Goal: Task Accomplishment & Management: Manage account settings

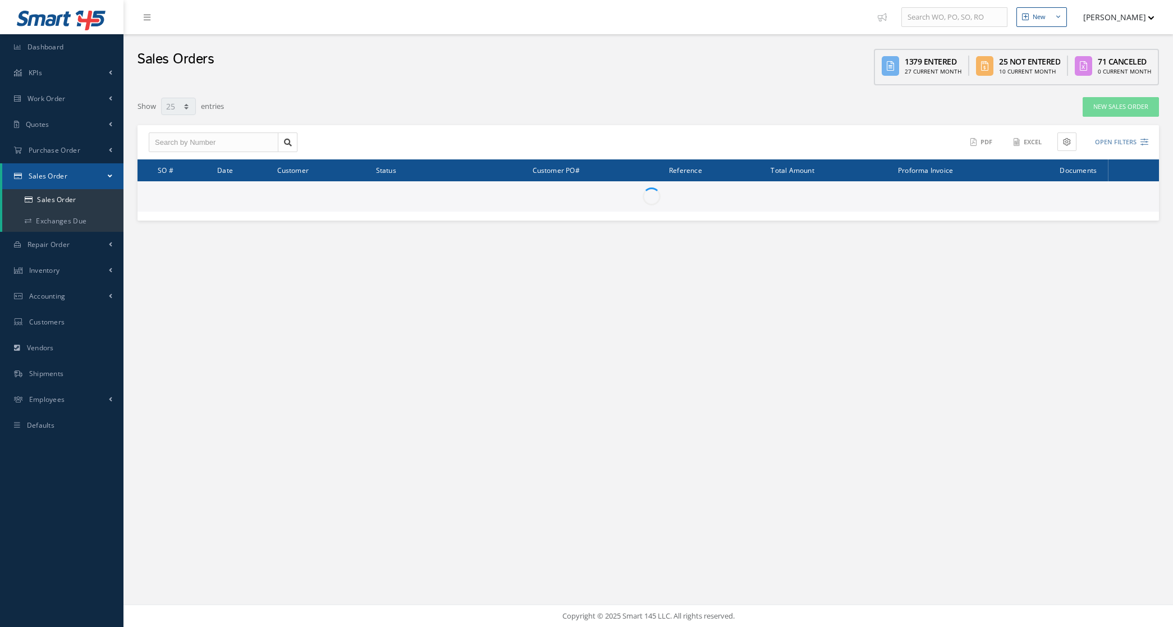
select select "25"
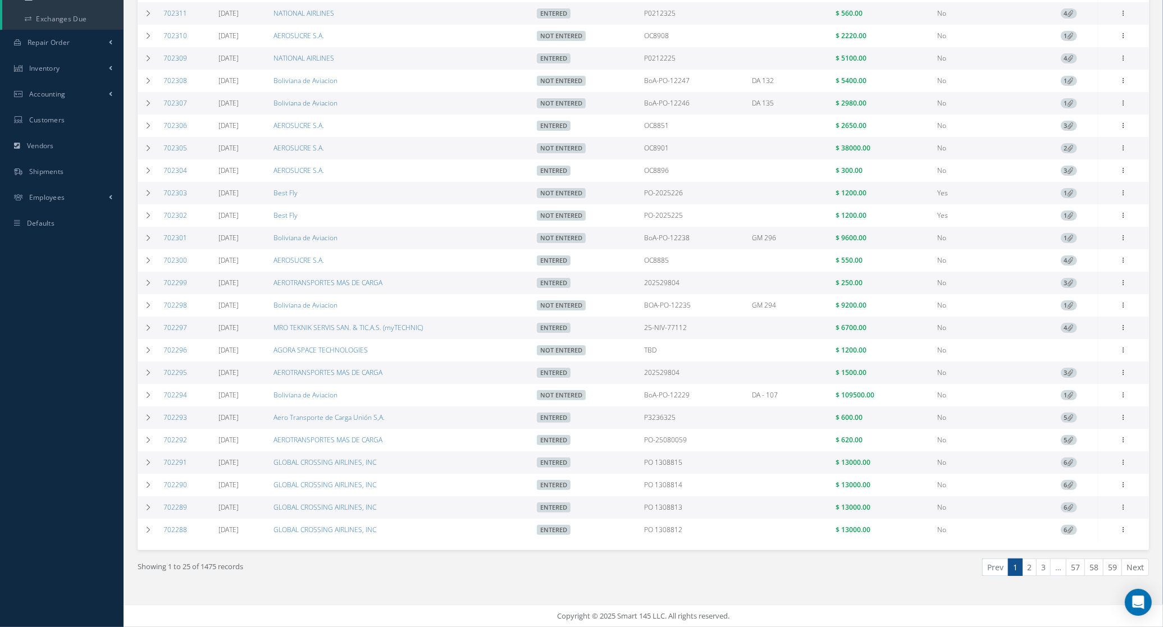
scroll to position [211, 0]
click at [1027, 574] on link "2" at bounding box center [1029, 567] width 15 height 17
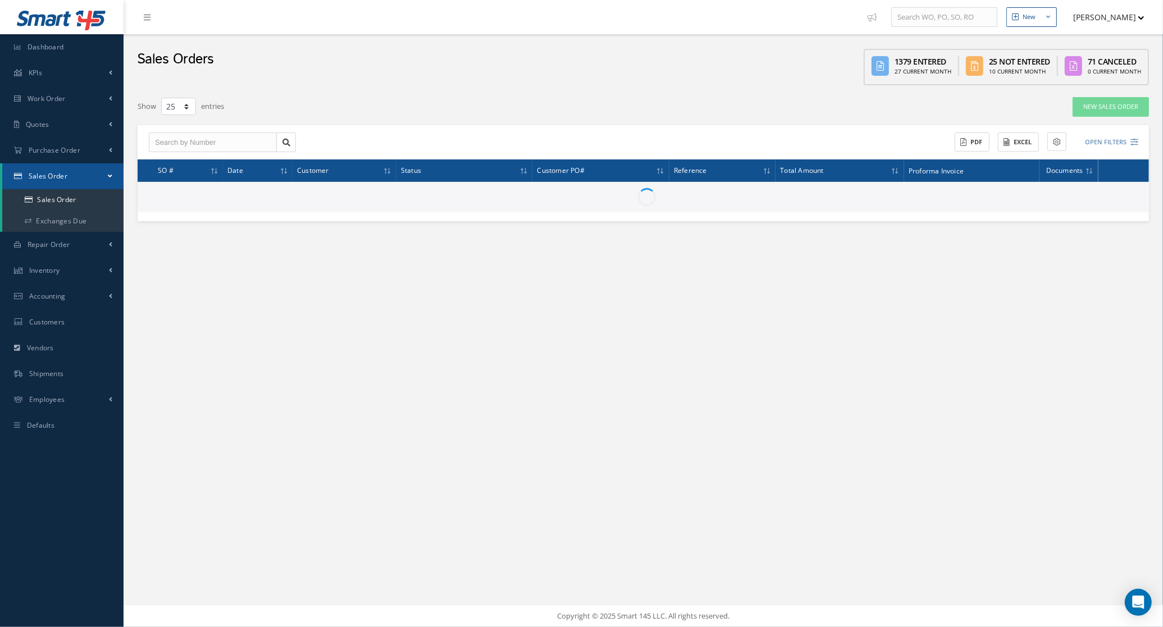
scroll to position [0, 0]
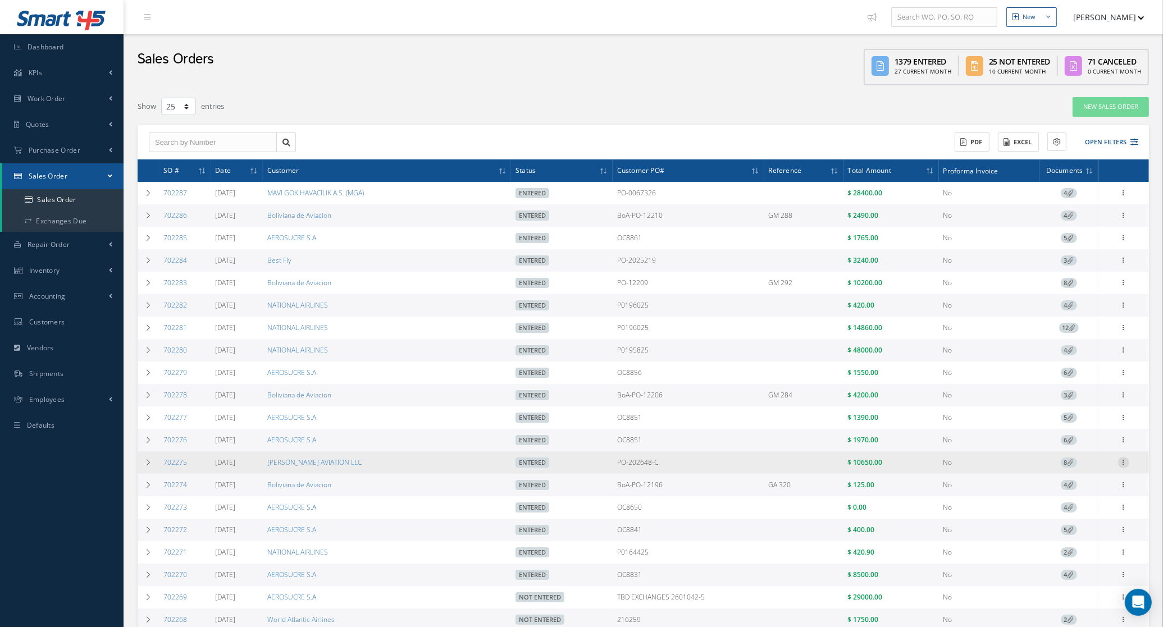
click at [1124, 199] on div at bounding box center [1123, 192] width 11 height 11
click at [1086, 498] on link "Edit" at bounding box center [1071, 493] width 89 height 15
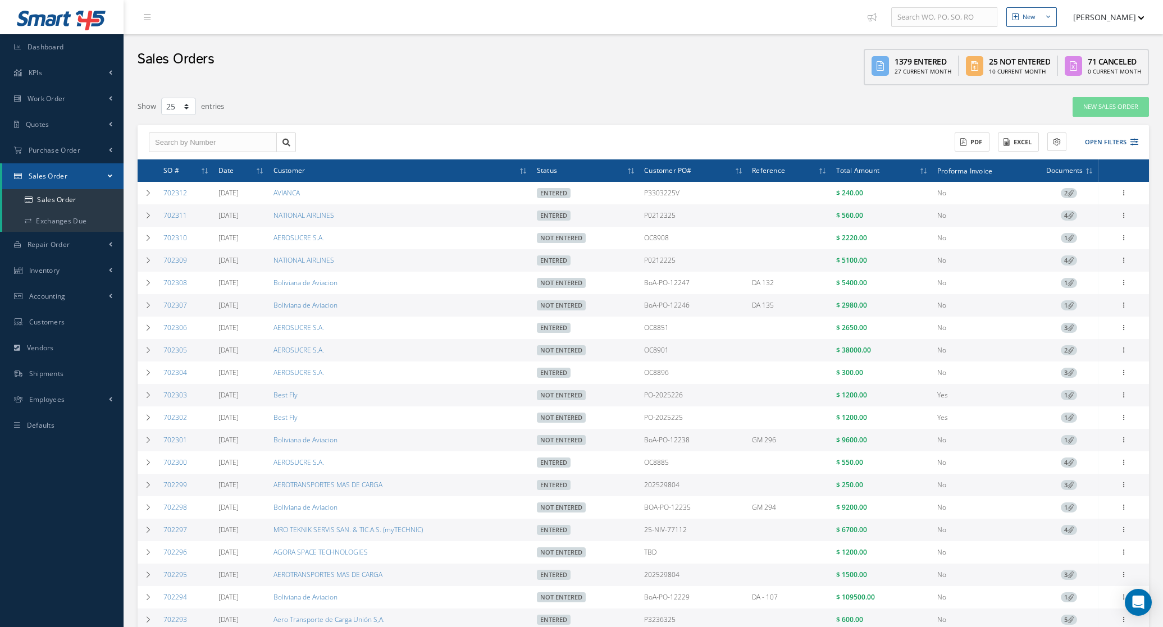
select select "25"
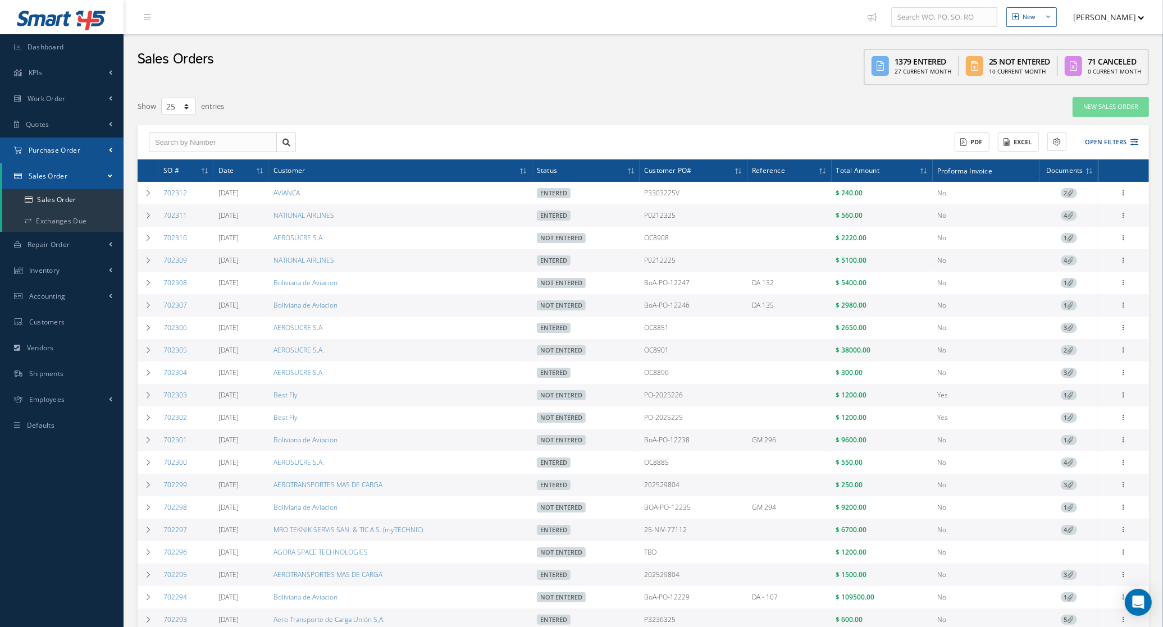
click at [40, 152] on span "Purchase Order" at bounding box center [55, 150] width 52 height 10
click at [59, 179] on a=1&status_id=2&status_id=3&status_id=5&collapsedFilters"] "Purchase Orders" at bounding box center [62, 173] width 121 height 21
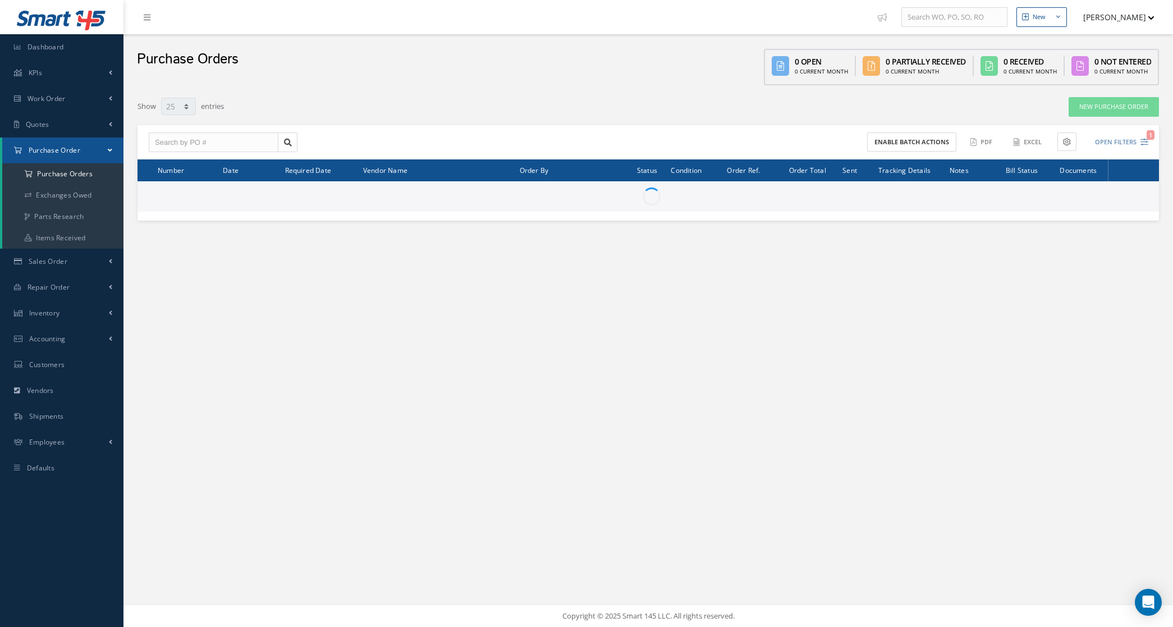
select select "25"
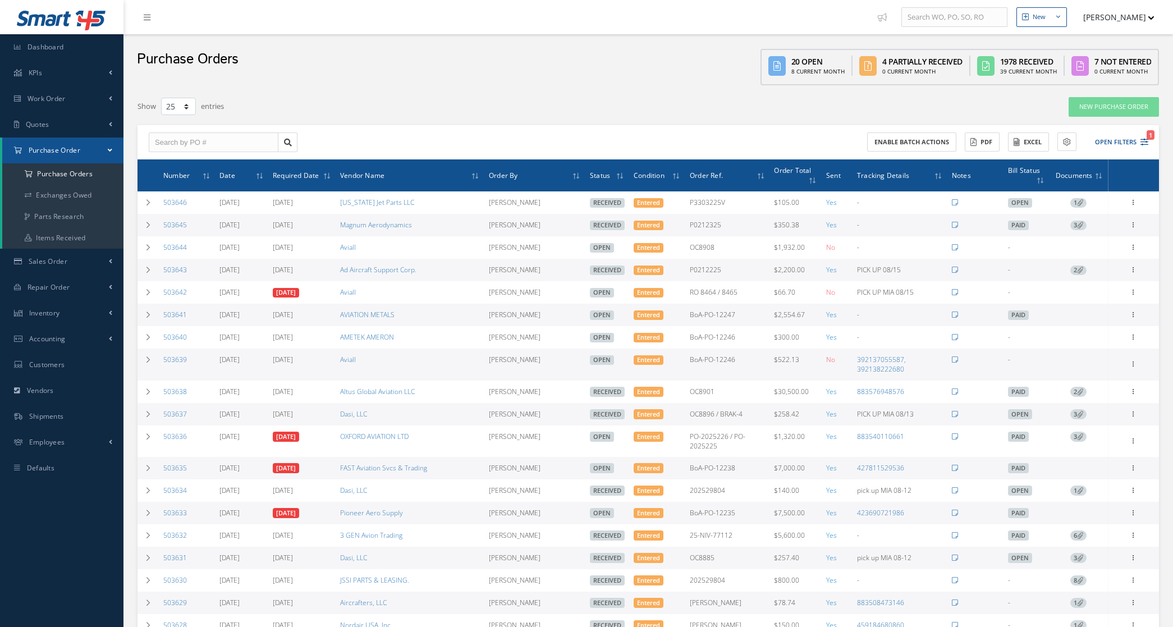
select select "25"
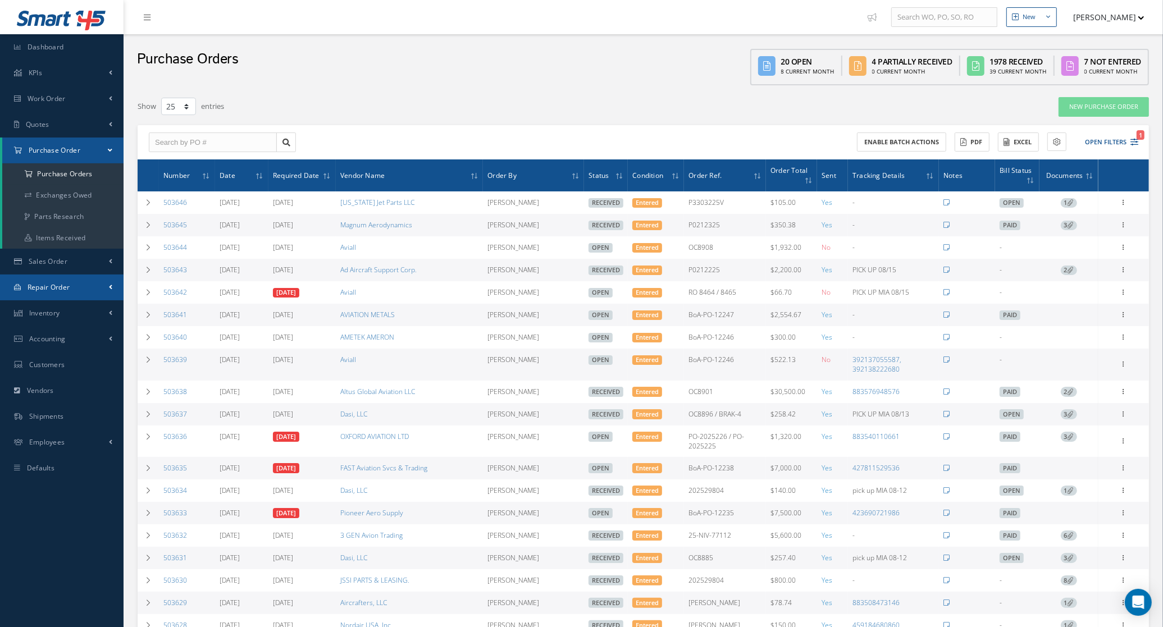
click at [58, 281] on link "Repair Order" at bounding box center [61, 288] width 123 height 26
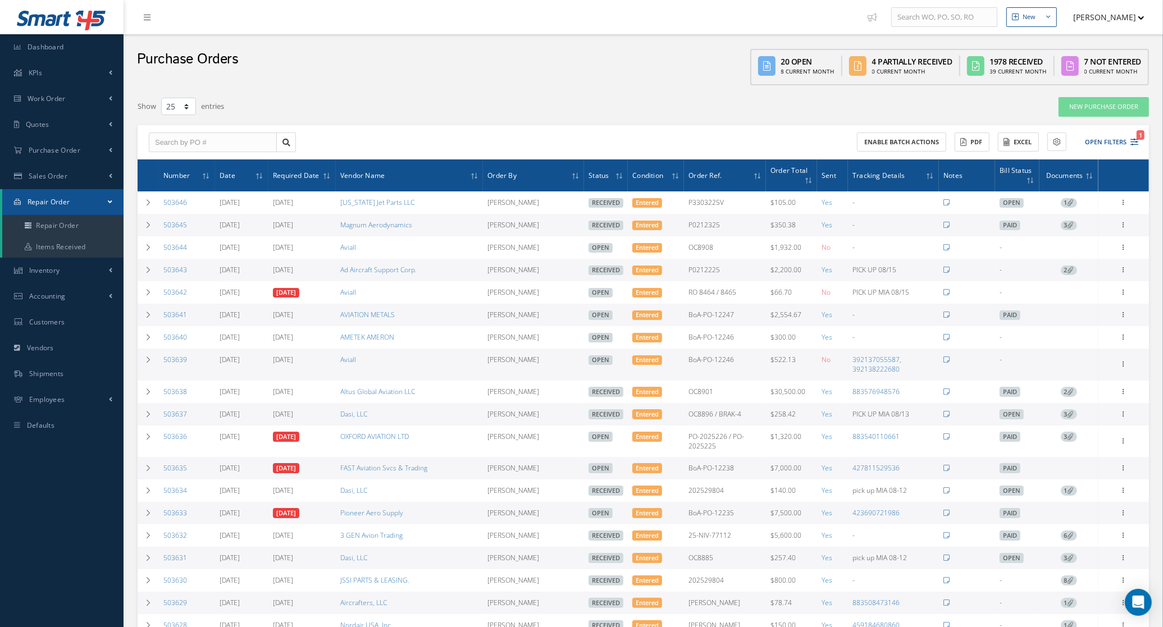
click at [68, 212] on link "Repair Order" at bounding box center [62, 202] width 121 height 26
click at [65, 205] on span "Repair Order" at bounding box center [49, 202] width 43 height 10
click at [65, 223] on link "Repair Order" at bounding box center [63, 225] width 123 height 21
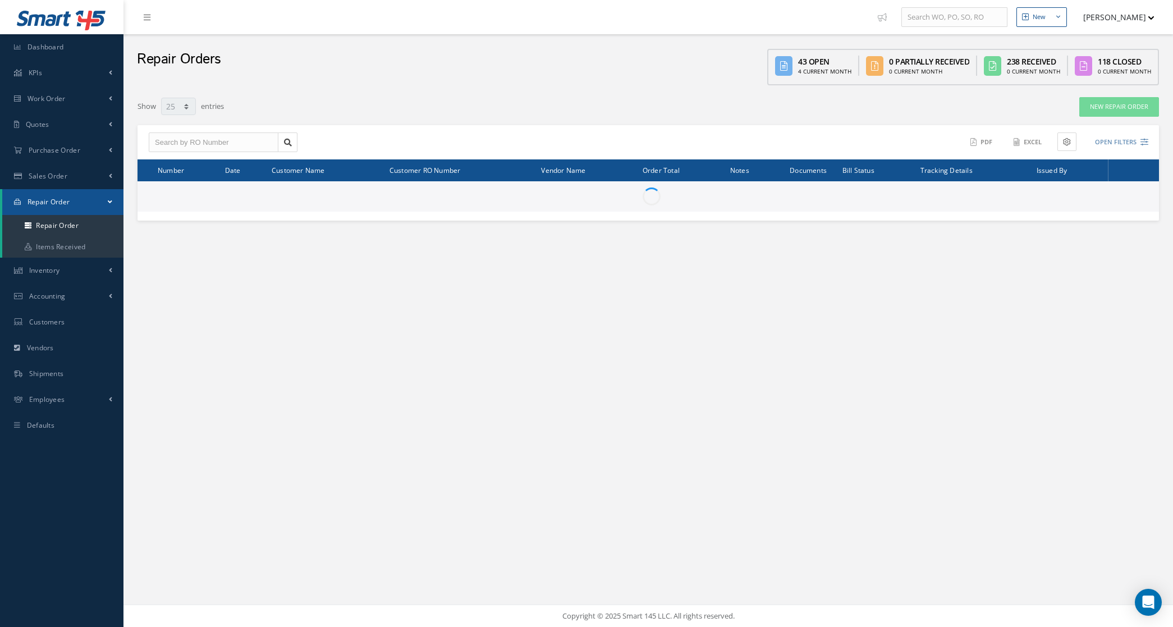
select select "25"
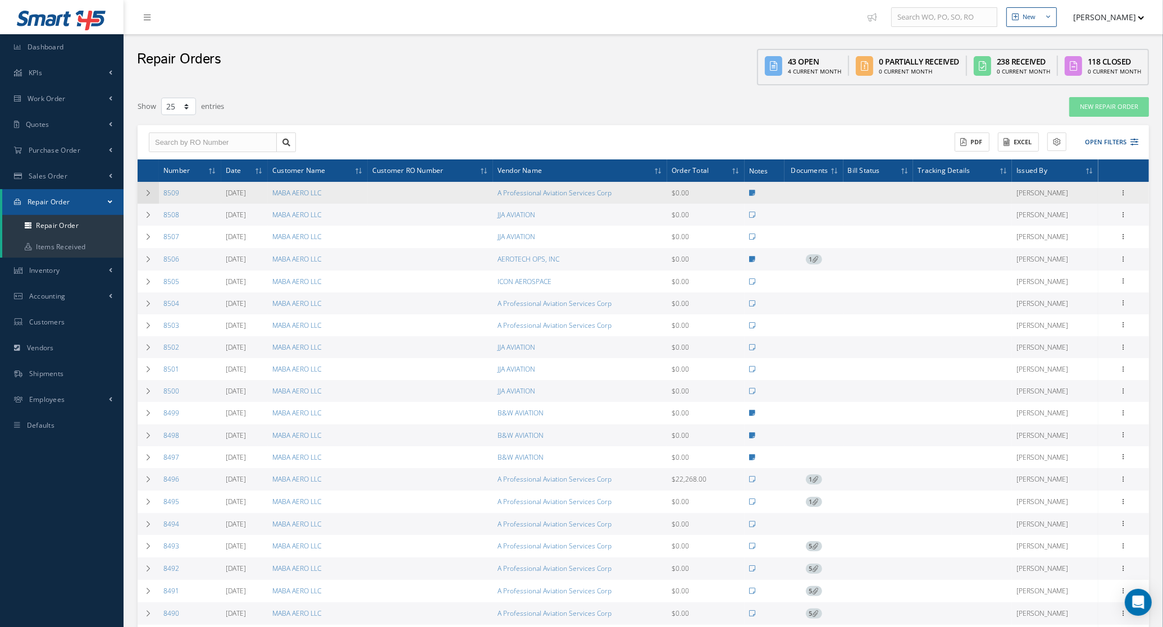
click at [149, 199] on td at bounding box center [148, 193] width 21 height 22
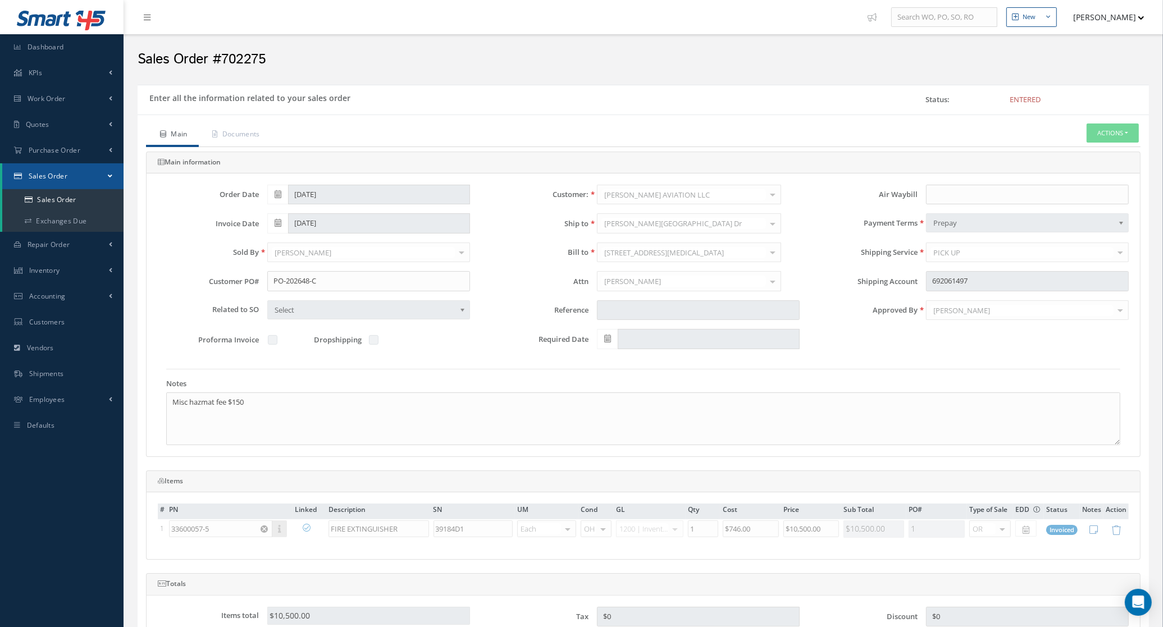
click at [1101, 157] on div "Main Documents Actions Reverse Sales Order Send By Email Documents Print-Outs S…" at bounding box center [643, 413] width 994 height 580
click at [1096, 136] on button "Actions" at bounding box center [1112, 133] width 52 height 20
click at [1079, 149] on link "Reverse Sales Order" at bounding box center [1095, 152] width 90 height 15
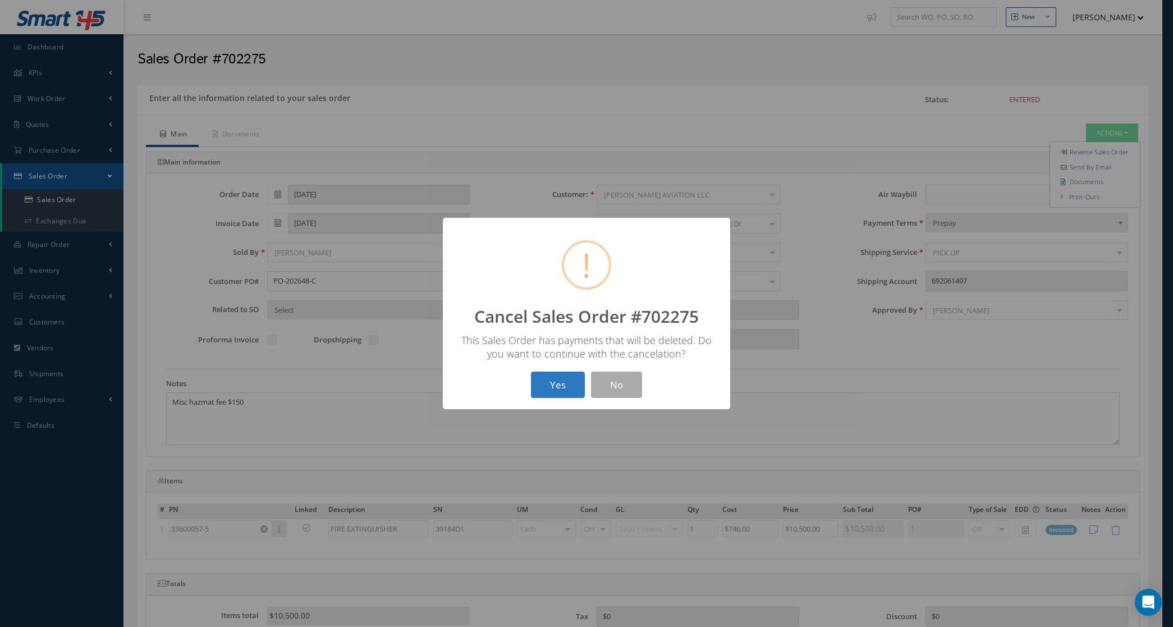
click at [543, 397] on button "Yes" at bounding box center [558, 385] width 54 height 26
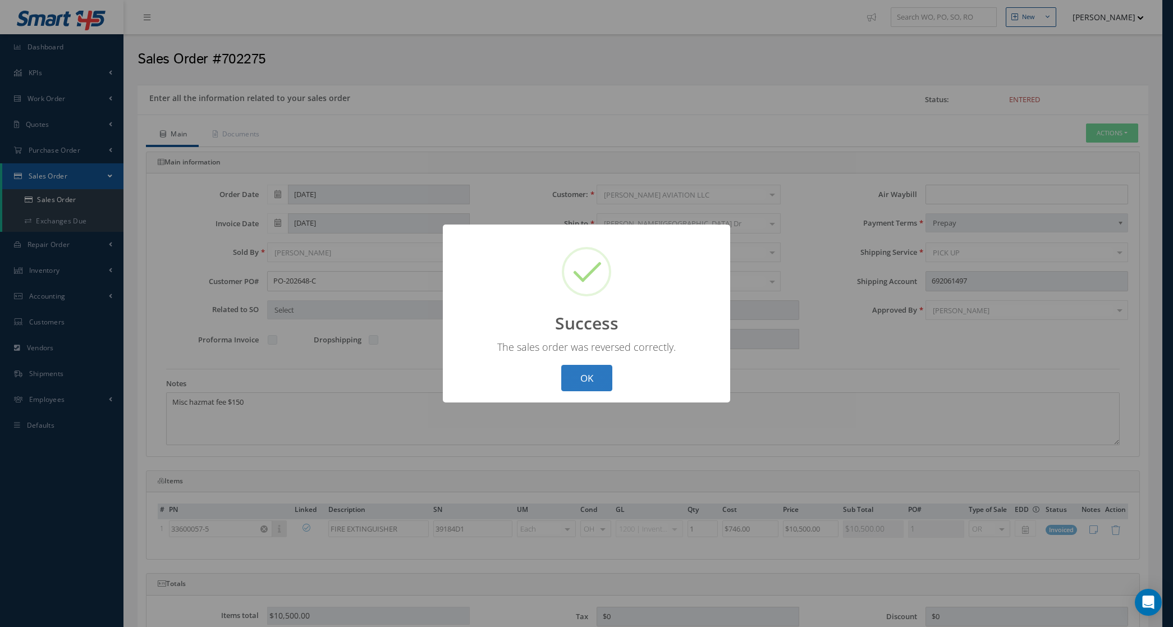
click at [595, 374] on button "OK" at bounding box center [586, 378] width 51 height 26
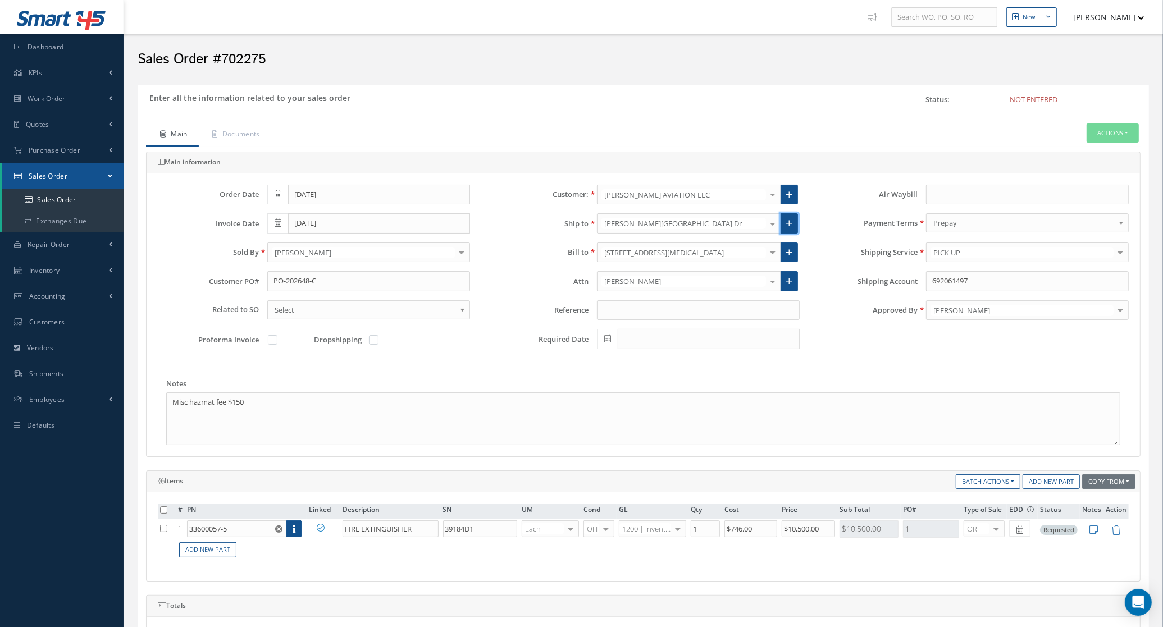
click at [788, 226] on icon at bounding box center [789, 223] width 6 height 8
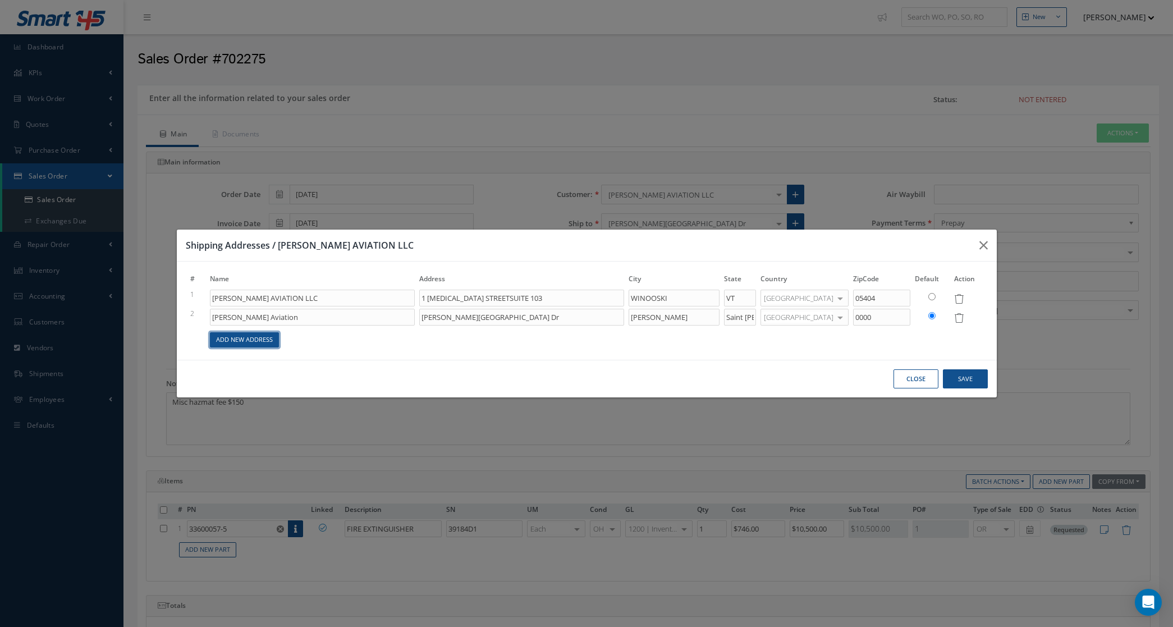
click at [243, 336] on link "Add New Address" at bounding box center [244, 339] width 69 height 15
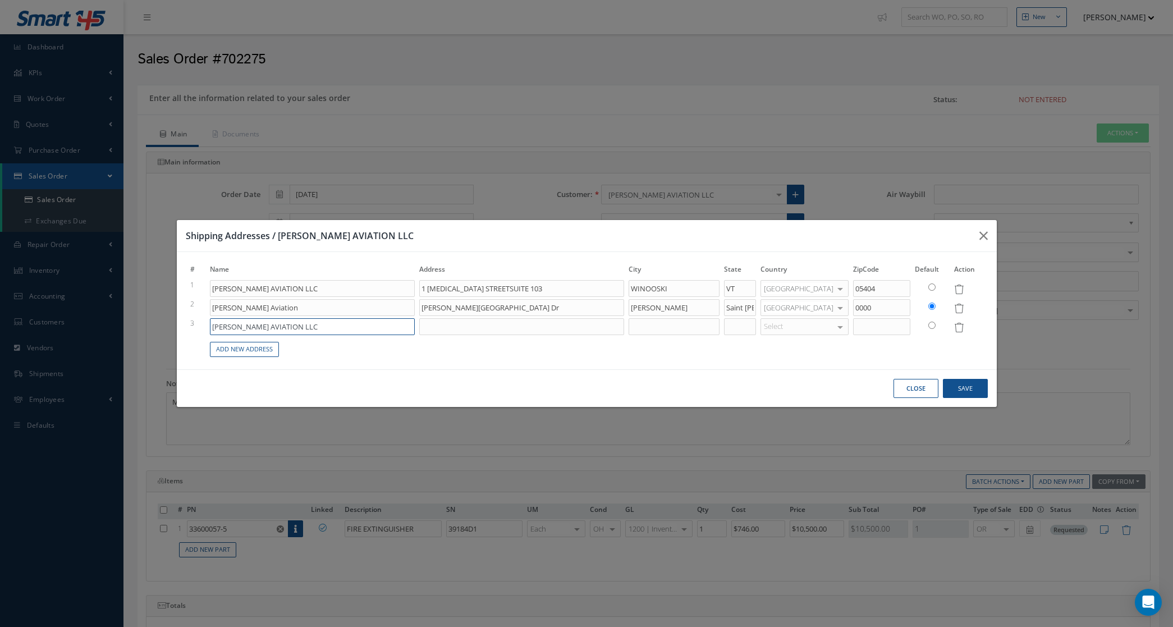
drag, startPoint x: 308, startPoint y: 324, endPoint x: 155, endPoint y: 330, distance: 152.8
click at [155, 330] on div "Shipping Addresses / STRATTON AVIATION LLC # Name Address City State Country Zi…" at bounding box center [586, 313] width 1173 height 627
type input "1 TIGAN STREETSUITE 103"
type input "L"
type input "1 TIGAN STREETSUITE 103"
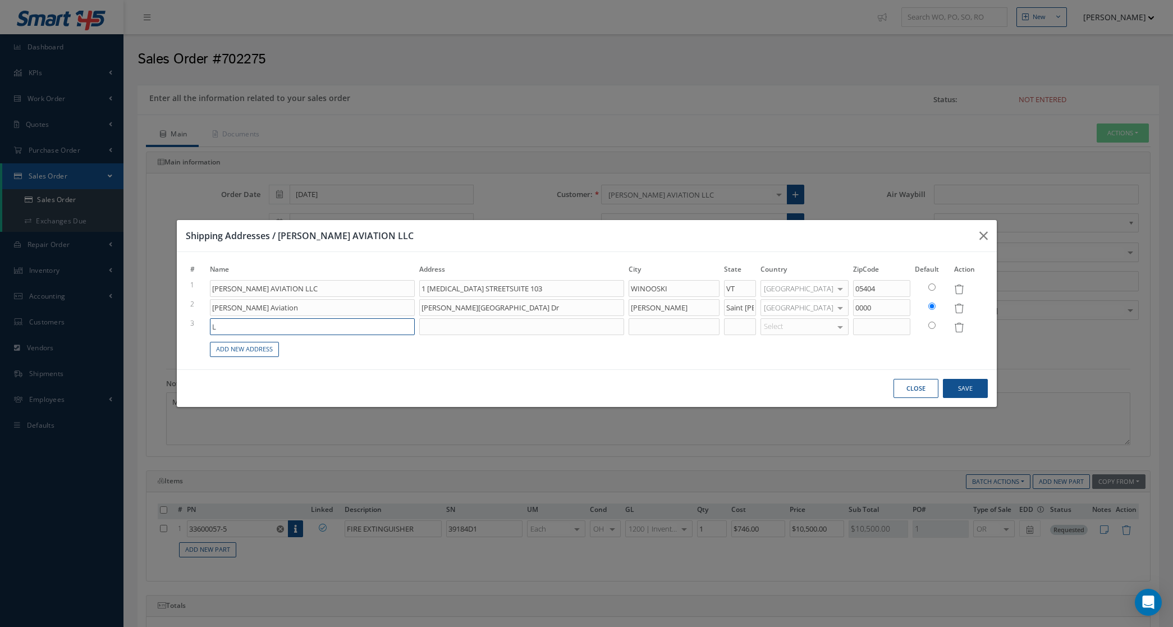
type input "LI"
type input "1 TIGAN STREETSUITE 103"
type input "LIA"
type input "1 TIGAN STREETSUITE 103"
type input "LIAT"
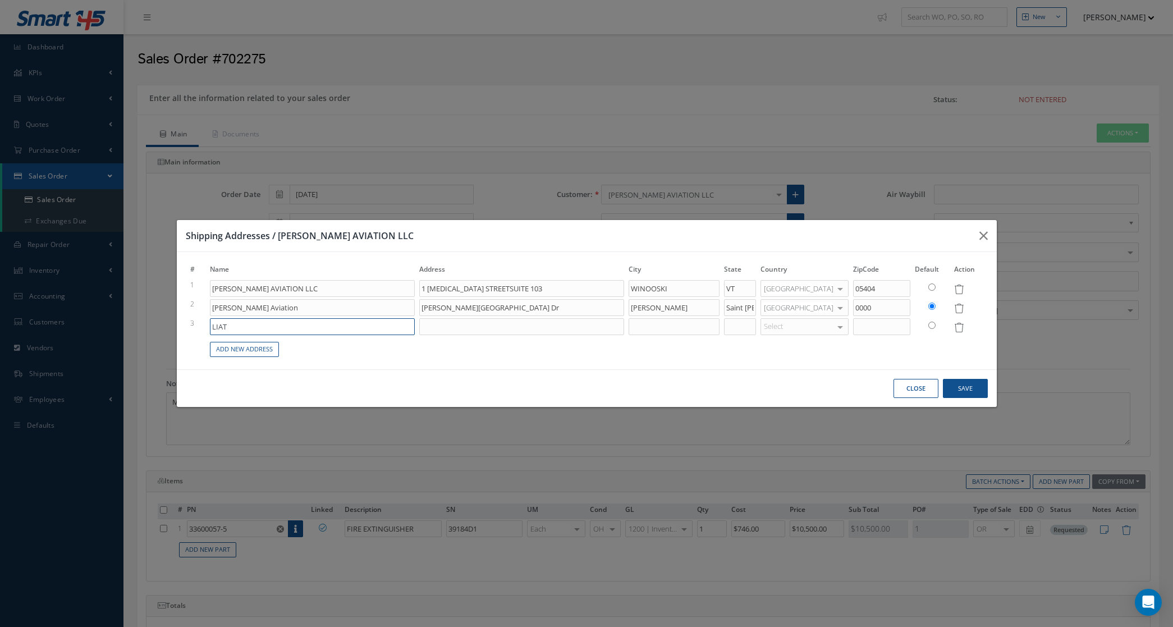
type input "1 TIGAN STREETSUITE 103"
click at [354, 323] on input "LIAT" at bounding box center [312, 326] width 205 height 17
type input "LIAT 2"
type input "1 TIGAN STREETSUITE 103"
type input "LIAT 25"
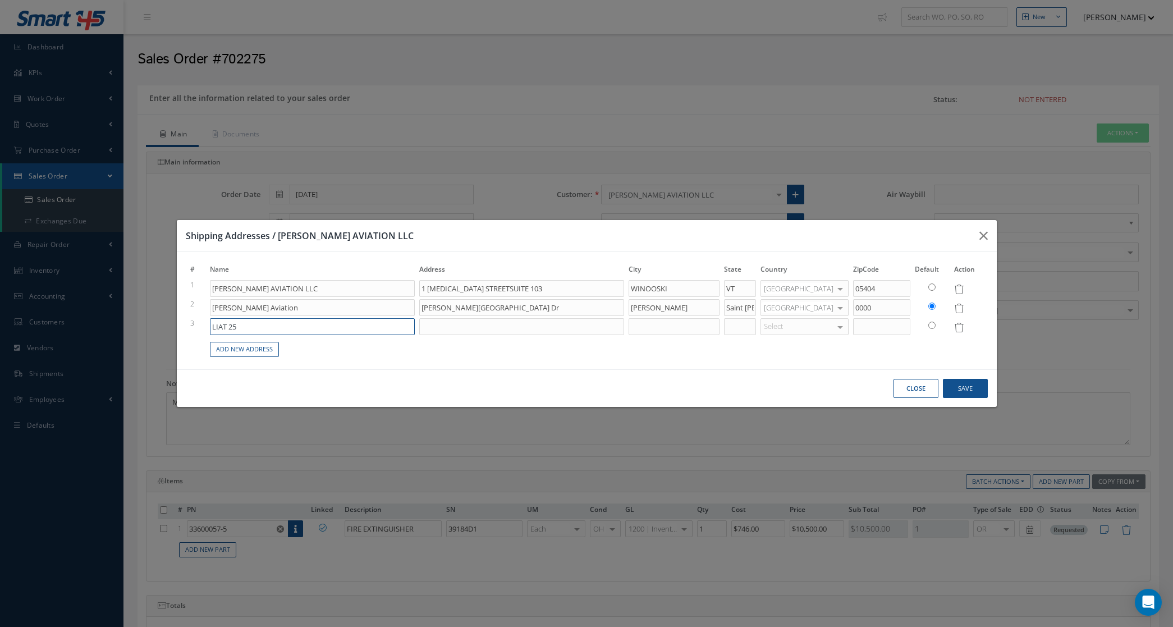
type input "1 TIGAN STREETSUITE 103"
type input "LIAT 250"
type input "1 TIGAN STREETSUITE 103"
type input "LIAT 2502"
type input "1 TIGAN STREETSUITE 103"
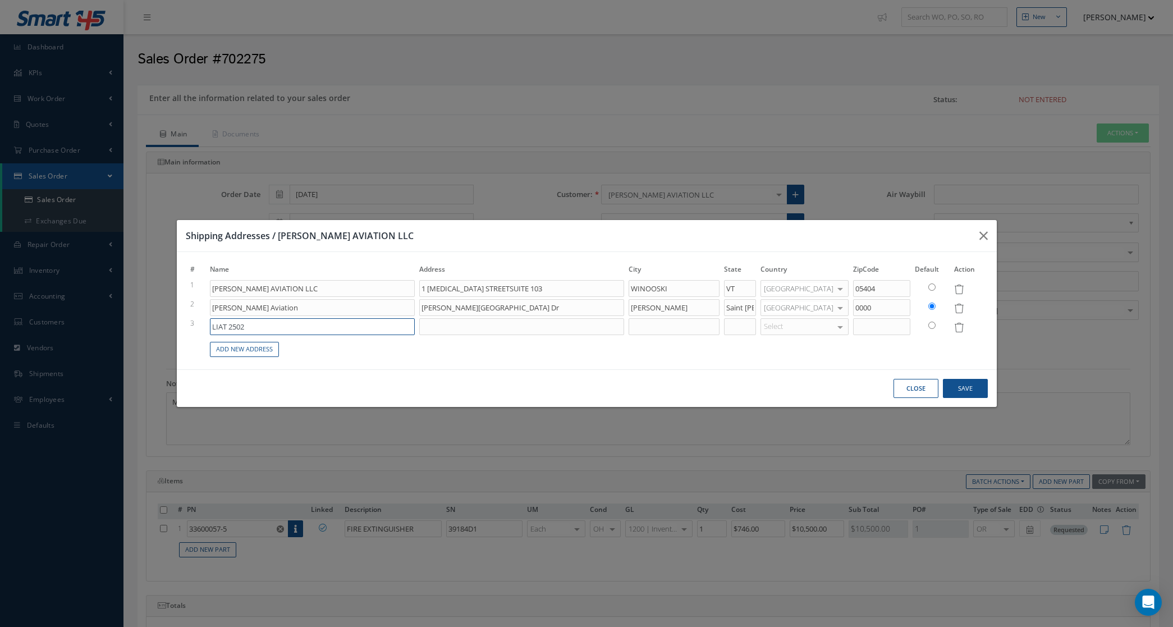
type input "LIAT 25020"
type input "1 TIGAN STREETSUITE 103"
type input "LIAT 25020"
type input "1 TIGAN STREETSUITE 103"
type input "LIAT 25020 L"
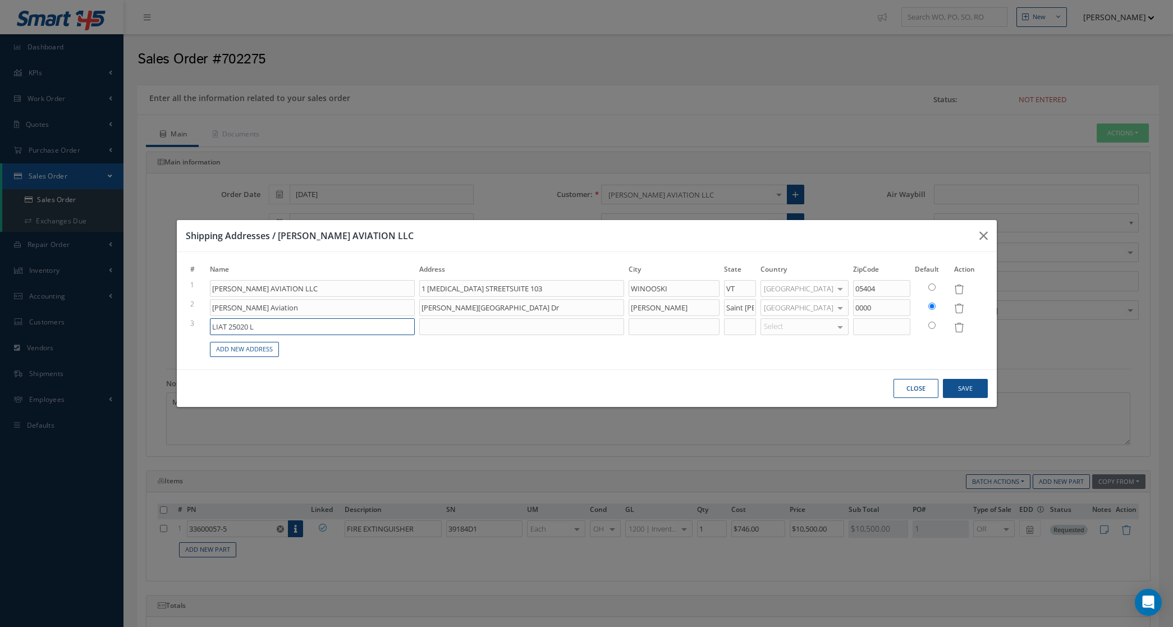
type input "1 TIGAN STREETSUITE 103"
type input "LIAT 25020 LT"
type input "1 TIGAN STREETSUITE 103"
type input "LIAT 25020 LTD"
click at [239, 326] on input "LIAT 25020 LTD" at bounding box center [312, 326] width 205 height 17
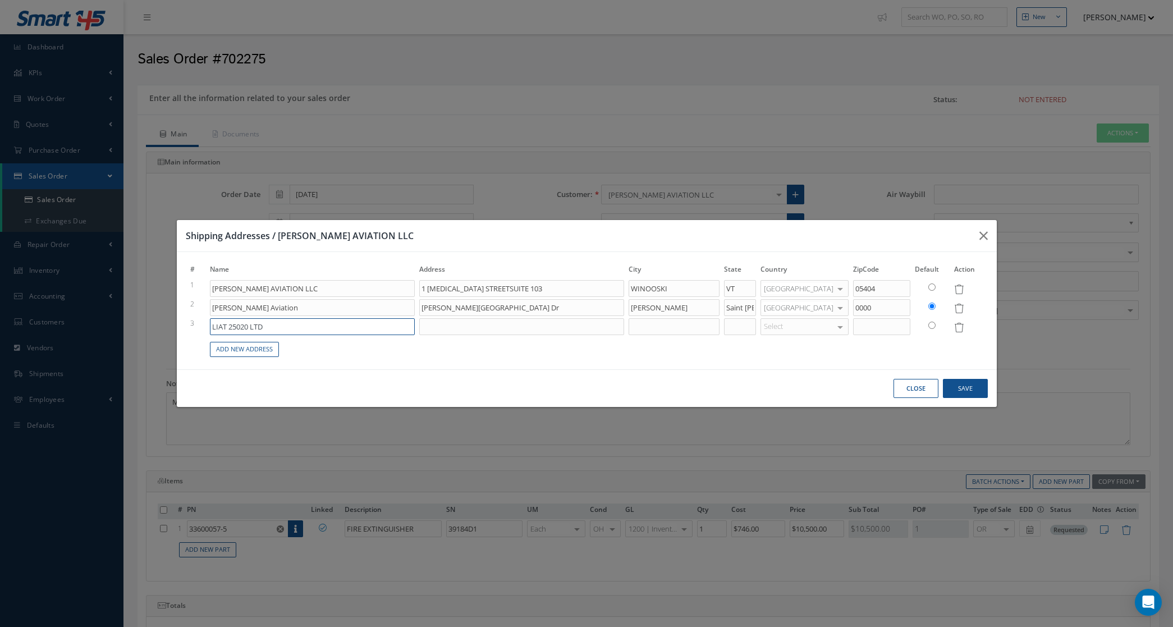
type input "1 TIGAN STREETSUITE 103"
type input "LIAT 2020 LTD"
click at [479, 326] on input at bounding box center [521, 326] width 205 height 17
type input "1 TIGAN STREETSUITE 103"
type input "B"
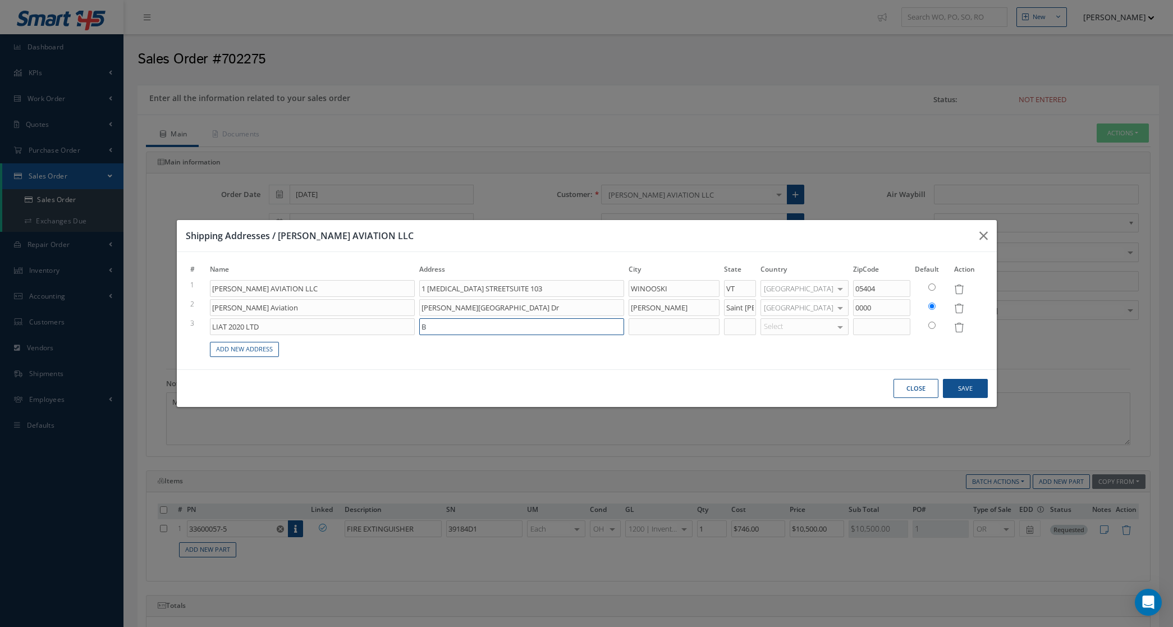
type input "1 TIGAN STREETSUITE 103"
type input "BO"
type input "1 TIGAN STREETSUITE 103"
type input "BON"
type input "1 TIGAN STREETSUITE 103"
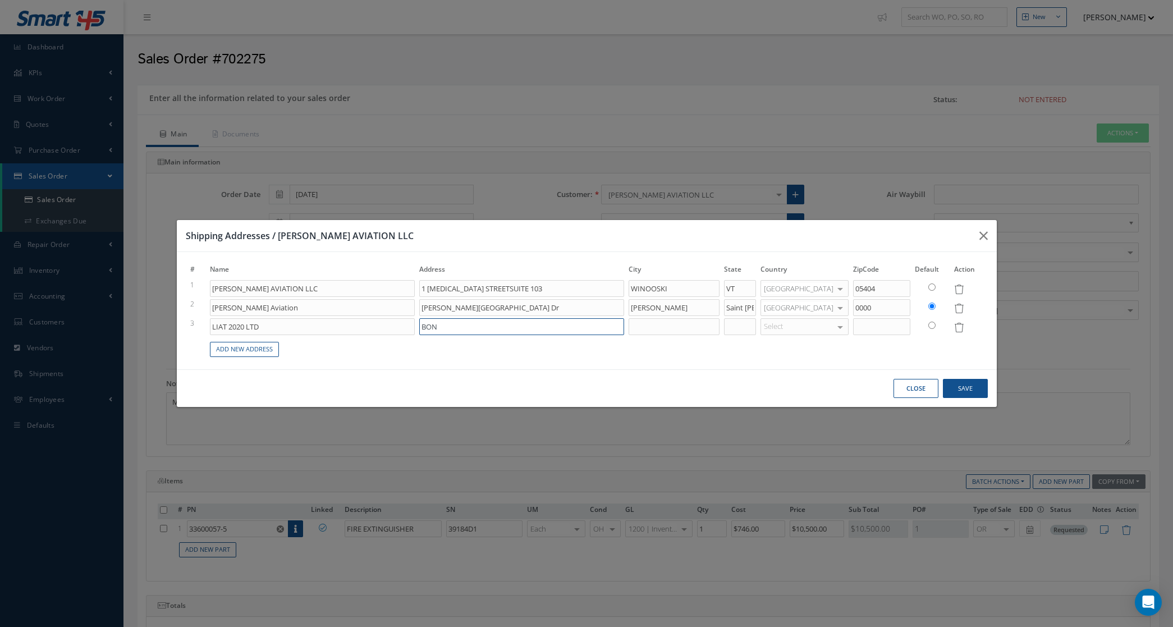
type input "BOND"
type input "1 TIGAN STREETSUITE 103"
type input "BONDE"
type input "1 TIGAN STREETSUITE 103"
type input "BONDED"
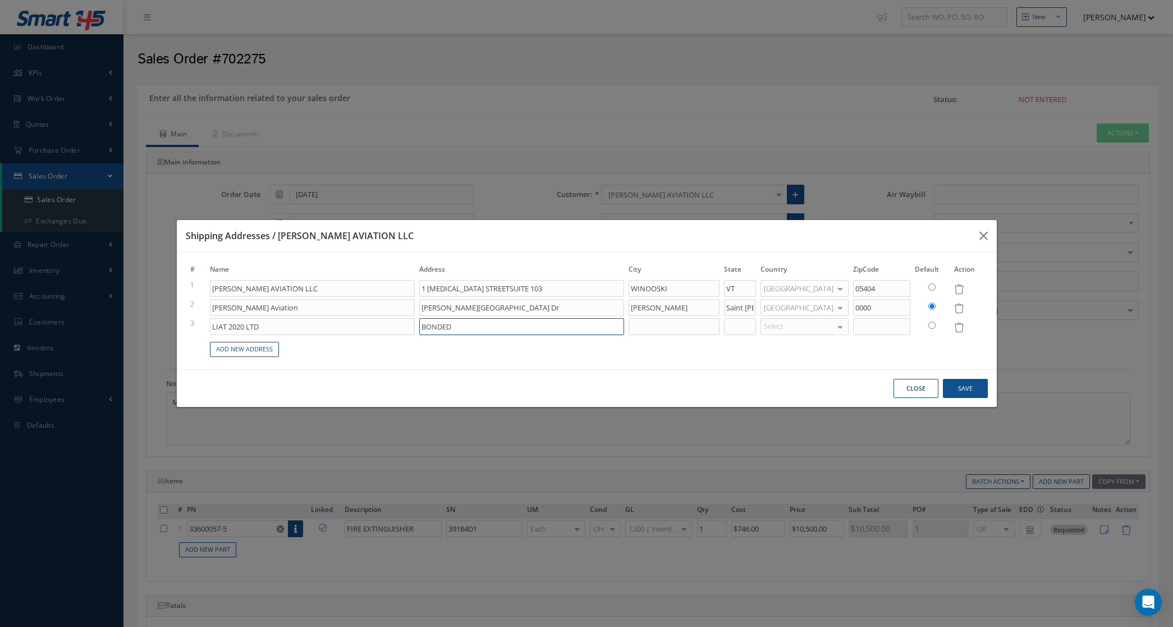
type input "1 TIGAN STREETSUITE 103"
type input "BONDED"
type input "1 TIGAN STREETSUITE 103"
type input "BONDED W"
type input "1 TIGAN STREETSUITE 103"
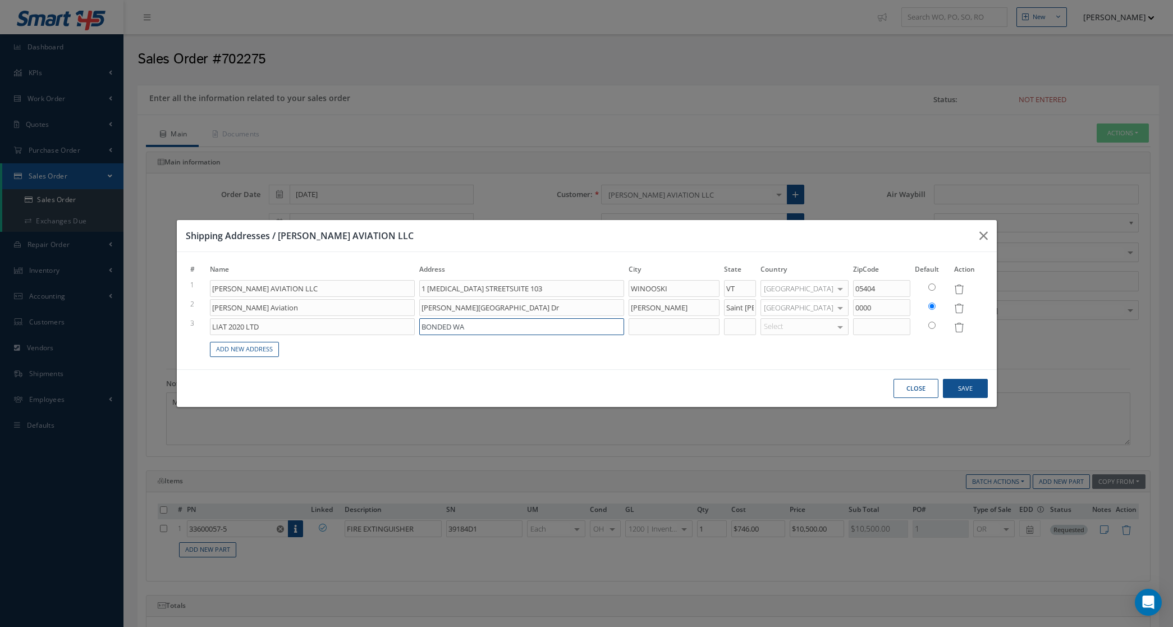
type input "BONDED WAR"
type input "1 TIGAN STREETSUITE 103"
type input "BONDED WARE"
type input "1 TIGAN STREETSUITE 103"
type input "BONDED WAREHO"
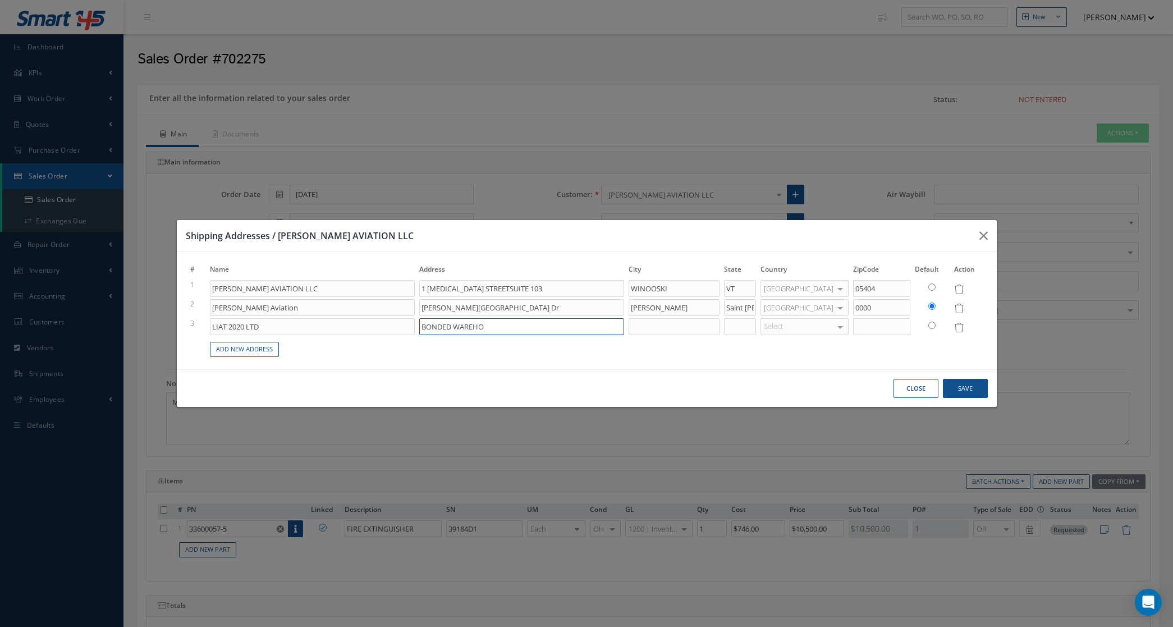
type input "1 TIGAN STREETSUITE 103"
type input "BONDED WAREHOI"
type input "1 TIGAN STREETSUITE 103"
type input "BONDED WAREHOIU"
type input "1 TIGAN STREETSUITE 103"
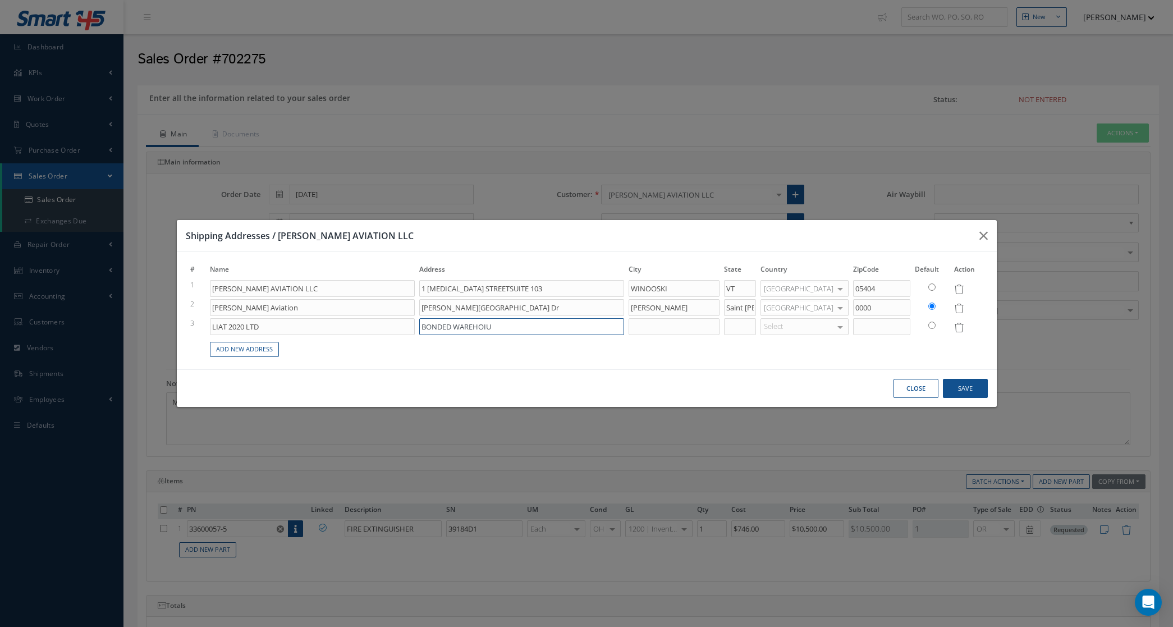
type input "BONDED WAREHOIUS"
type input "1 TIGAN STREETSUITE 103"
type input "BONDED WAREHOIUSE"
type input "1 TIGAN STREETSUITE 103"
type input "BONDED WAREHOIUS"
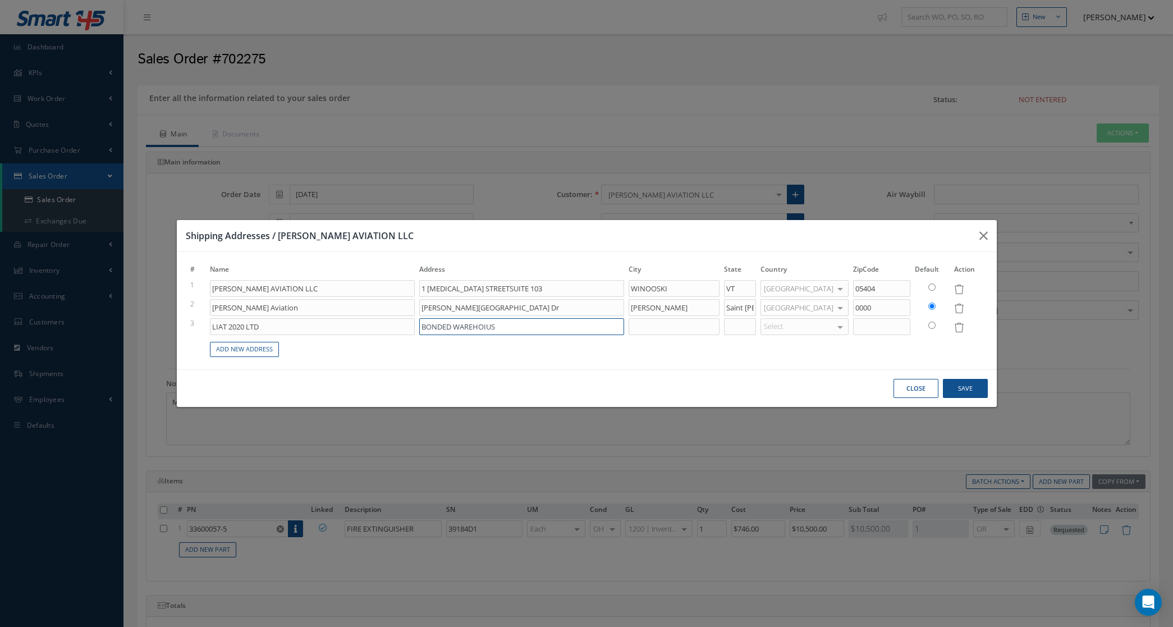
type input "1 TIGAN STREETSUITE 103"
type input "BONDED WAREHOIU"
type input "1 TIGAN STREETSUITE 103"
type input "BONDED WAREHOI"
type input "1 TIGAN STREETSUITE 103"
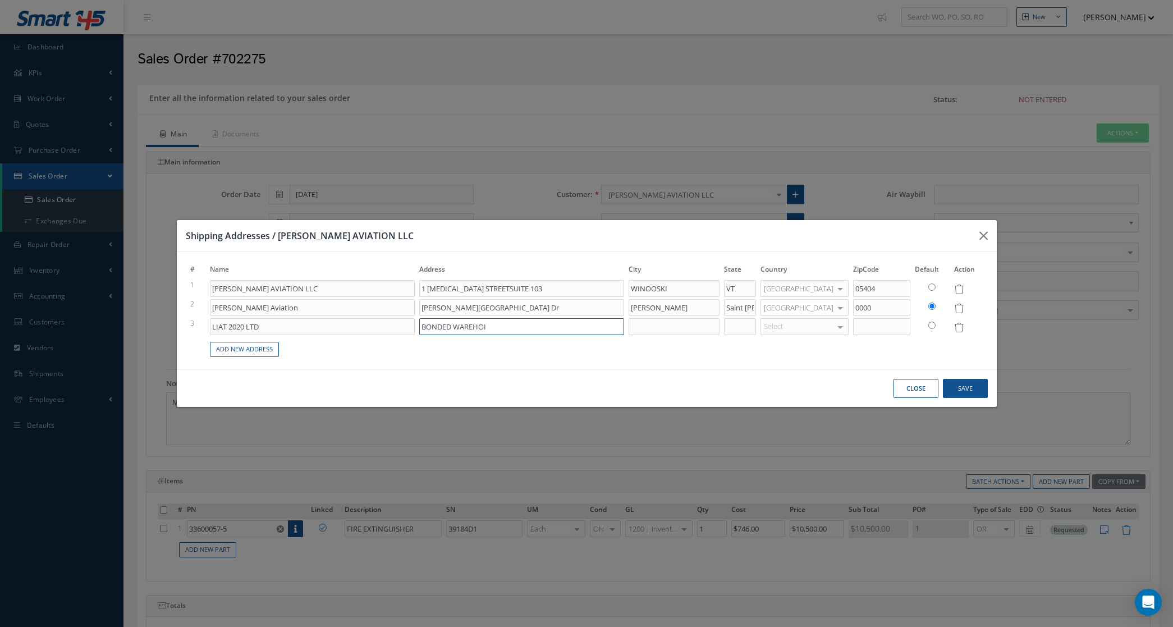
type input "BONDED WAREHO"
type input "1 TIGAN STREETSUITE 103"
type input "BONDED WAREH"
type input "1 TIGAN STREETSUITE 103"
type input "BONDED WAREHO"
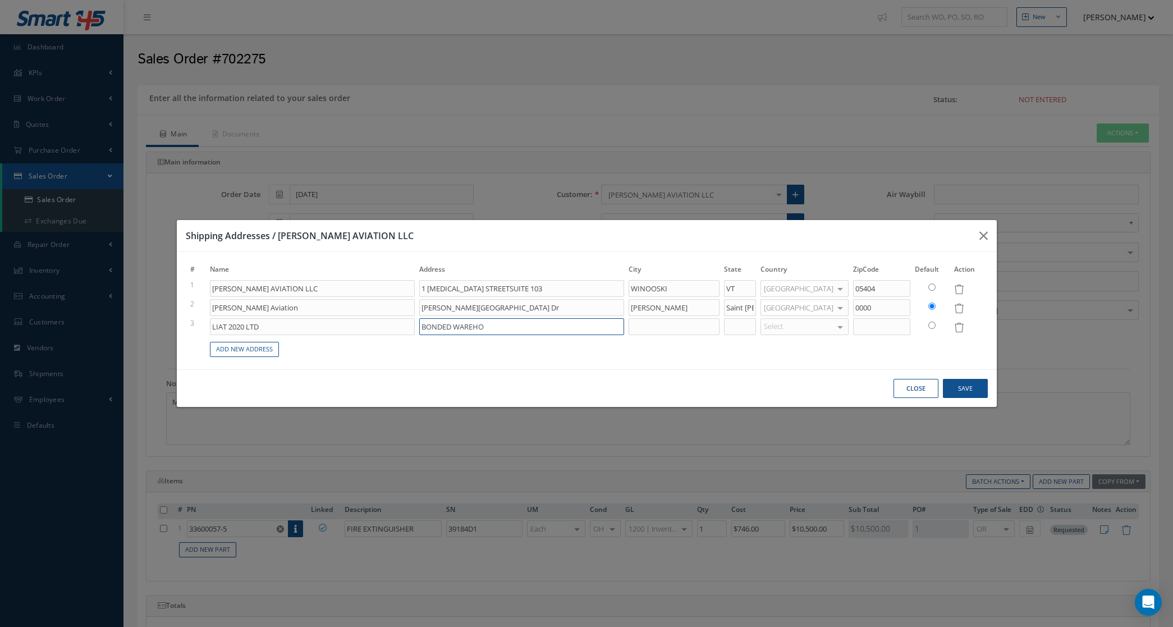
type input "1 TIGAN STREETSUITE 103"
type input "BONDED WAREHOU"
type input "1 TIGAN STREETSUITE 103"
type input "BONDED WAREHOUS"
type input "1 TIGAN STREETSUITE 103"
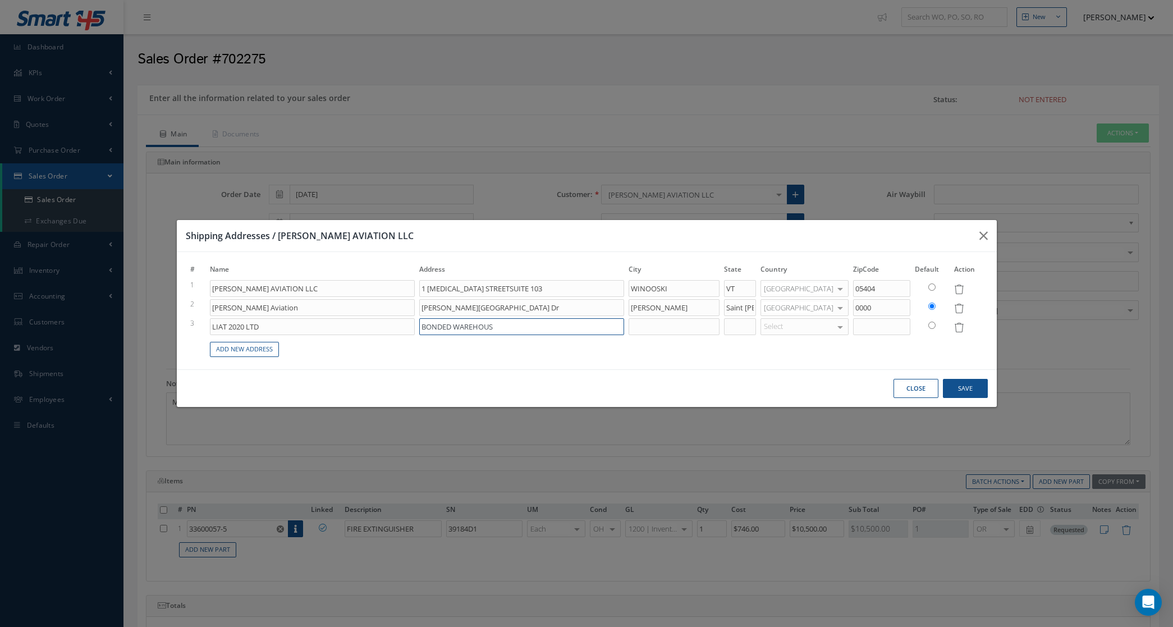
type input "BONDED WAREHOUSE"
type input "1 TIGAN STREETSUITE 103"
type input "BONDED WAREHOUSE"
type input "1 TIGAN STREETSUITE 103"
type input "BONDED WAREHOUSE V"
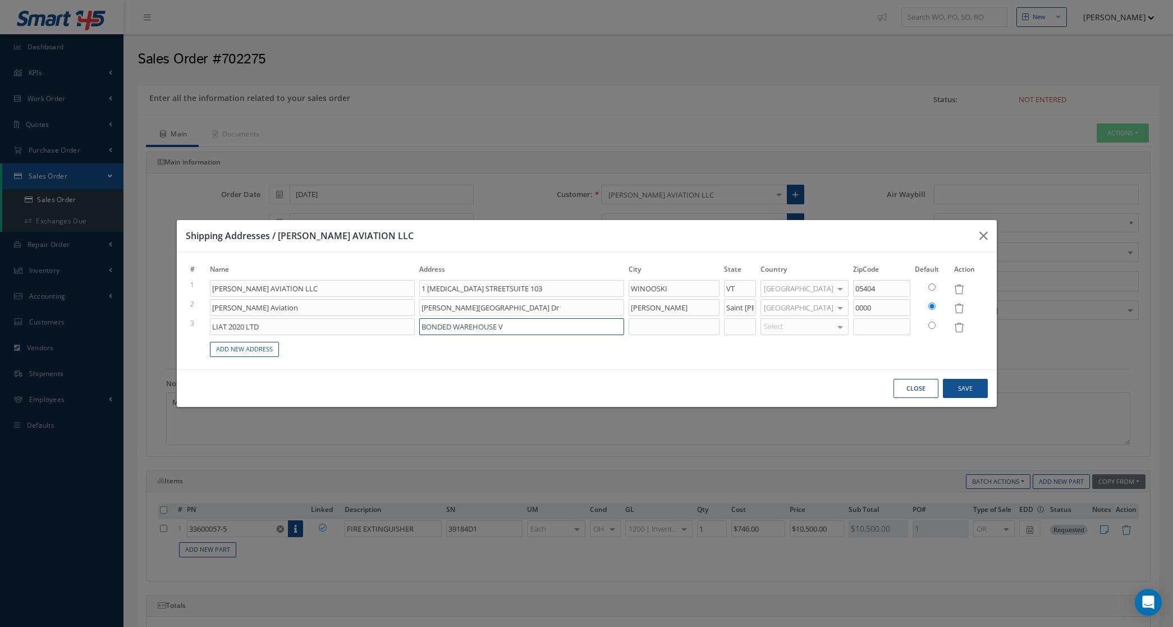
type input "1 TIGAN STREETSUITE 103"
type input "BONDED WAREHOUSE V."
type input "1 TIGAN STREETSUITE 103"
type input "BONDED WAREHOUSE V.C"
type input "1 TIGAN STREETSUITE 103"
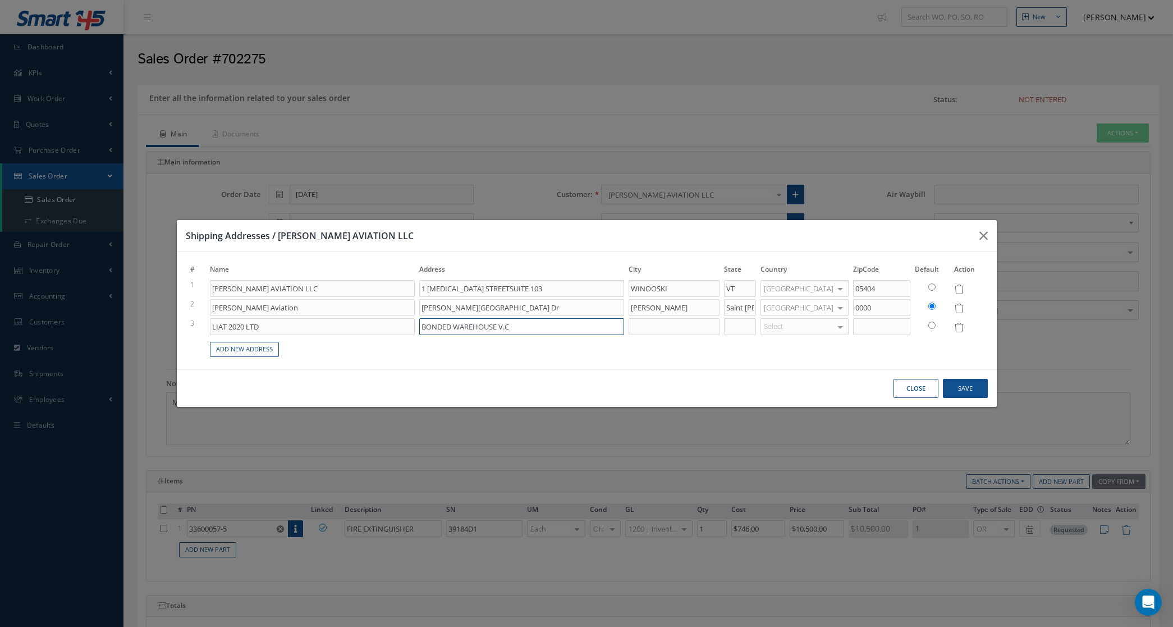
type input "BONDED WAREHOUSE V.C."
type input "1 TIGAN STREETSUITE 103"
type input "BONDED WAREHOUSE V.C."
type input "1 TIGAN STREETSUITE 103"
type input "BONDED WAREHOUSE V.C. B"
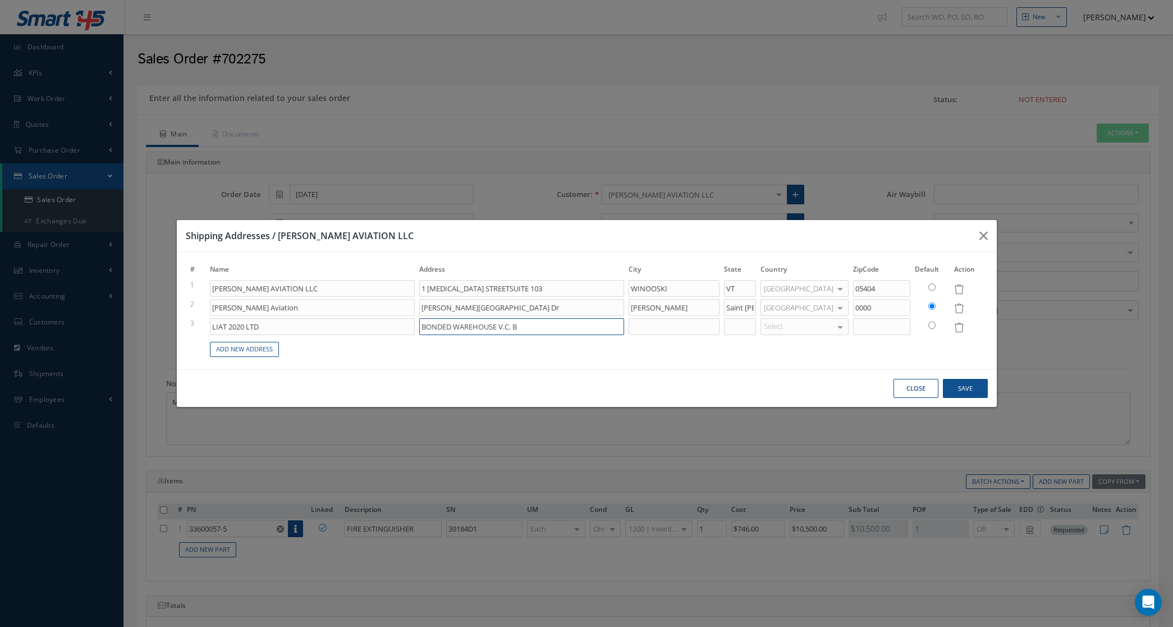
type input "1 TIGAN STREETSUITE 103"
type input "BONDED WAREHOUSE V.C. BI"
type input "1 TIGAN STREETSUITE 103"
type input "BONDED WAREHOUSE V.C. BIR"
type input "1 TIGAN STREETSUITE 103"
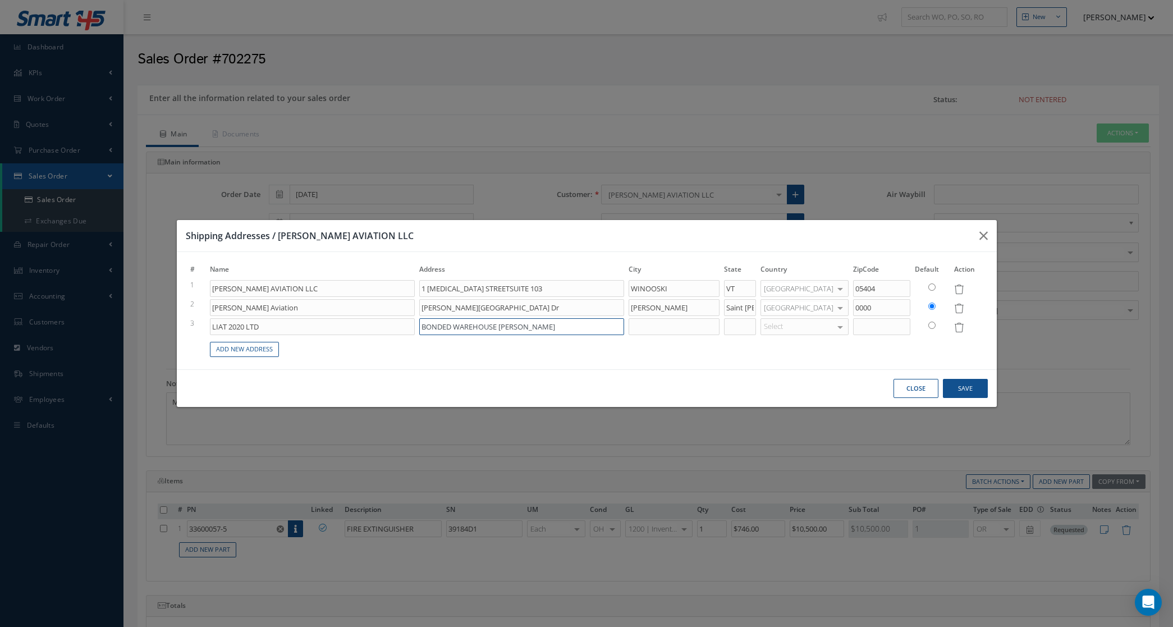
type input "BONDED WAREHOUSE V.C. BIRD"
type input "1 TIGAN STREETSUITE 103"
type input "BONDED WAREHOUSE V.C. BIRD I"
type input "1 TIGAN STREETSUITE 103"
type input "BONDED WAREHOUSE V.C. BIRD IN"
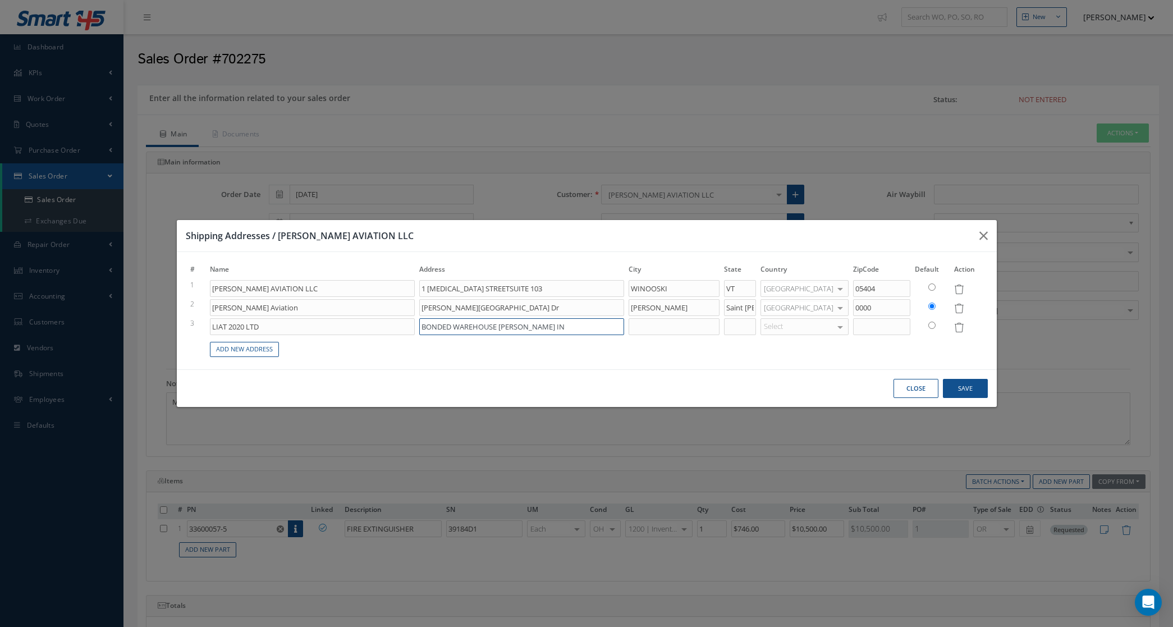
type input "1 TIGAN STREETSUITE 103"
type input "BONDED WAREHOUSE V.C. BIRD INT"
type input "1 TIGAN STREETSUITE 103"
type input "BONDED WAREHOUSE V.C. BIRD INTE"
type input "1 TIGAN STREETSUITE 103"
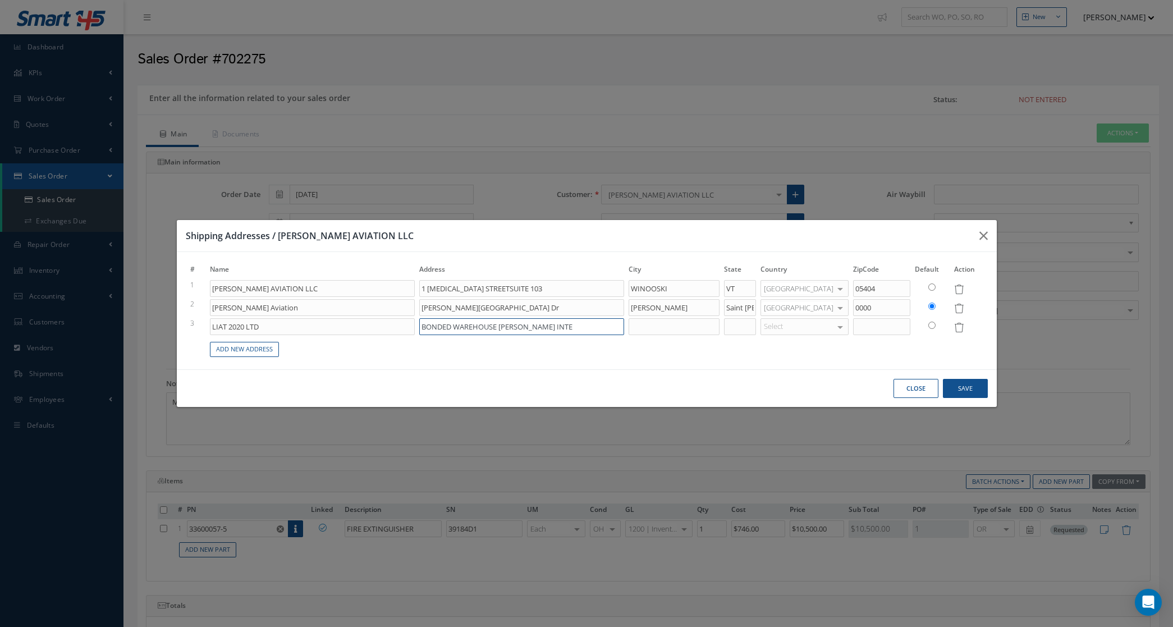
type input "BONDED WAREHOUSE V.C. BIRD INTER"
type input "1 TIGAN STREETSUITE 103"
type input "BONDED WAREHOUSE V.C. BIRD INTERN"
type input "1 TIGAN STREETSUITE 103"
type input "BONDED WAREHOUSE V.C. BIRD INTERNA"
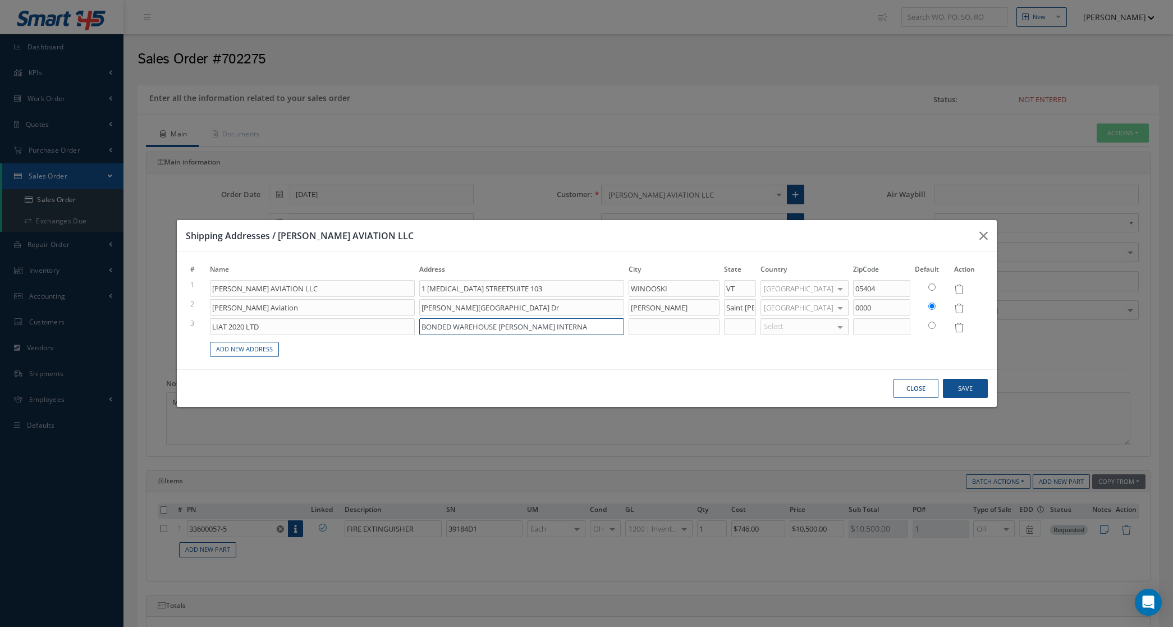
type input "1 TIGAN STREETSUITE 103"
type input "BONDED WAREHOUSE V.C. BIRD INTERNAT"
type input "1 TIGAN STREETSUITE 103"
type input "BONDED WAREHOUSE V.C. BIRD INTERNATI"
type input "1 TIGAN STREETSUITE 103"
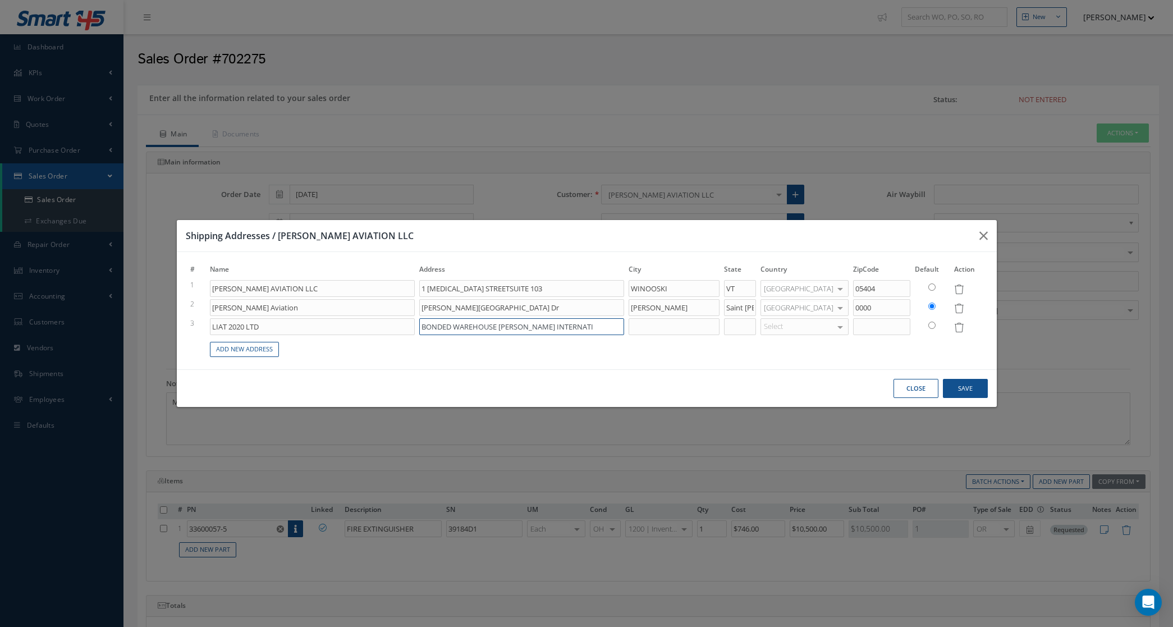
type input "BONDED WAREHOUSE V.C. BIRD INTERNATIO"
type input "1 TIGAN STREETSUITE 103"
type input "BONDED WAREHOUSE V.C. BIRD INTERNATION"
type input "1 TIGAN STREETSUITE 103"
type input "BONDED WAREHOUSE V.C. BIRD INTERNATIONA"
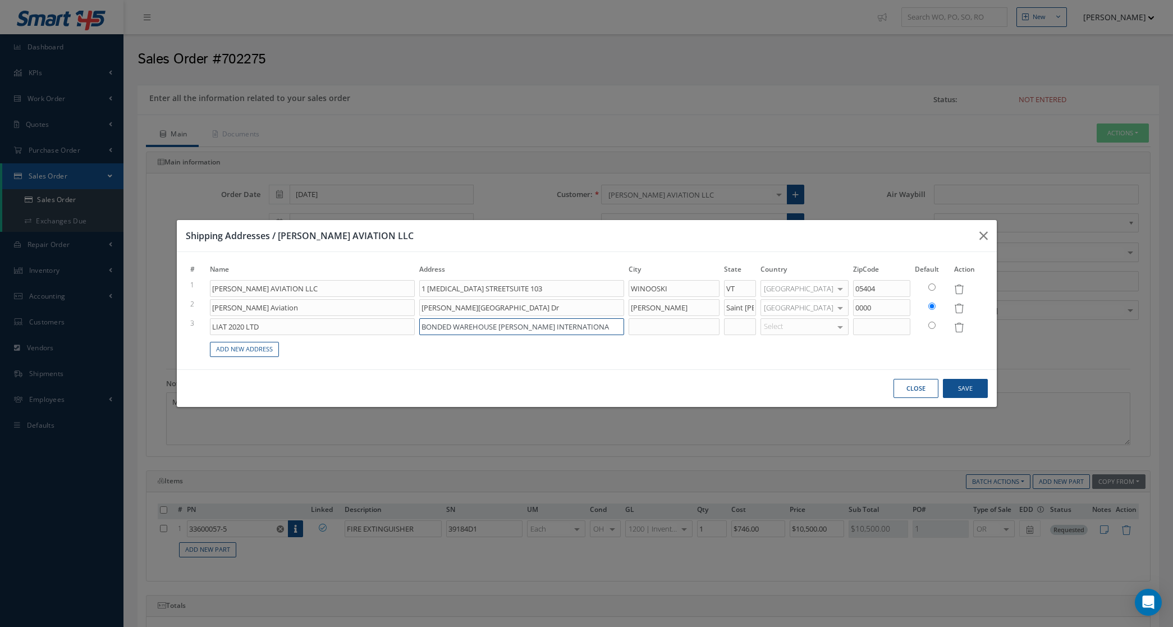
type input "1 TIGAN STREETSUITE 103"
type input "BONDED WAREHOUSE V.C. BIRD INTERNATIONAL"
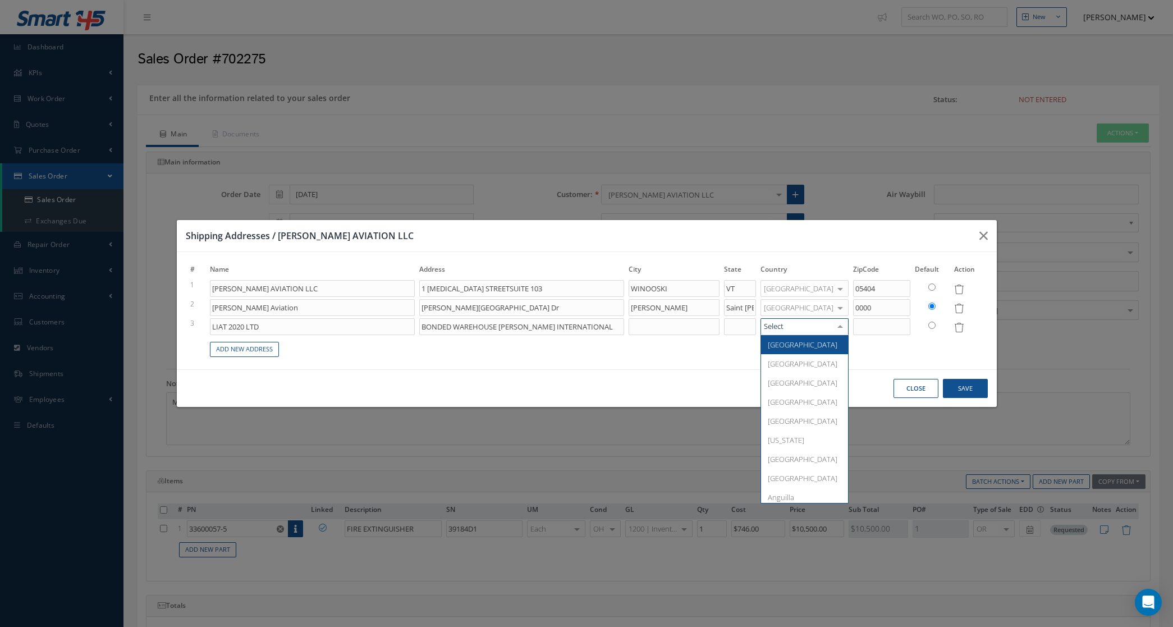
click at [794, 324] on div at bounding box center [805, 326] width 88 height 17
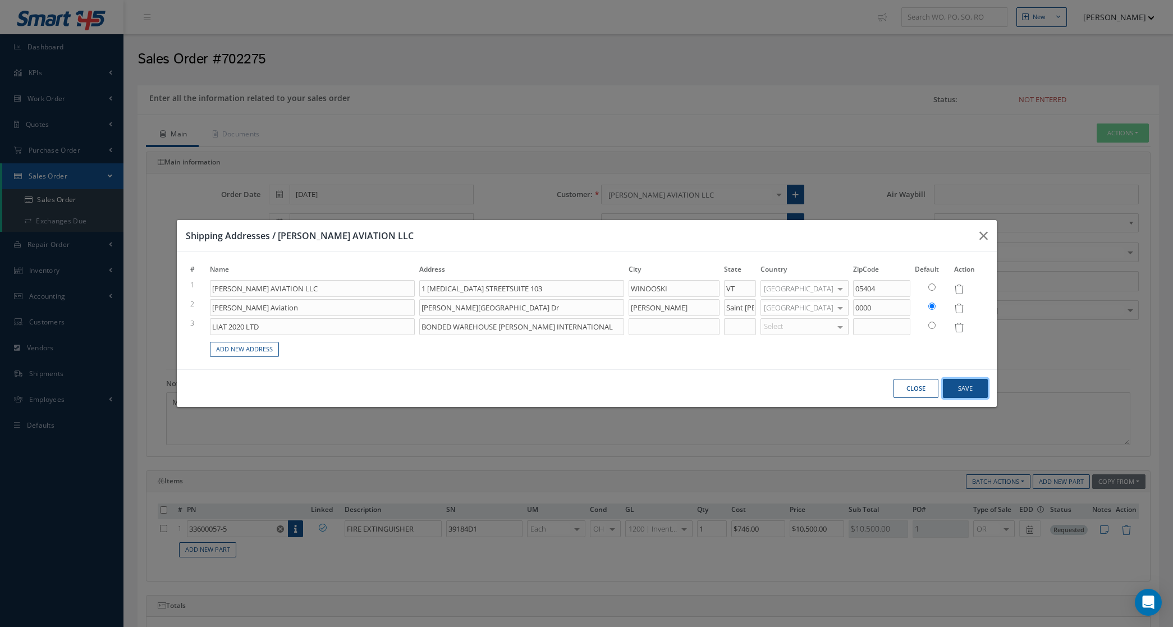
click at [963, 386] on button "Save" at bounding box center [965, 389] width 45 height 20
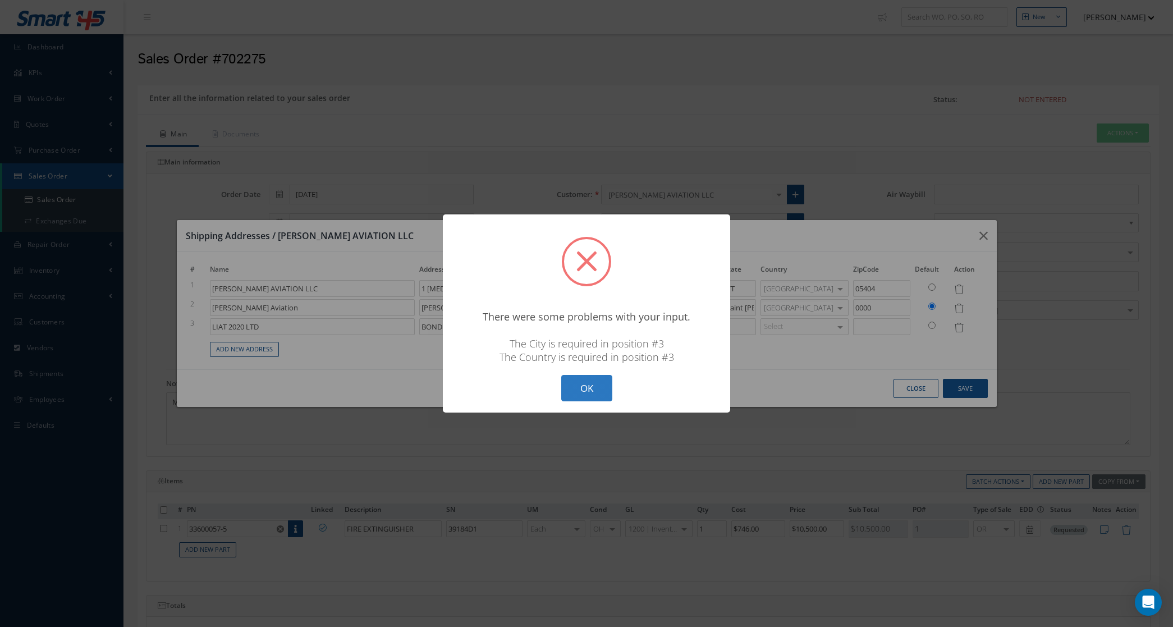
click at [579, 377] on button "OK" at bounding box center [586, 388] width 51 height 26
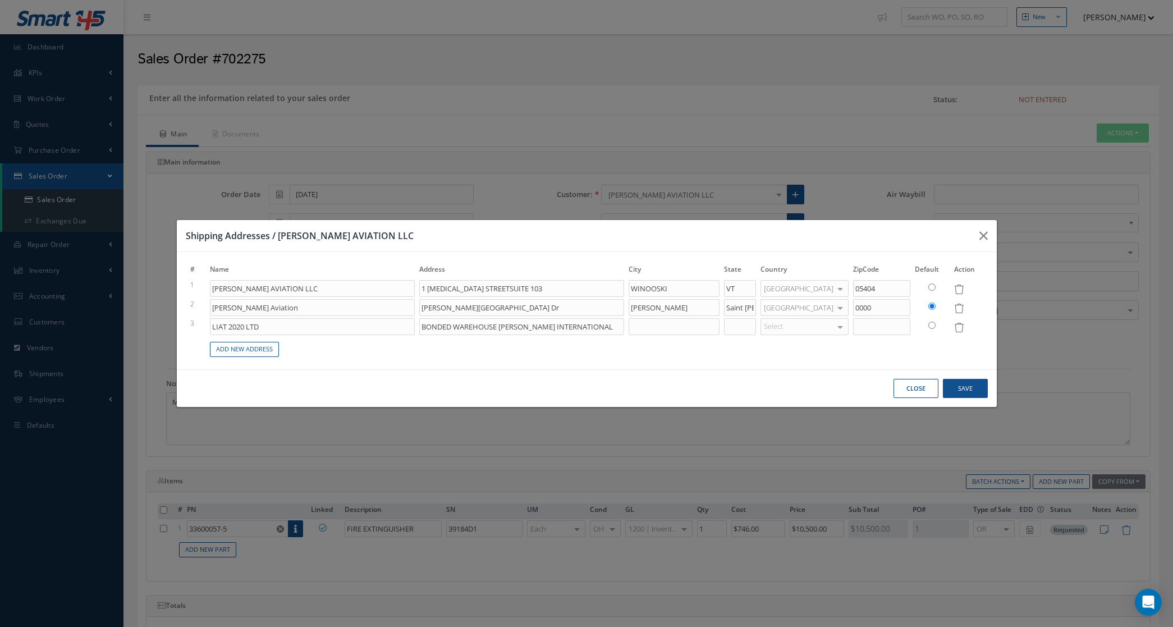
click at [798, 297] on div "Select" at bounding box center [805, 288] width 88 height 17
type input "ANTI"
click at [796, 349] on span "[GEOGRAPHIC_DATA]" at bounding box center [803, 345] width 70 height 10
type input "1 TIGAN STREETSUITE 103"
drag, startPoint x: 583, startPoint y: 334, endPoint x: 354, endPoint y: 330, distance: 228.5
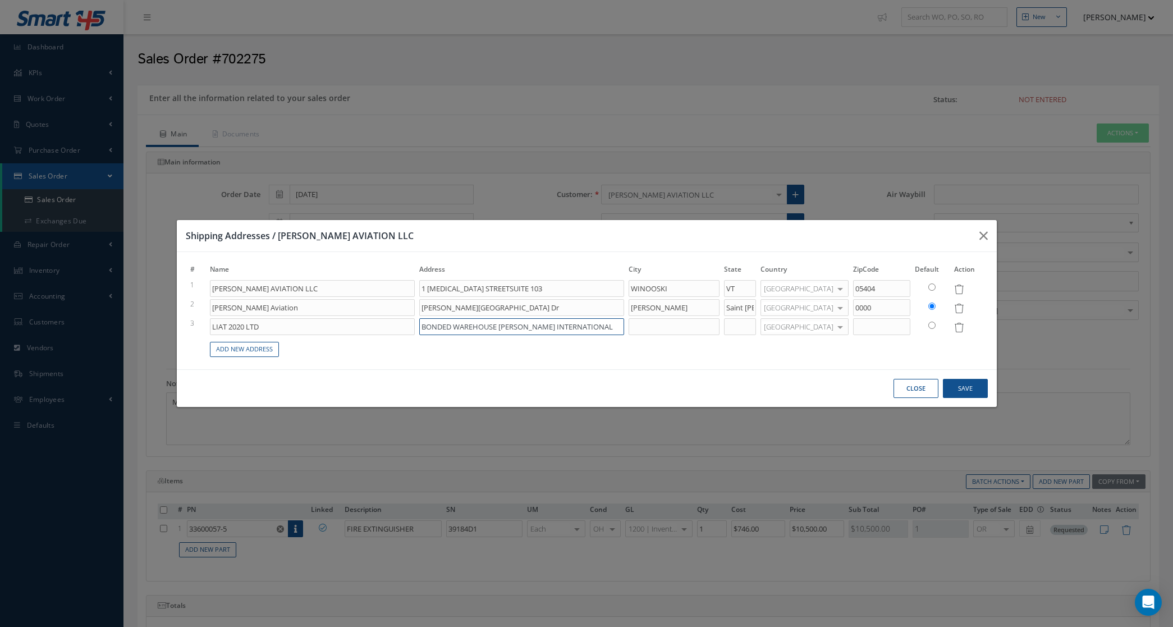
click at [354, 330] on tr "3 LIAT 2020 LTD BONDED WAREHOUSE V.C. BIRD INTERNATIONAL Antigua and Barbuda Un…" at bounding box center [587, 326] width 798 height 19
click at [683, 326] on input at bounding box center [674, 326] width 91 height 17
click at [935, 322] on input "radio" at bounding box center [931, 325] width 7 height 7
radio input "true"
click at [656, 332] on input at bounding box center [674, 326] width 91 height 17
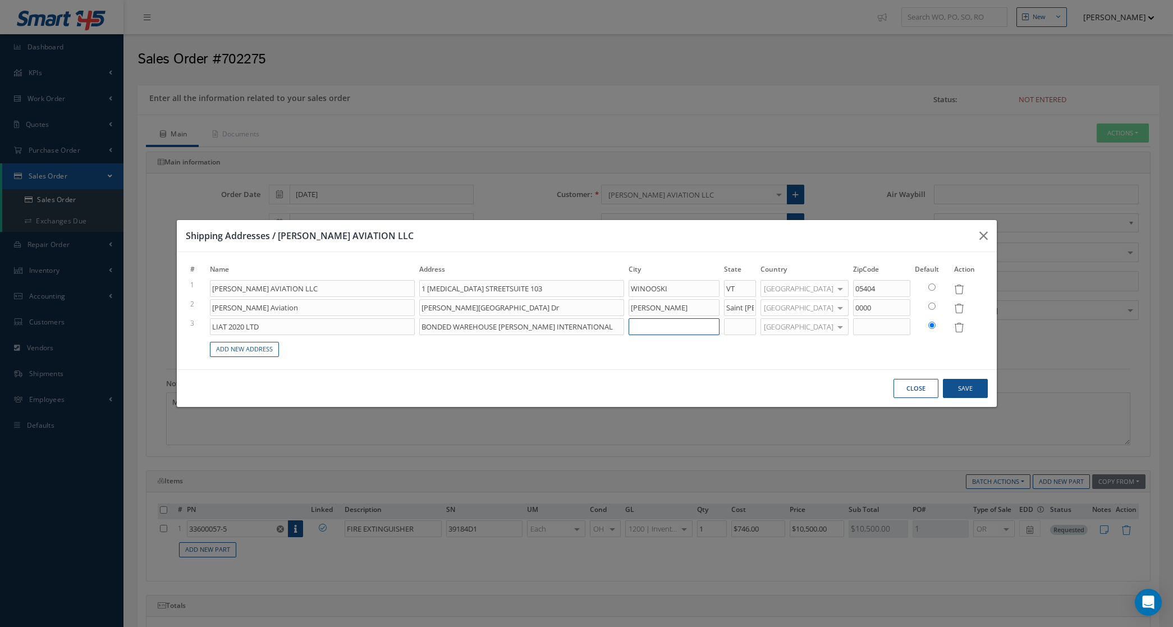
paste input "Osbourn"
type input "1 TIGAN STREETSUITE 103"
type input "Osbourn"
click at [976, 392] on button "Save" at bounding box center [965, 389] width 45 height 20
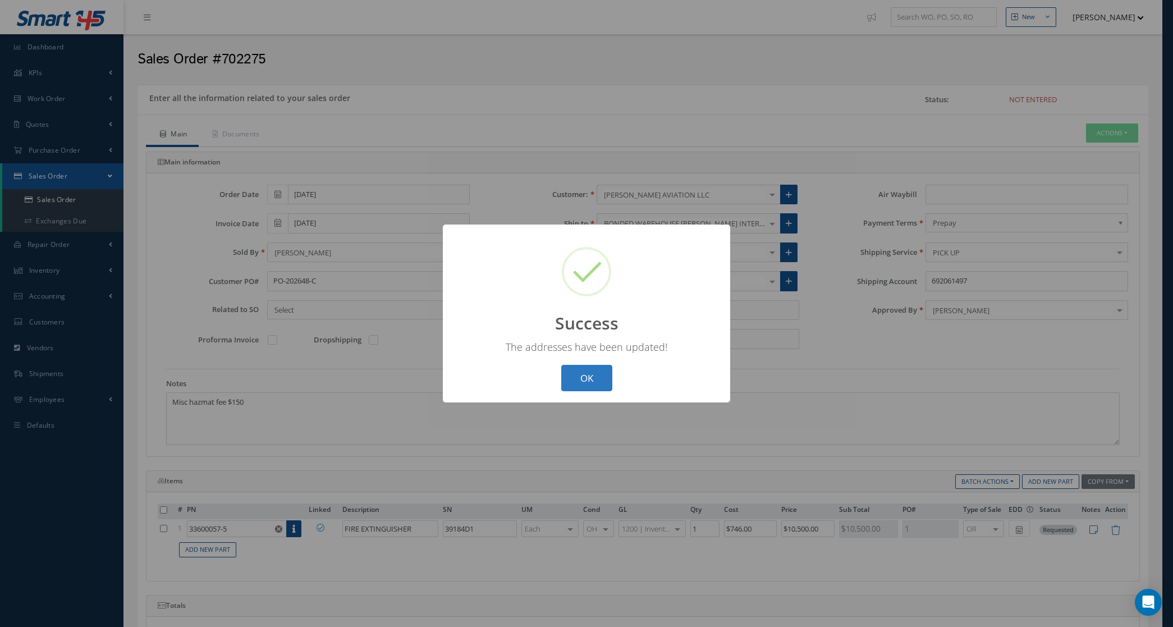
click at [585, 375] on button "OK" at bounding box center [586, 378] width 51 height 26
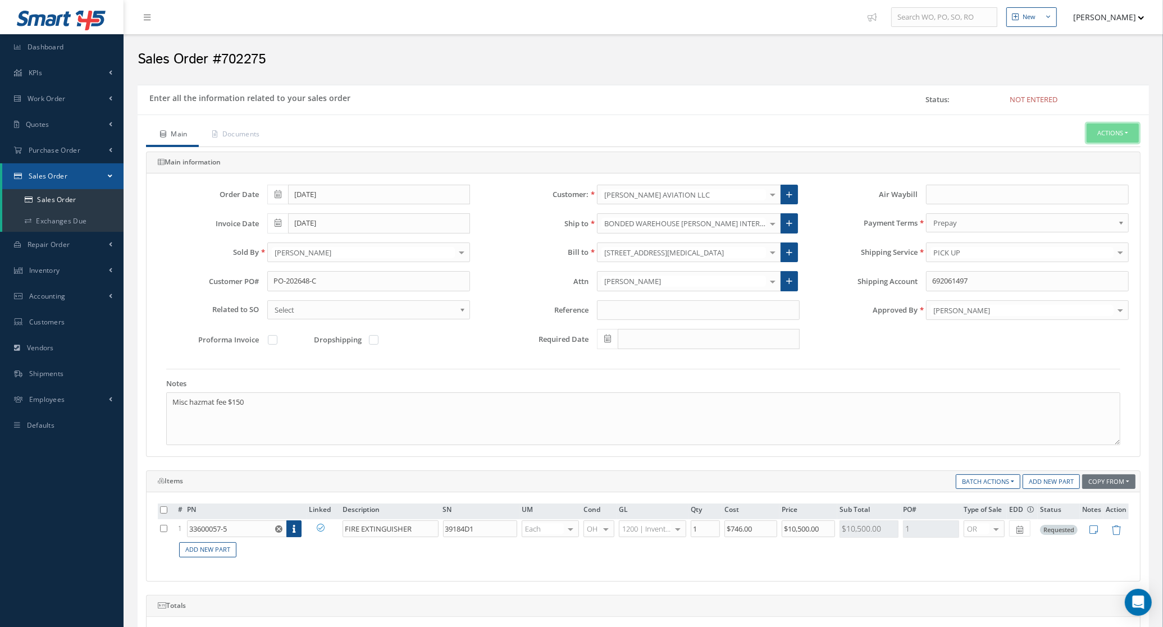
click at [1118, 130] on button "Actions" at bounding box center [1112, 133] width 52 height 20
click at [1090, 150] on link "Enter/Update" at bounding box center [1095, 152] width 90 height 15
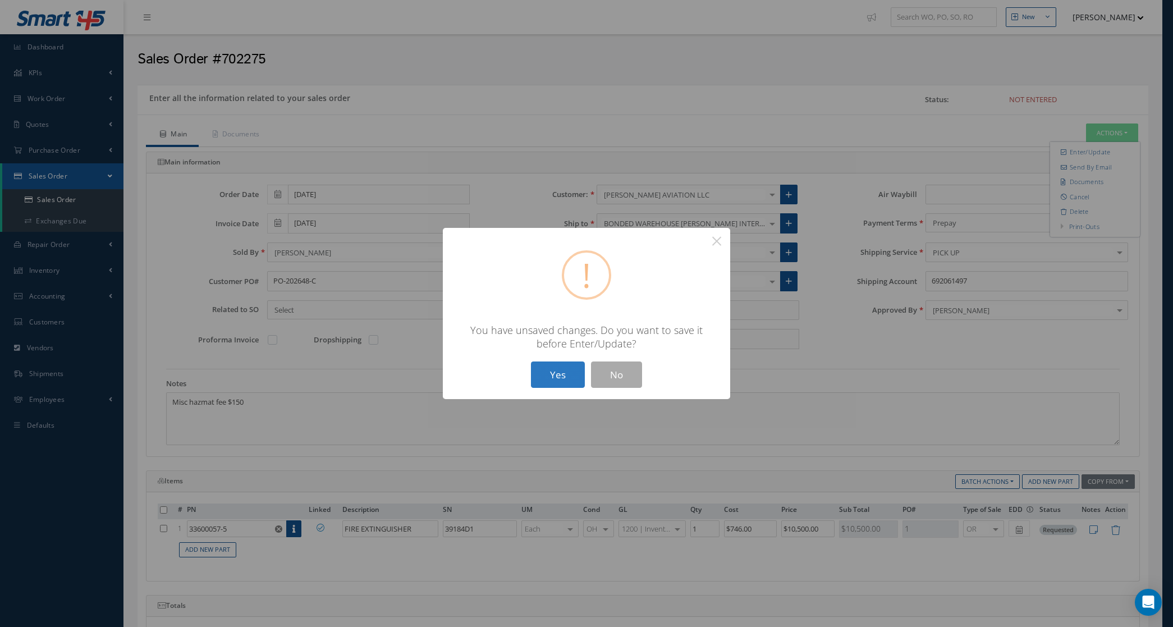
click at [550, 372] on button "Yes" at bounding box center [558, 375] width 54 height 26
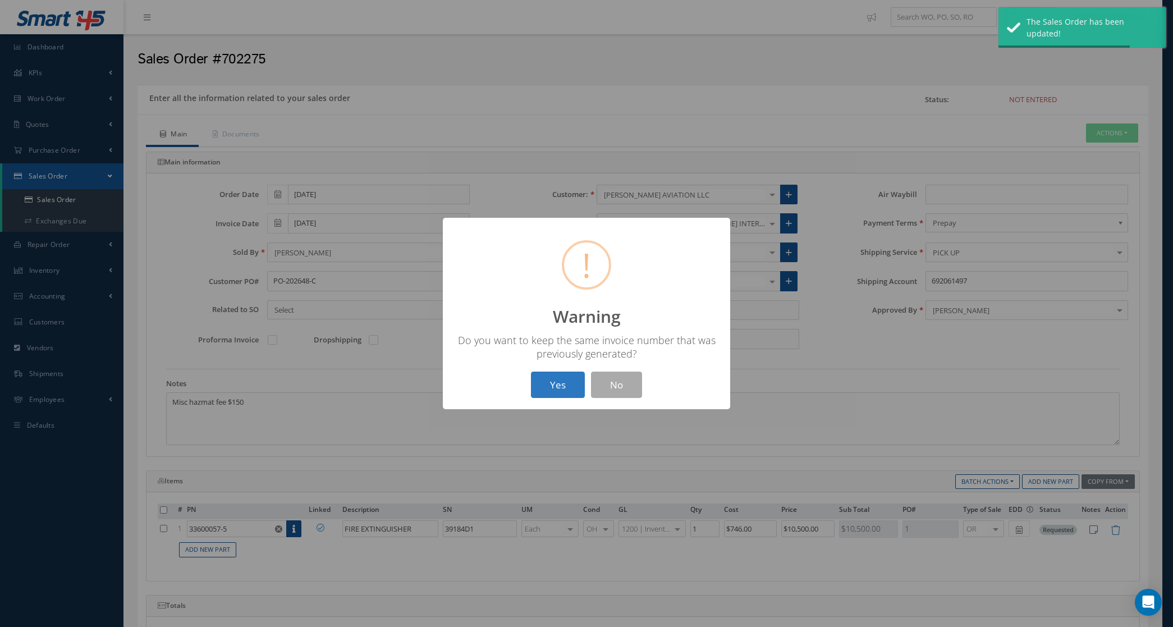
click at [576, 379] on button "Yes" at bounding box center [558, 385] width 54 height 26
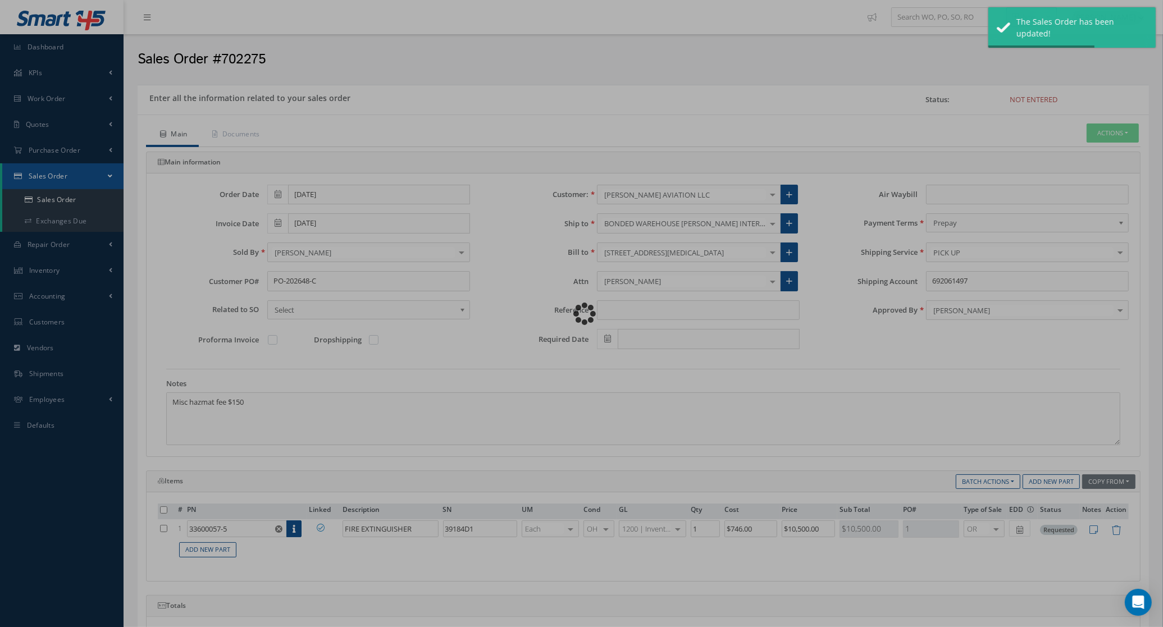
click at [582, 314] on div "Loading…" at bounding box center [582, 314] width 0 height 0
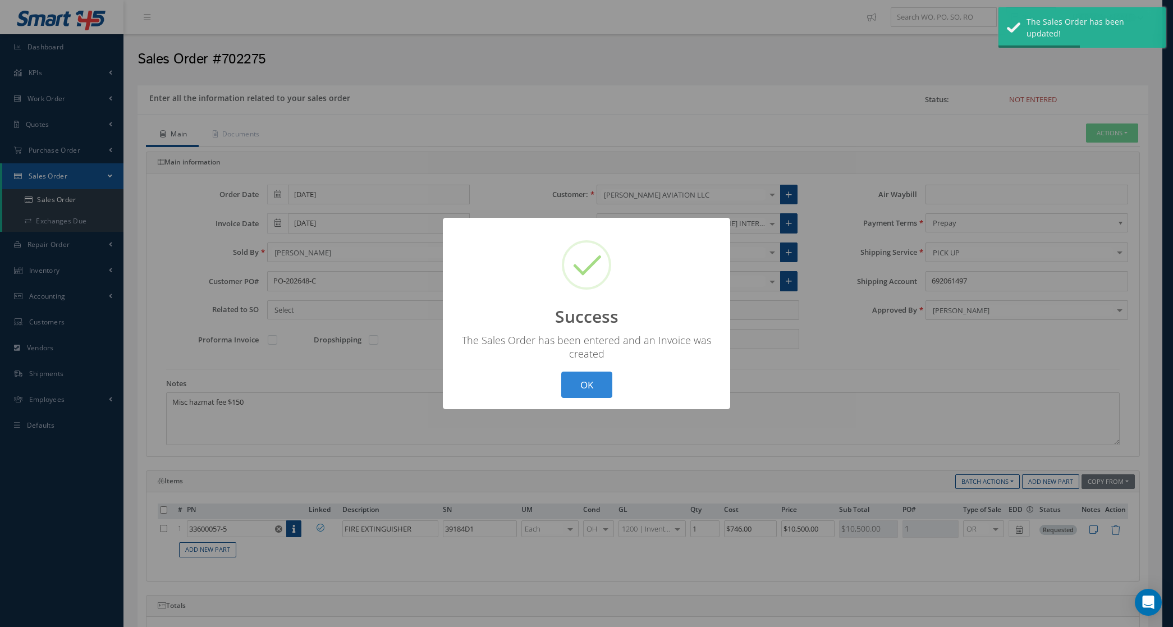
click at [1113, 135] on div "? ! i Success × The Sales Order has been entered and an Invoice was created OK …" at bounding box center [586, 313] width 1173 height 627
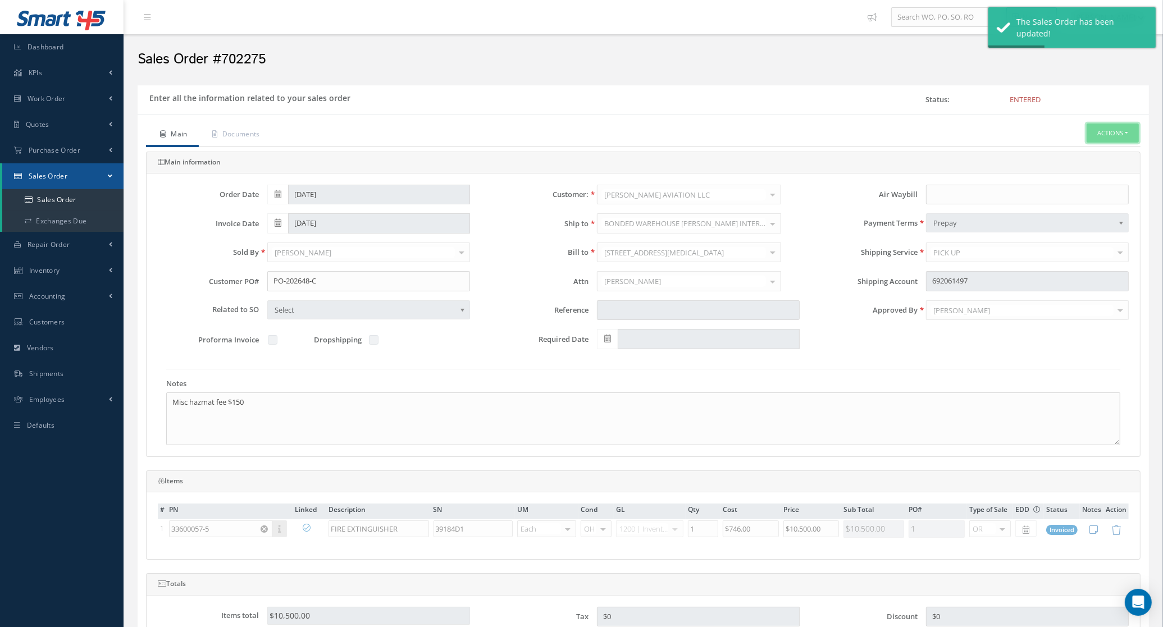
click at [1113, 135] on button "Actions" at bounding box center [1112, 133] width 52 height 20
click at [1014, 237] on link "Invoice" at bounding box center [1010, 229] width 85 height 17
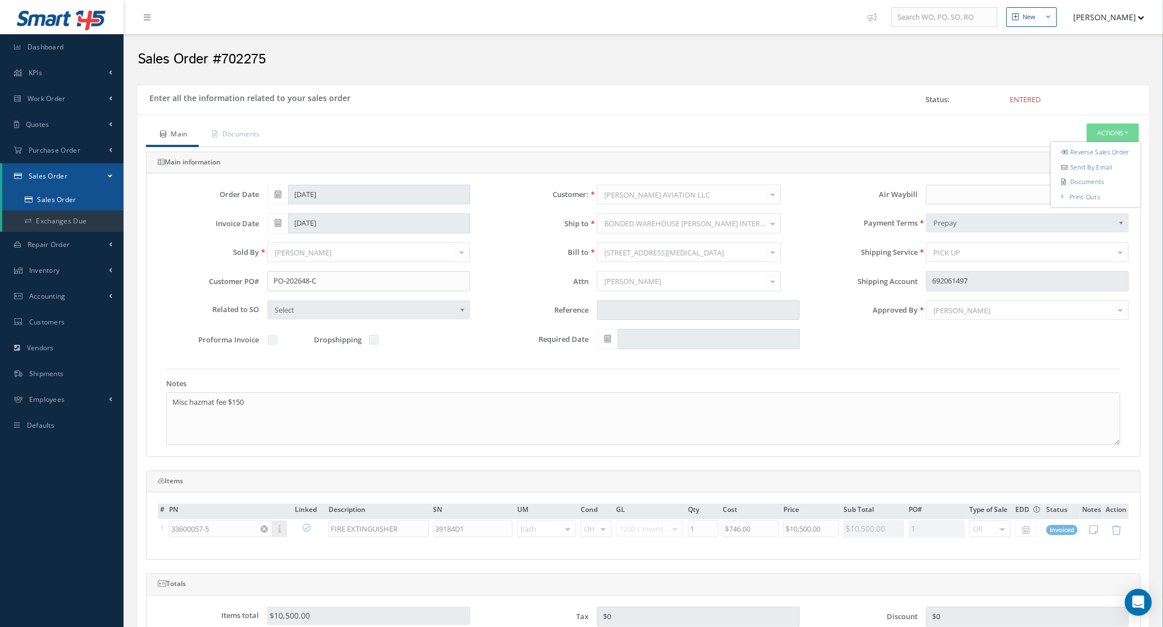
click at [77, 205] on link "Sales Order" at bounding box center [62, 199] width 121 height 21
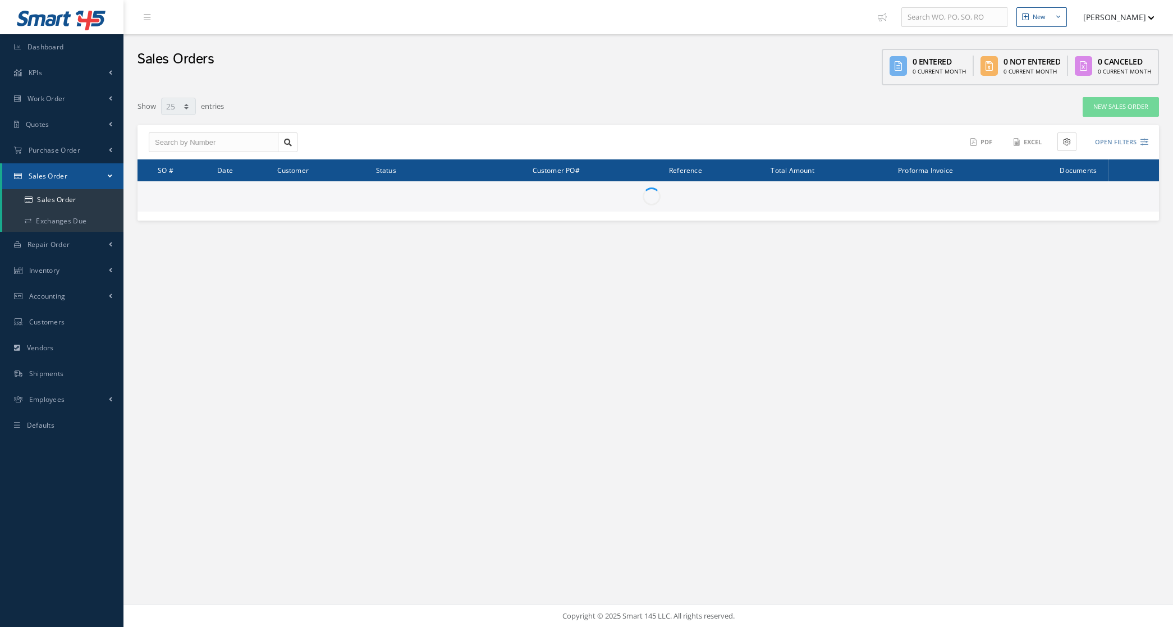
select select "25"
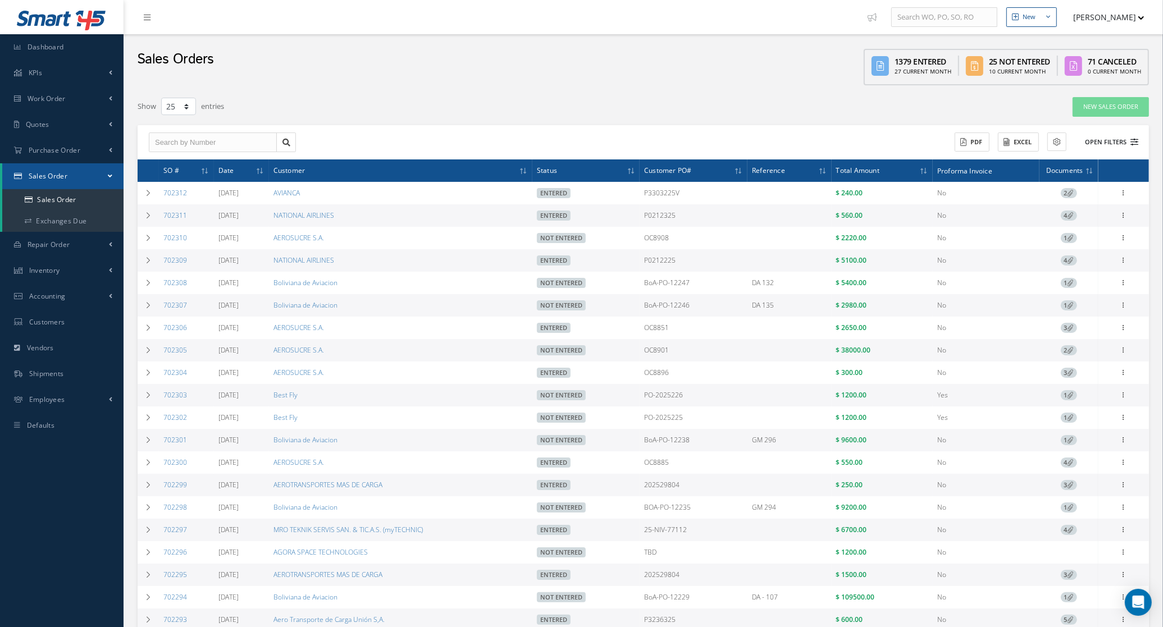
click at [1098, 136] on button "Open Filters" at bounding box center [1105, 142] width 63 height 19
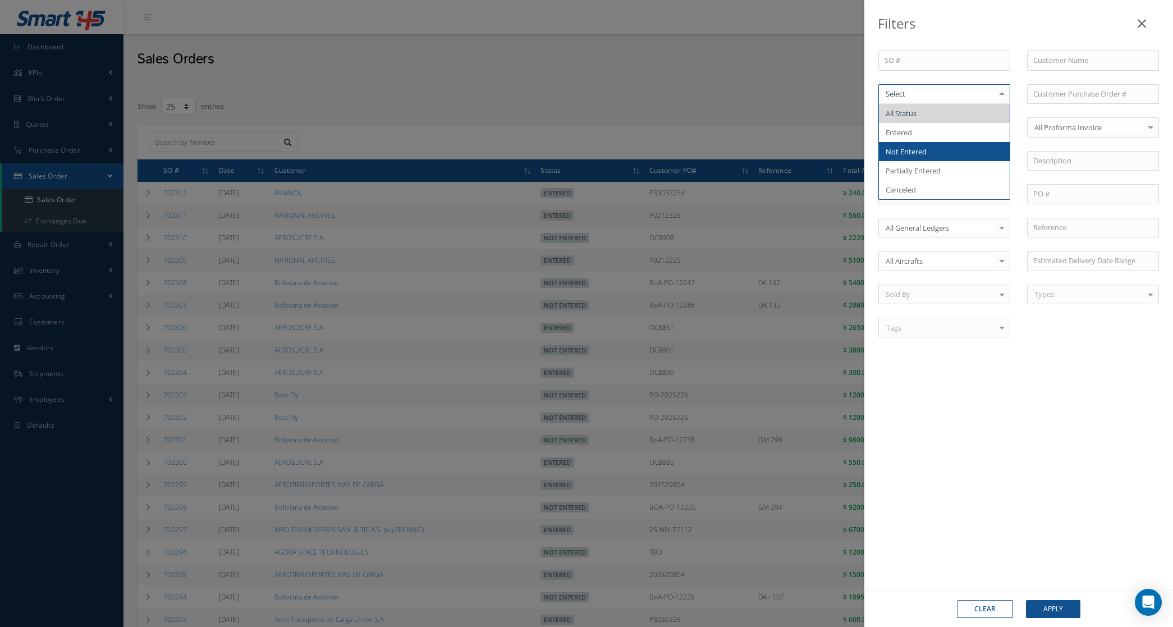
click at [938, 158] on span "Not Entered" at bounding box center [944, 151] width 131 height 19
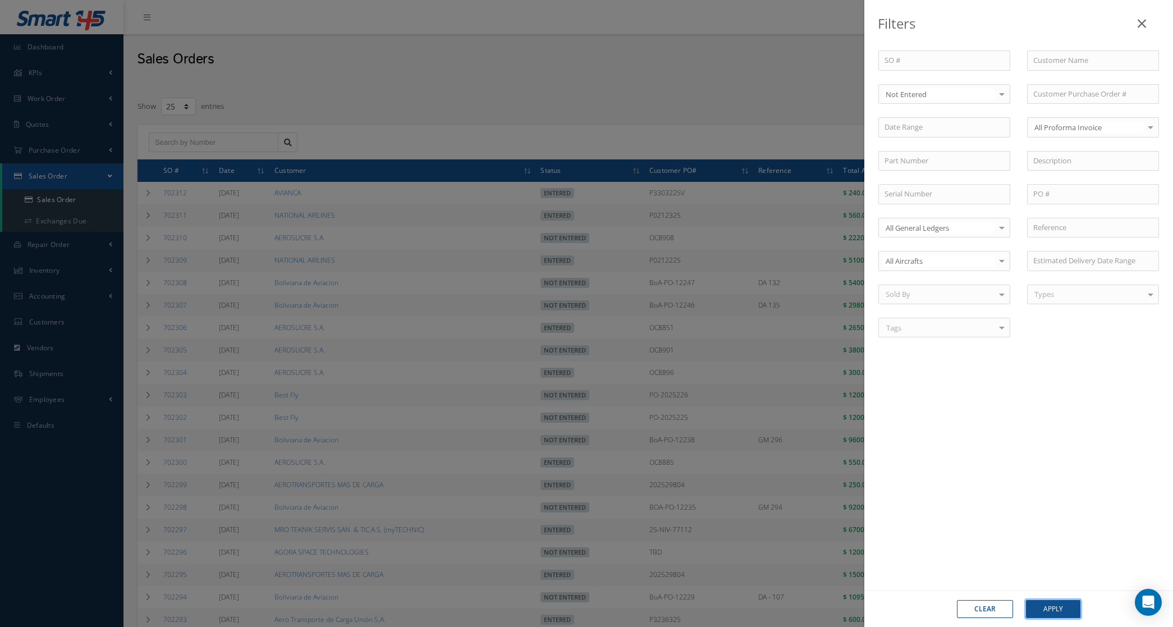
click at [1035, 607] on button "Apply" at bounding box center [1053, 609] width 54 height 18
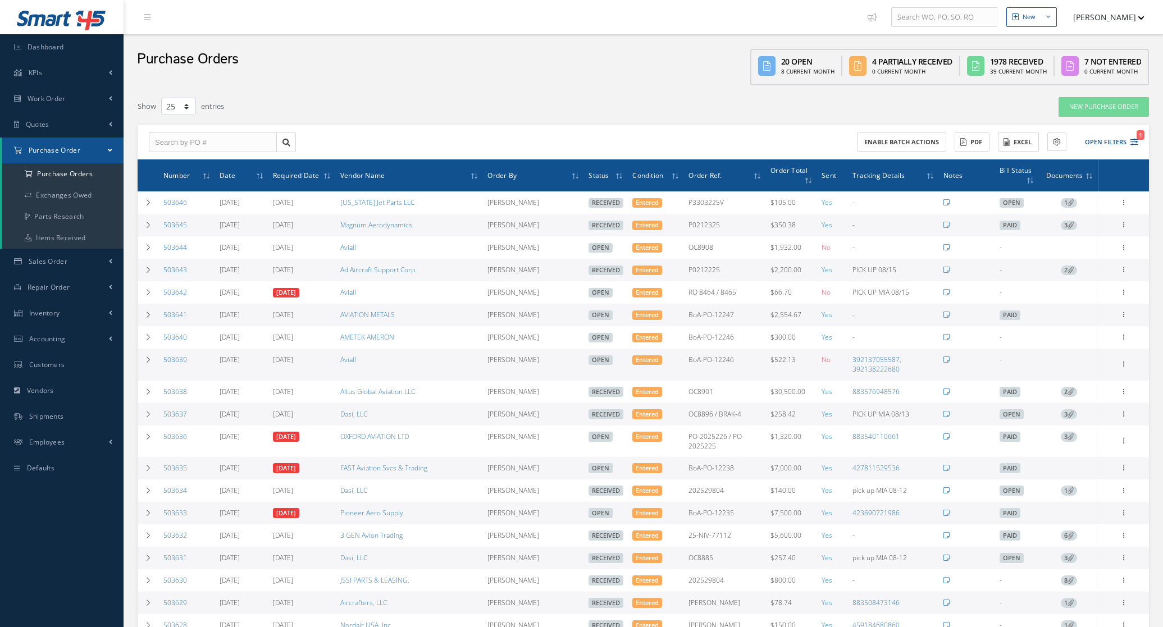
select select "25"
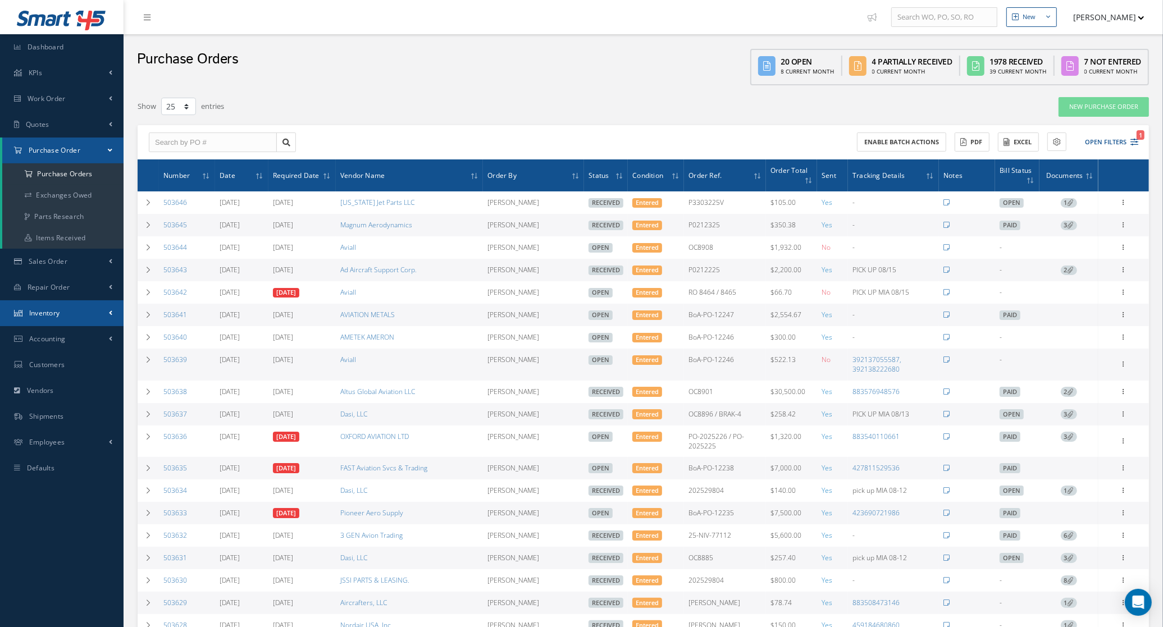
click at [62, 315] on link "Inventory" at bounding box center [61, 313] width 123 height 26
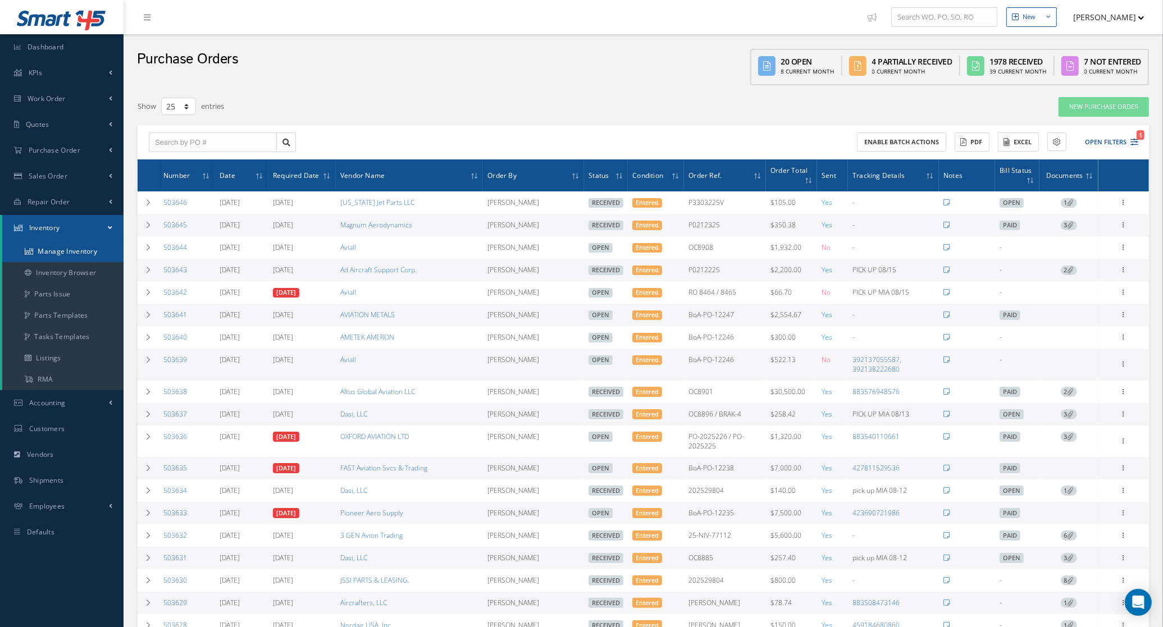
click at [68, 257] on link "Manage Inventory" at bounding box center [62, 251] width 121 height 21
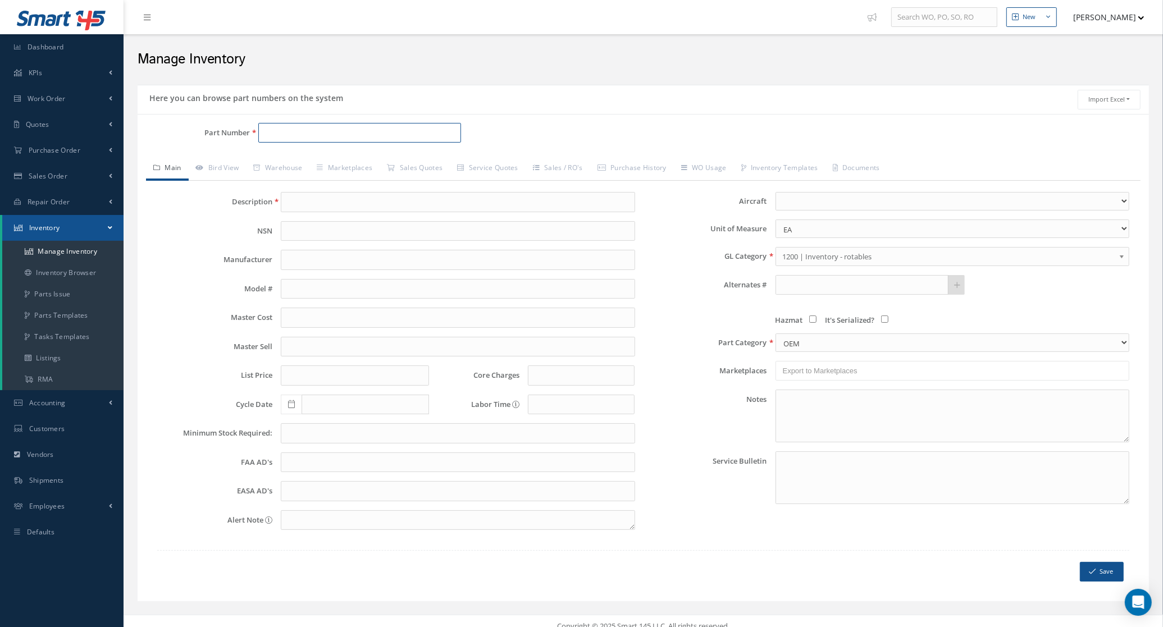
click at [281, 139] on input "Part Number" at bounding box center [359, 133] width 203 height 20
click at [335, 161] on span "5912855-01" at bounding box center [312, 163] width 101 height 12
type input "5912855-01"
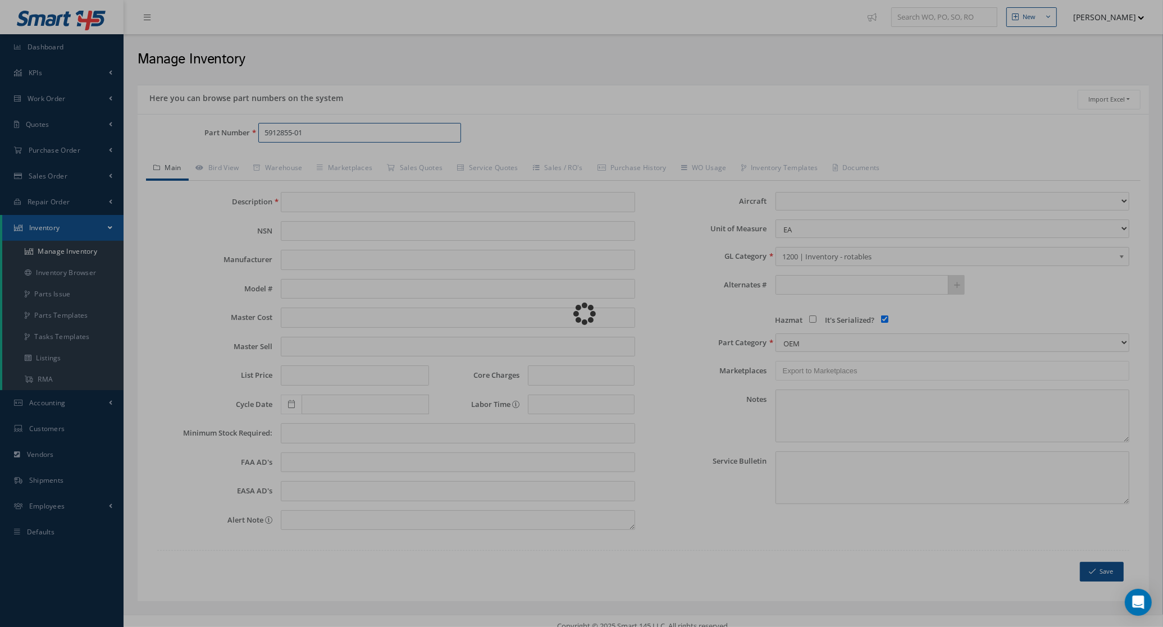
type input "Battery"
type input "0.00"
select select
checkbox input "true"
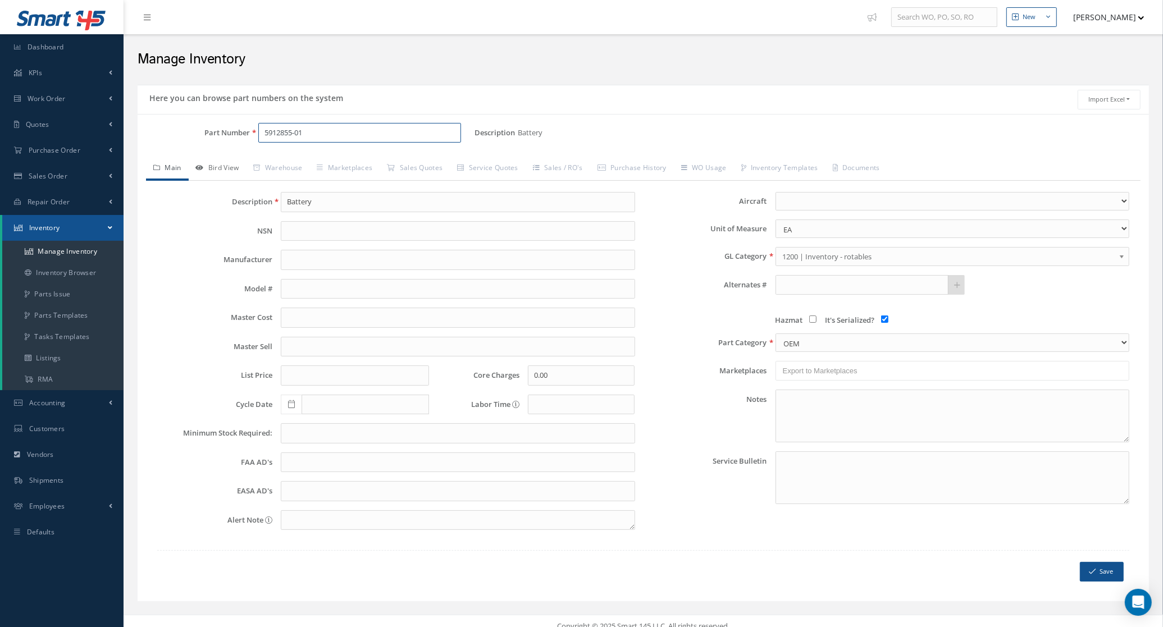
type input "5912855-01"
click at [204, 164] on icon at bounding box center [200, 167] width 8 height 7
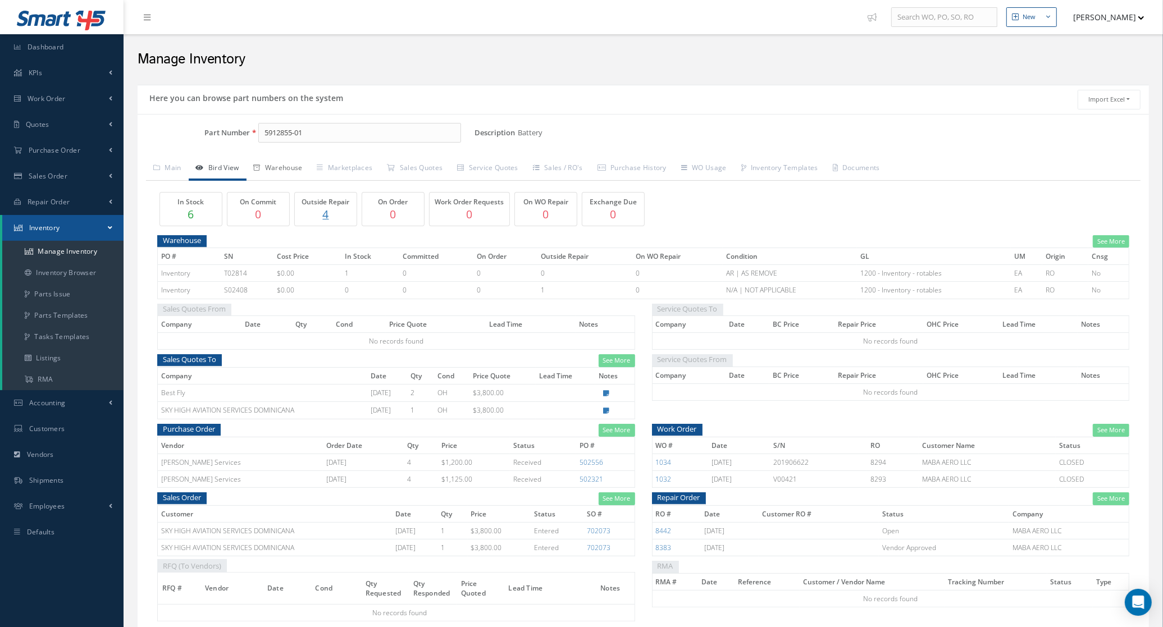
click at [273, 168] on link "Warehouse" at bounding box center [277, 169] width 63 height 24
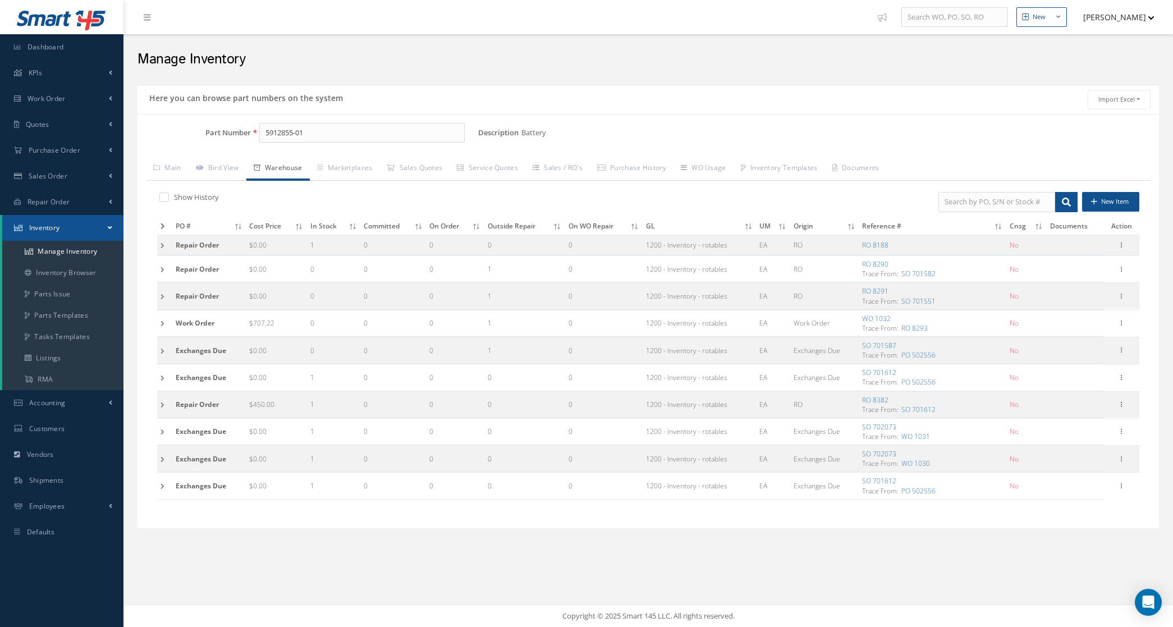
click at [166, 243] on td at bounding box center [164, 245] width 15 height 21
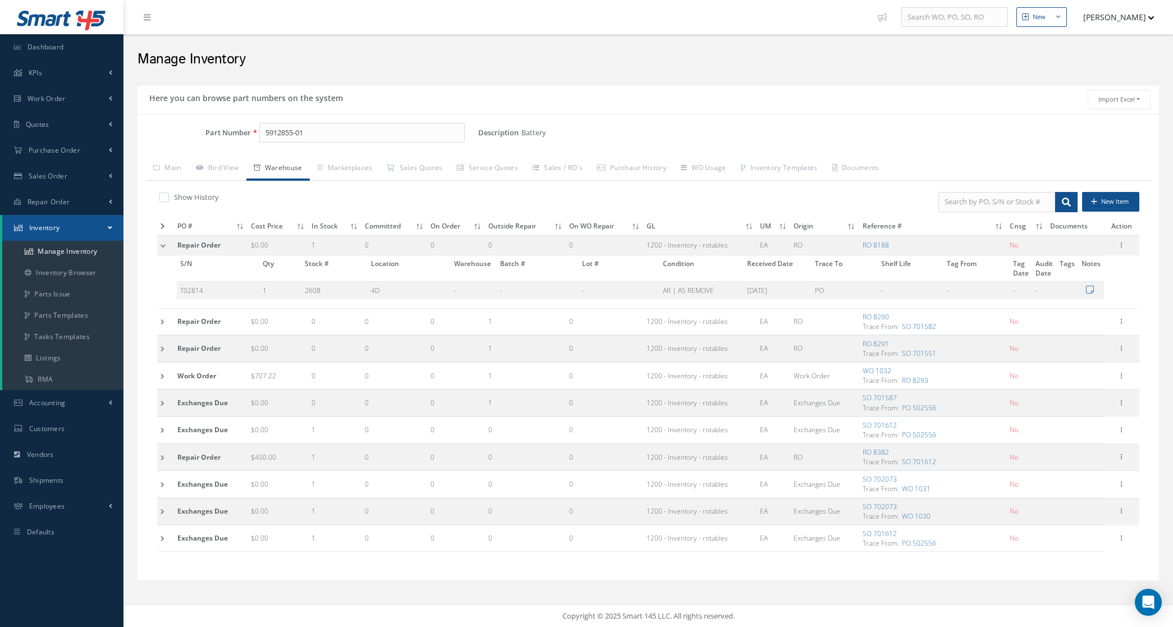
click at [163, 230] on icon at bounding box center [163, 226] width 4 height 7
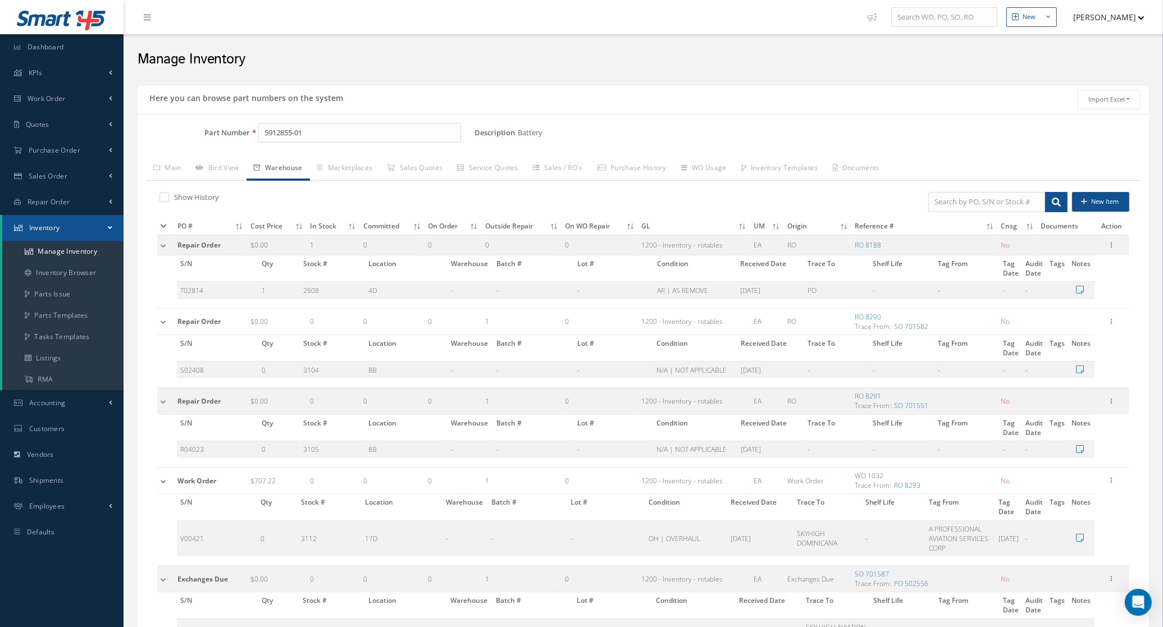
click at [164, 226] on icon at bounding box center [164, 226] width 6 height 7
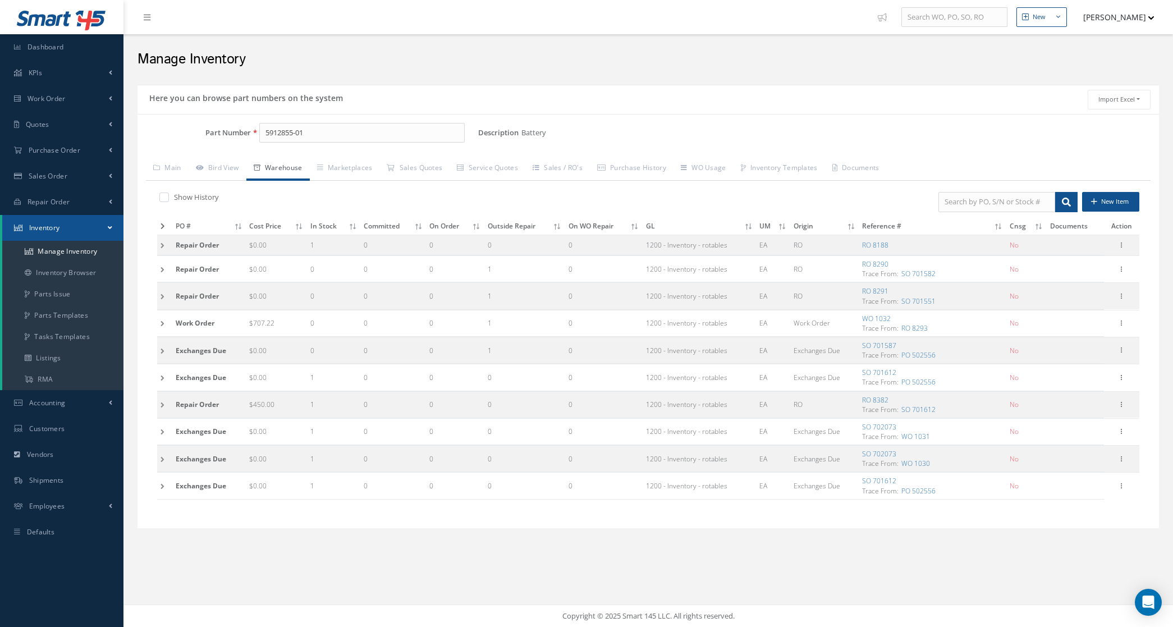
click at [158, 380] on td at bounding box center [164, 377] width 15 height 26
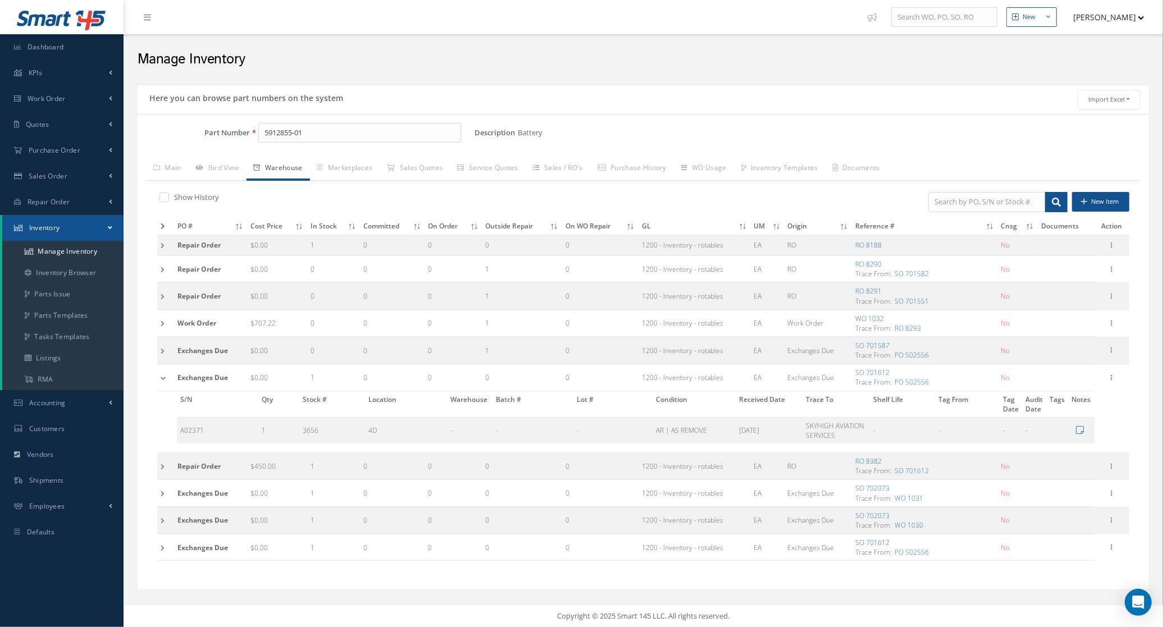
click at [158, 381] on td at bounding box center [165, 377] width 17 height 26
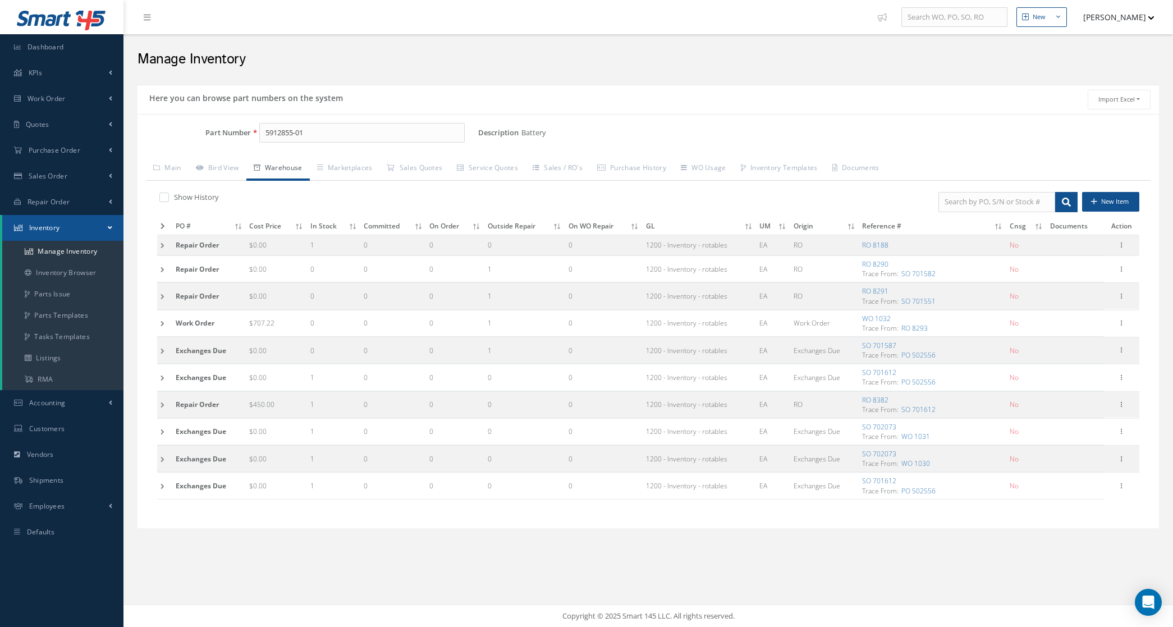
click at [158, 406] on td at bounding box center [164, 404] width 15 height 26
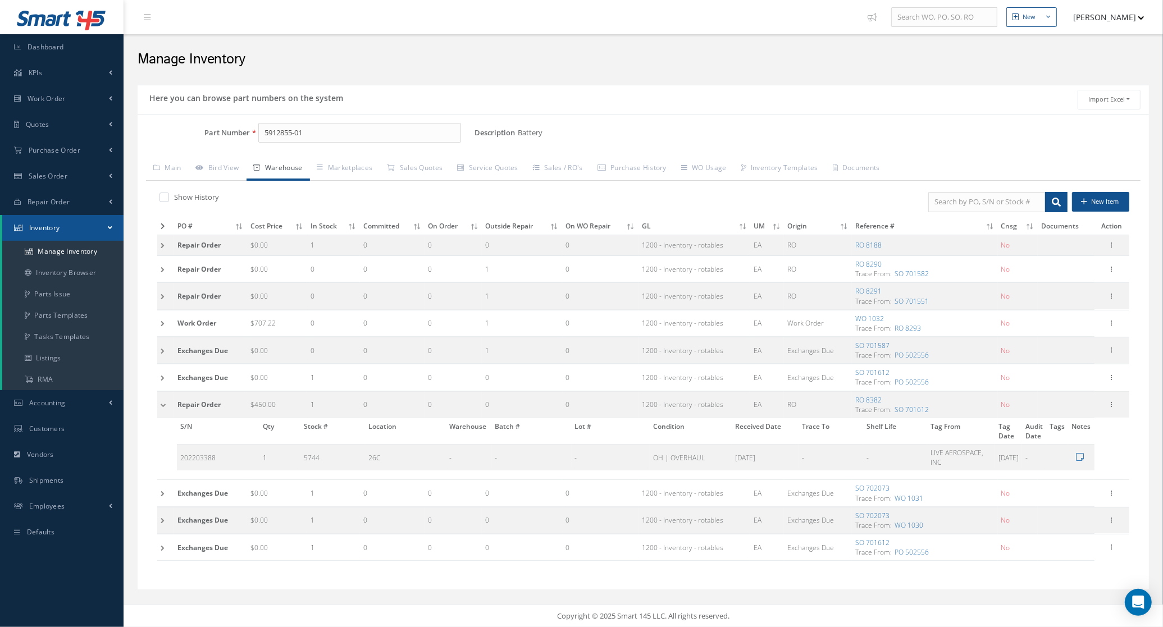
scroll to position [3, 0]
click at [166, 497] on td at bounding box center [165, 493] width 17 height 26
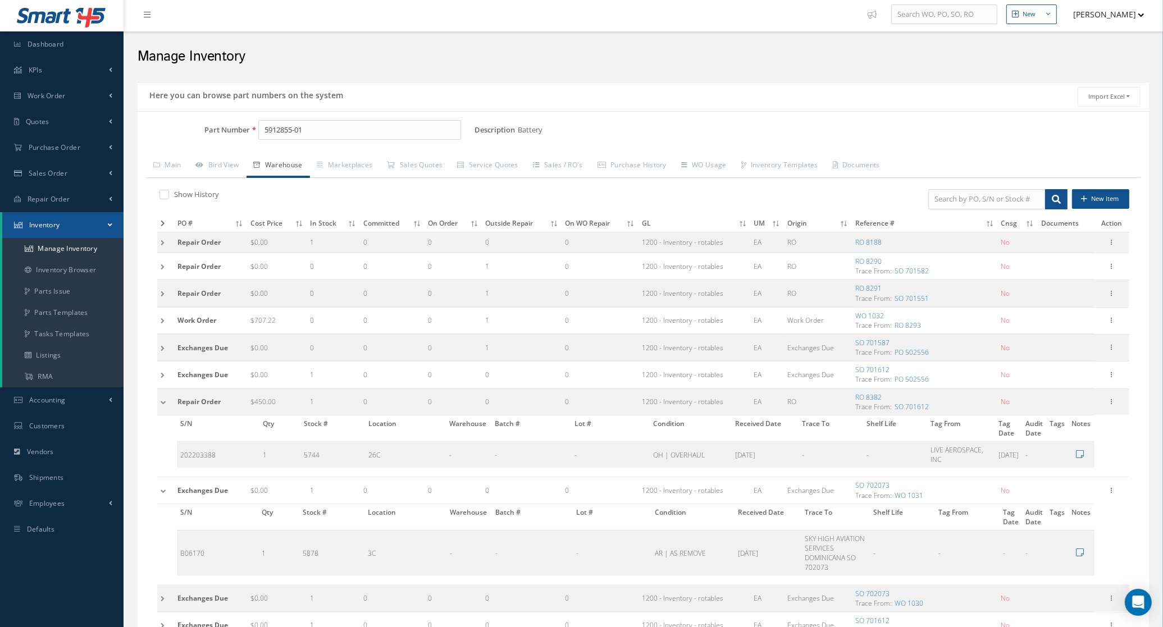
click at [166, 497] on td at bounding box center [165, 490] width 17 height 26
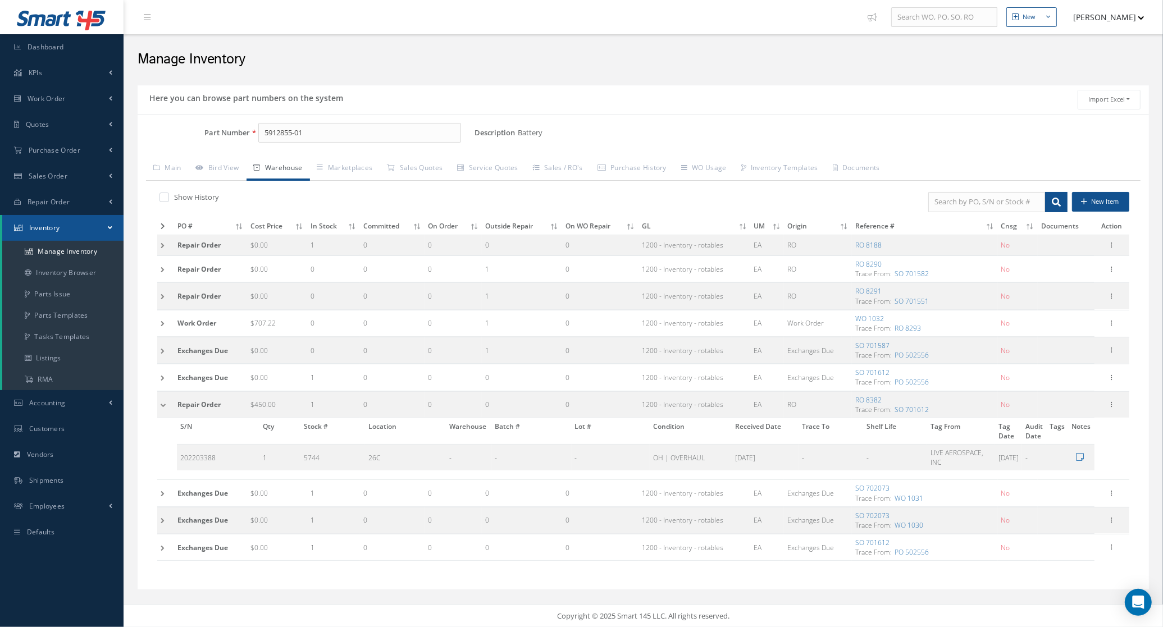
click at [163, 516] on td at bounding box center [165, 520] width 17 height 26
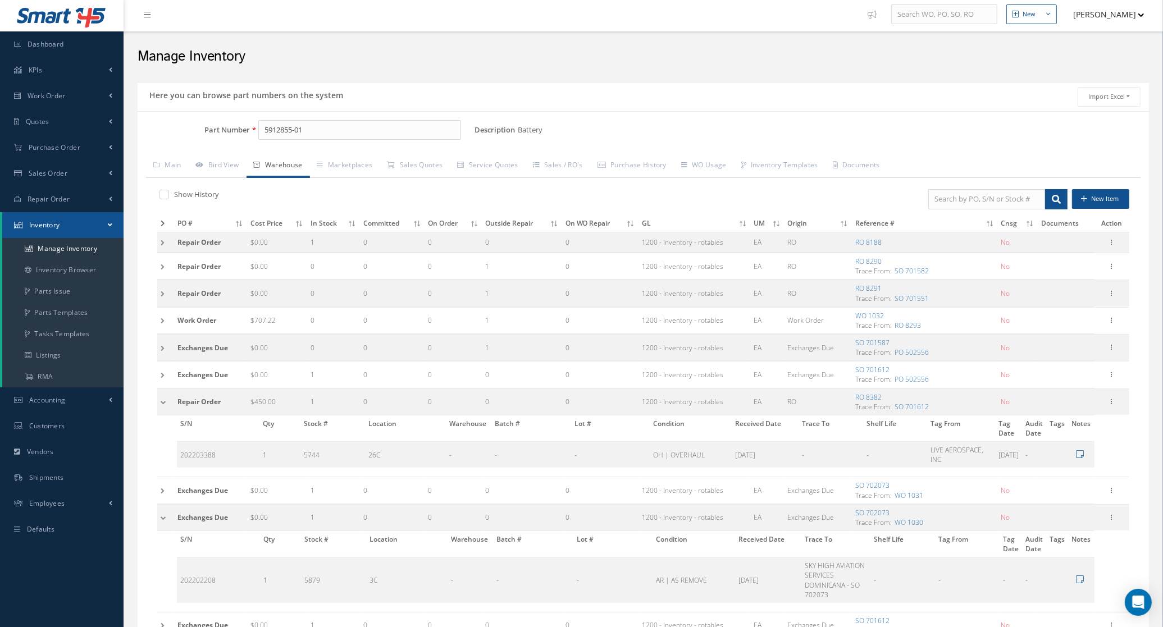
click at [163, 516] on td at bounding box center [165, 517] width 17 height 26
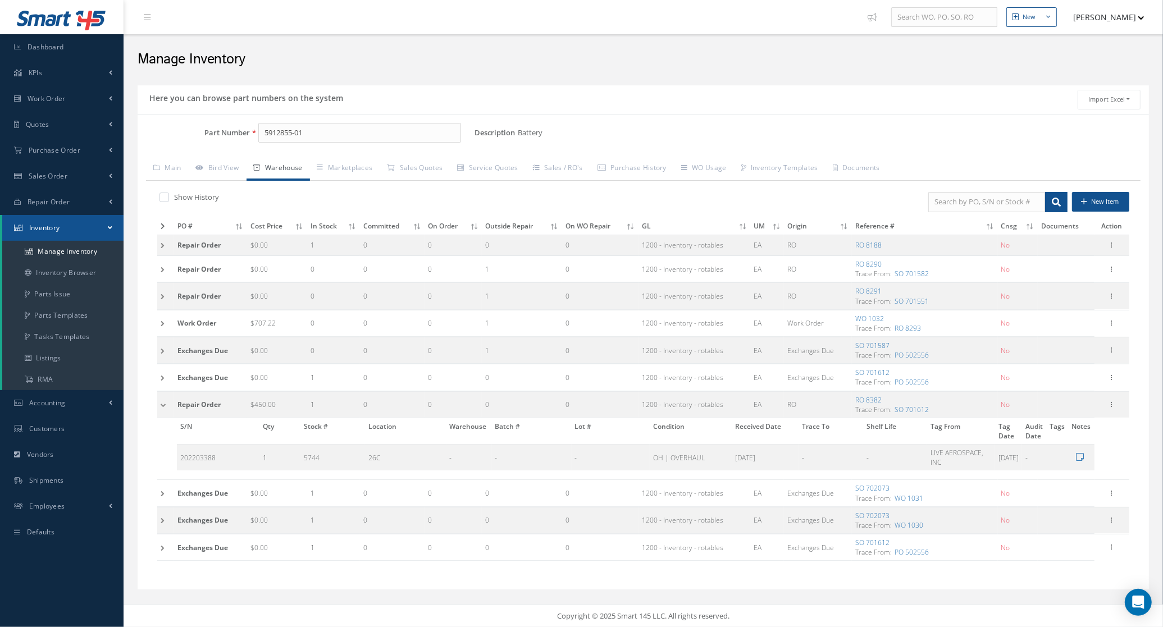
click at [163, 542] on td at bounding box center [165, 547] width 17 height 26
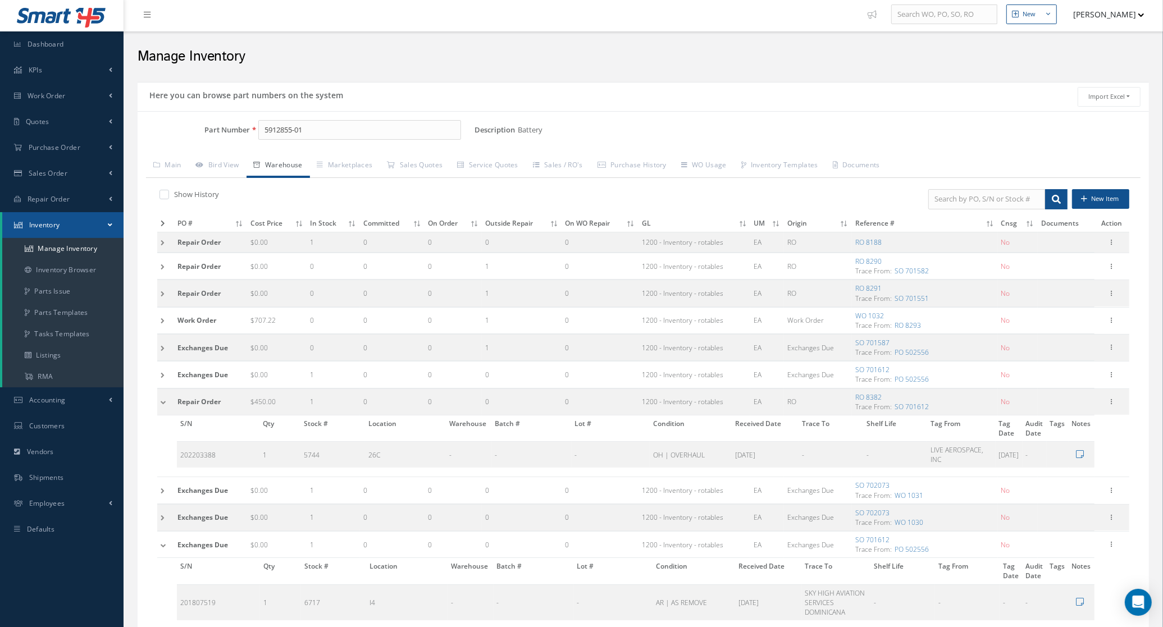
click at [163, 542] on td at bounding box center [165, 544] width 17 height 26
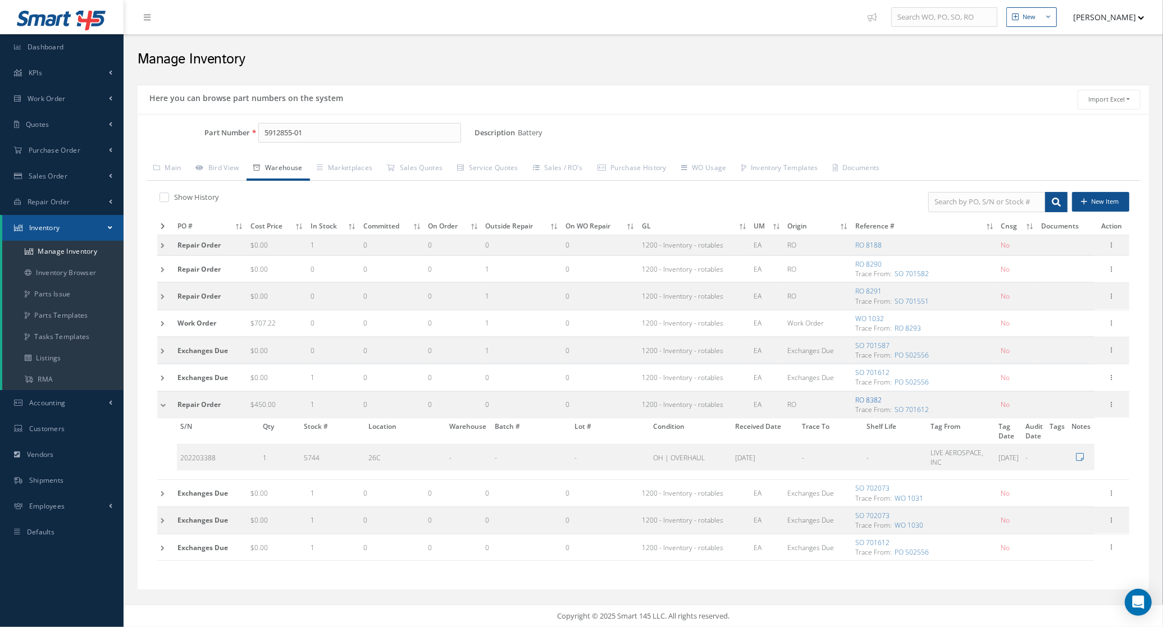
click at [865, 400] on link "RO 8382" at bounding box center [868, 400] width 26 height 10
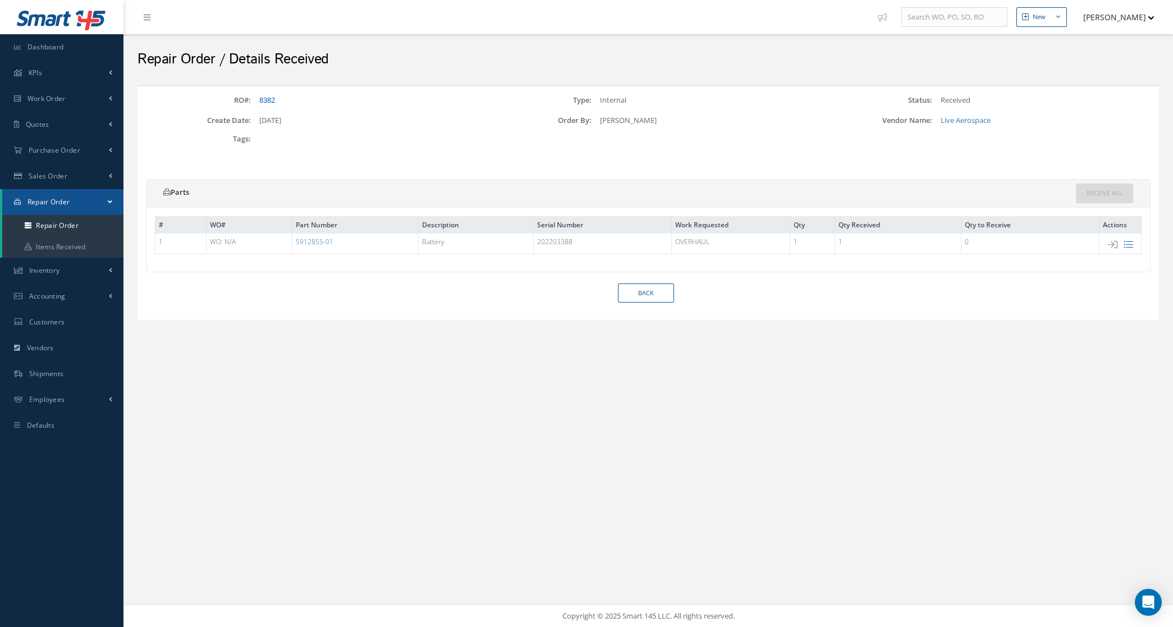
click at [266, 99] on link "8382" at bounding box center [267, 100] width 16 height 10
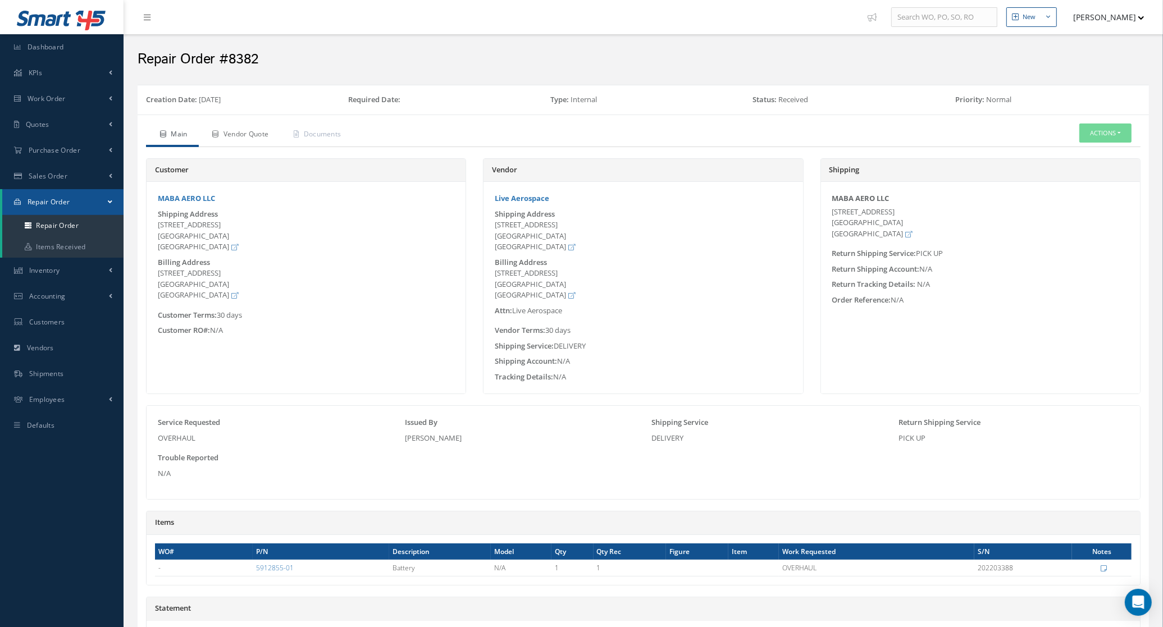
click at [253, 133] on link "Vendor Quote" at bounding box center [239, 135] width 81 height 24
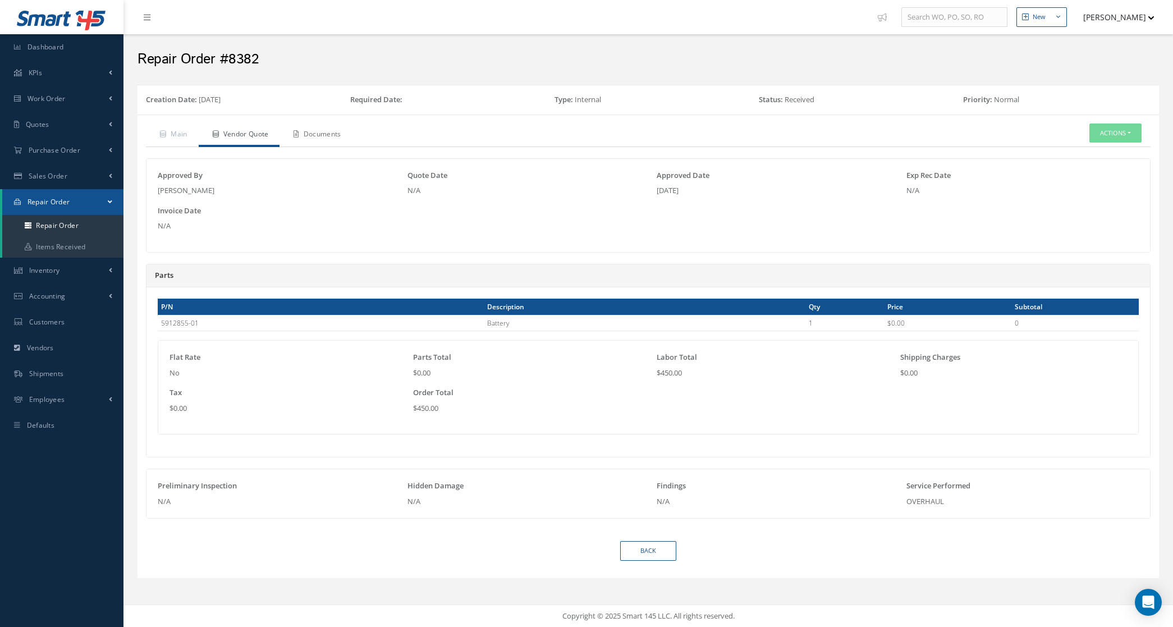
click at [327, 138] on link "Documents" at bounding box center [316, 135] width 72 height 24
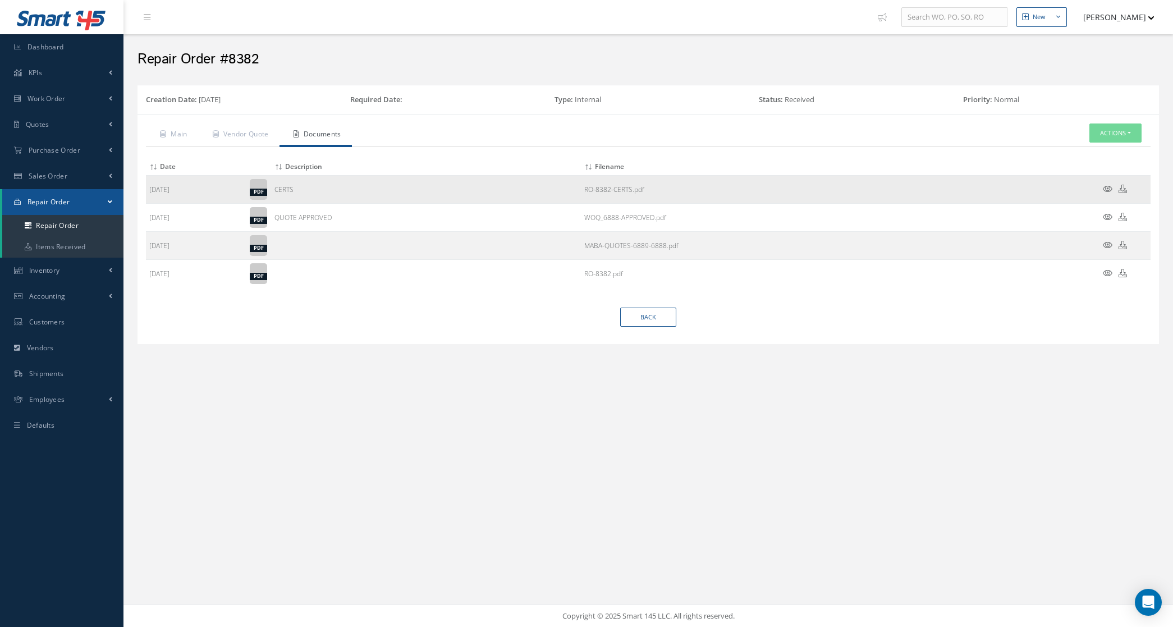
click at [1123, 189] on icon at bounding box center [1123, 189] width 8 height 8
click at [180, 130] on link "Main" at bounding box center [172, 135] width 53 height 24
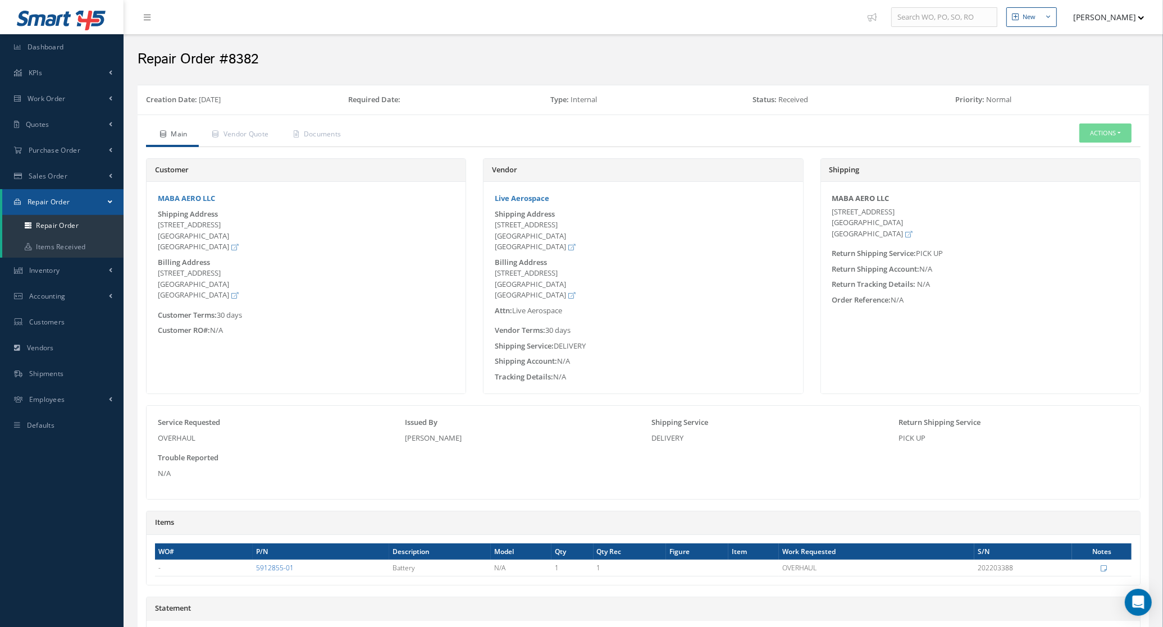
click at [262, 568] on link "5912855-01" at bounding box center [275, 568] width 38 height 10
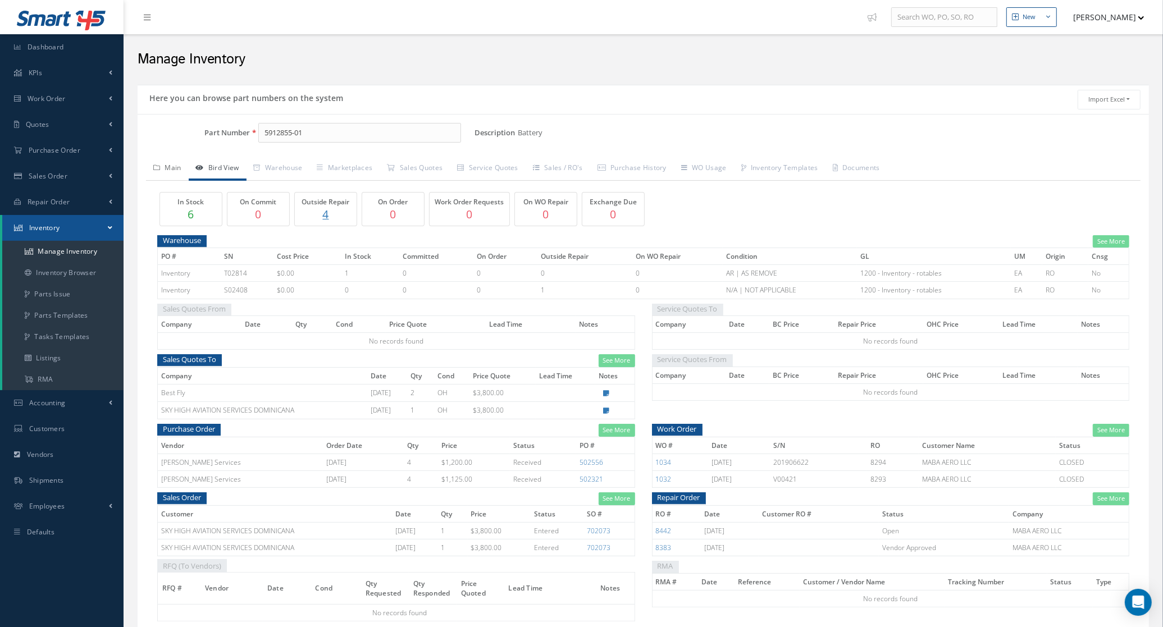
click at [171, 172] on link "Main" at bounding box center [167, 169] width 43 height 24
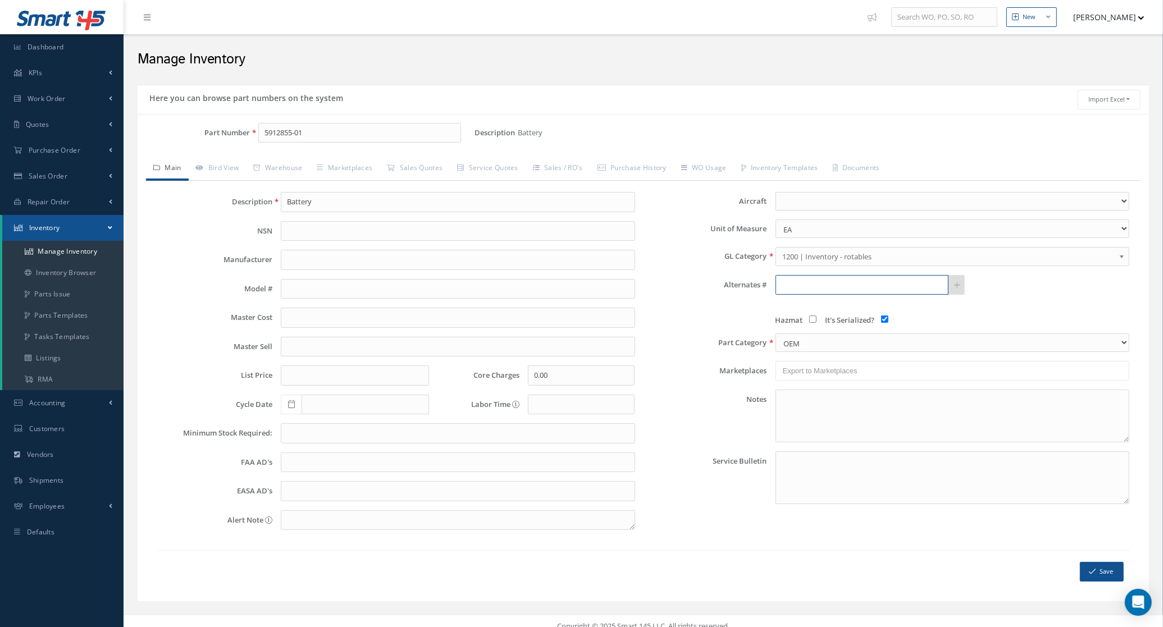
click at [803, 287] on input "text" at bounding box center [861, 285] width 173 height 20
click at [796, 312] on span "2726CH1" at bounding box center [829, 316] width 101 height 12
type input "2726CH1"
click at [963, 289] on link at bounding box center [956, 285] width 17 height 20
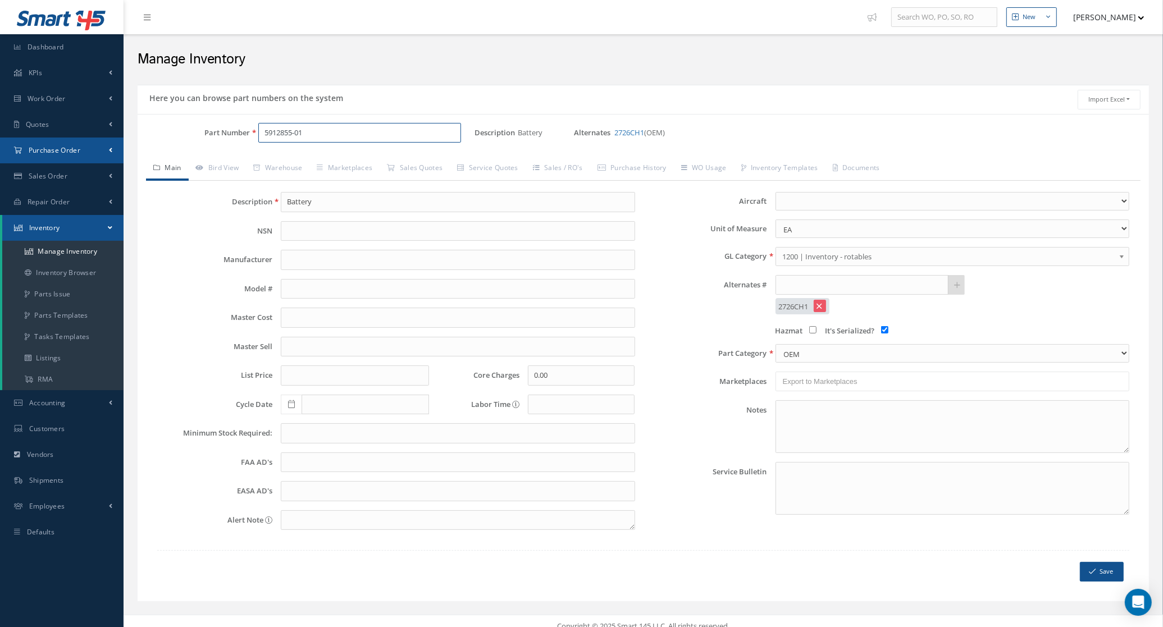
drag, startPoint x: 332, startPoint y: 132, endPoint x: 121, endPoint y: 141, distance: 210.7
click at [121, 140] on div "Smart 145 Dashboard KPIs Accounting Work Order Work Order Preview" at bounding box center [581, 319] width 1163 height 638
click at [278, 166] on span "2726CH1" at bounding box center [312, 163] width 101 height 12
type input "2726CH1"
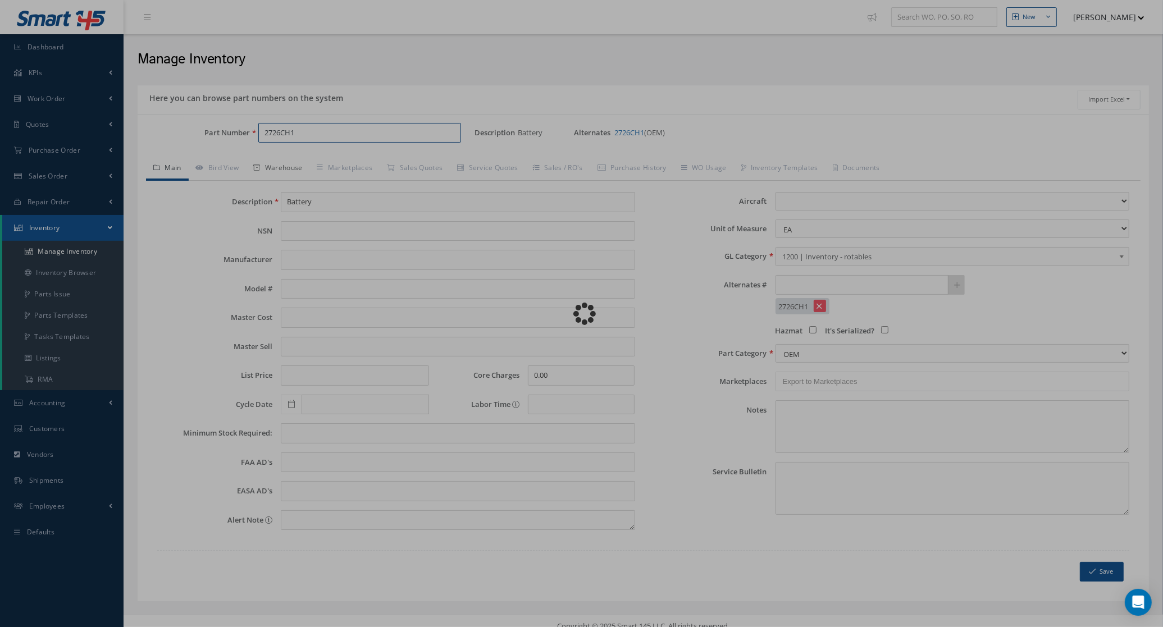
type input "MAIN BATTERY"
select select
checkbox input "false"
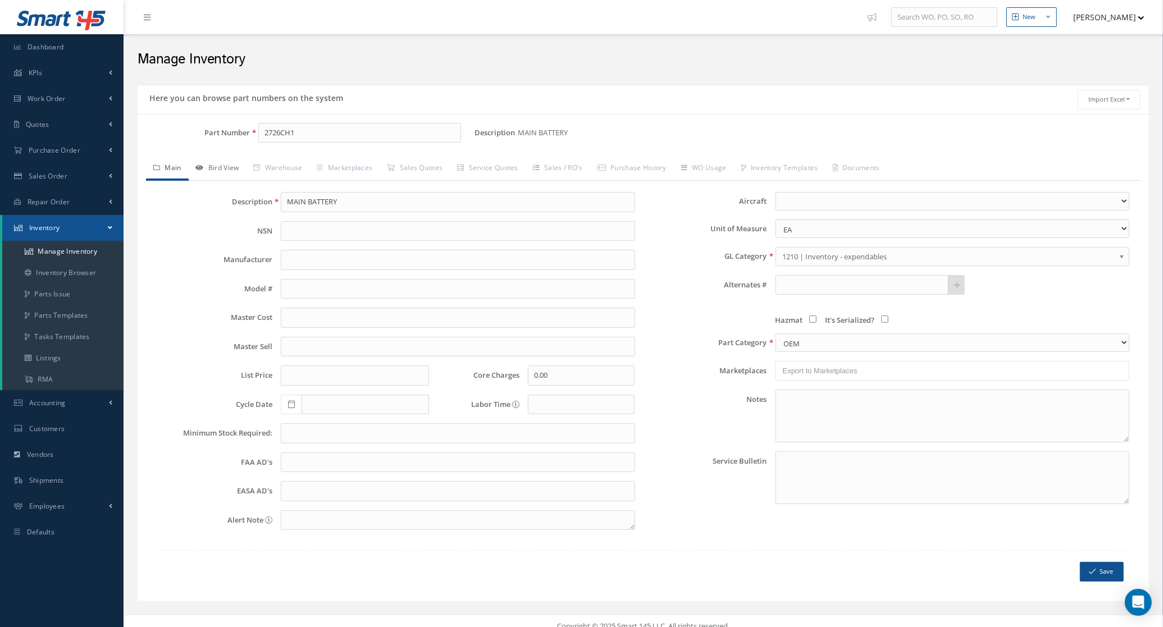
click at [234, 168] on link "Bird View" at bounding box center [218, 169] width 58 height 24
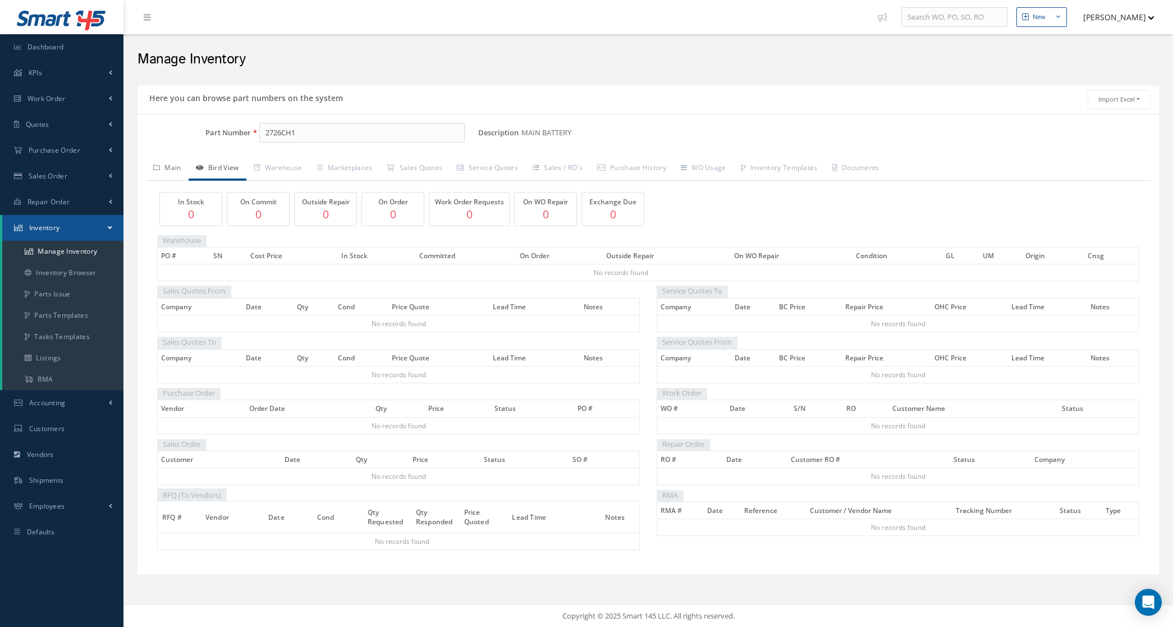
click at [172, 167] on link "Main" at bounding box center [167, 169] width 43 height 24
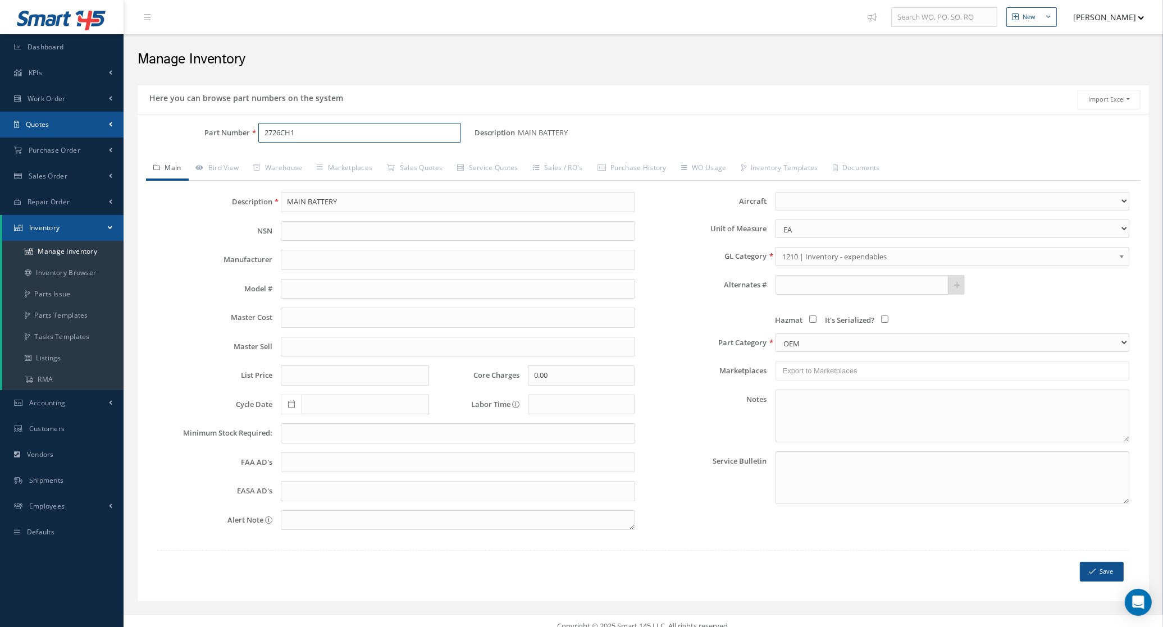
drag, startPoint x: 305, startPoint y: 133, endPoint x: 116, endPoint y: 135, distance: 189.2
click at [116, 135] on div "Smart 145 Dashboard KPIs Accounting Work Order Work Order Preview" at bounding box center [581, 319] width 1163 height 638
click at [301, 164] on span "5912855-01" at bounding box center [312, 163] width 101 height 12
type input "5912855-01"
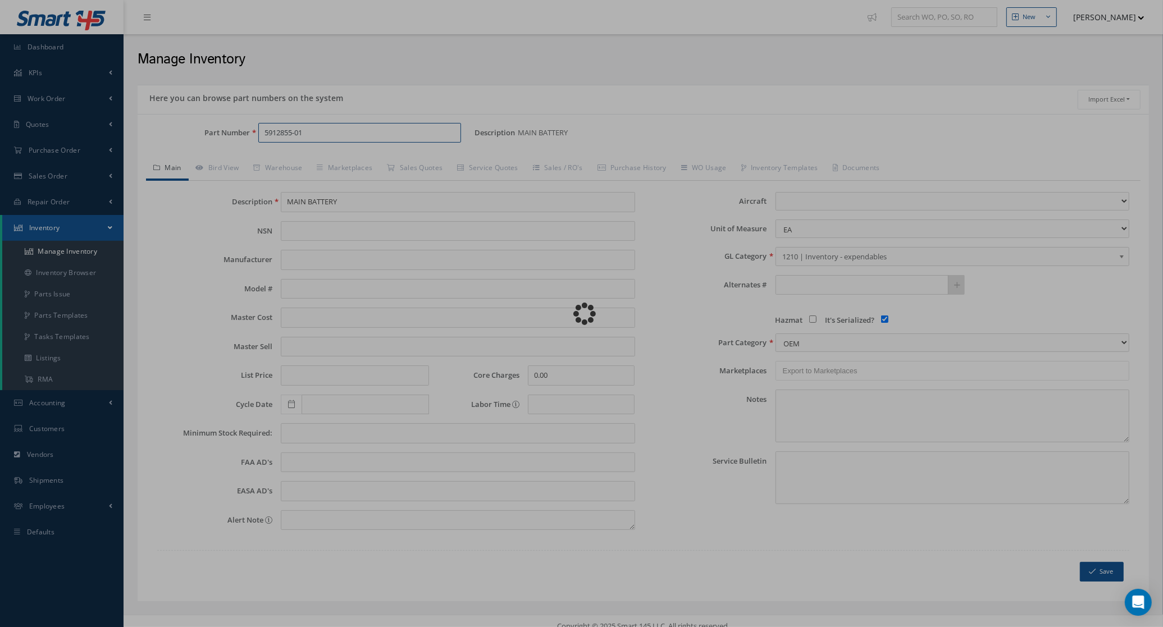
type input "Battery"
select select
checkbox input "true"
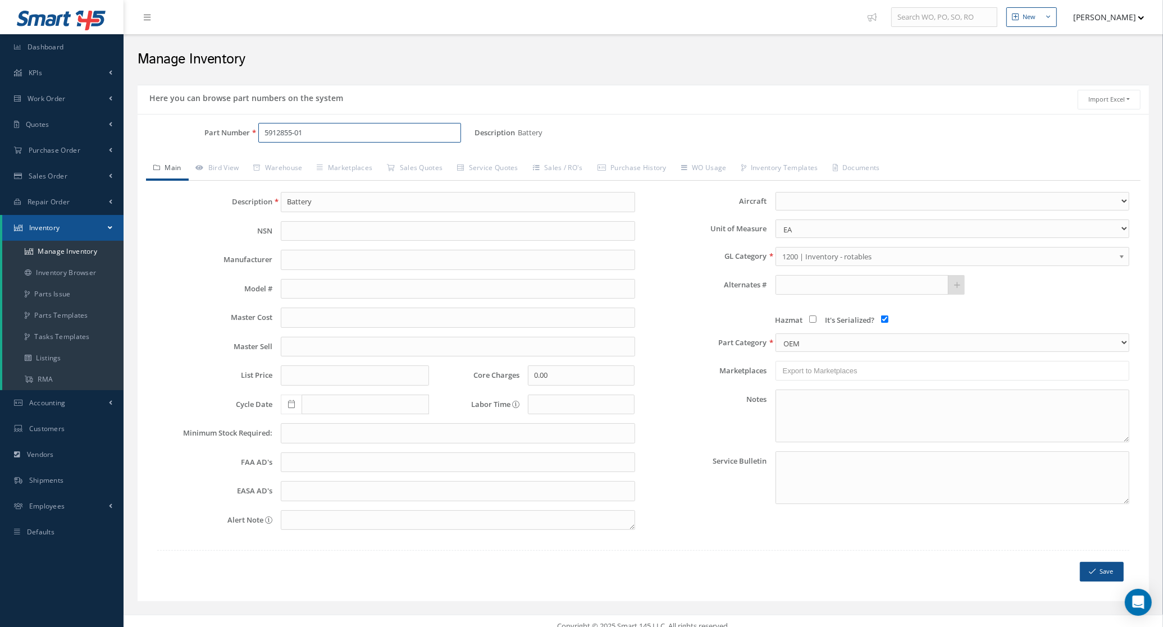
drag, startPoint x: 310, startPoint y: 135, endPoint x: 209, endPoint y: 133, distance: 100.5
click at [209, 134] on div "Part Number 5912855-01" at bounding box center [306, 133] width 337 height 20
type input "5912855-01"
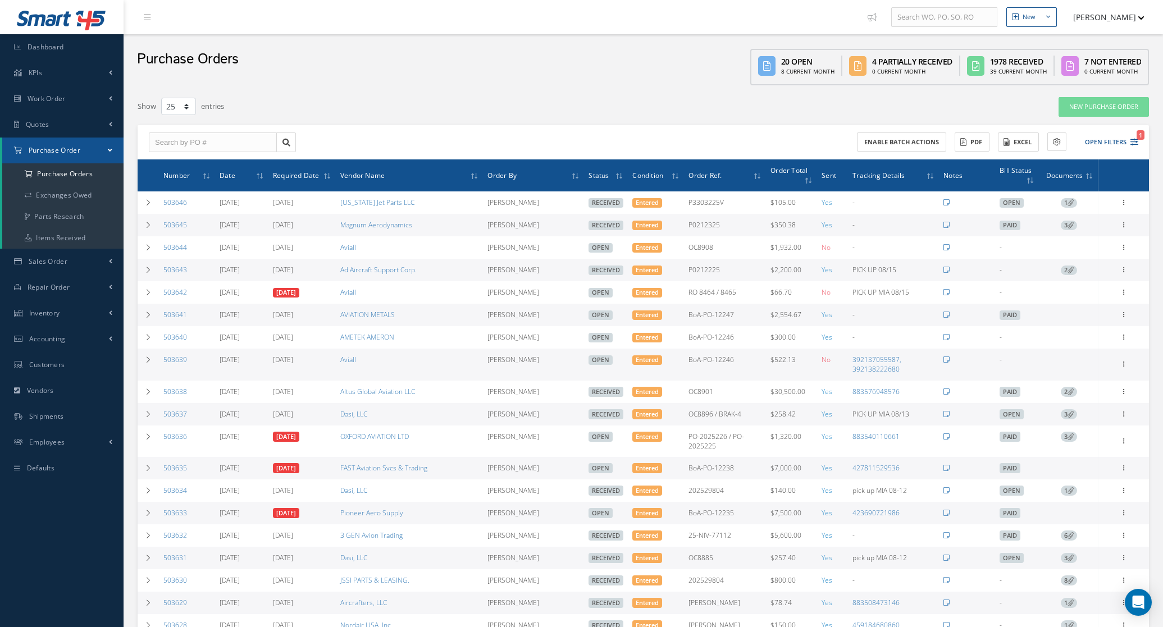
select select "25"
click at [1104, 132] on div "Enable batch actions ACTIONS Receive Payments Select Customer MABA AERO LLC 21 …" at bounding box center [892, 142] width 498 height 20
click at [1104, 141] on button "Open Filters 1" at bounding box center [1105, 142] width 63 height 19
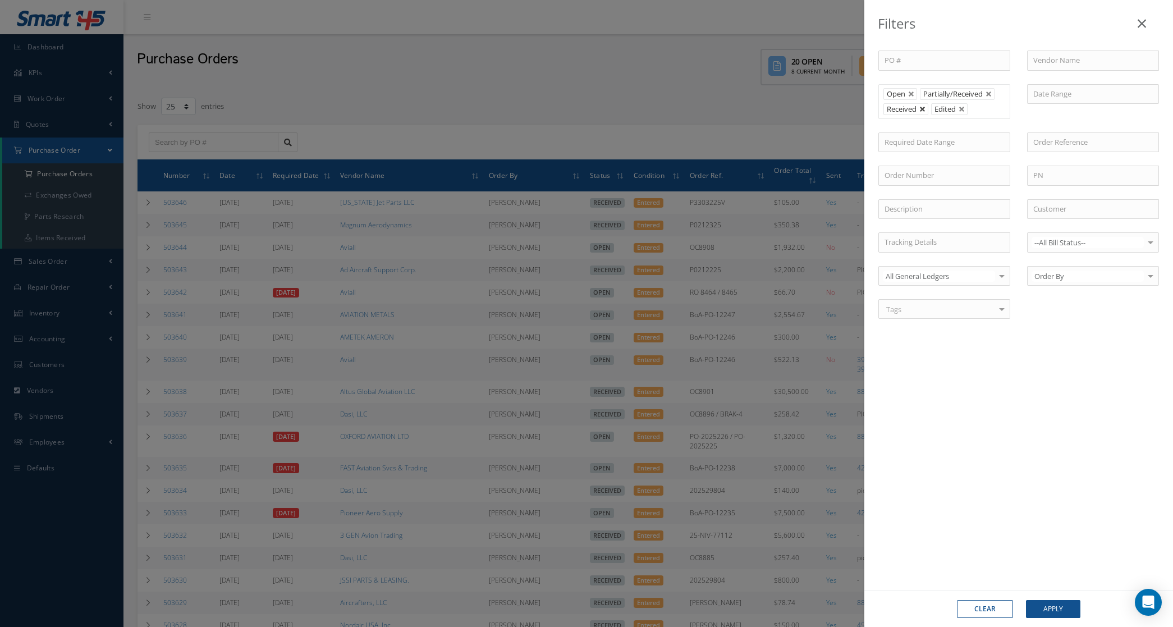
click at [922, 109] on link at bounding box center [923, 109] width 7 height 7
click at [1074, 600] on button "Apply" at bounding box center [1053, 609] width 54 height 18
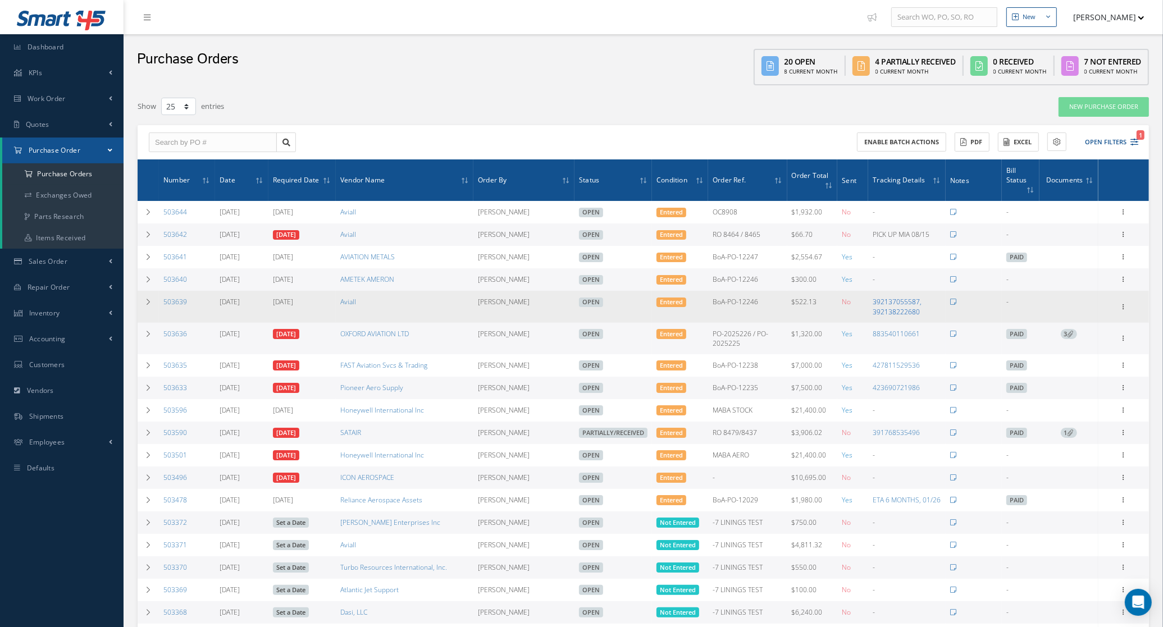
click at [889, 298] on link "392137055587, 392138222680" at bounding box center [896, 306] width 49 height 19
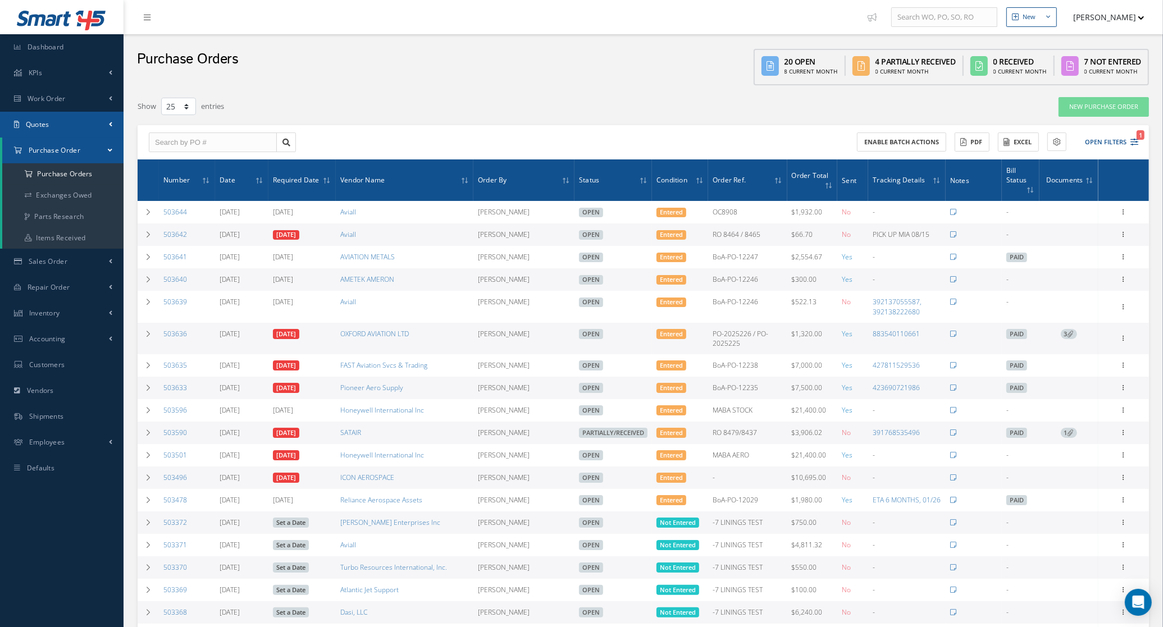
click at [86, 121] on link "Quotes" at bounding box center [61, 125] width 123 height 26
click at [72, 144] on link "Customers Quotes" at bounding box center [62, 148] width 121 height 21
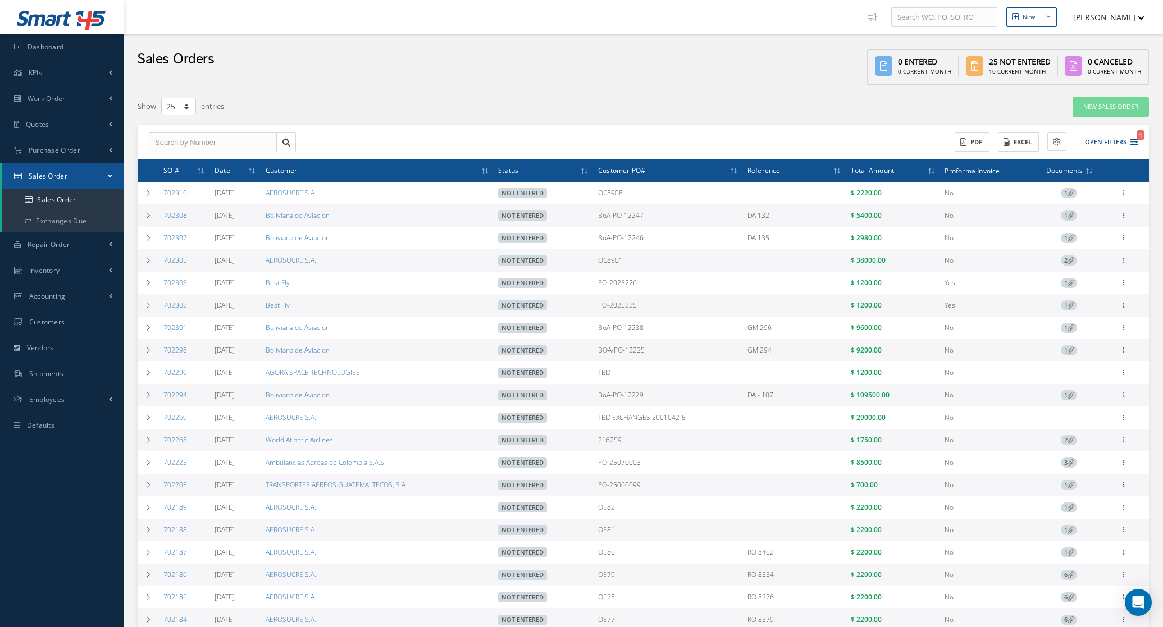
select select "25"
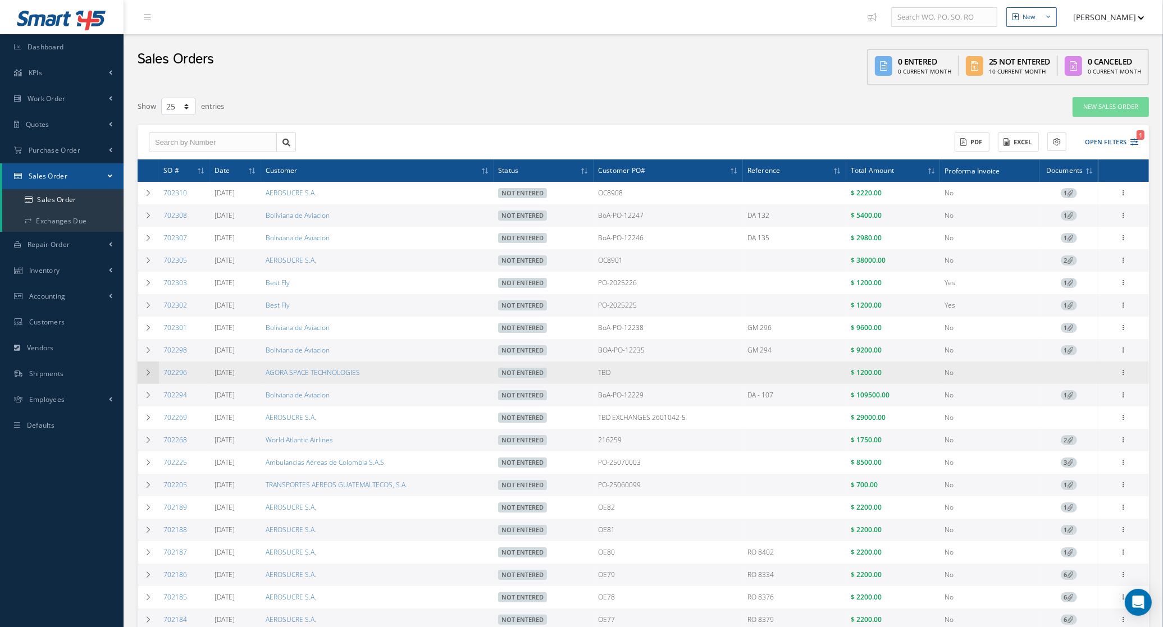
click at [150, 379] on td at bounding box center [148, 373] width 21 height 22
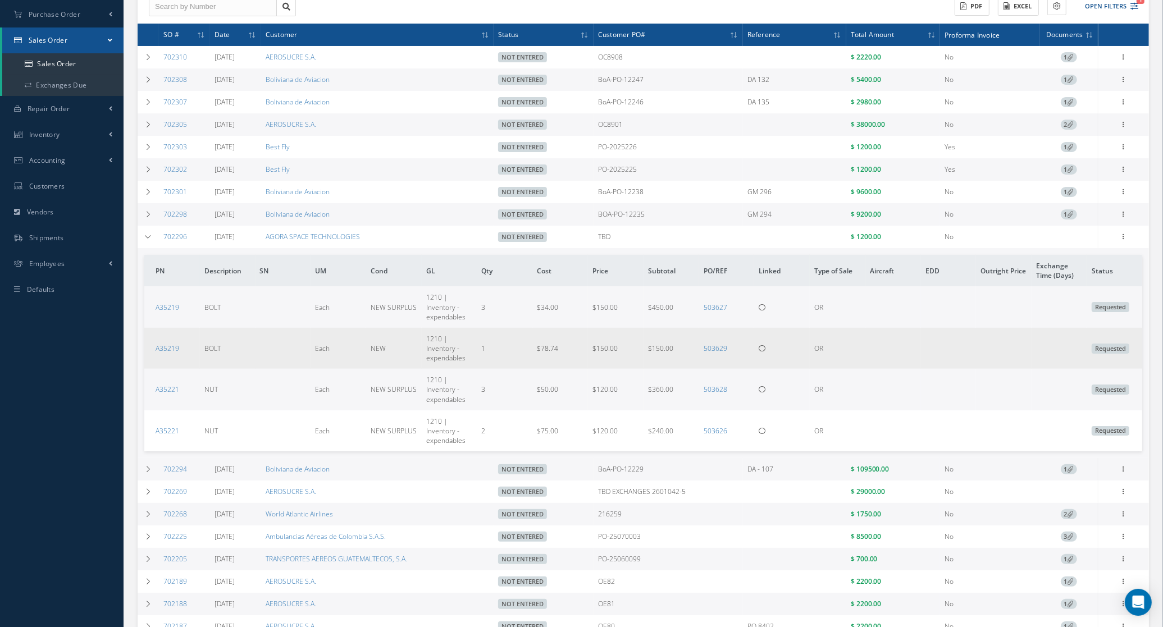
scroll to position [140, 0]
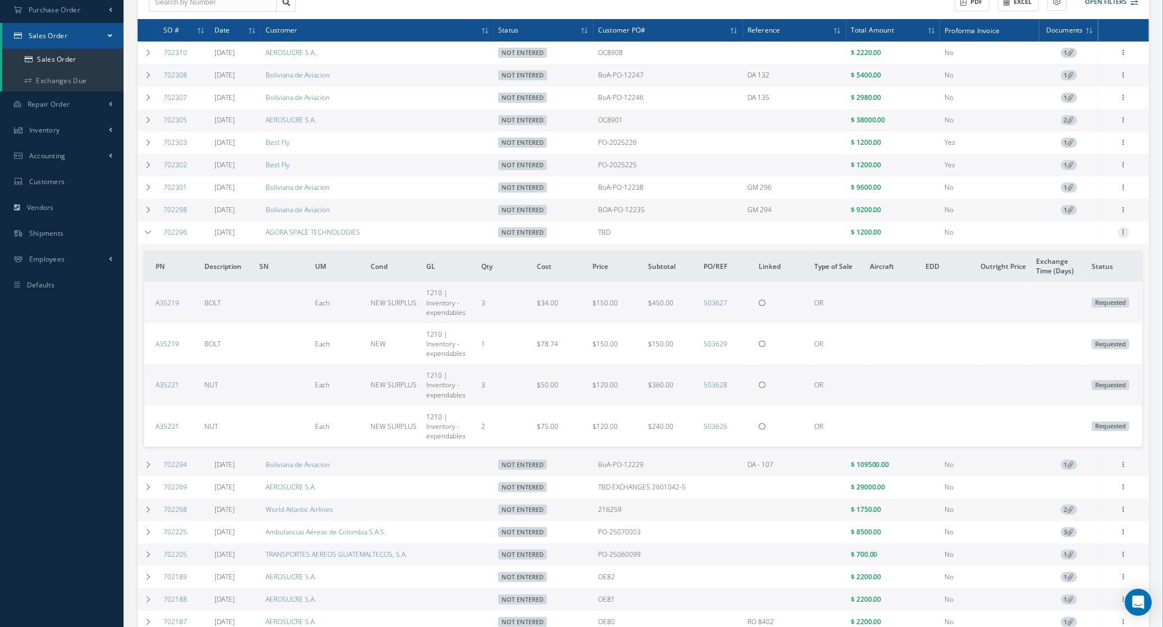
click at [1126, 234] on icon at bounding box center [1123, 231] width 11 height 9
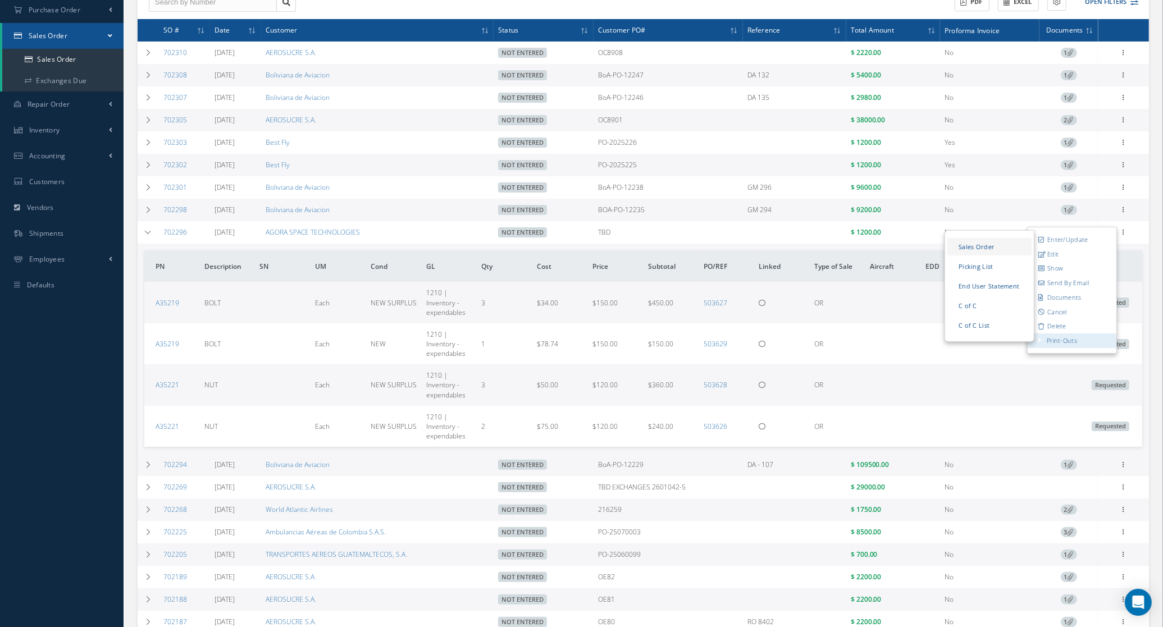
click at [990, 251] on link "Sales Order" at bounding box center [989, 246] width 84 height 17
drag, startPoint x: 187, startPoint y: 302, endPoint x: 153, endPoint y: 313, distance: 36.0
click at [153, 313] on td "A35219" at bounding box center [172, 302] width 56 height 41
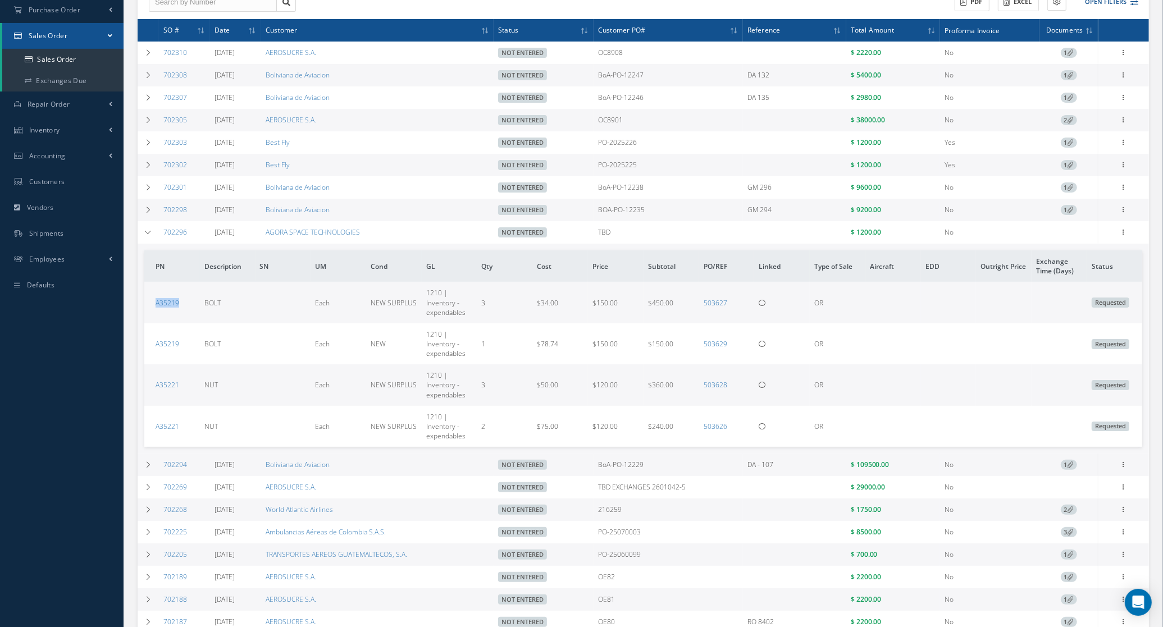
copy link "A35219"
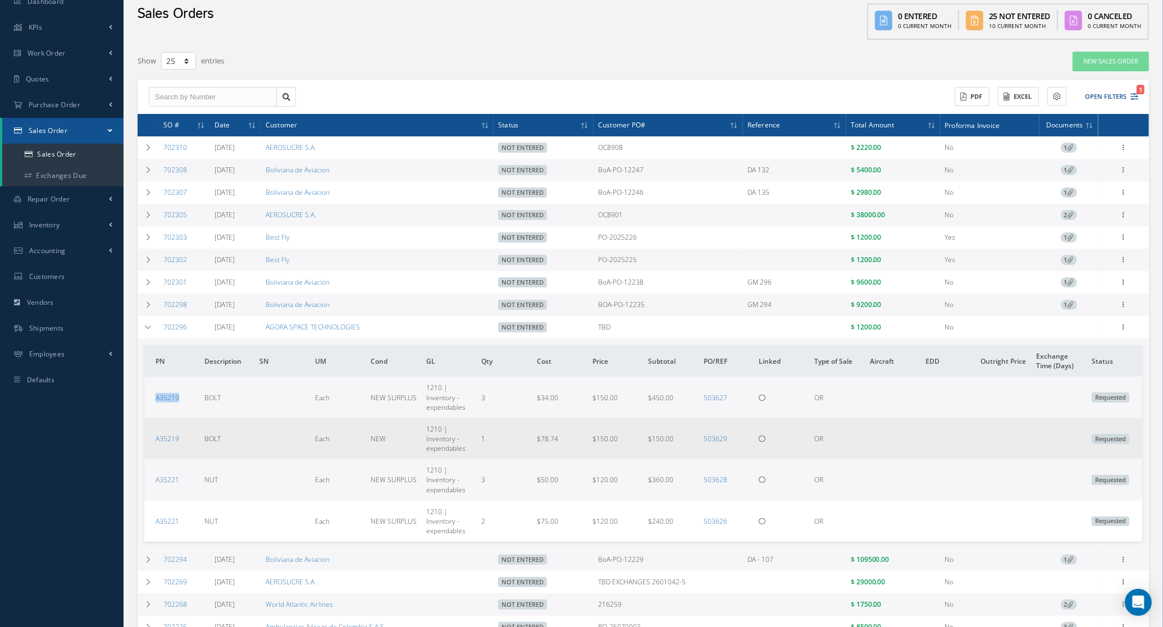
scroll to position [70, 0]
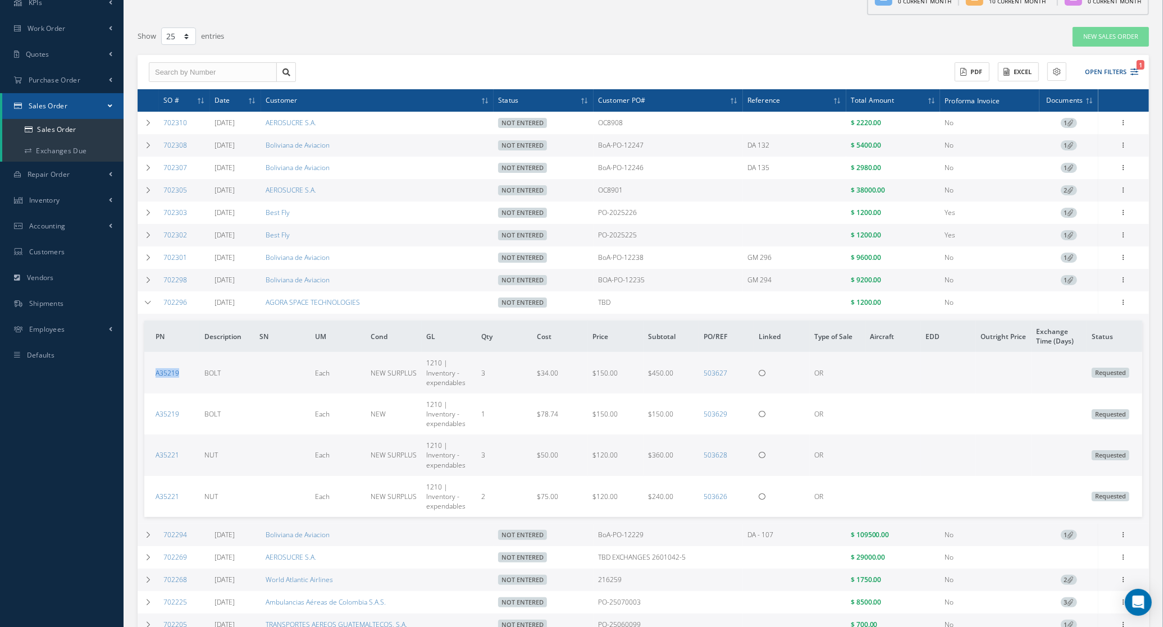
click at [164, 377] on link "A35219" at bounding box center [167, 373] width 24 height 10
click at [175, 458] on link "A35221" at bounding box center [167, 455] width 24 height 10
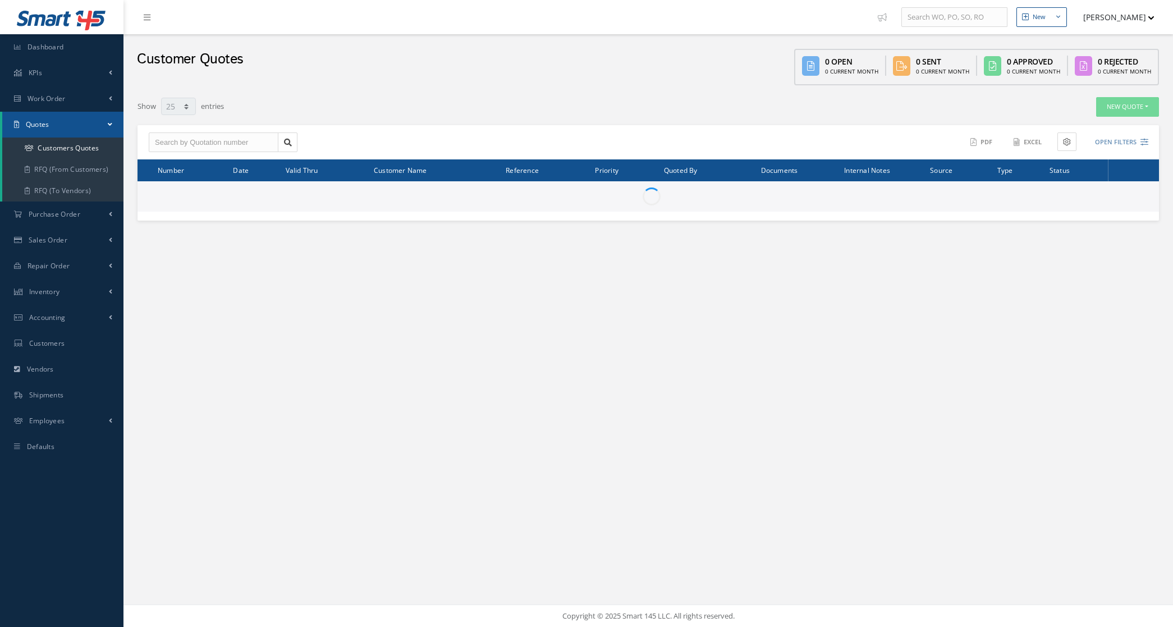
select select "25"
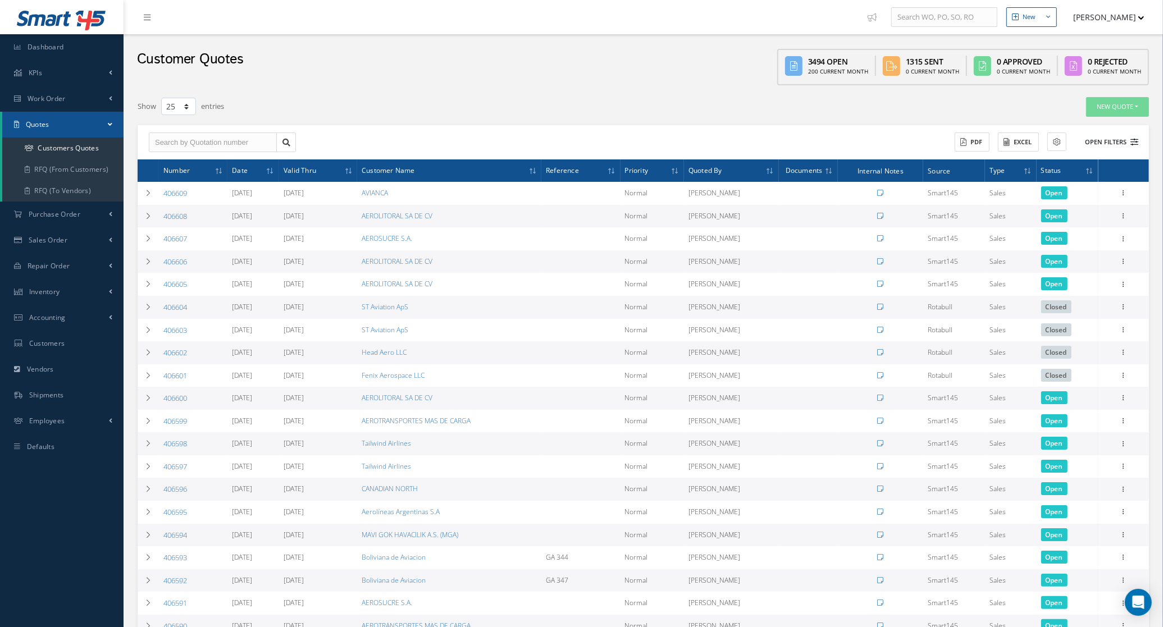
click at [1110, 144] on button "Open Filters" at bounding box center [1105, 142] width 63 height 19
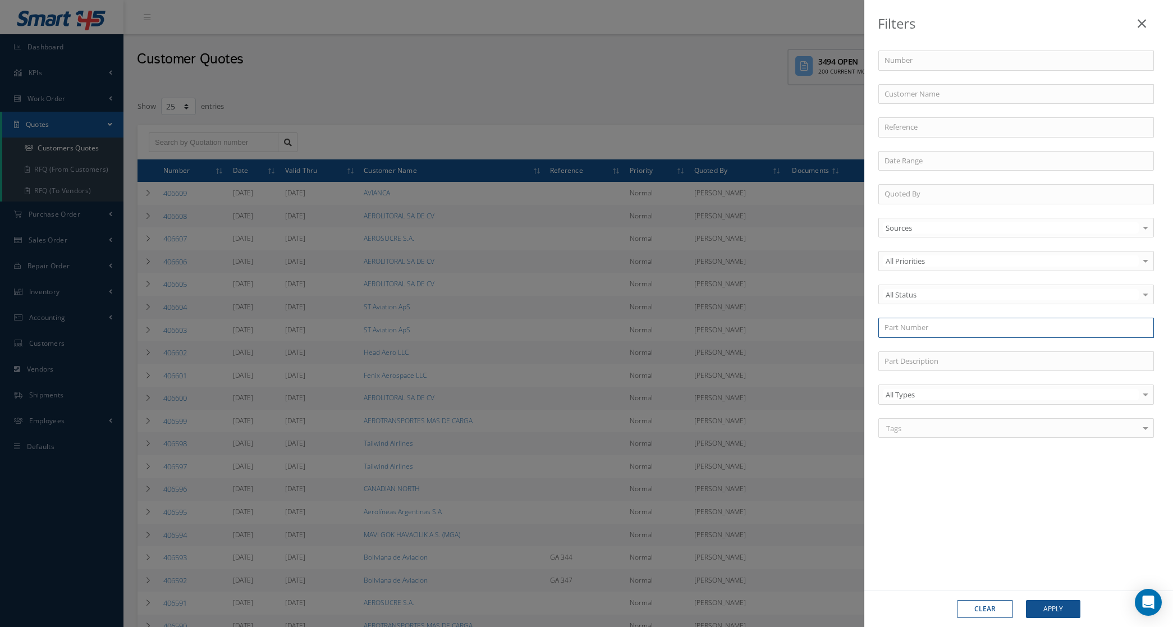
click at [916, 335] on input "text" at bounding box center [1017, 328] width 276 height 20
paste input "A35219"
type input "A35219"
click at [1048, 612] on button "Apply" at bounding box center [1053, 609] width 54 height 18
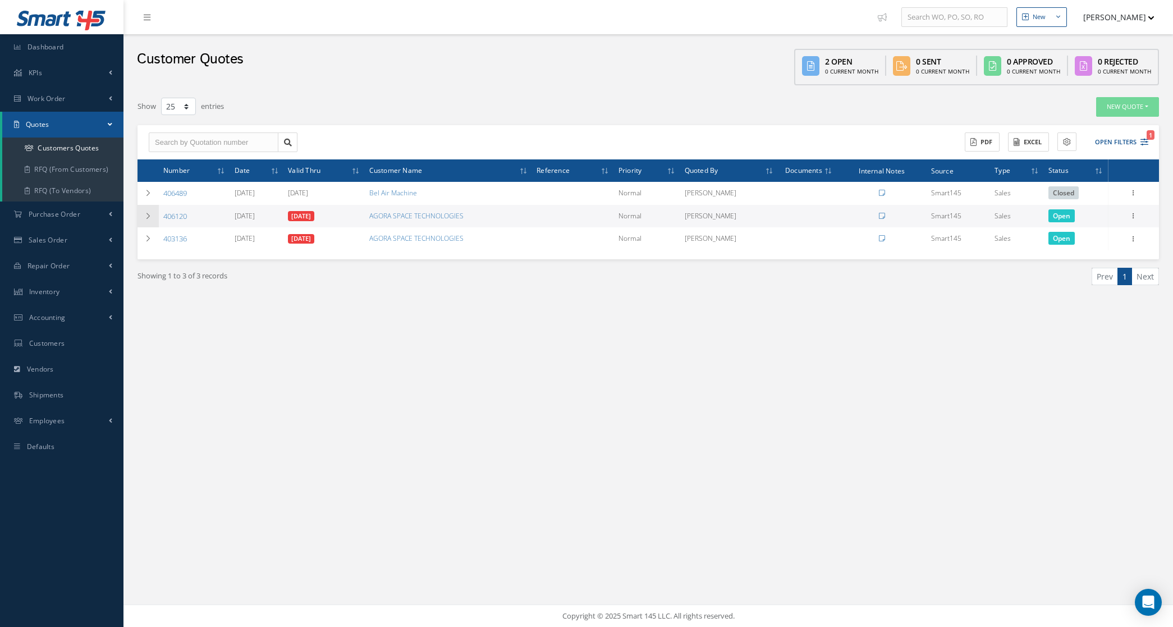
click at [148, 209] on td at bounding box center [148, 216] width 21 height 23
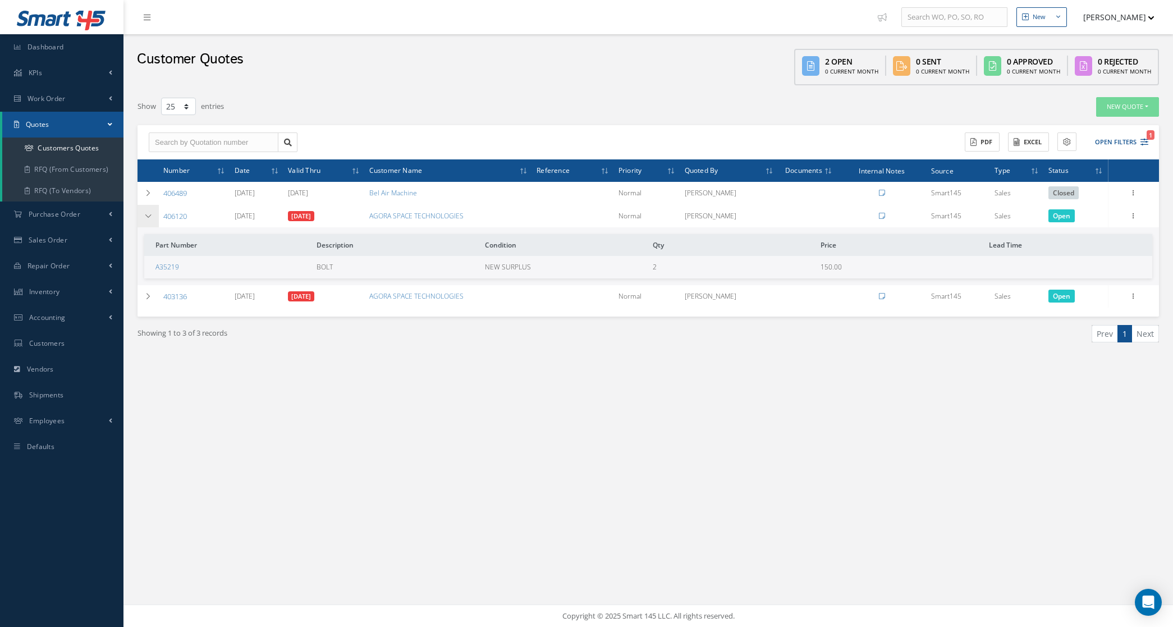
click at [148, 209] on td at bounding box center [148, 216] width 21 height 23
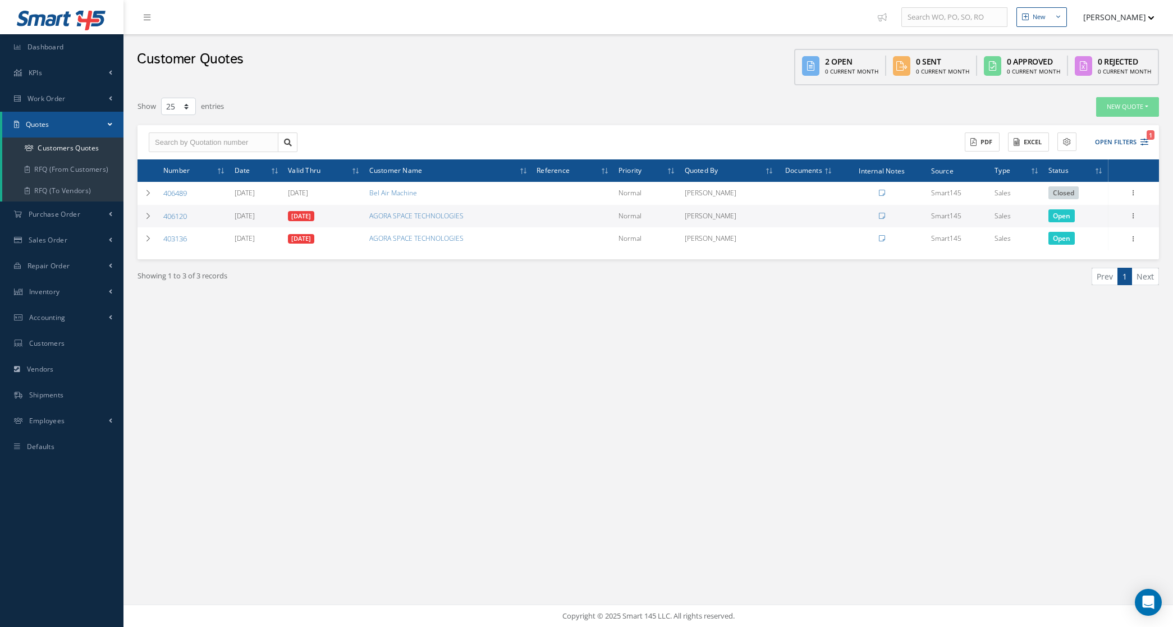
click at [169, 217] on link "406120" at bounding box center [175, 216] width 24 height 10
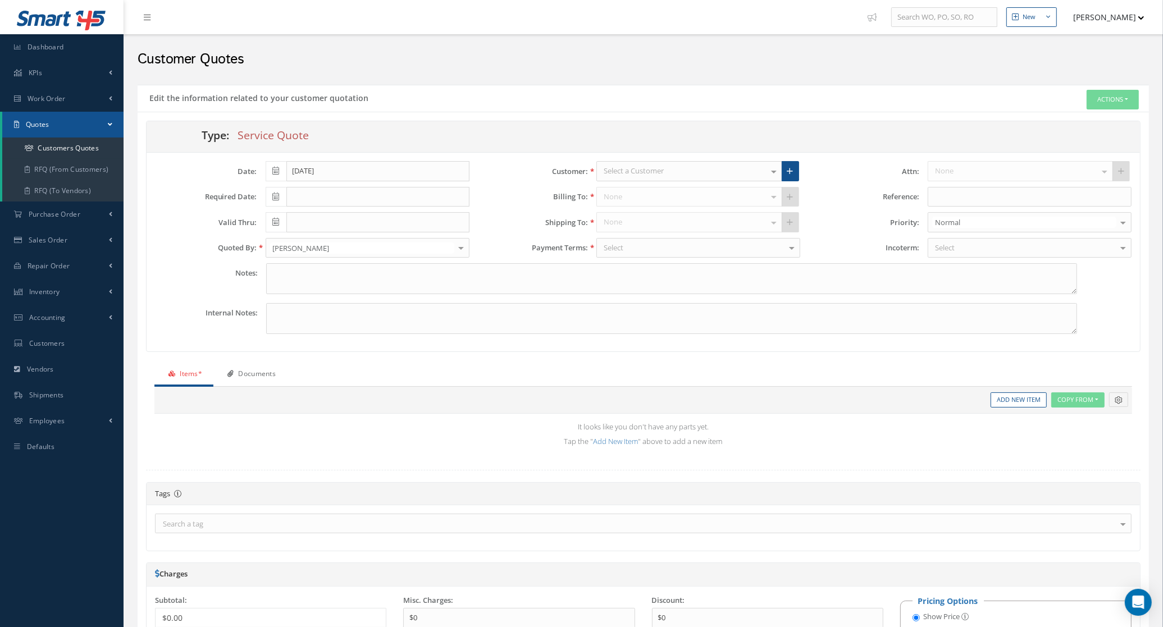
type input "07/17/2025"
type input "08/16/2025"
type input "0.00"
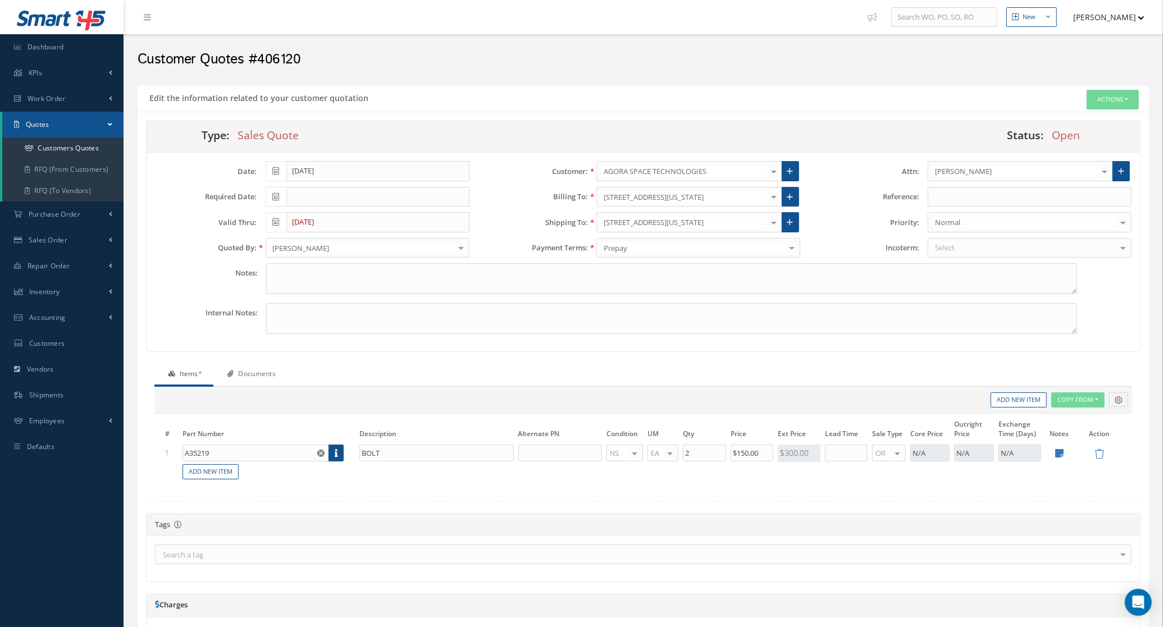
select select "25"
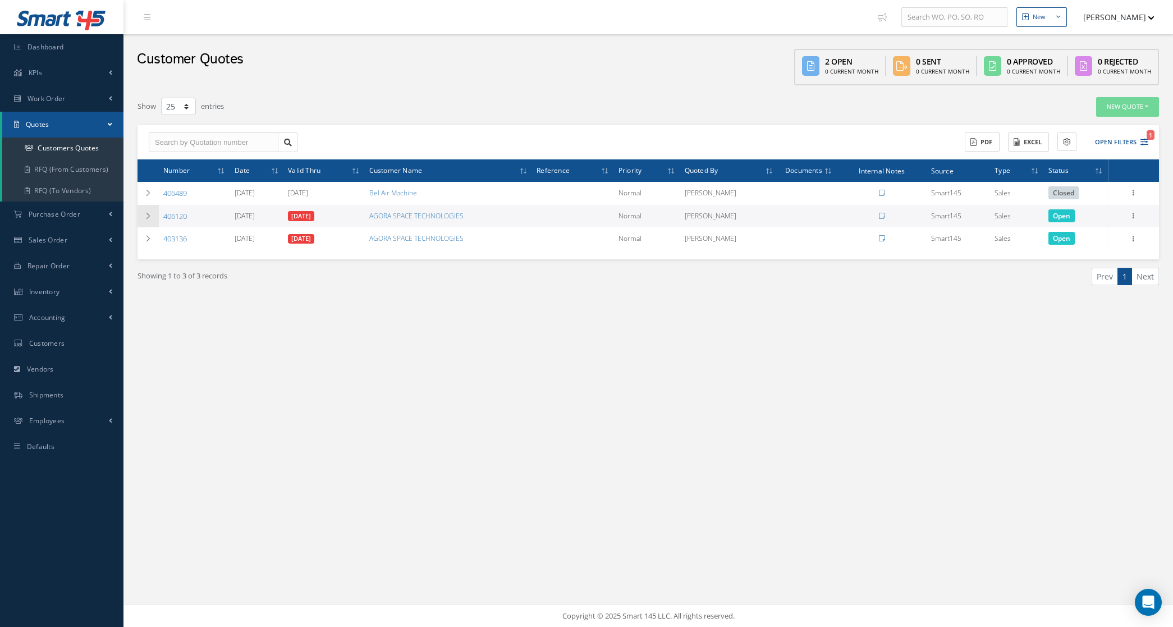
click at [149, 222] on td at bounding box center [148, 216] width 21 height 23
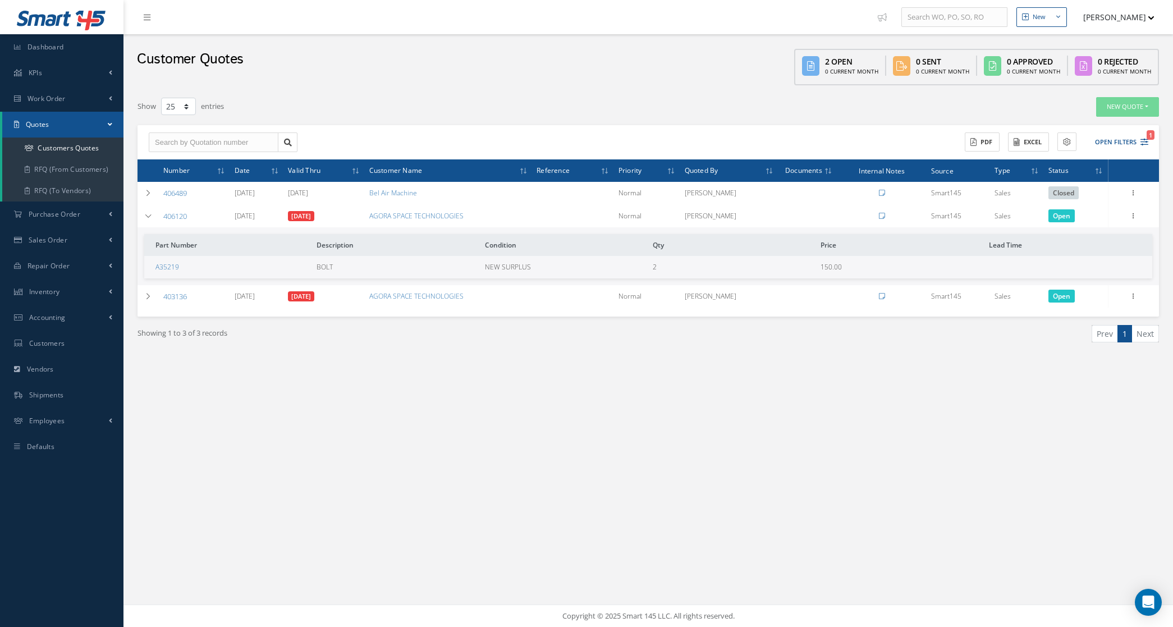
drag, startPoint x: 216, startPoint y: 215, endPoint x: 158, endPoint y: 223, distance: 58.4
click at [159, 223] on td "406120" at bounding box center [194, 216] width 71 height 23
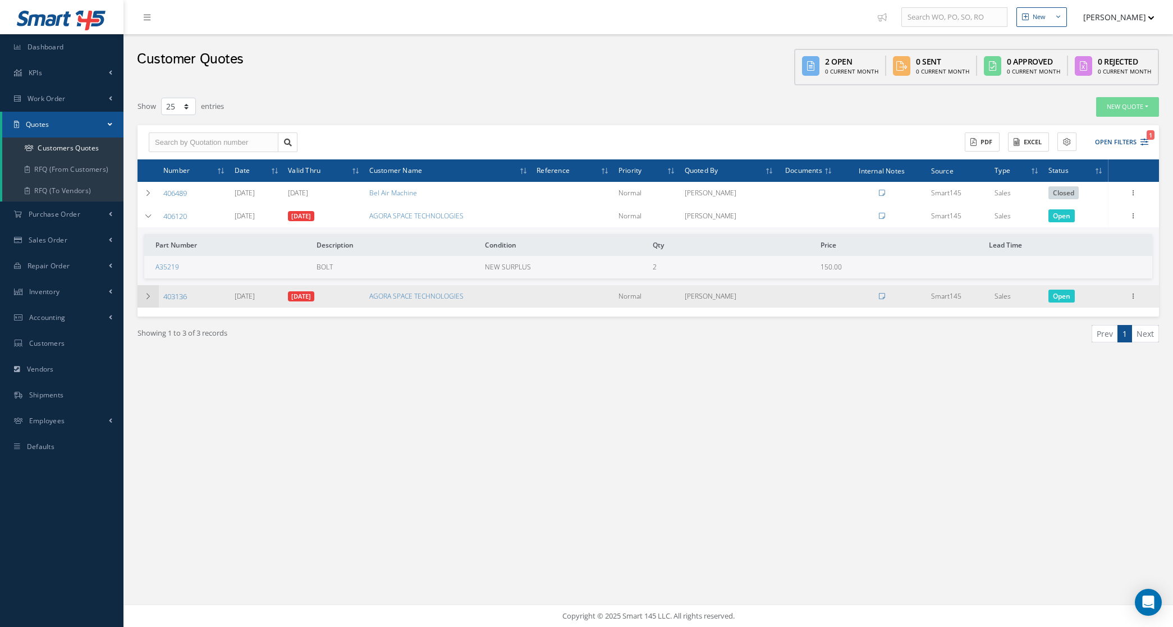
click at [153, 298] on td at bounding box center [148, 296] width 21 height 23
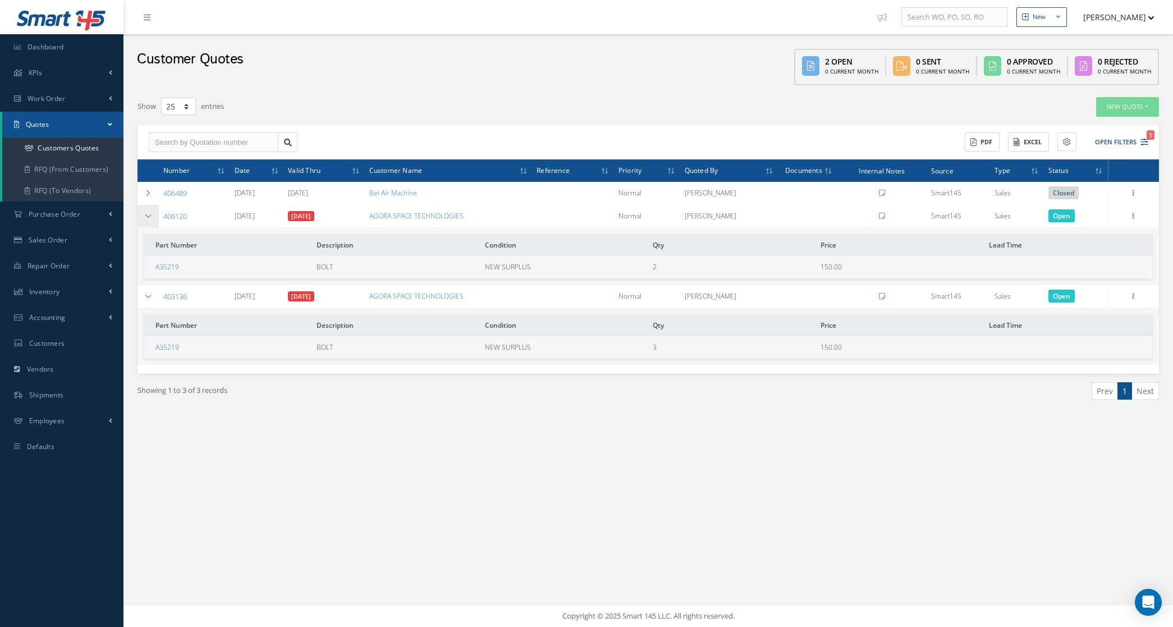
click at [149, 218] on icon at bounding box center [148, 216] width 8 height 7
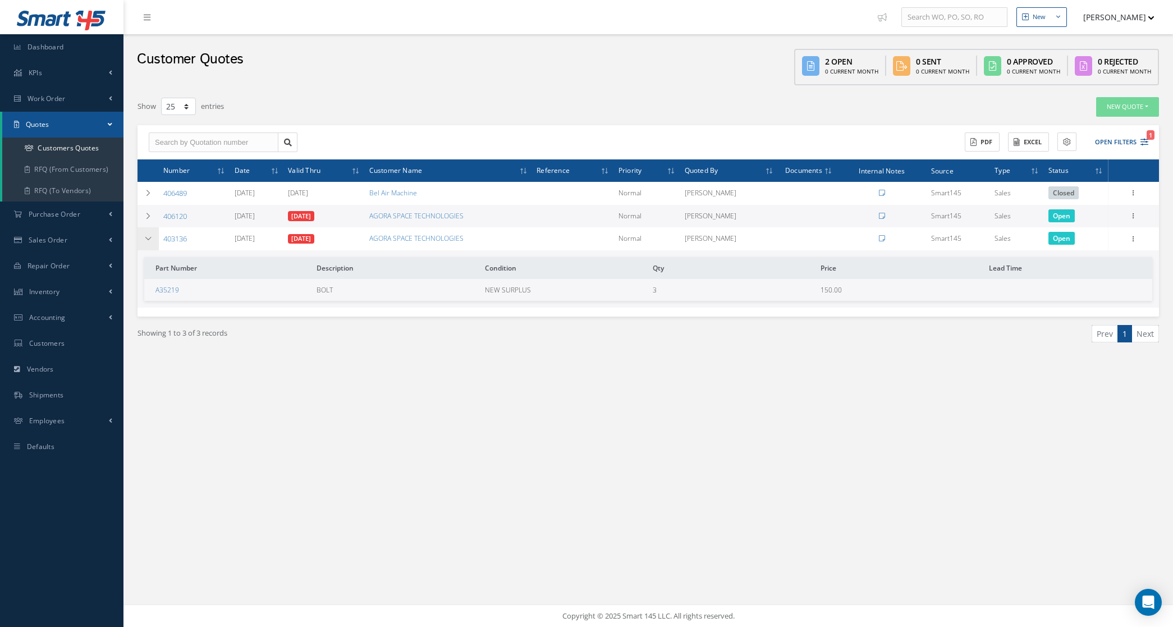
click at [157, 239] on td at bounding box center [148, 238] width 21 height 23
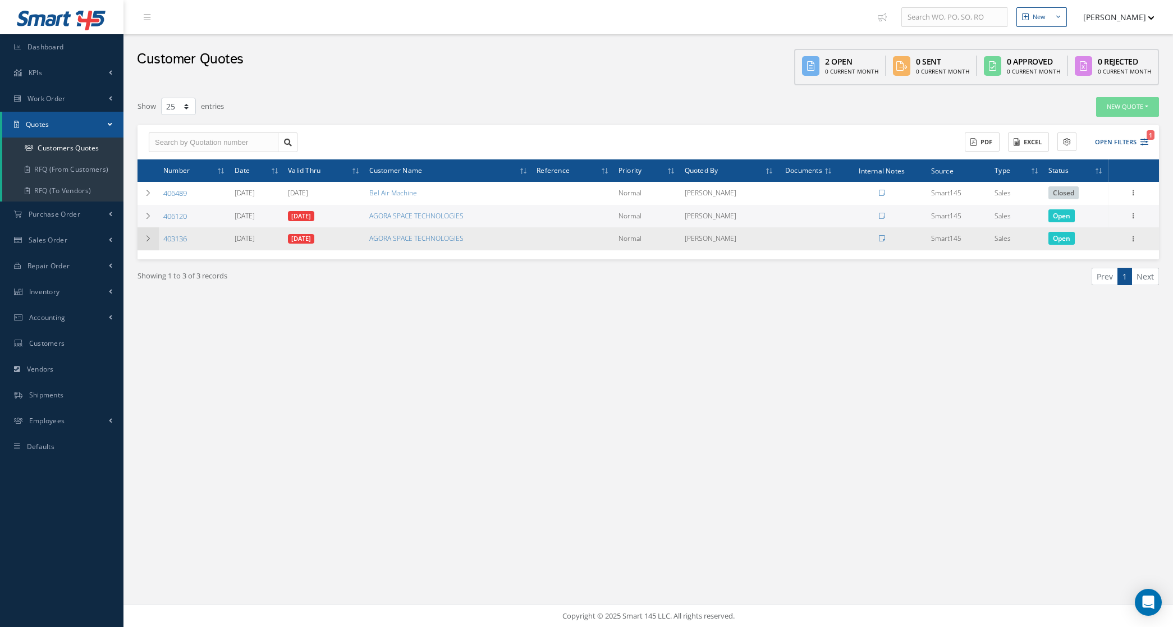
click at [146, 245] on td at bounding box center [148, 238] width 21 height 23
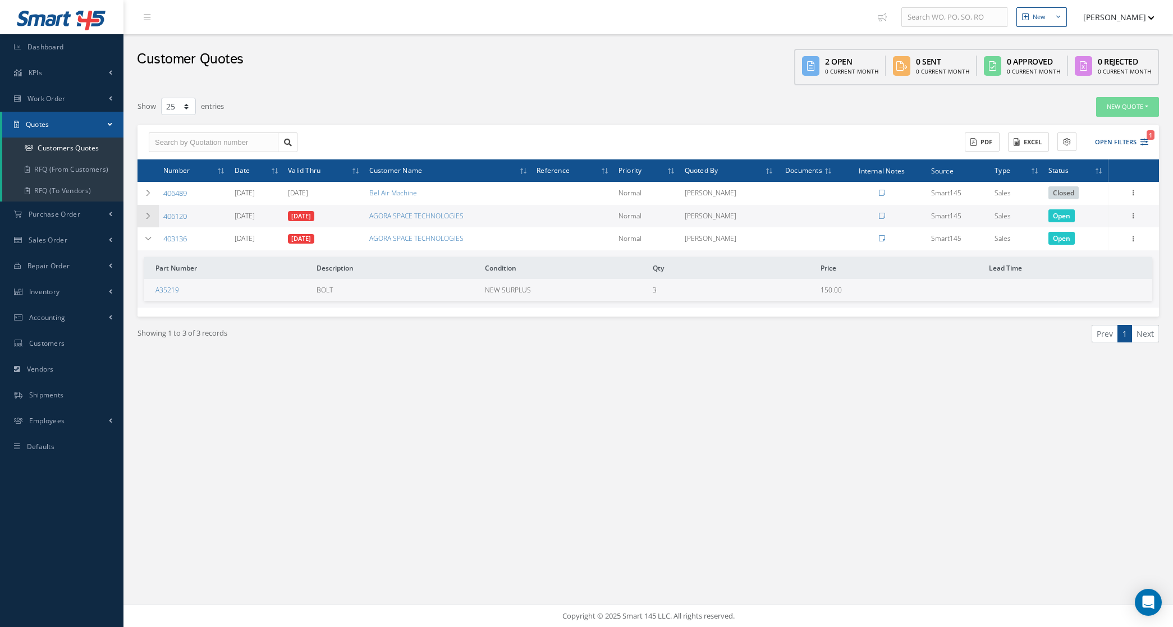
click at [142, 214] on td at bounding box center [148, 216] width 21 height 23
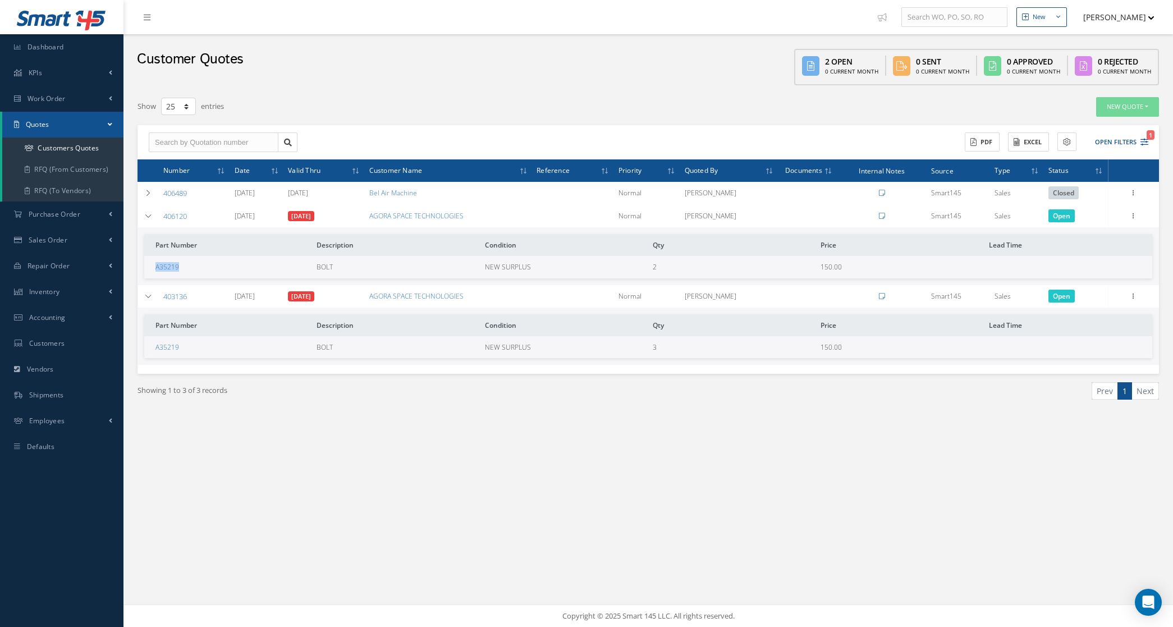
drag, startPoint x: 222, startPoint y: 264, endPoint x: 155, endPoint y: 271, distance: 67.2
click at [155, 271] on td "A35219" at bounding box center [228, 267] width 168 height 22
copy link "A35219"
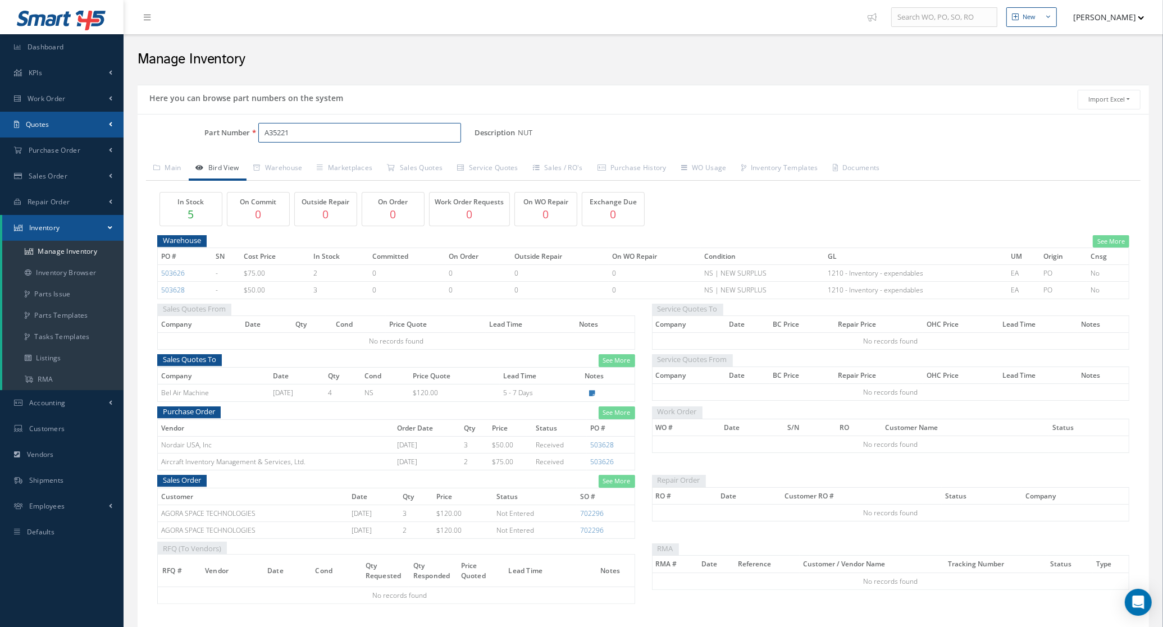
drag, startPoint x: 315, startPoint y: 131, endPoint x: 70, endPoint y: 131, distance: 244.8
click at [70, 131] on div "Smart 145 Dashboard KPIs Accounting Work Order Work Order Preview" at bounding box center [581, 332] width 1163 height 665
type input "5912855-01"
click at [287, 170] on link "5912855-01 Battery" at bounding box center [396, 162] width 277 height 15
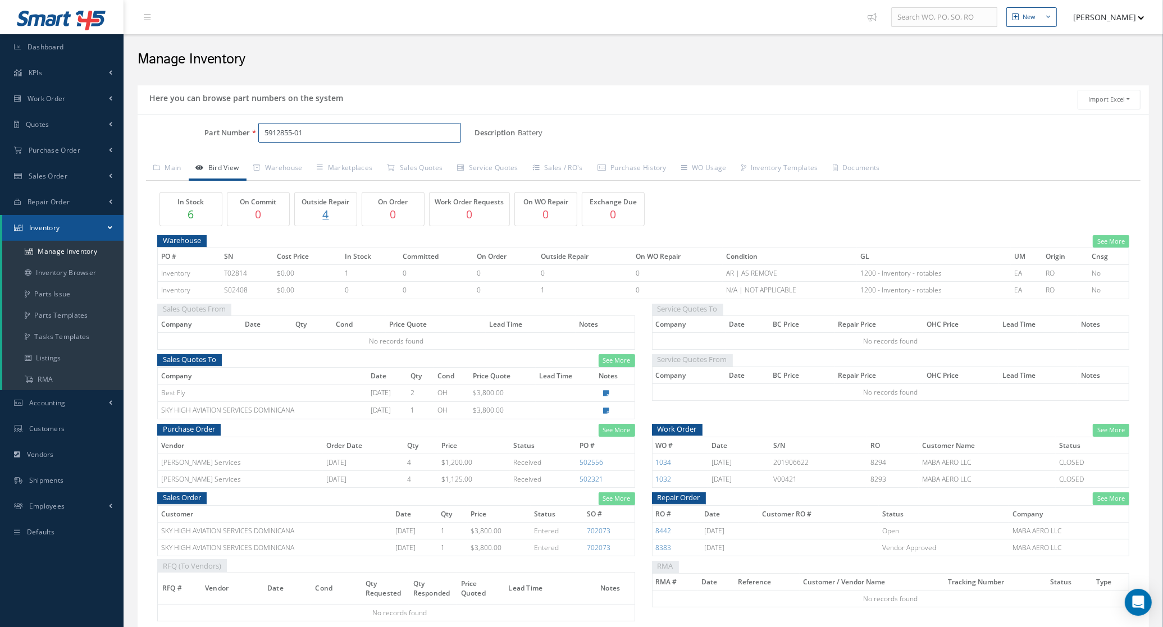
drag, startPoint x: 327, startPoint y: 132, endPoint x: 187, endPoint y: 136, distance: 139.8
click at [187, 136] on div "Part Number 5912855-01" at bounding box center [306, 133] width 337 height 20
click at [323, 211] on p "4" at bounding box center [326, 214] width 56 height 16
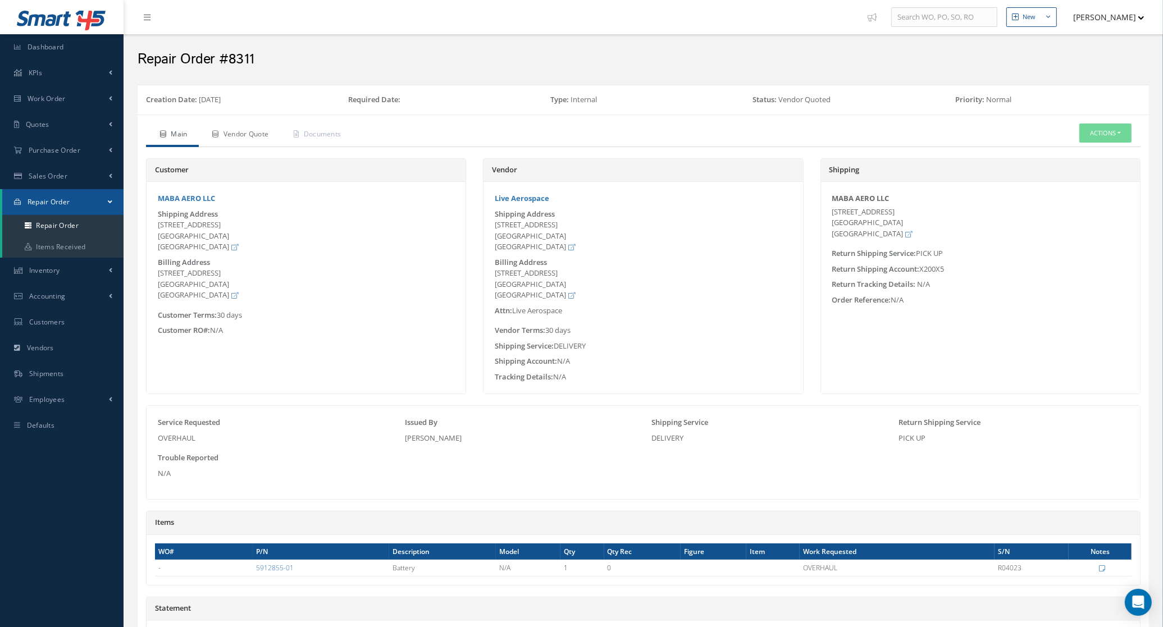
click at [250, 132] on link "Vendor Quote" at bounding box center [239, 135] width 81 height 24
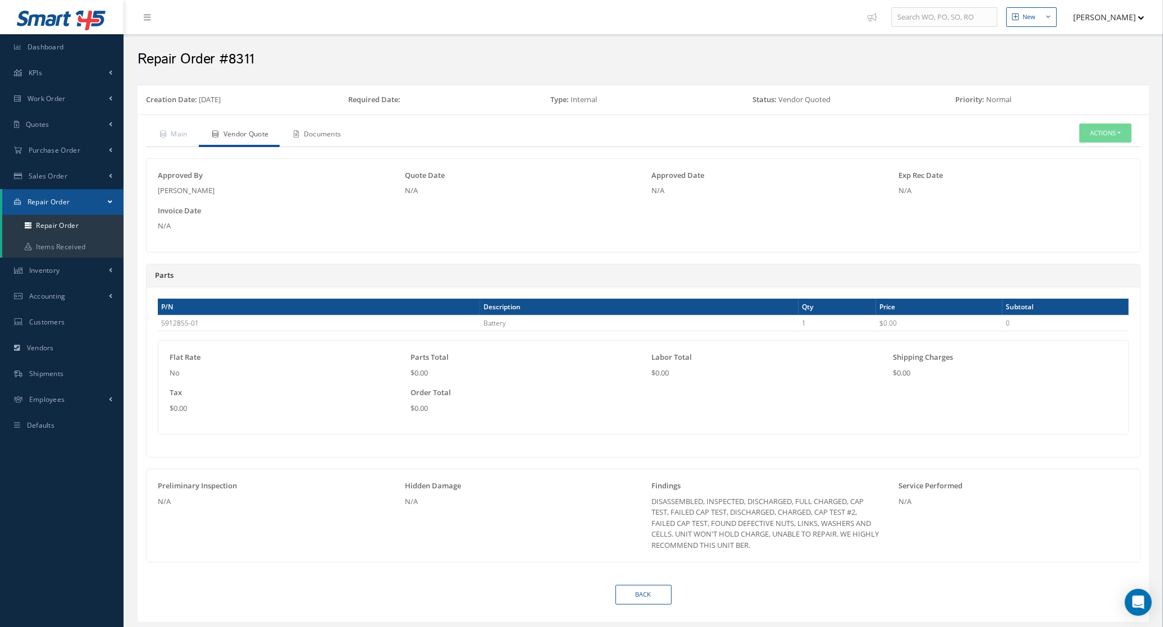
click at [305, 125] on link "Documents" at bounding box center [316, 135] width 72 height 24
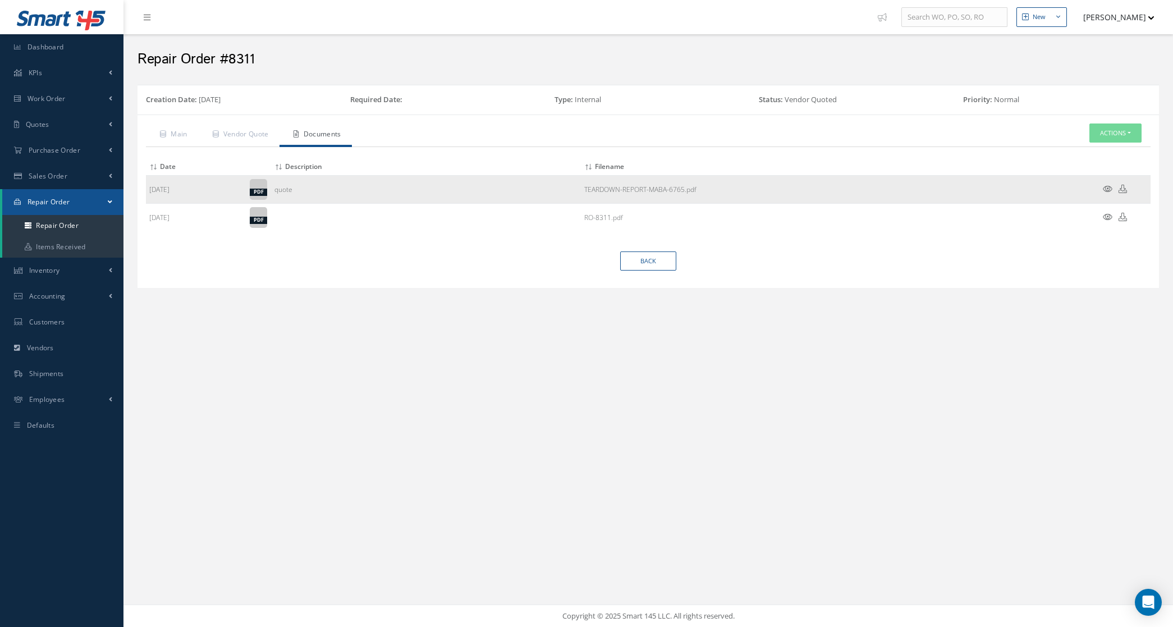
click at [1124, 190] on icon at bounding box center [1123, 189] width 8 height 8
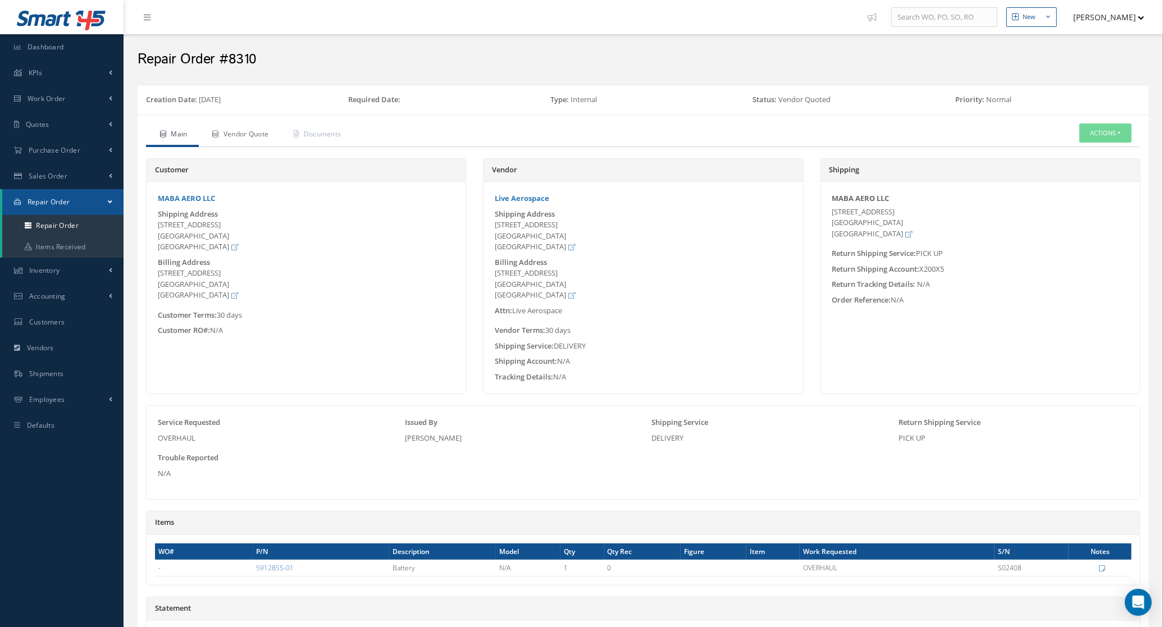
click at [253, 141] on link "Vendor Quote" at bounding box center [239, 135] width 81 height 24
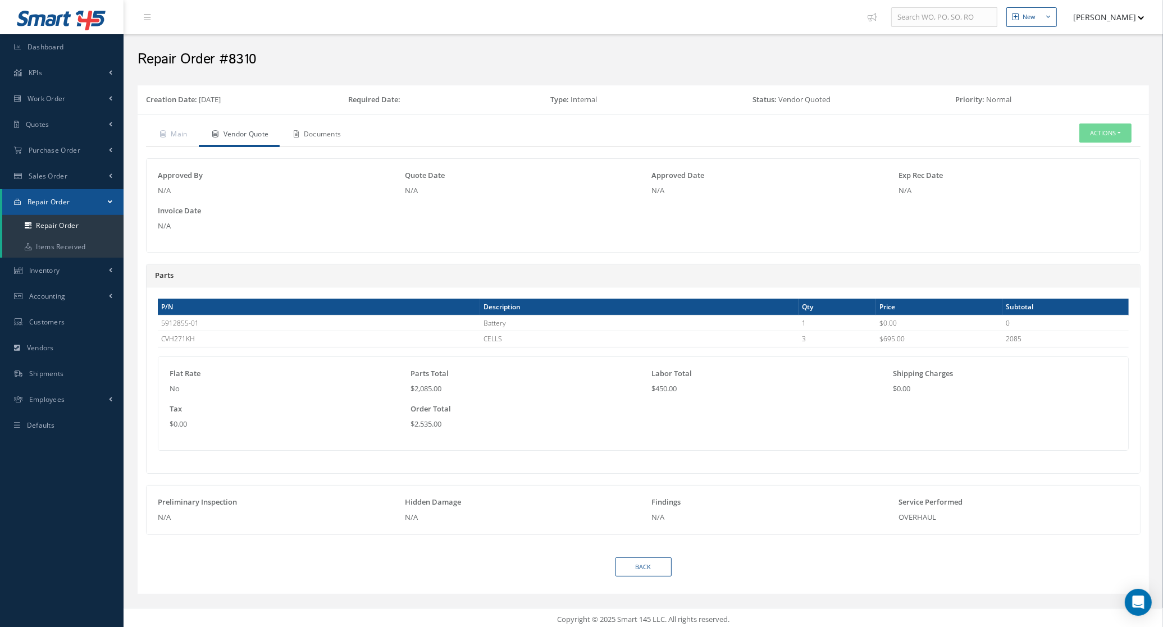
click at [319, 138] on link "Documents" at bounding box center [316, 135] width 72 height 24
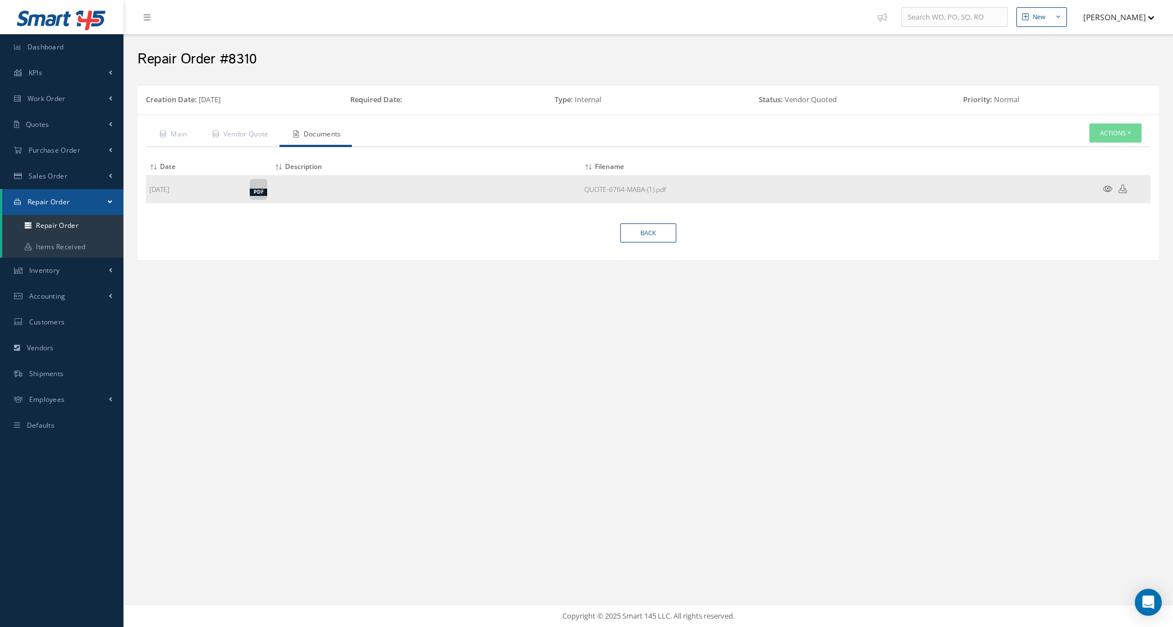
click at [1124, 193] on icon at bounding box center [1123, 189] width 8 height 8
drag, startPoint x: 598, startPoint y: 415, endPoint x: 604, endPoint y: 410, distance: 8.0
click at [598, 415] on div "New New Work Order New Purchase Order New Customer Quote New Sales Order New Re…" at bounding box center [648, 313] width 1050 height 627
click at [1103, 186] on icon at bounding box center [1108, 189] width 10 height 8
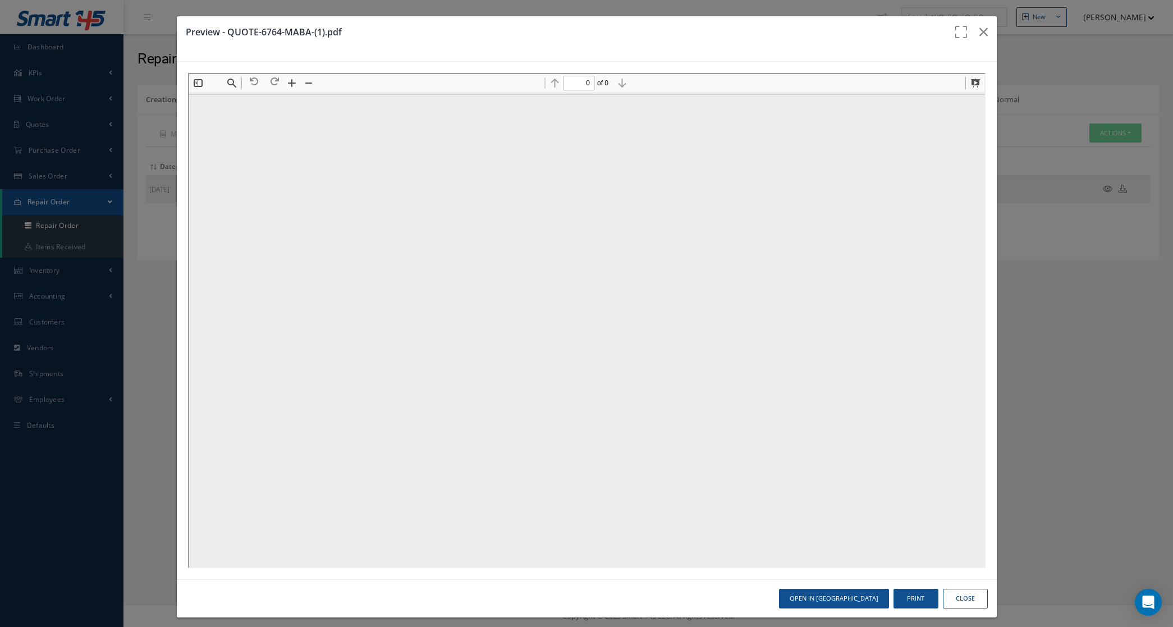
type input "1"
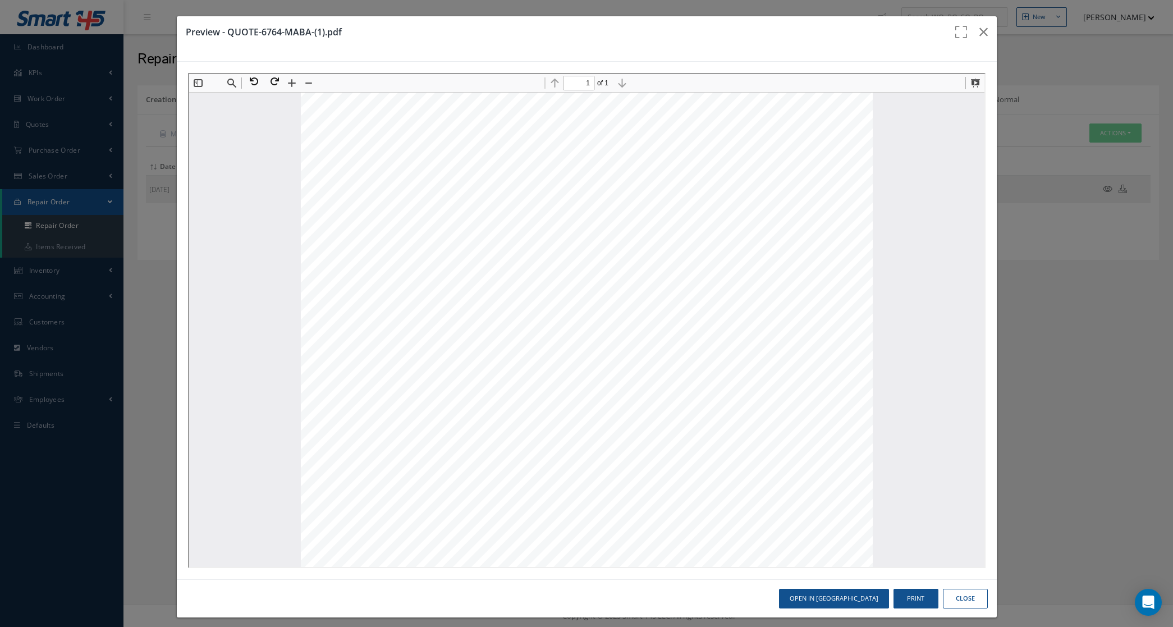
scroll to position [65, 0]
click at [975, 21] on button "button" at bounding box center [984, 31] width 26 height 31
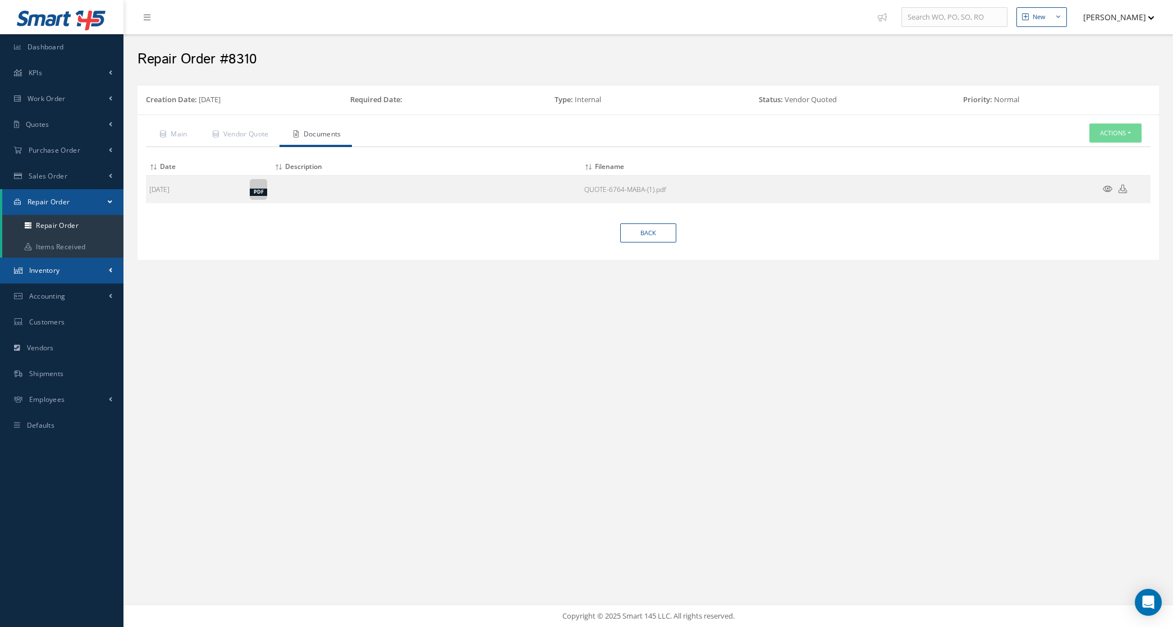
click at [52, 276] on link "Inventory" at bounding box center [61, 271] width 123 height 26
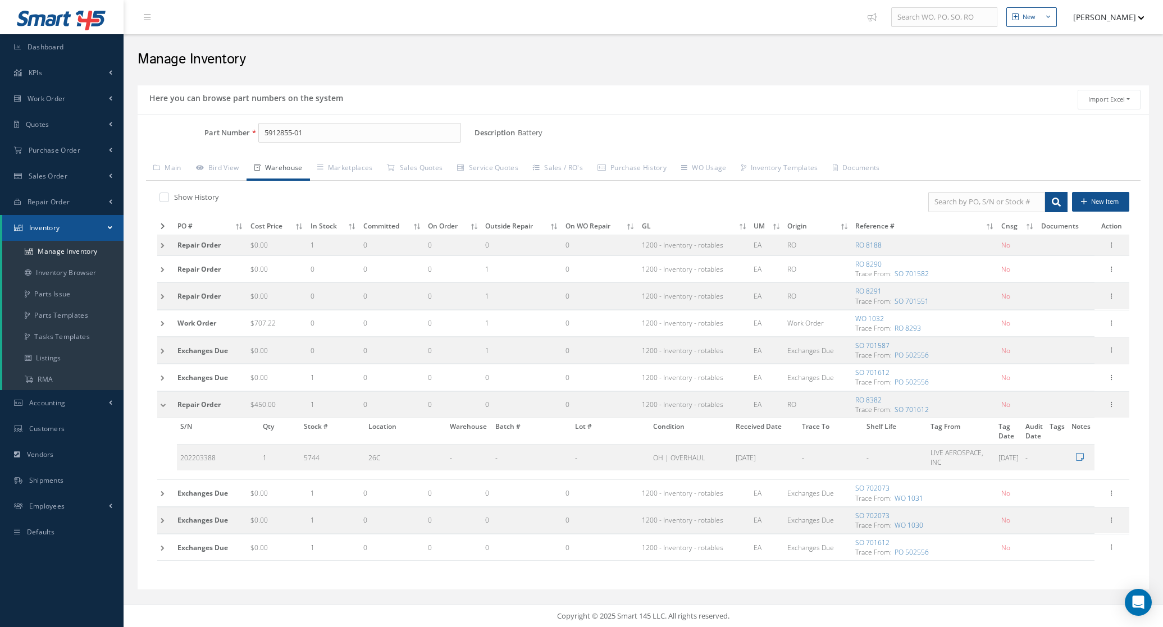
scroll to position [3, 0]
drag, startPoint x: 330, startPoint y: 135, endPoint x: 248, endPoint y: 135, distance: 82.0
click at [248, 135] on div "Part Number 5912855-01" at bounding box center [306, 133] width 337 height 20
click at [162, 410] on td at bounding box center [165, 404] width 17 height 26
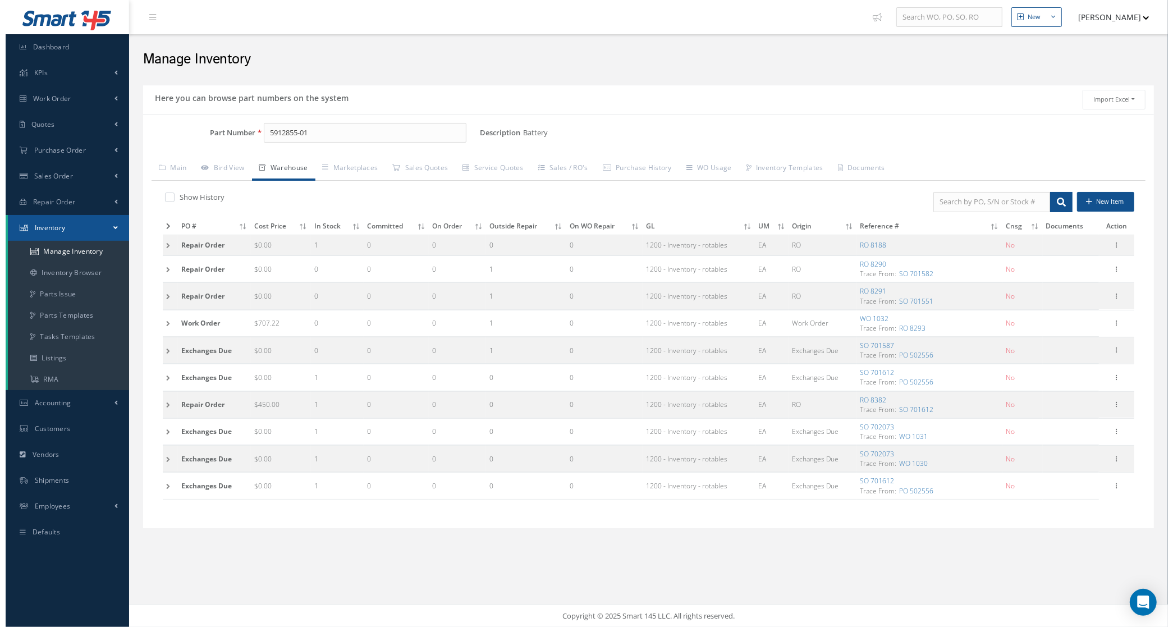
scroll to position [0, 0]
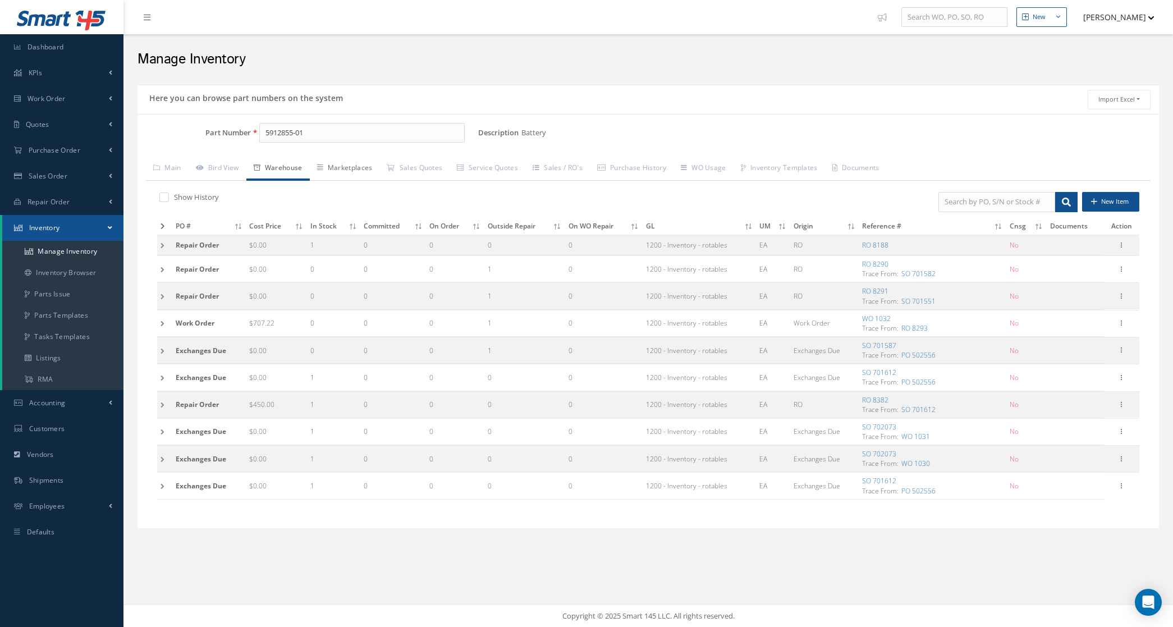
click at [346, 167] on link "Marketplaces" at bounding box center [345, 169] width 70 height 24
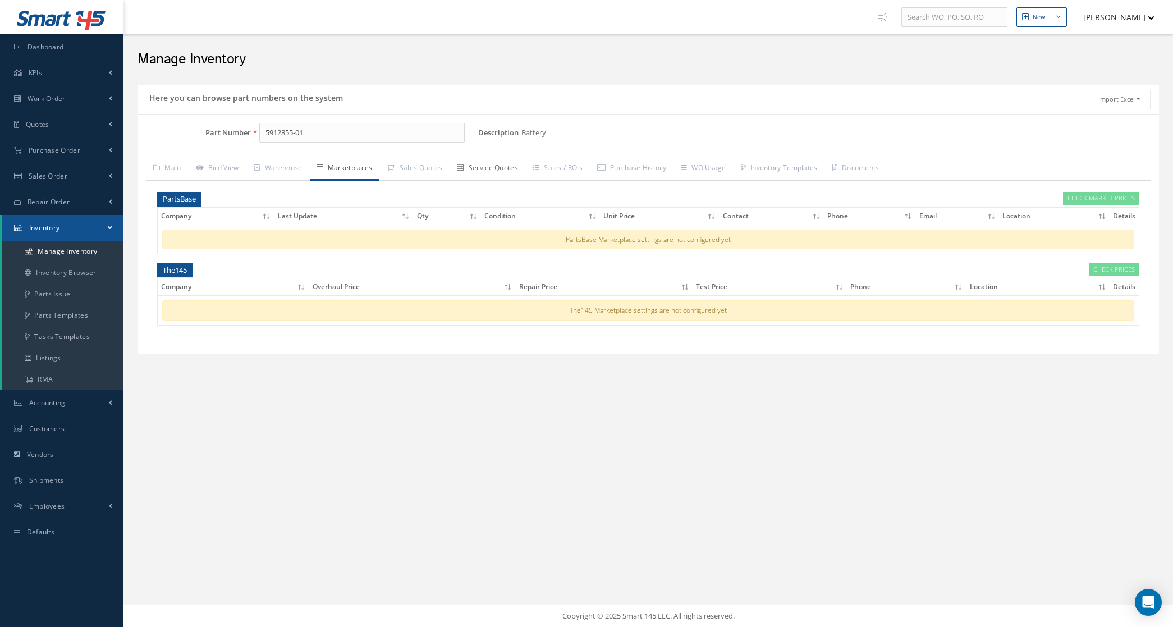
click at [509, 172] on link "Service Quotes" at bounding box center [488, 169] width 76 height 24
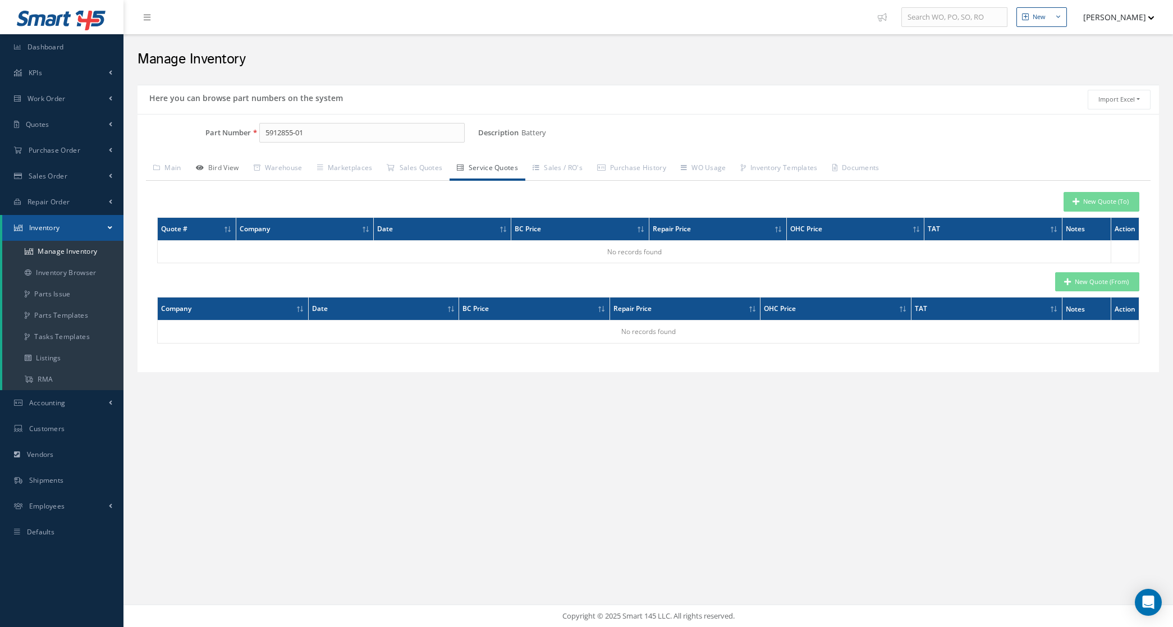
click at [227, 171] on link "Bird View" at bounding box center [218, 169] width 58 height 24
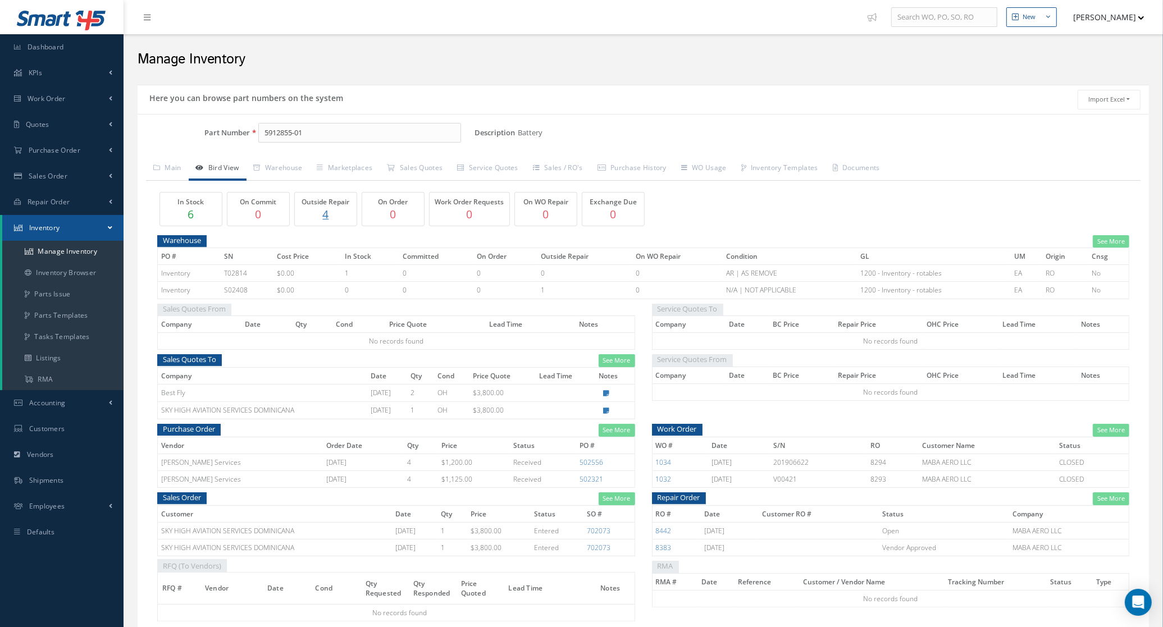
click at [313, 212] on p "4" at bounding box center [326, 214] width 56 height 16
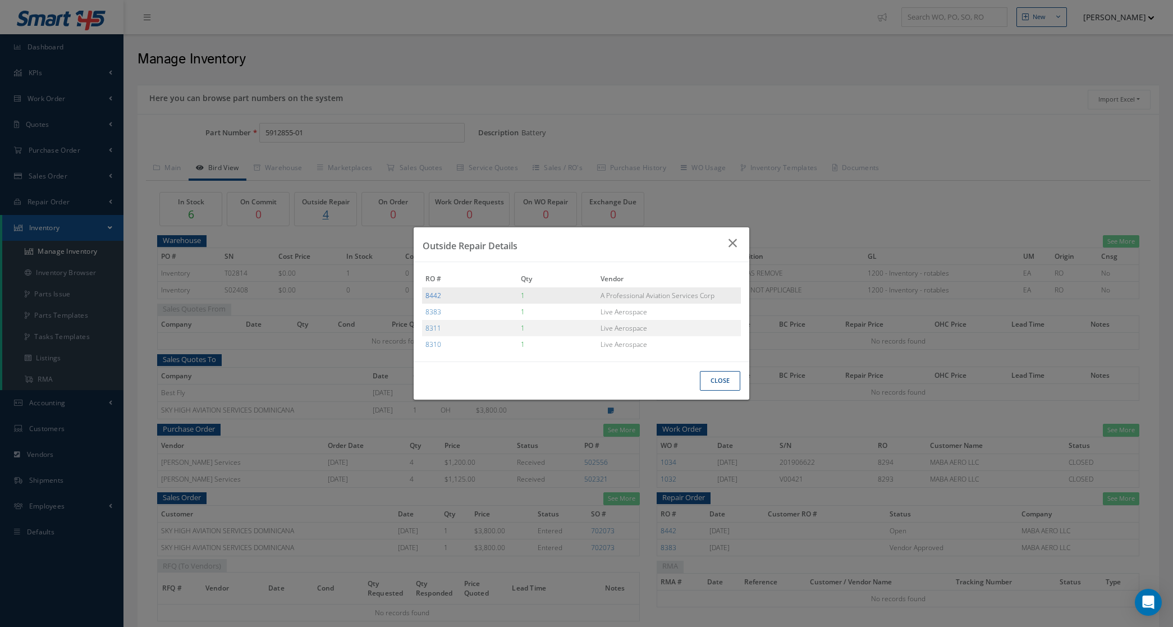
click at [437, 293] on link "8442" at bounding box center [434, 296] width 16 height 10
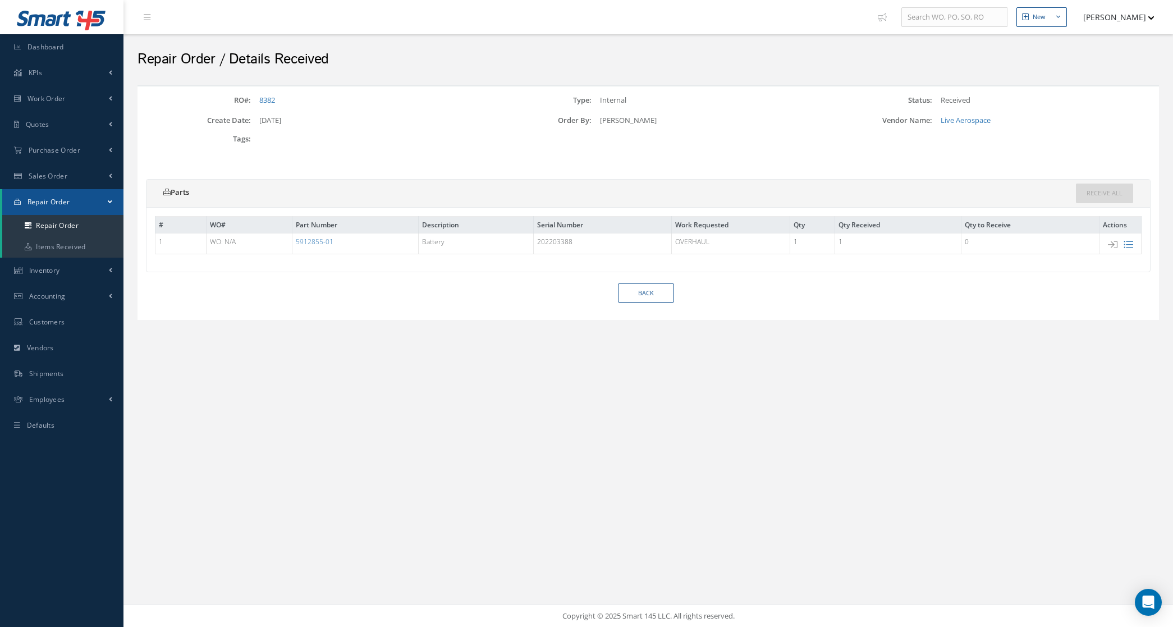
click at [56, 200] on span "Repair Order" at bounding box center [49, 202] width 43 height 10
click at [62, 219] on link "Repair Order" at bounding box center [62, 225] width 121 height 21
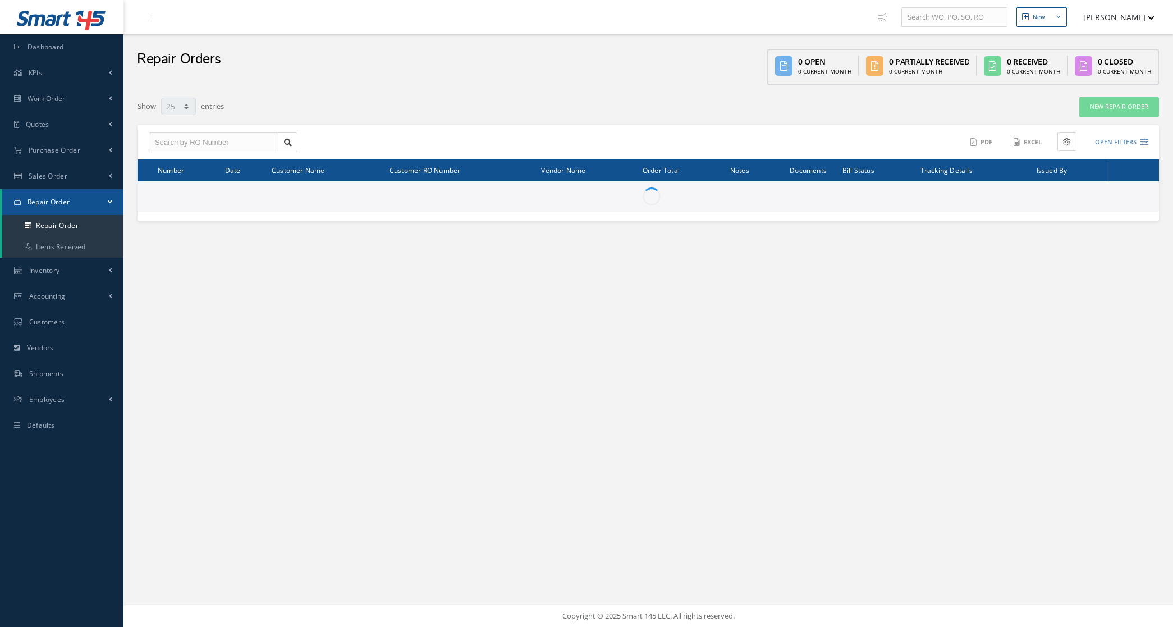
select select "25"
click at [1115, 149] on button "Open Filters" at bounding box center [1116, 142] width 63 height 19
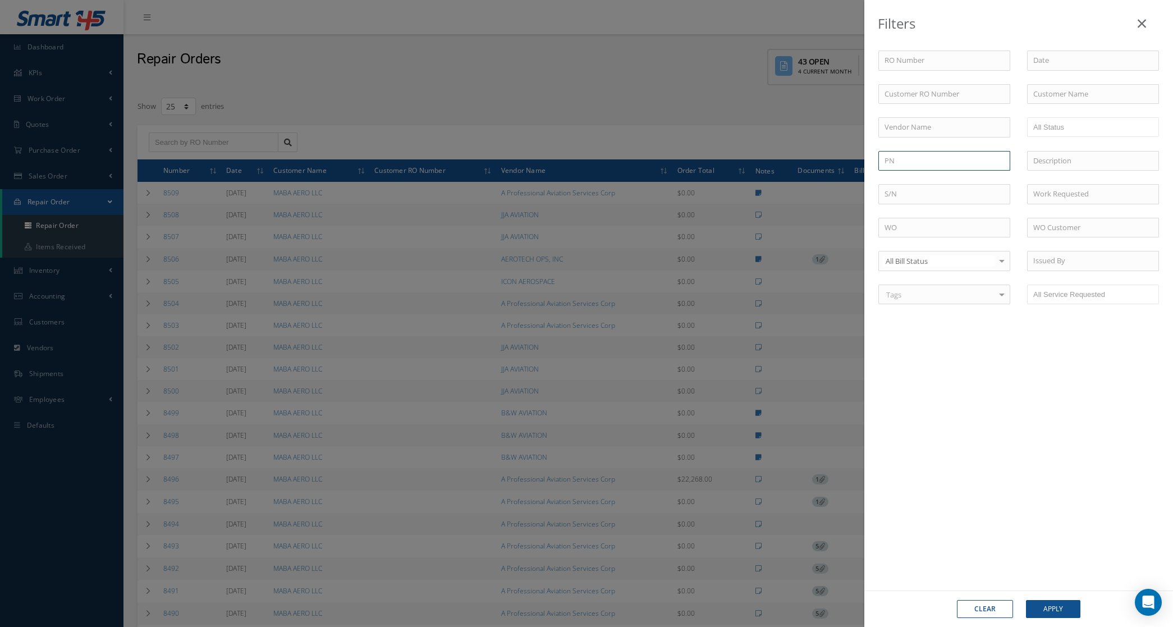
click at [908, 160] on input "text" at bounding box center [945, 161] width 132 height 20
paste input "5912855-01"
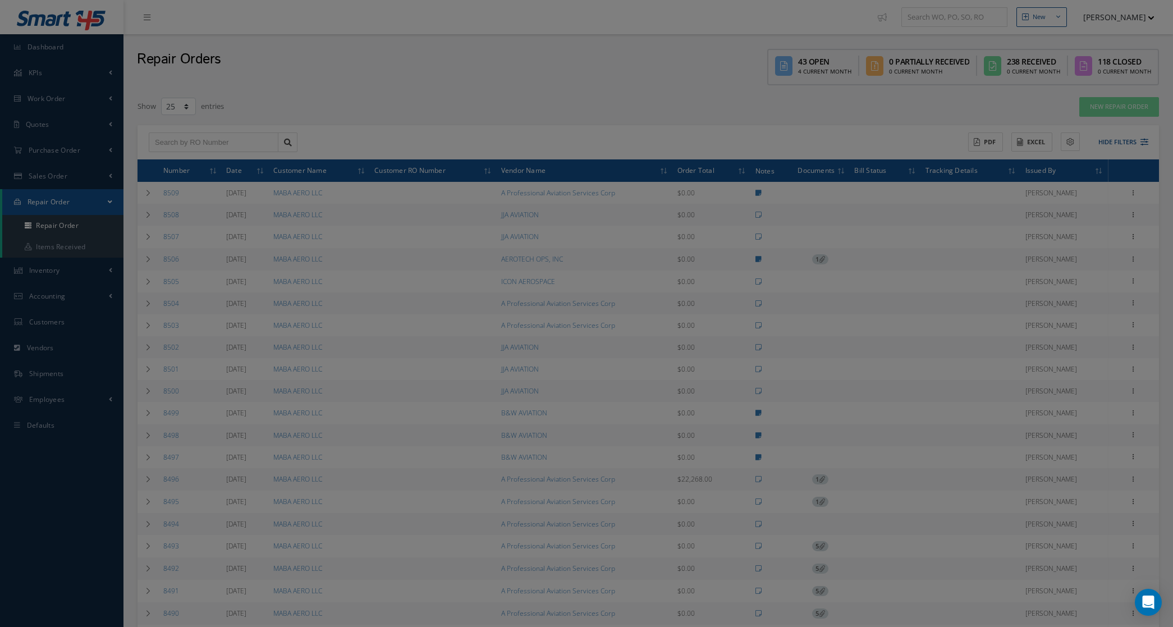
type input "5912855-01"
click at [1026, 600] on button "Apply" at bounding box center [1053, 609] width 54 height 18
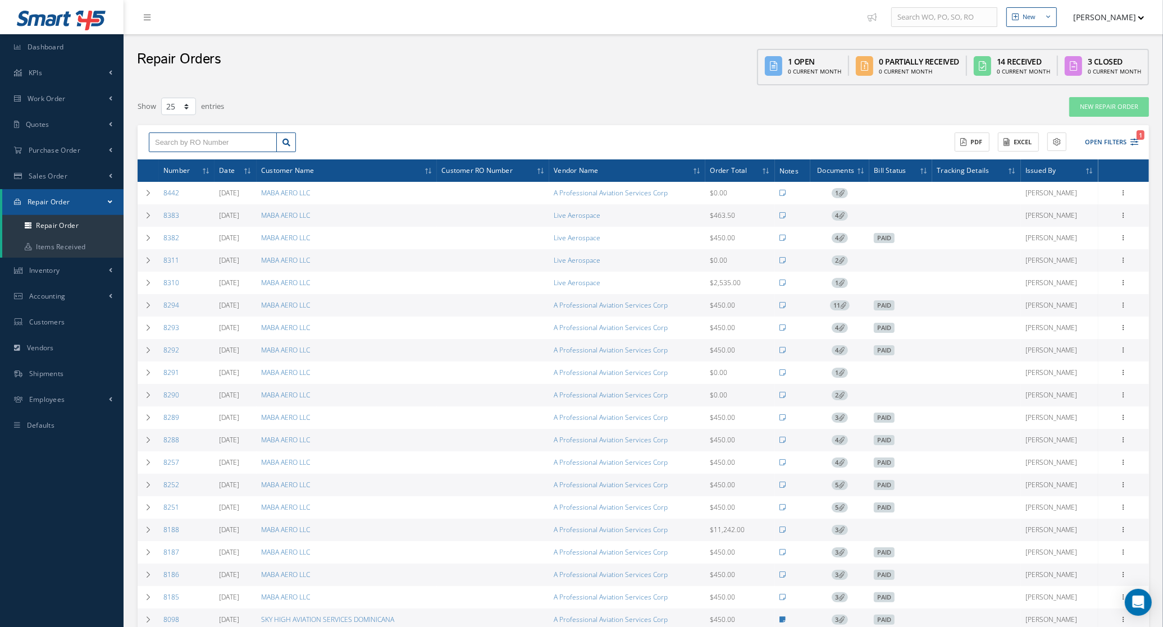
click at [193, 142] on input "text" at bounding box center [213, 142] width 128 height 20
type input "8370"
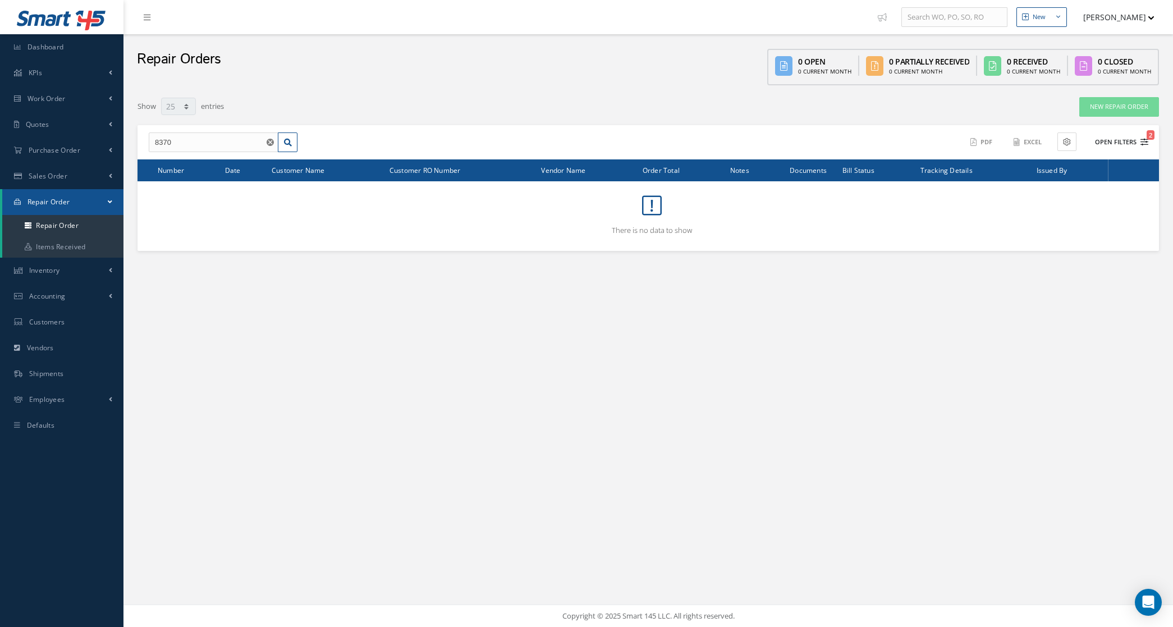
click at [1113, 136] on button "Open Filters 2" at bounding box center [1116, 142] width 63 height 19
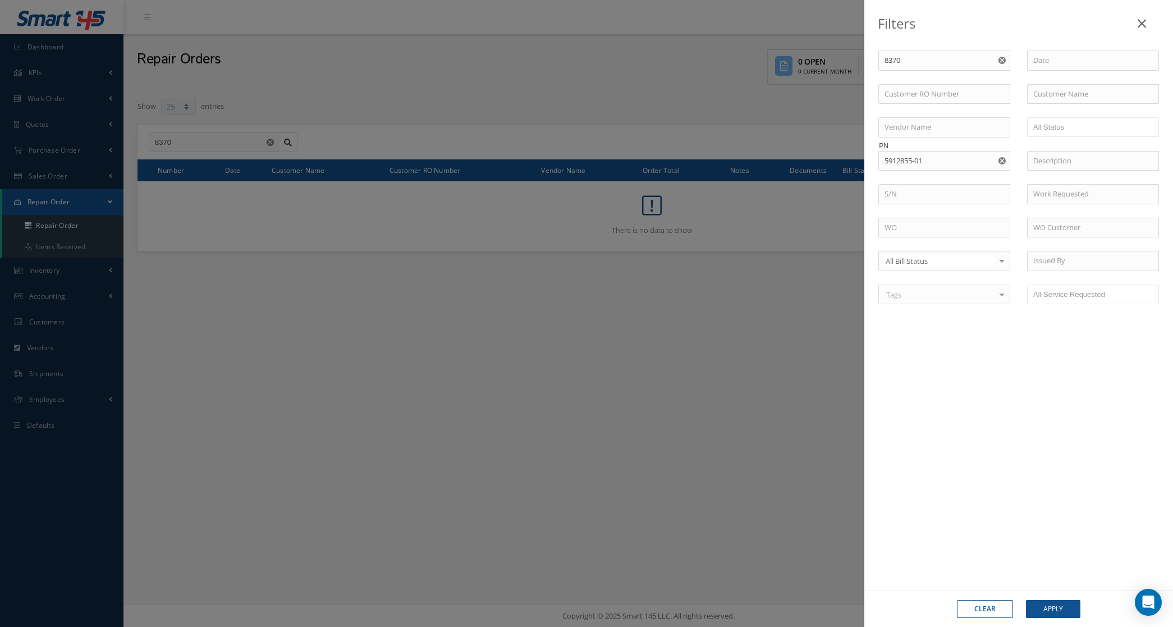
click at [980, 614] on button "Clear" at bounding box center [985, 609] width 56 height 18
drag, startPoint x: 236, startPoint y: 152, endPoint x: 231, endPoint y: 141, distance: 11.3
click at [236, 149] on div "Filters RO Number Customer RO Number Customer Name Vendor Name Open Vendor Quot…" at bounding box center [586, 313] width 1173 height 627
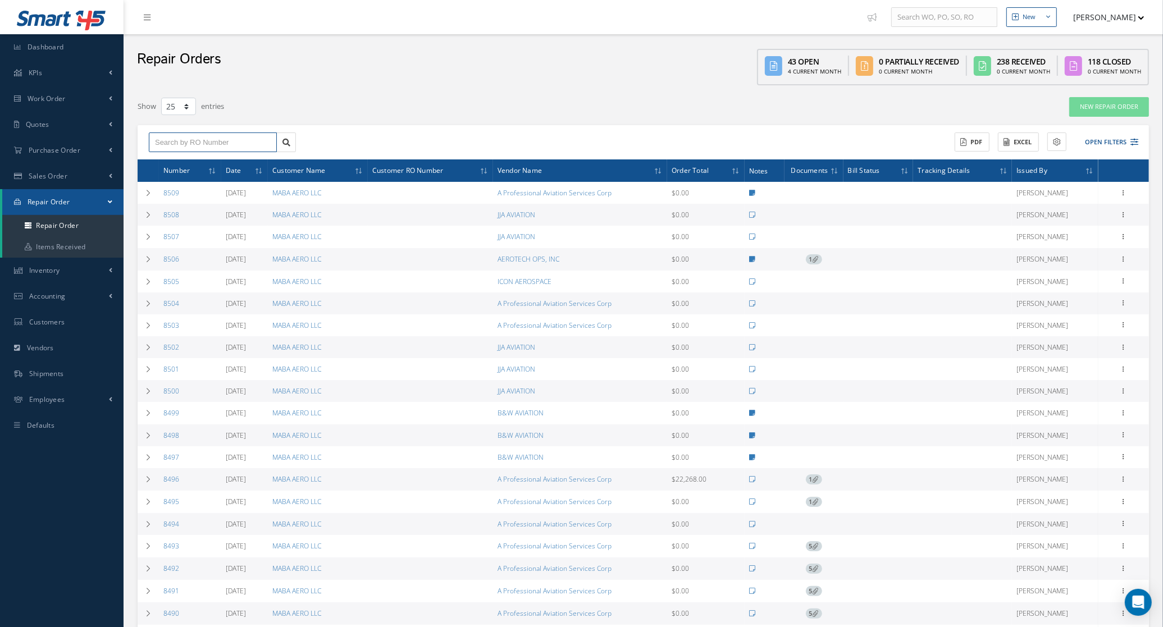
click at [231, 141] on input "text" at bounding box center [213, 142] width 128 height 20
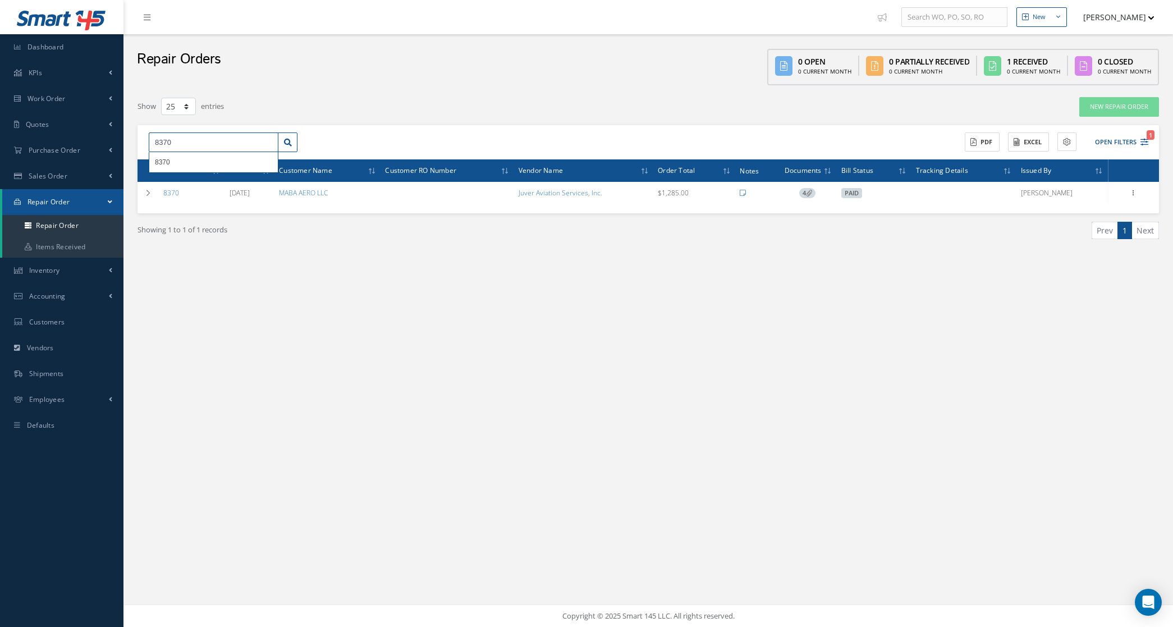
drag, startPoint x: 219, startPoint y: 142, endPoint x: 158, endPoint y: 142, distance: 61.2
click at [158, 142] on input "8370" at bounding box center [214, 142] width 130 height 20
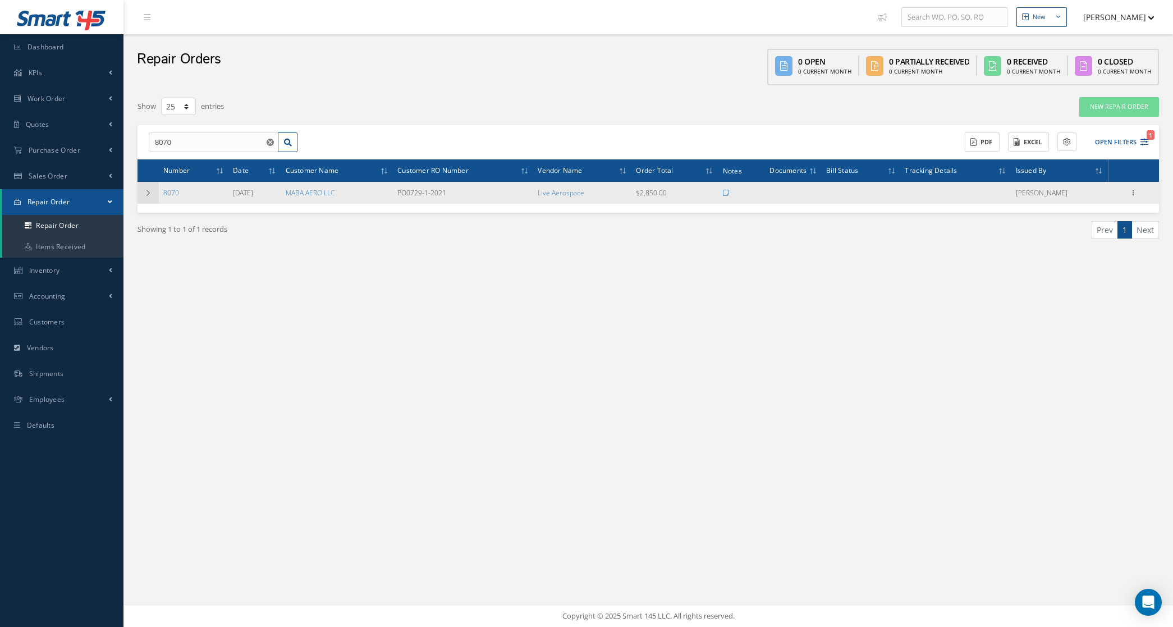
click at [144, 195] on icon at bounding box center [148, 193] width 8 height 7
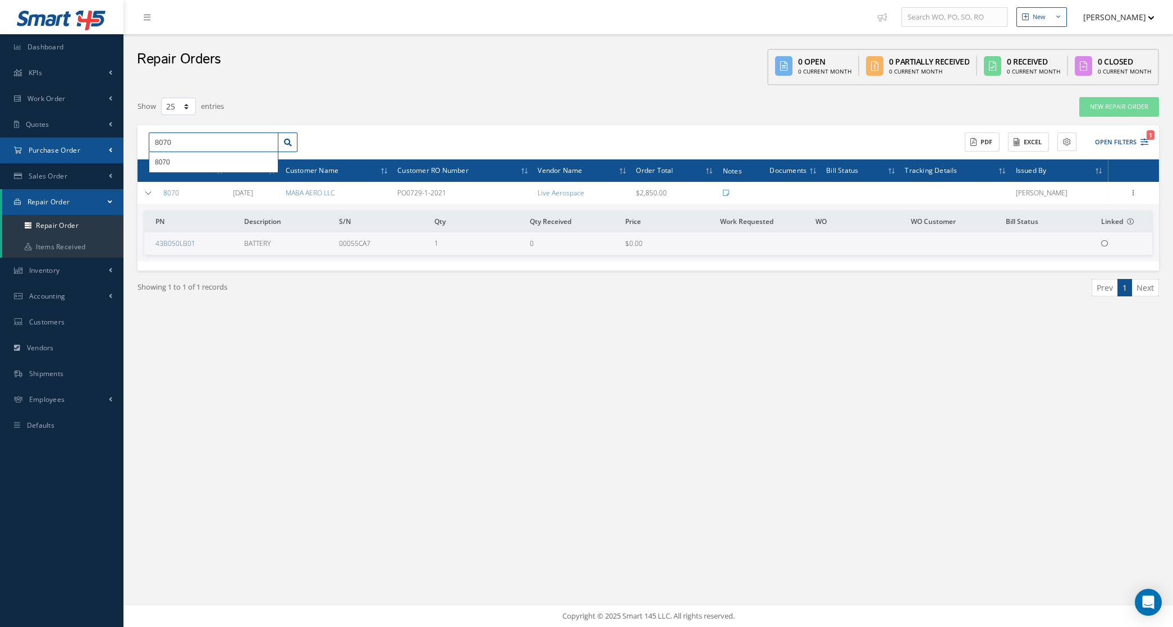
drag, startPoint x: 203, startPoint y: 141, endPoint x: 26, endPoint y: 138, distance: 177.4
click at [26, 146] on div "Smart 145 Dashboard KPIs Accounting Work Order Work Order Preview Work Order Wo…" at bounding box center [586, 313] width 1173 height 627
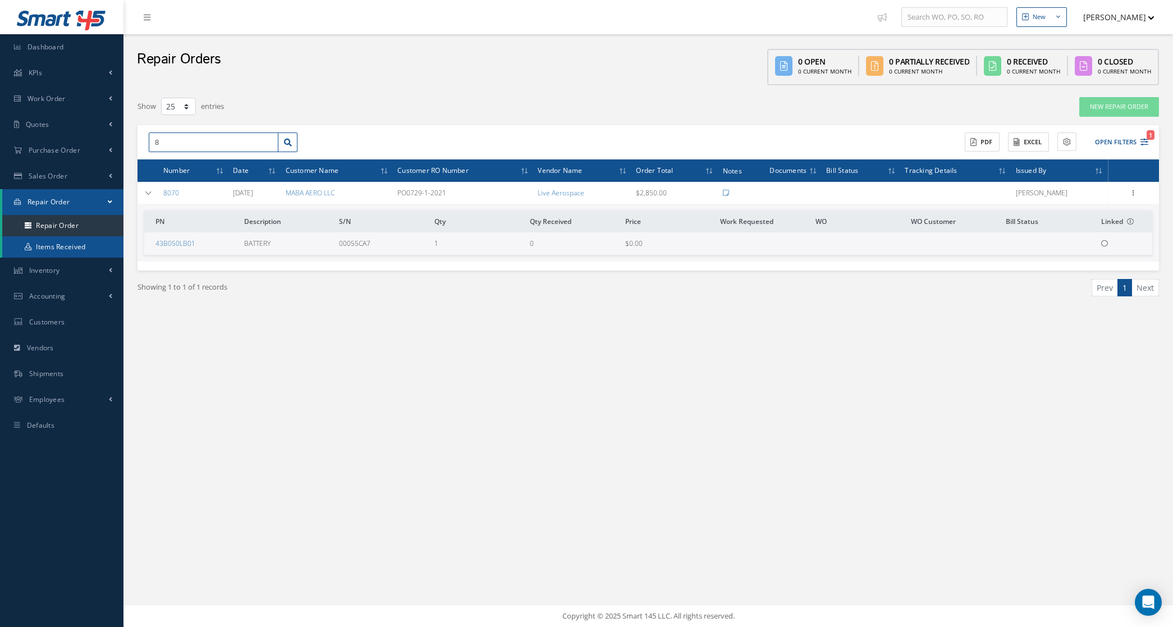
type input "8"
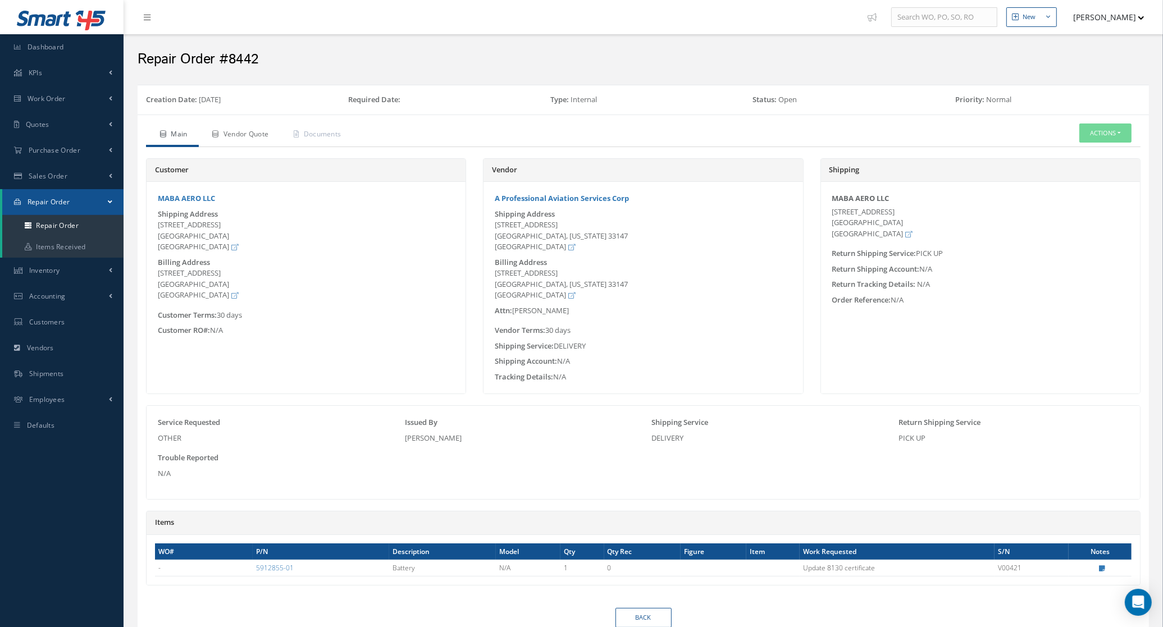
click at [248, 129] on link "Vendor Quote" at bounding box center [239, 135] width 81 height 24
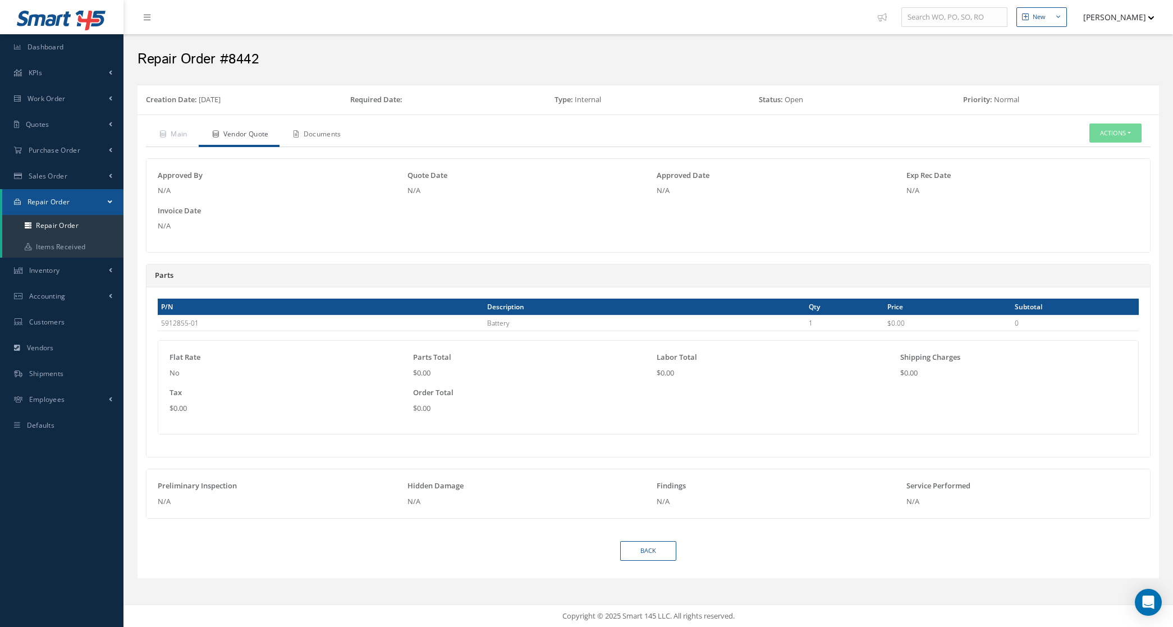
click at [316, 132] on link "Documents" at bounding box center [316, 135] width 72 height 24
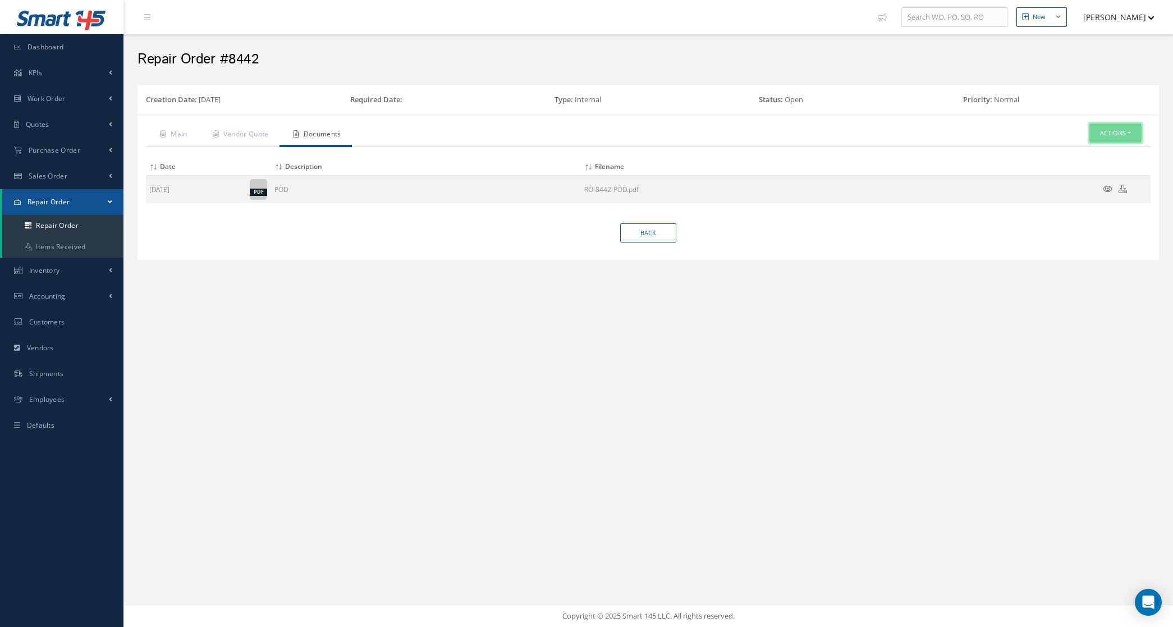
click at [1112, 134] on button "Actions" at bounding box center [1116, 133] width 52 height 20
click at [952, 150] on div "Attach File(s) Click inside this area or drag and drop to select file to upload…" at bounding box center [648, 185] width 1005 height 76
click at [1120, 139] on button "Actions" at bounding box center [1116, 133] width 52 height 20
click at [699, 328] on div "New New Work Order New Purchase Order New Customer Quote New Sales Order New Re…" at bounding box center [648, 313] width 1050 height 627
click at [1116, 141] on button "Actions" at bounding box center [1116, 133] width 52 height 20
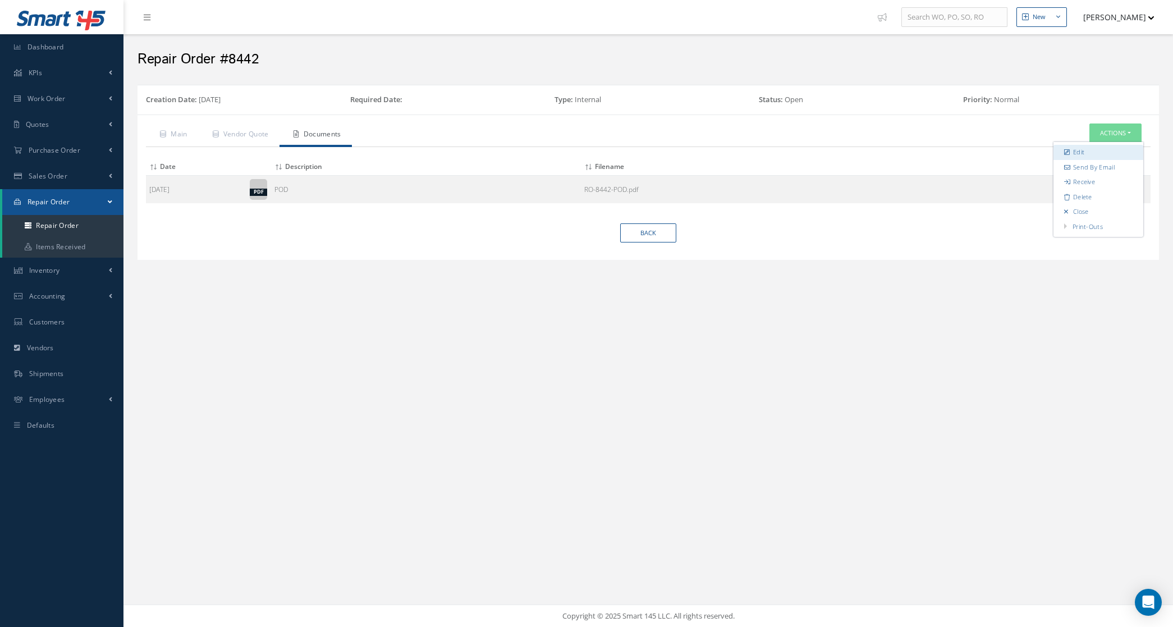
click at [1108, 147] on link "Edit" at bounding box center [1099, 152] width 90 height 15
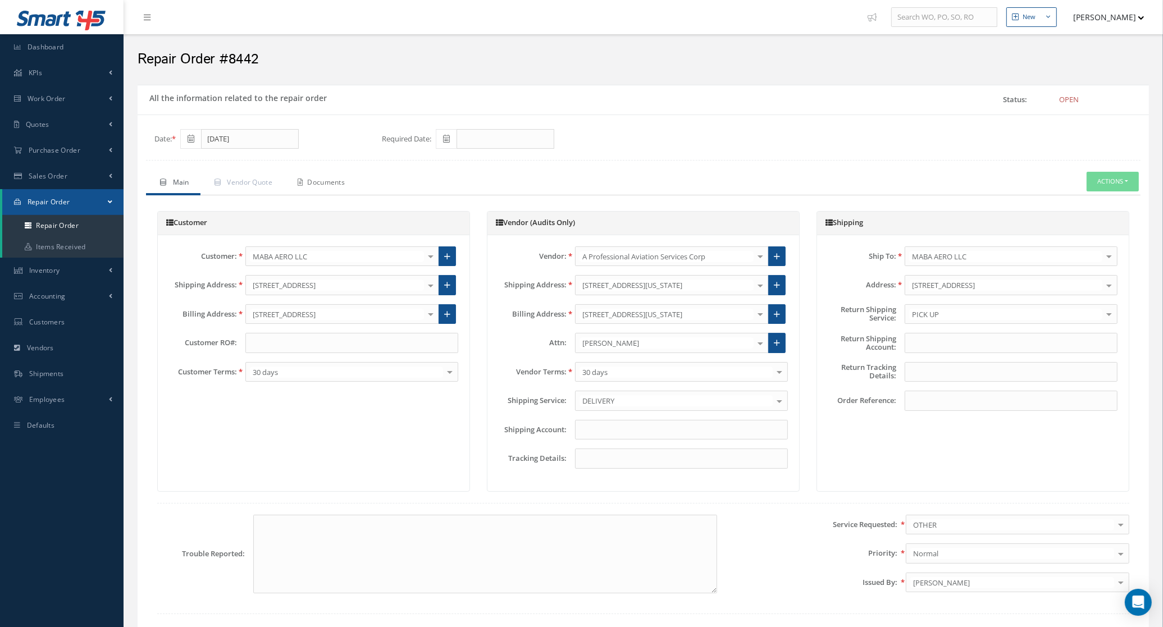
click at [324, 175] on link "Documents" at bounding box center [319, 184] width 72 height 24
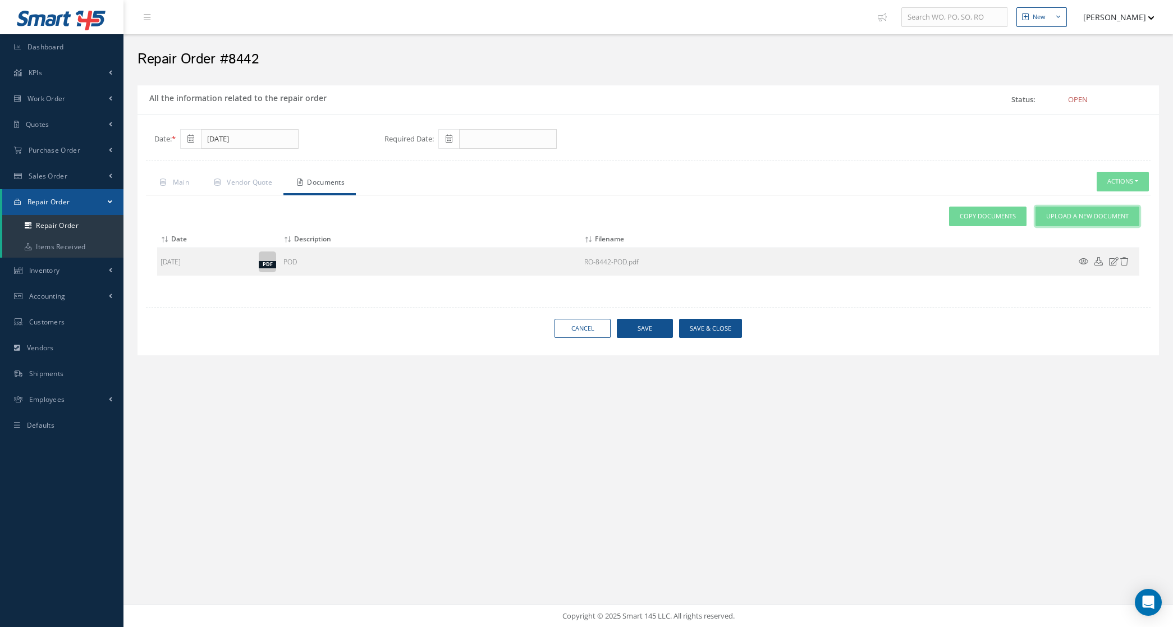
click at [1043, 211] on link "Upload a New Document" at bounding box center [1088, 217] width 104 height 20
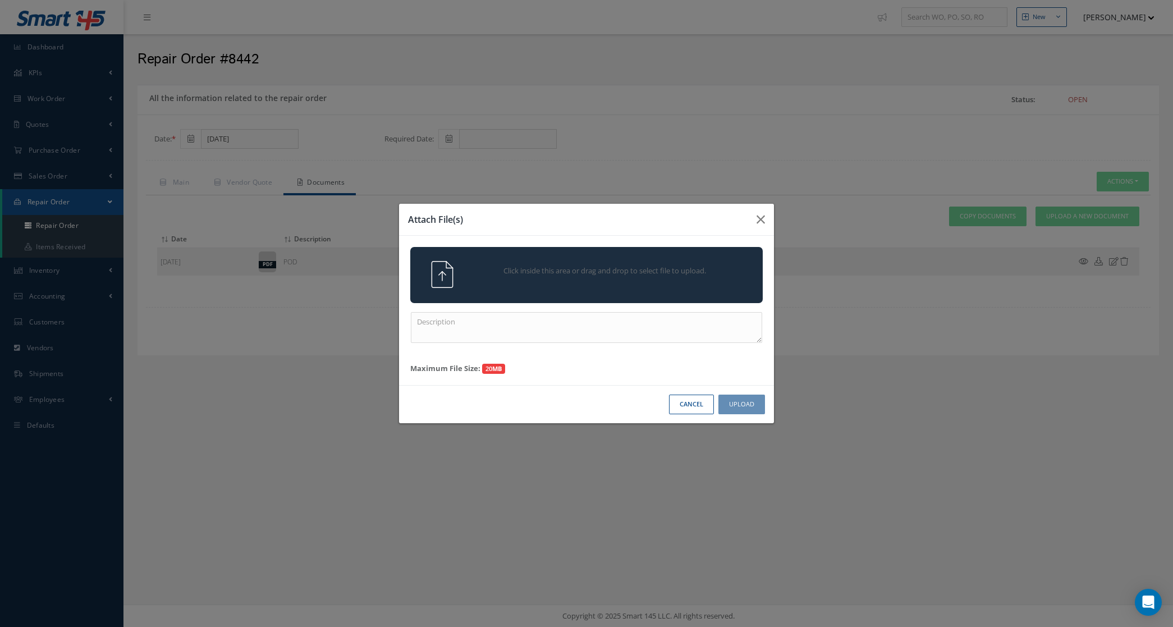
click at [580, 276] on span "Click inside this area or drag and drop to select file to upload." at bounding box center [605, 271] width 255 height 11
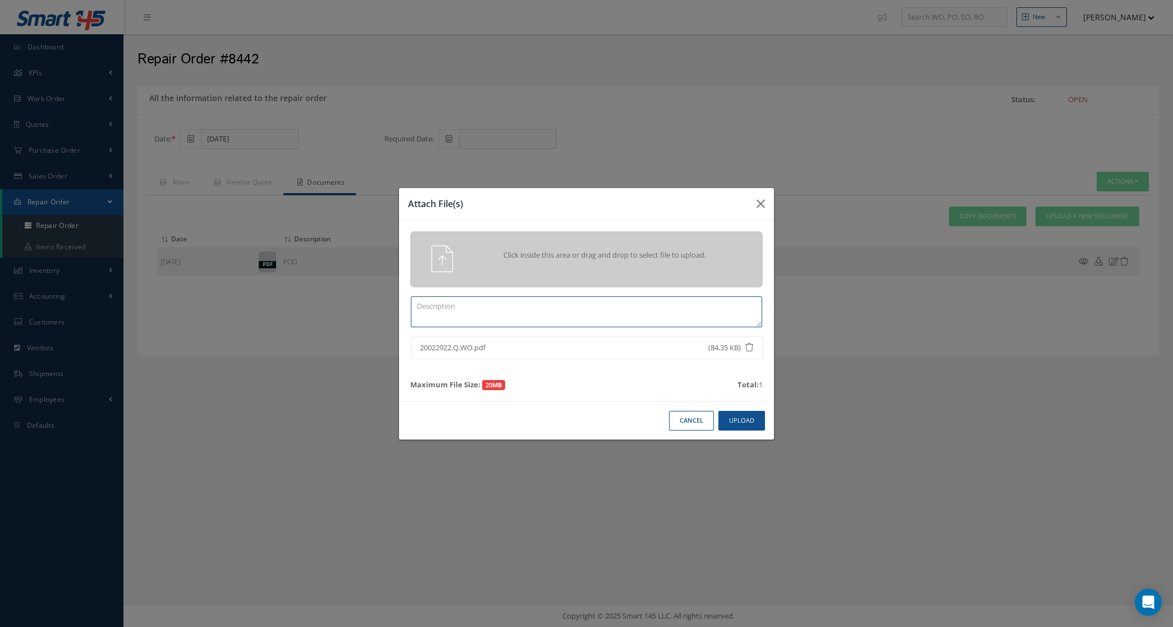
click at [531, 323] on textarea at bounding box center [586, 311] width 351 height 31
type textarea "vendor quote"
click at [747, 425] on button "Upload" at bounding box center [742, 421] width 47 height 20
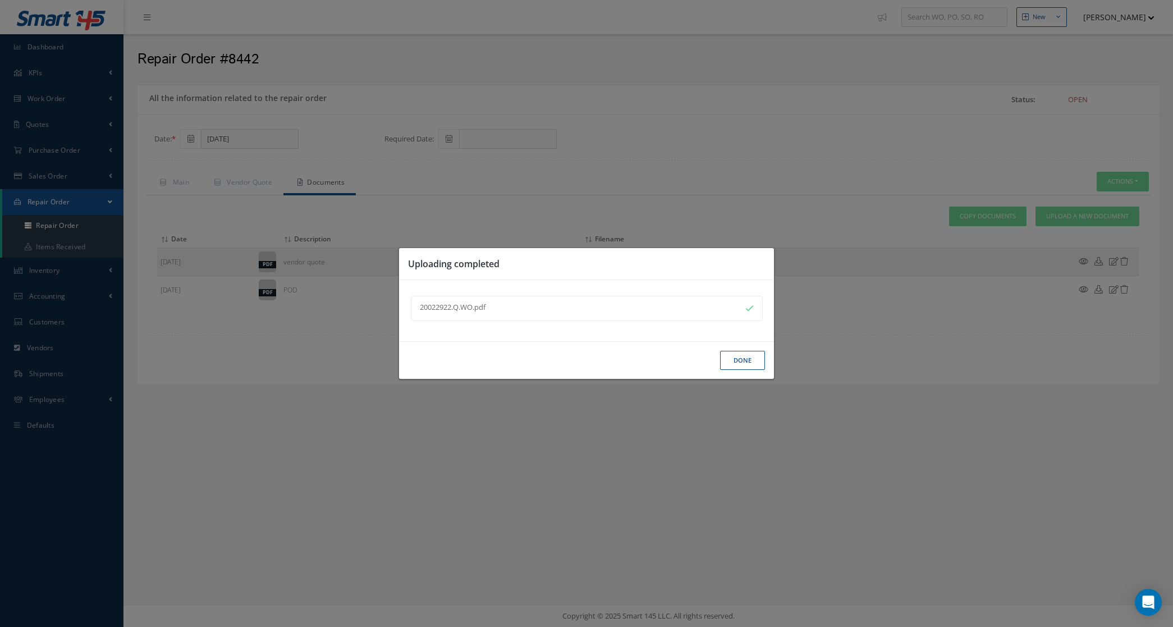
click at [747, 362] on button "Done" at bounding box center [742, 361] width 45 height 20
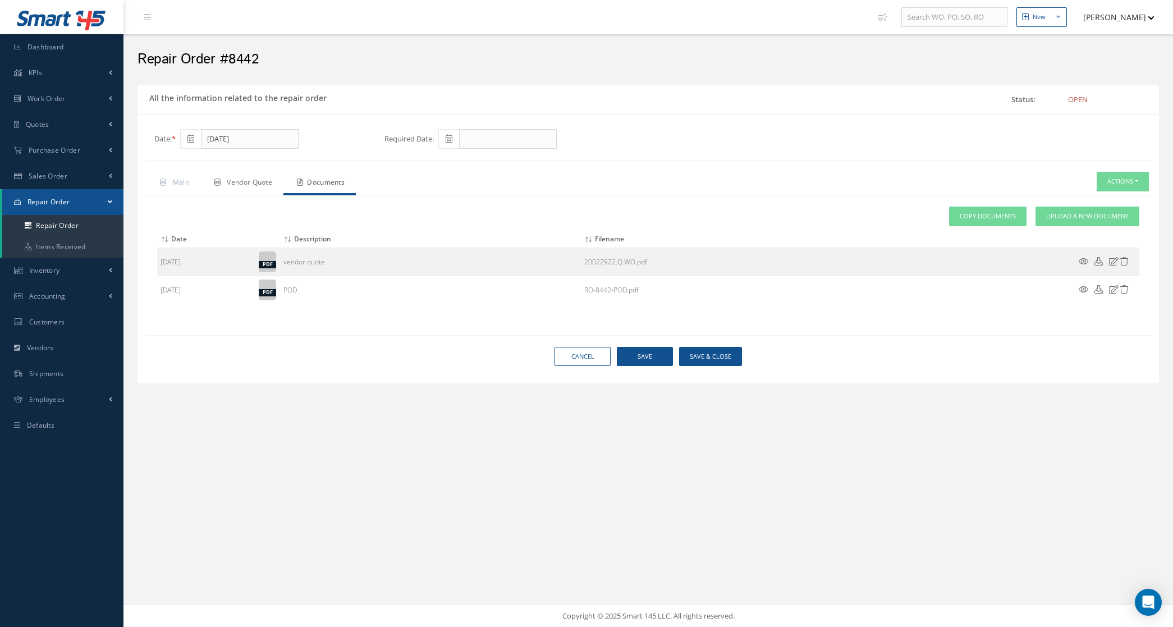
click at [262, 184] on span "Vendor Quote" at bounding box center [249, 182] width 45 height 10
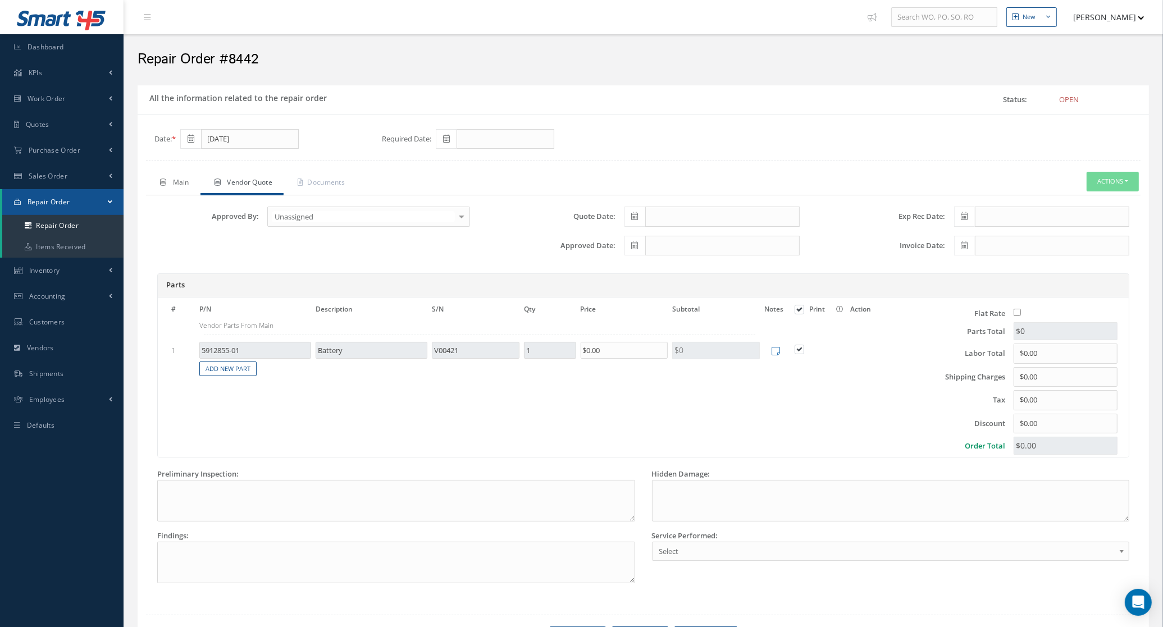
click at [172, 176] on link "Main" at bounding box center [173, 184] width 54 height 24
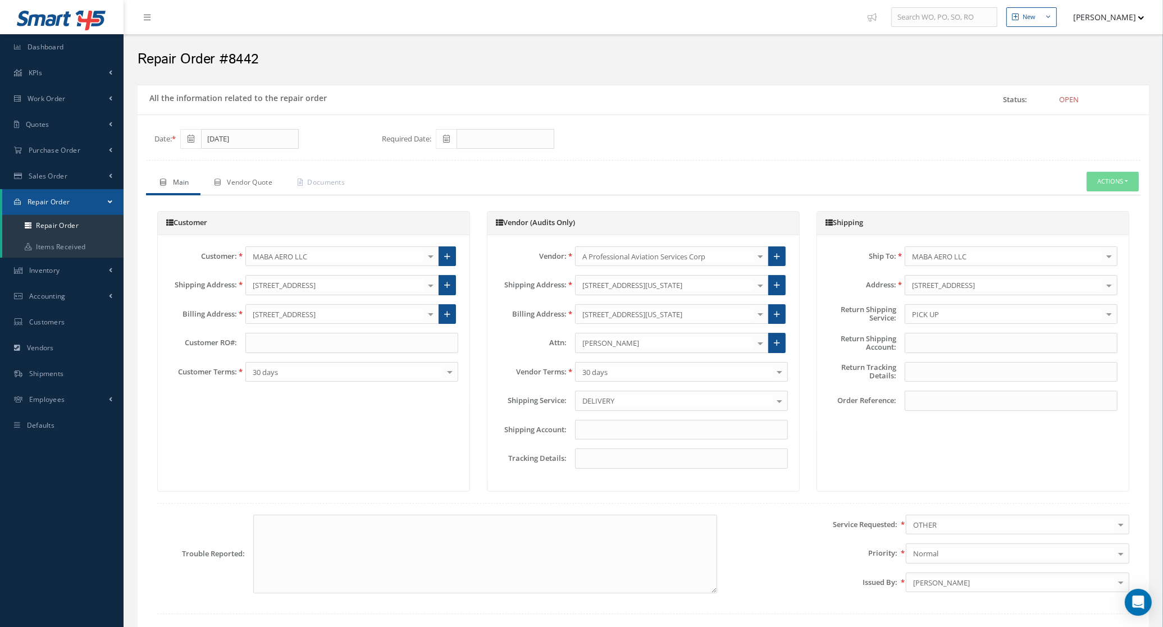
click at [248, 185] on span "Vendor Quote" at bounding box center [249, 182] width 45 height 10
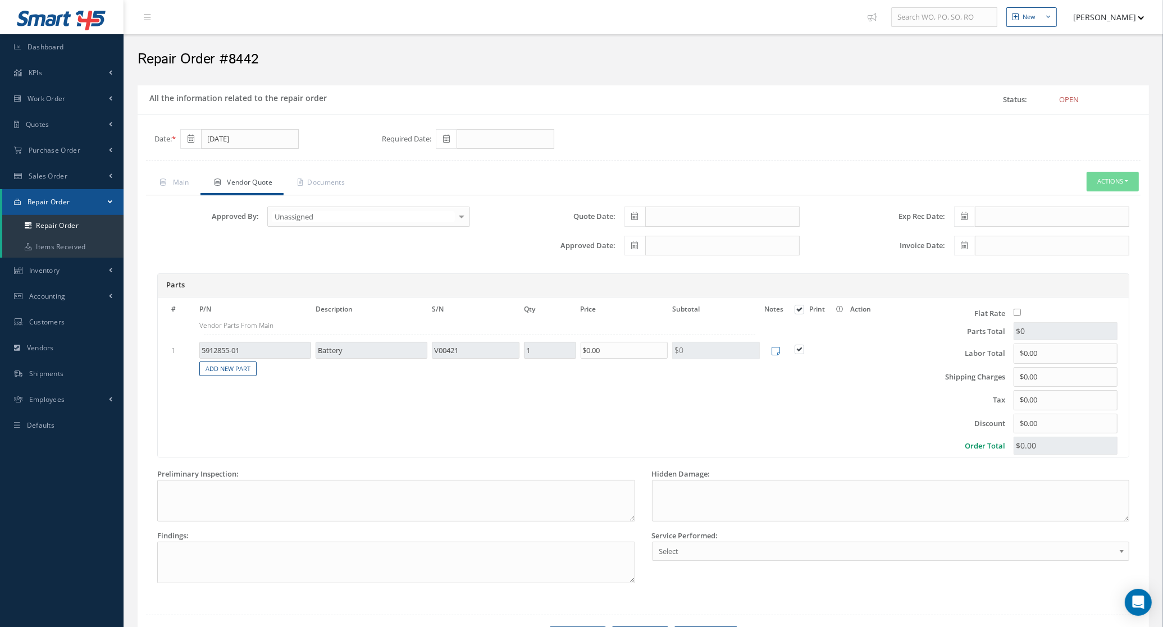
click at [634, 220] on icon at bounding box center [635, 216] width 7 height 8
drag, startPoint x: 649, startPoint y: 321, endPoint x: 644, endPoint y: 301, distance: 21.0
click at [649, 318] on td "18" at bounding box center [649, 321] width 17 height 17
type input "[DATE]"
click at [637, 243] on icon at bounding box center [635, 245] width 7 height 8
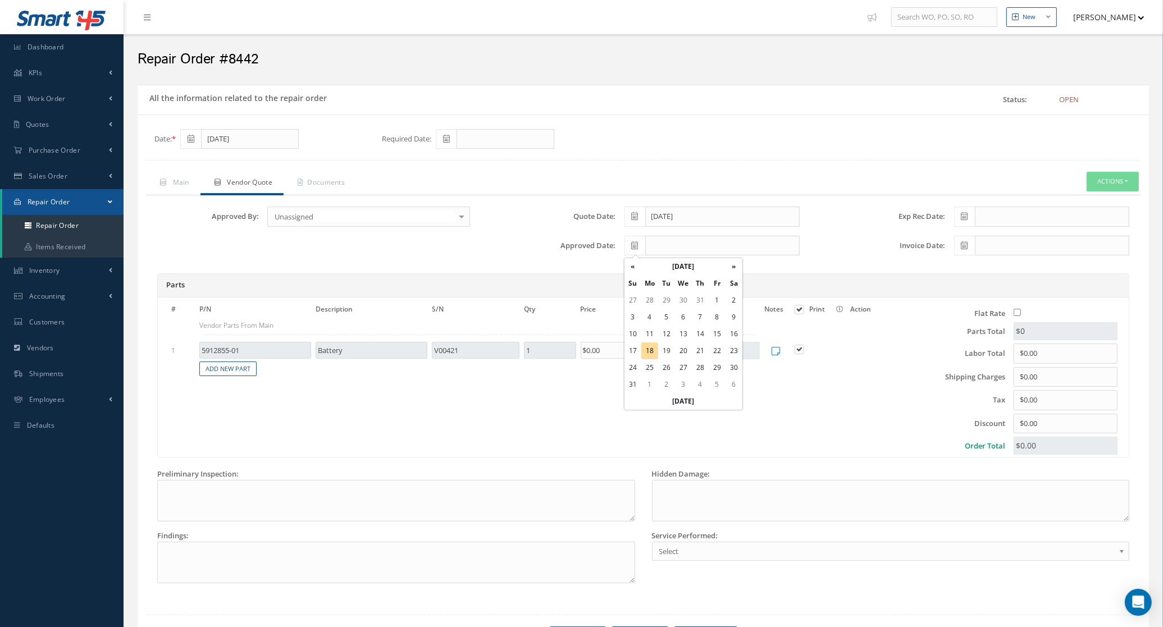
drag, startPoint x: 652, startPoint y: 347, endPoint x: 652, endPoint y: 335, distance: 12.4
click at [652, 347] on td "18" at bounding box center [649, 350] width 17 height 17
type input "[DATE]"
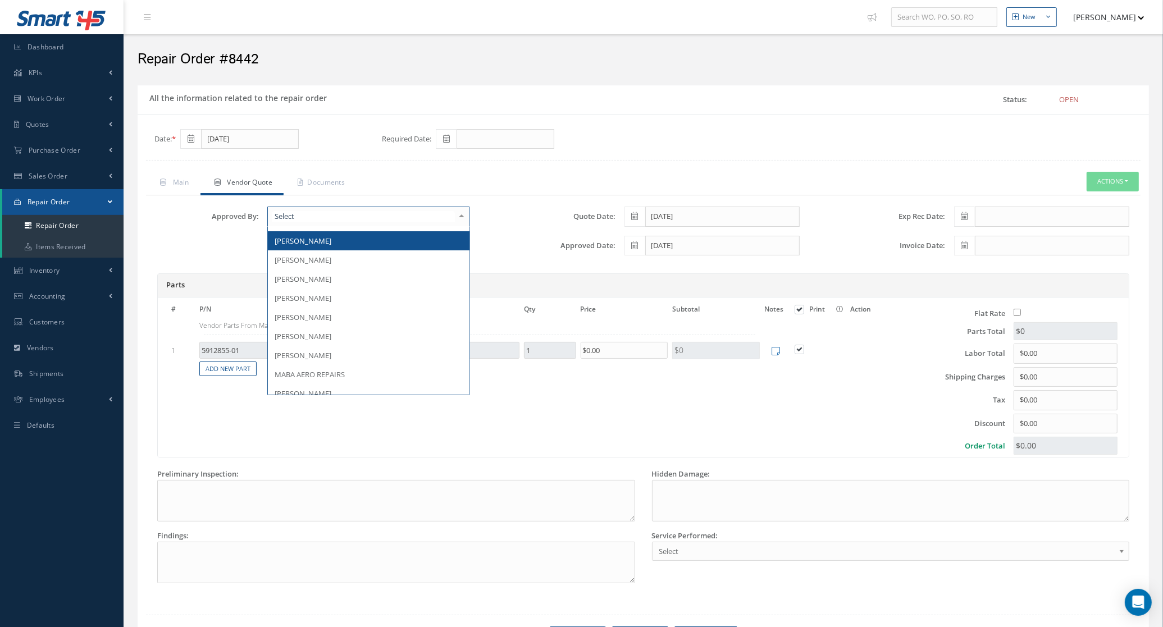
scroll to position [194, 0]
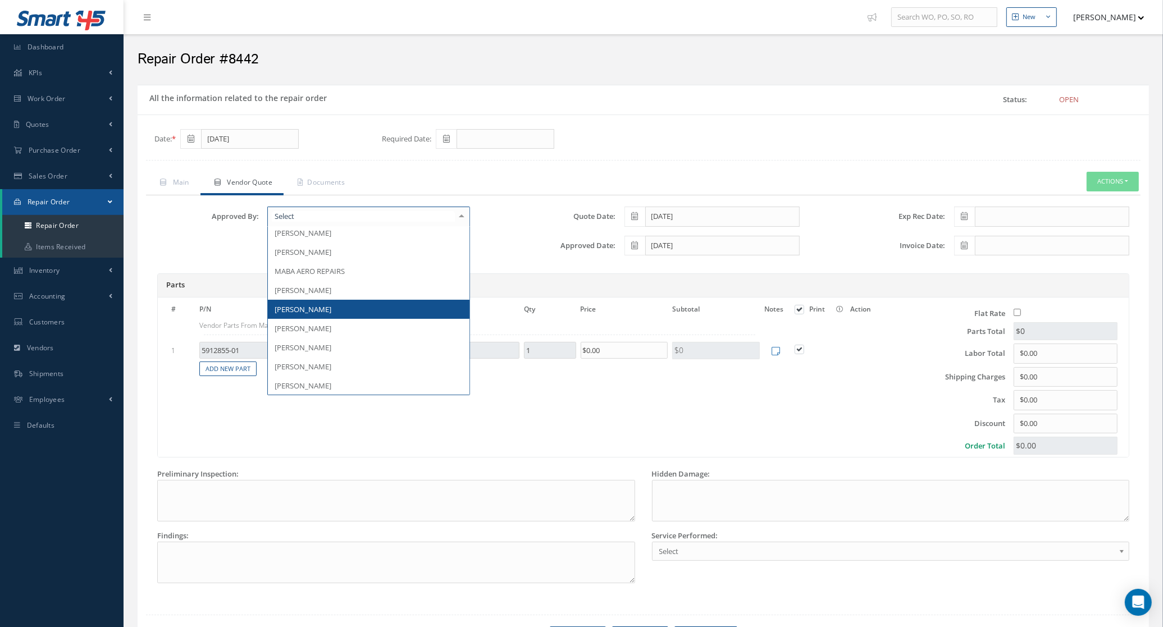
click at [342, 312] on span "[PERSON_NAME]" at bounding box center [369, 309] width 202 height 19
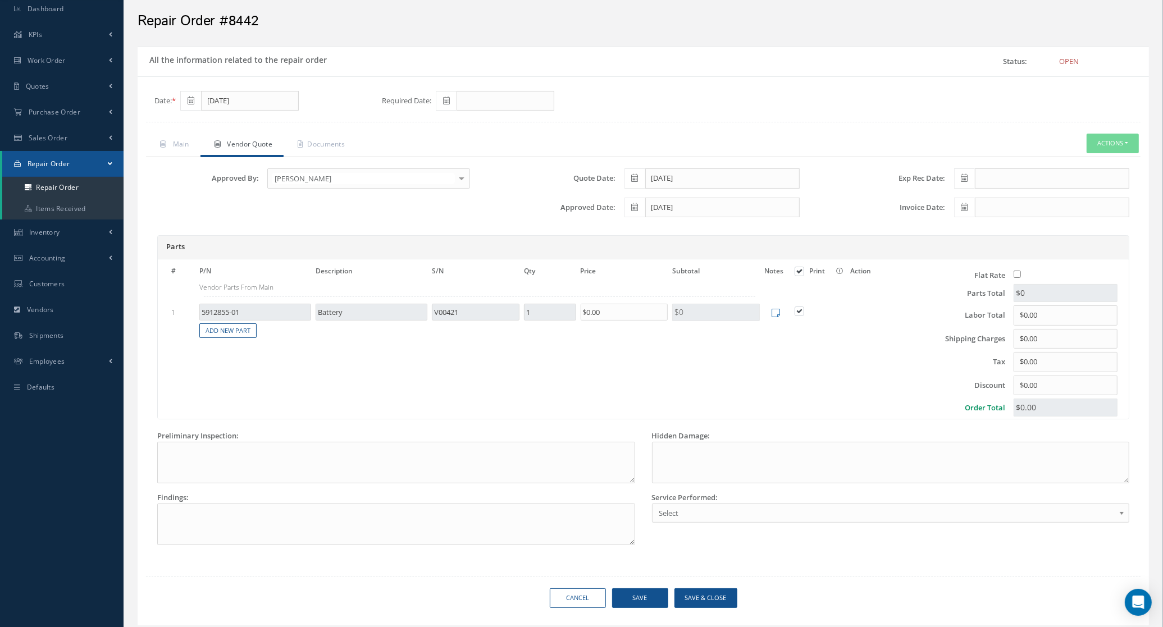
scroll to position [76, 0]
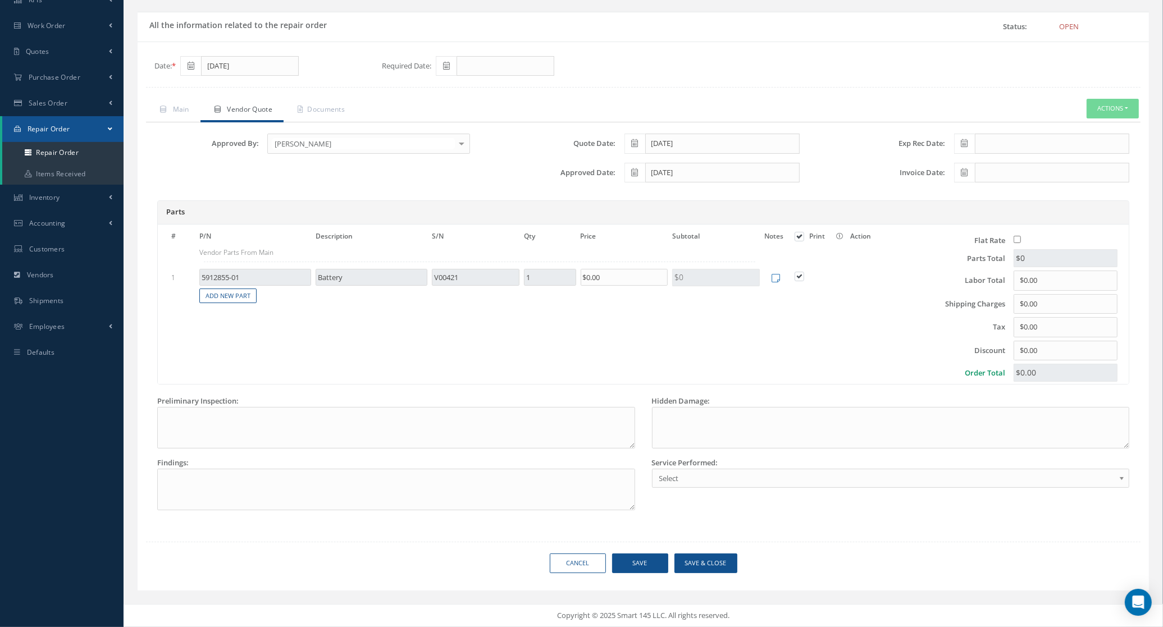
click at [689, 480] on span "Select" at bounding box center [887, 478] width 456 height 13
click at [649, 567] on button "Save" at bounding box center [640, 564] width 56 height 20
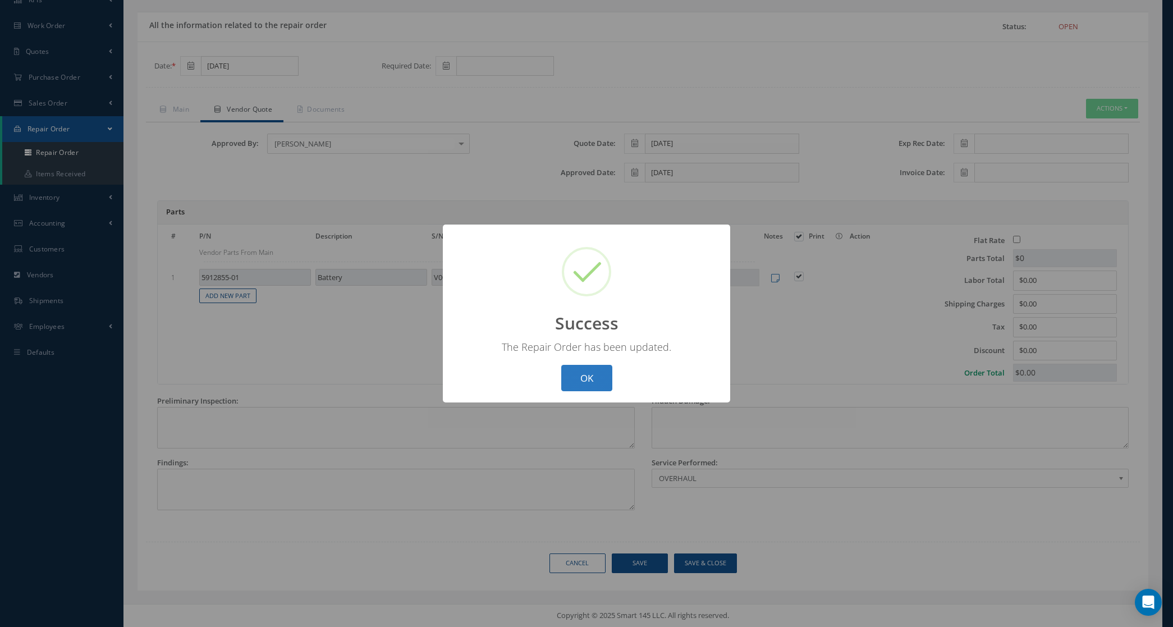
click at [577, 365] on button "OK" at bounding box center [586, 378] width 51 height 26
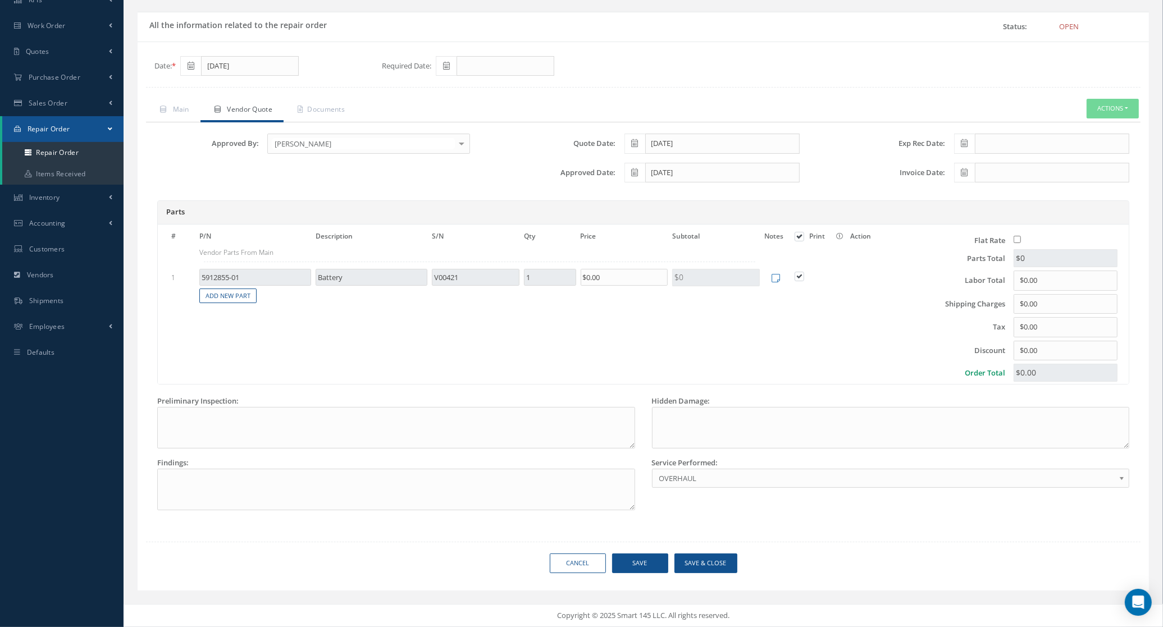
scroll to position [0, 0]
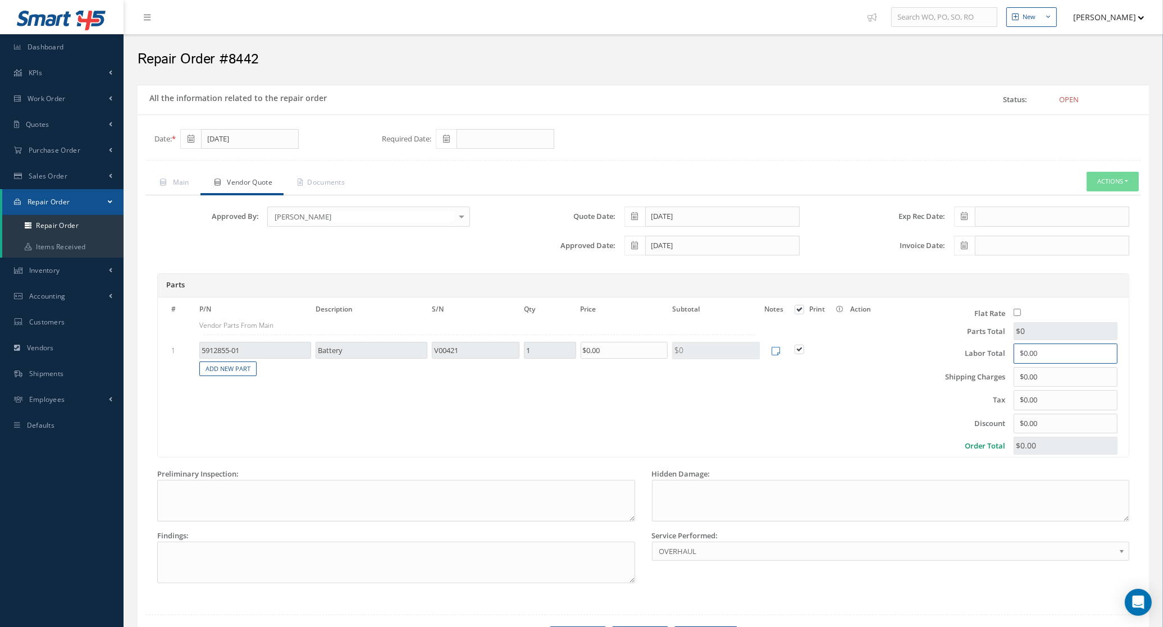
drag, startPoint x: 1055, startPoint y: 353, endPoint x: 899, endPoint y: 361, distance: 156.3
click at [899, 361] on div "Labor Total $0.00" at bounding box center [1004, 354] width 241 height 20
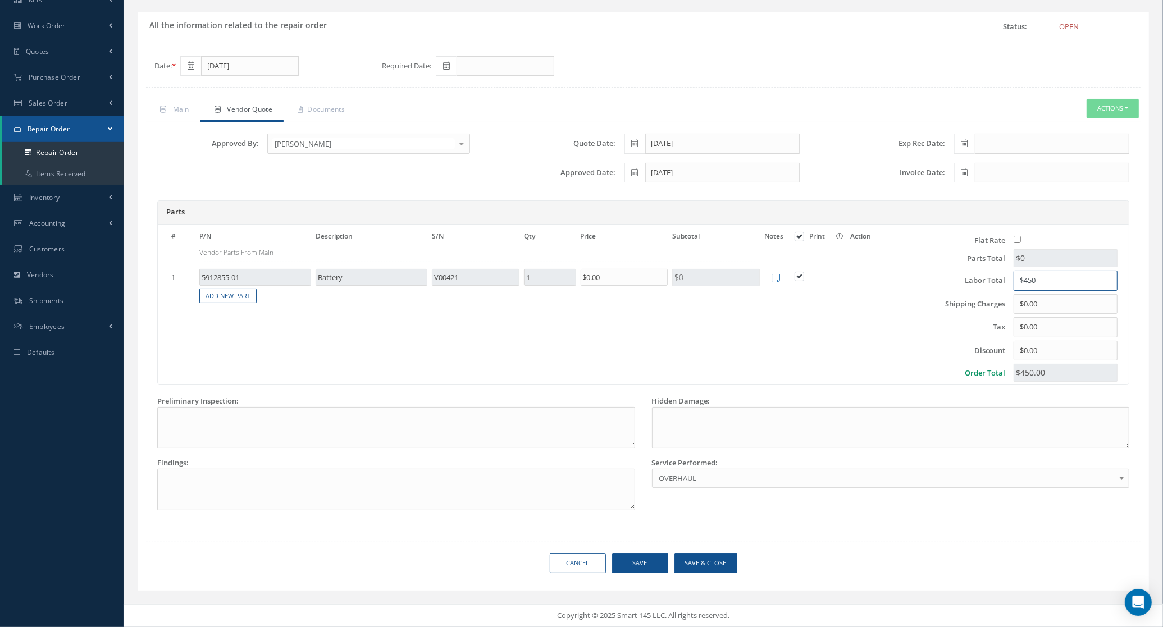
scroll to position [76, 0]
type input "$450"
click at [717, 567] on button "Save & Close" at bounding box center [705, 564] width 63 height 20
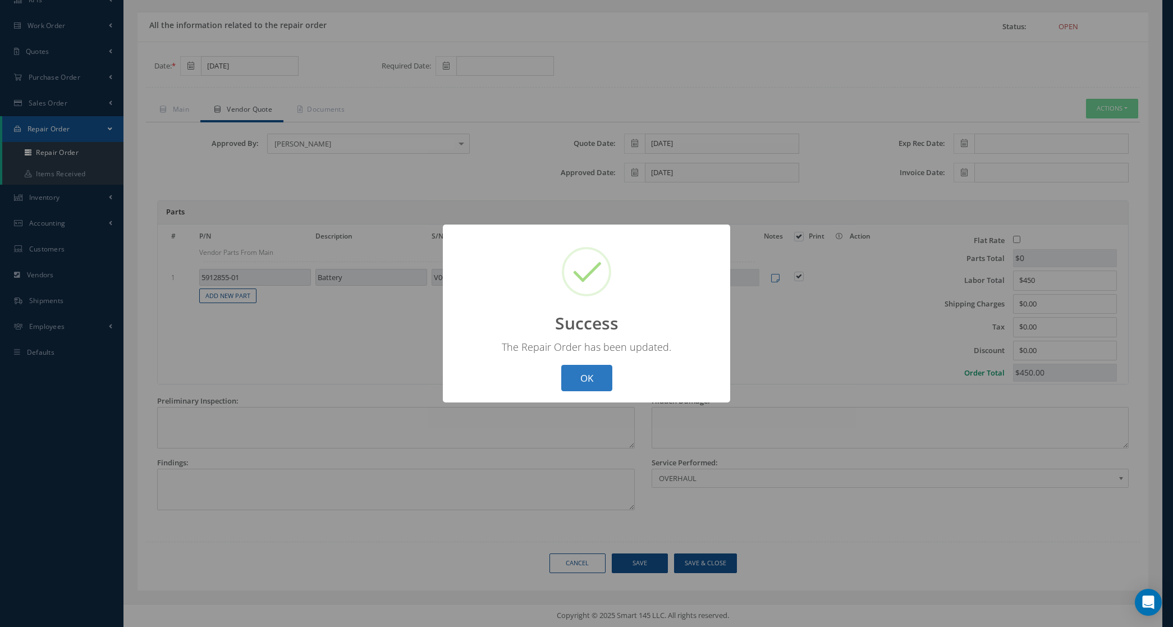
click at [593, 378] on button "OK" at bounding box center [586, 378] width 51 height 26
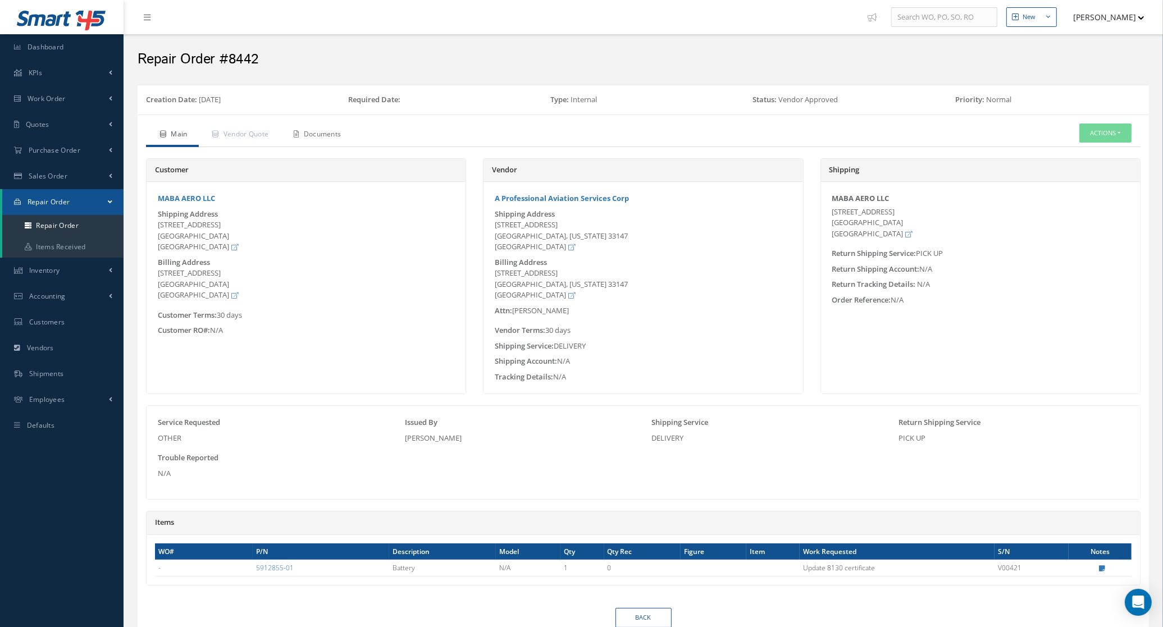
click at [327, 143] on link "Documents" at bounding box center [316, 135] width 72 height 24
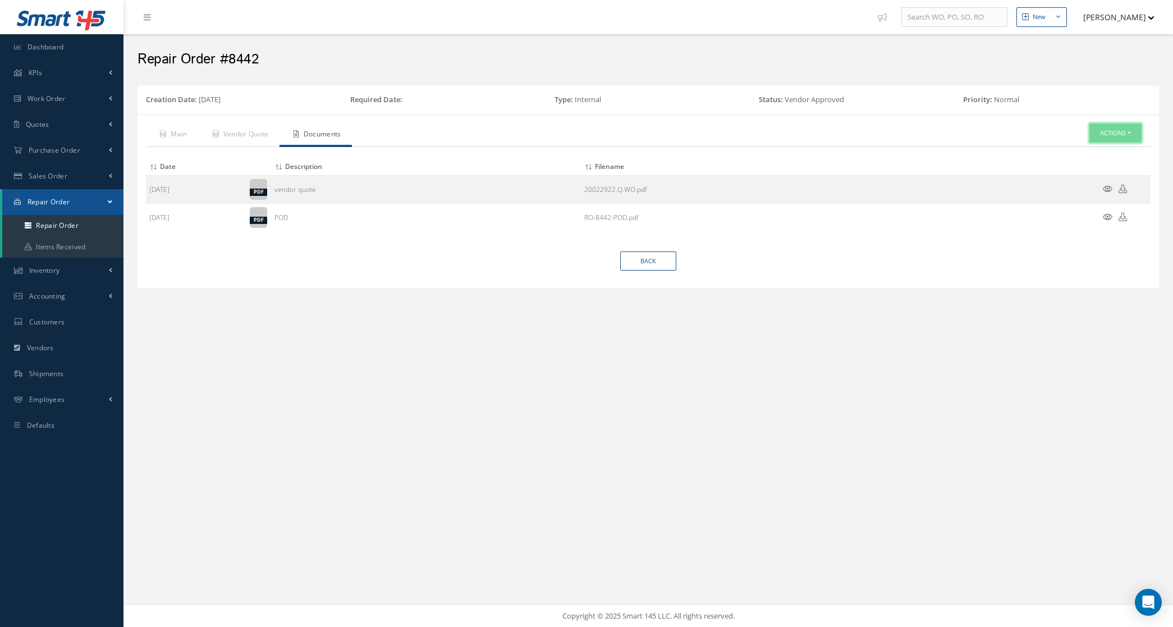
click at [1111, 138] on button "Actions" at bounding box center [1116, 133] width 52 height 20
click at [1082, 156] on link "Edit" at bounding box center [1099, 152] width 90 height 15
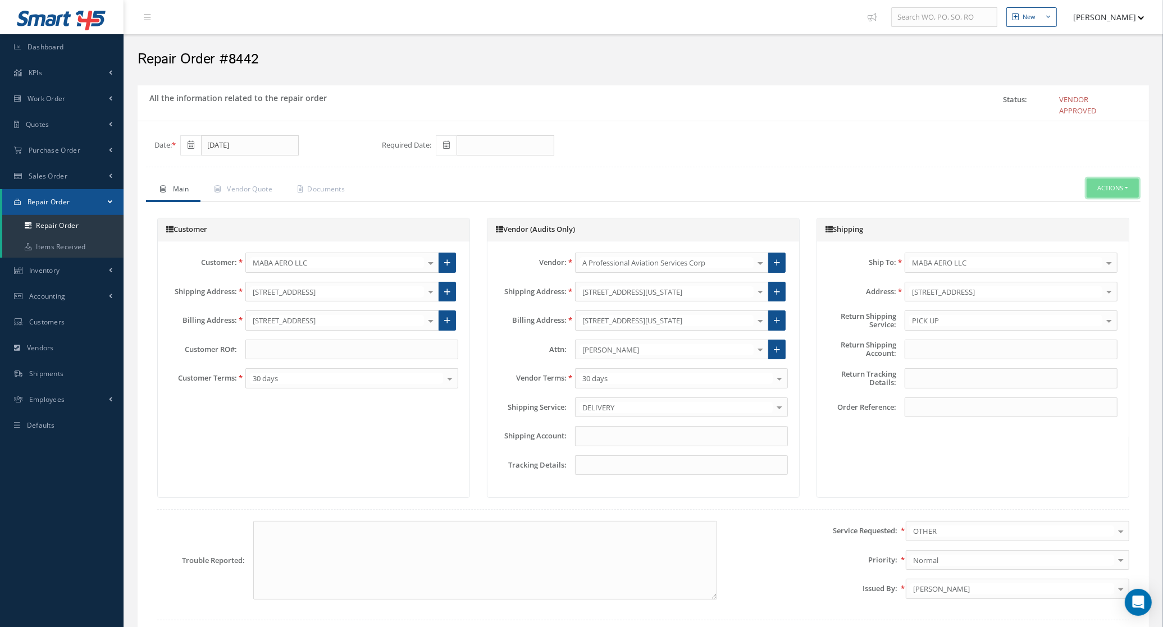
click at [1116, 189] on button "Actions" at bounding box center [1112, 189] width 52 height 20
click at [219, 191] on icon at bounding box center [217, 189] width 6 height 7
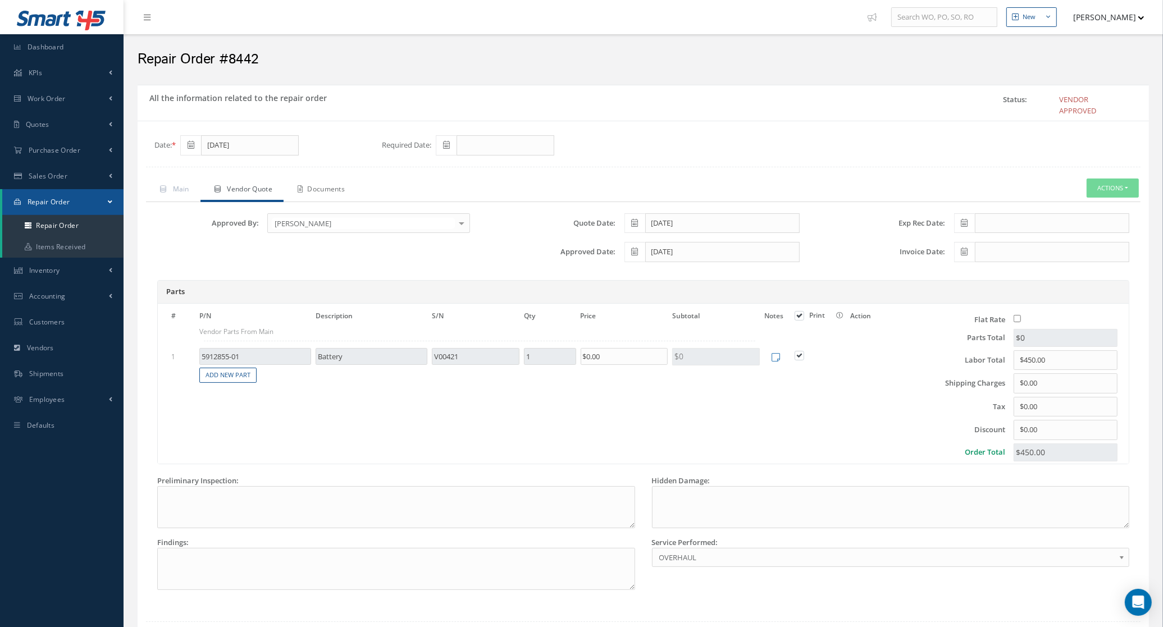
click at [323, 184] on link "Documents" at bounding box center [319, 191] width 72 height 24
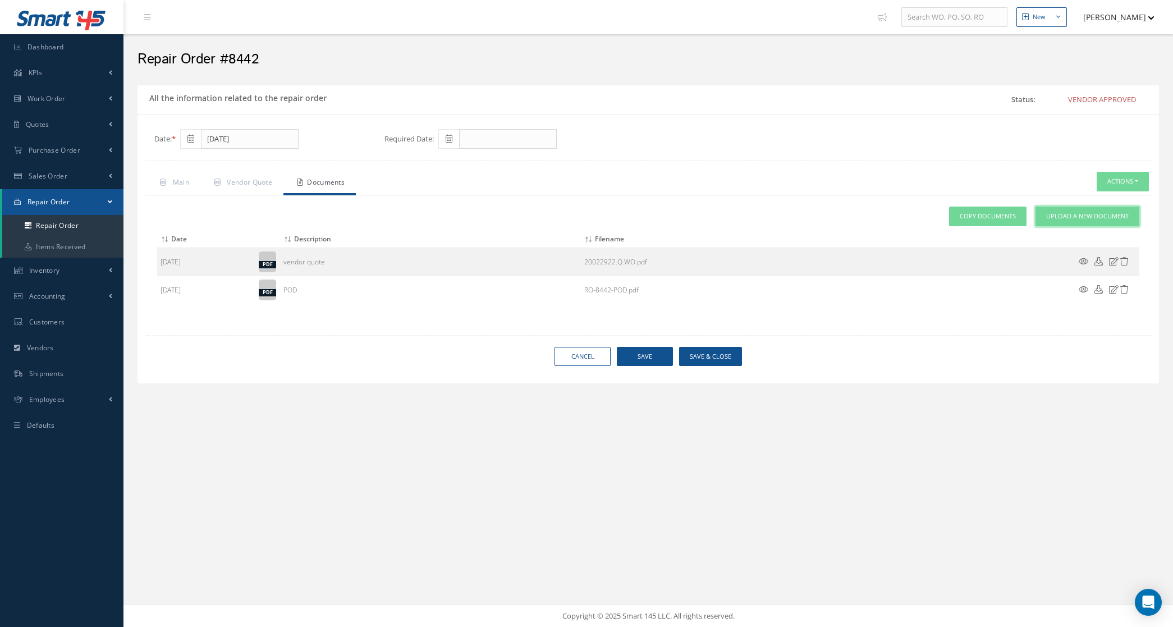
click at [1055, 219] on span "Upload a New Document" at bounding box center [1087, 217] width 83 height 10
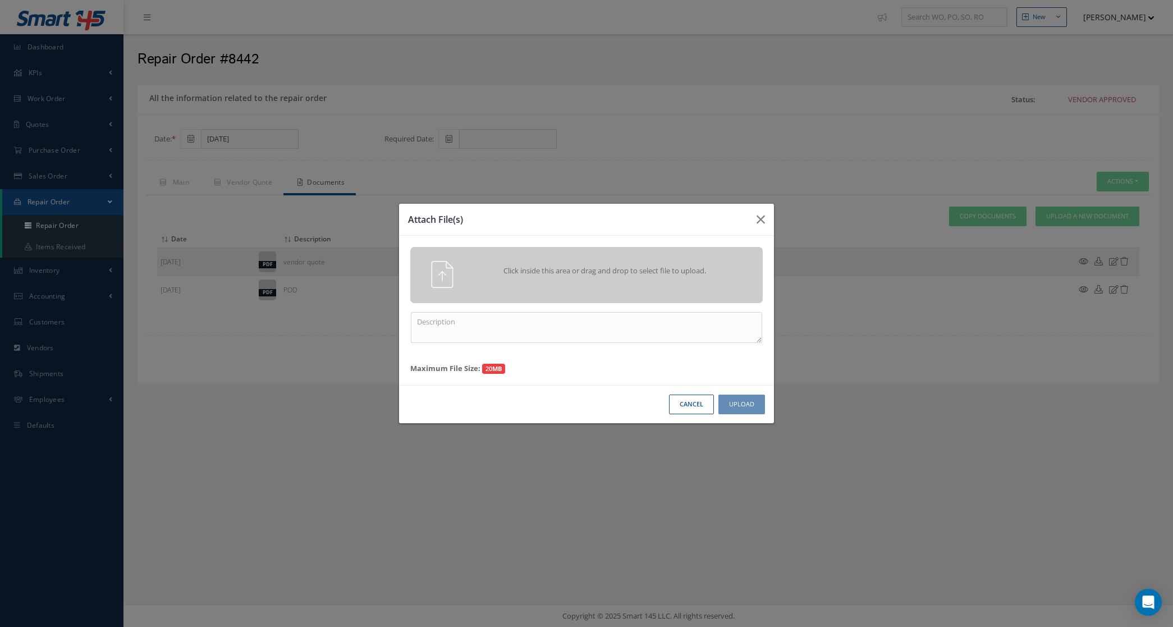
click at [657, 287] on div "Click inside this area or drag and drop to select file to upload." at bounding box center [586, 274] width 369 height 27
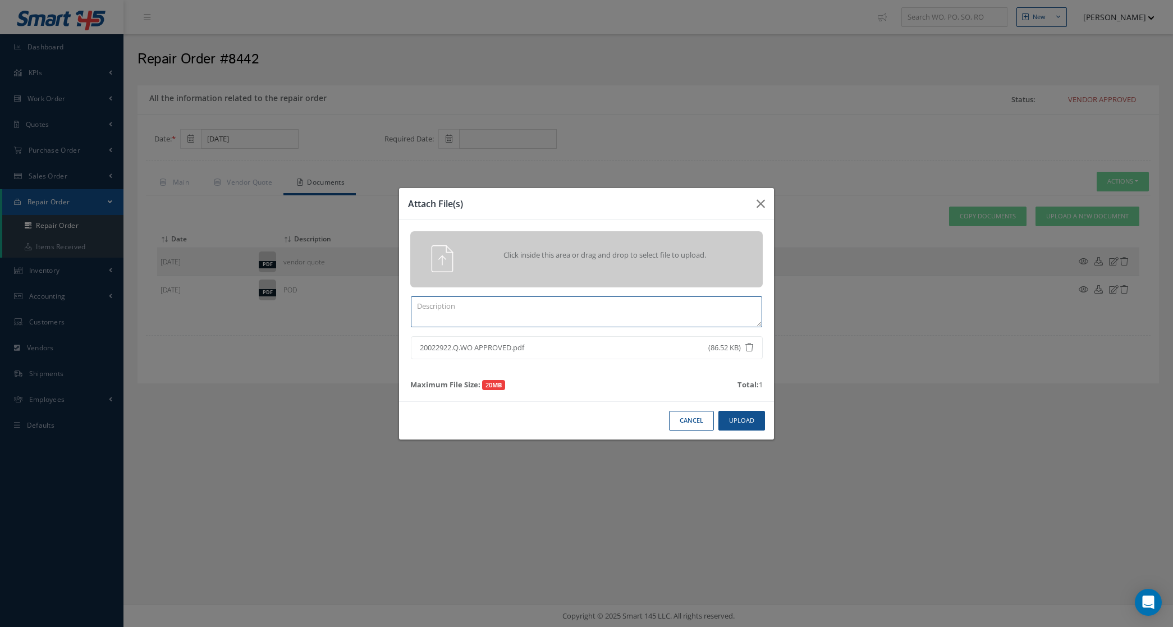
click at [608, 304] on textarea at bounding box center [586, 311] width 351 height 31
type textarea "quote approved 08/18"
click at [748, 428] on button "Upload" at bounding box center [742, 421] width 47 height 20
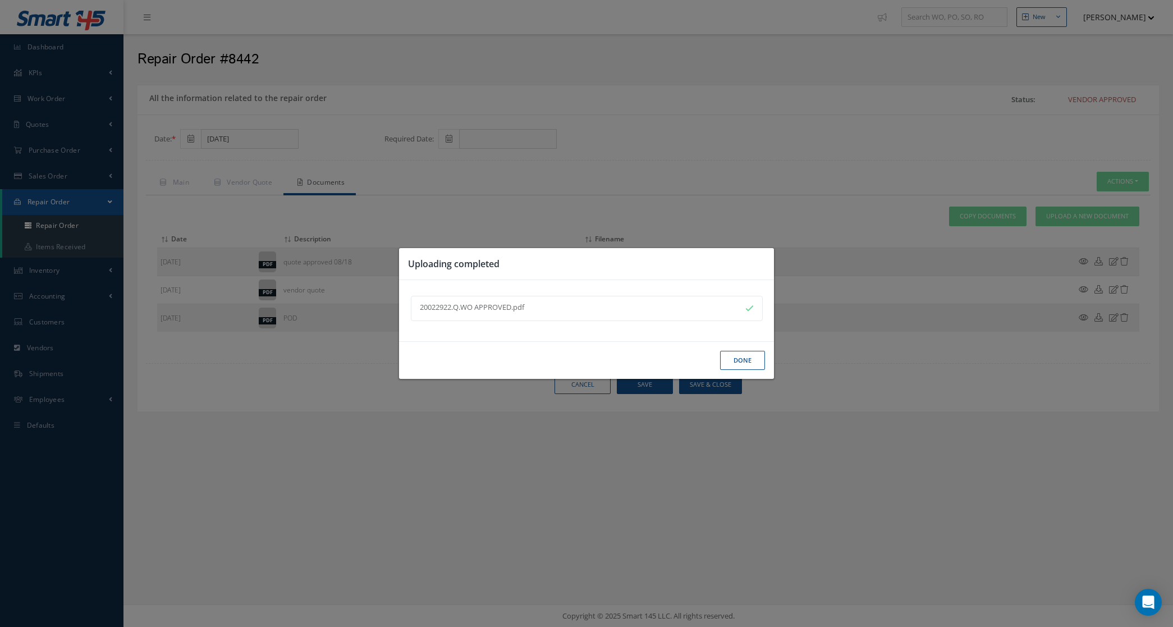
click at [744, 357] on button "Done" at bounding box center [742, 361] width 45 height 20
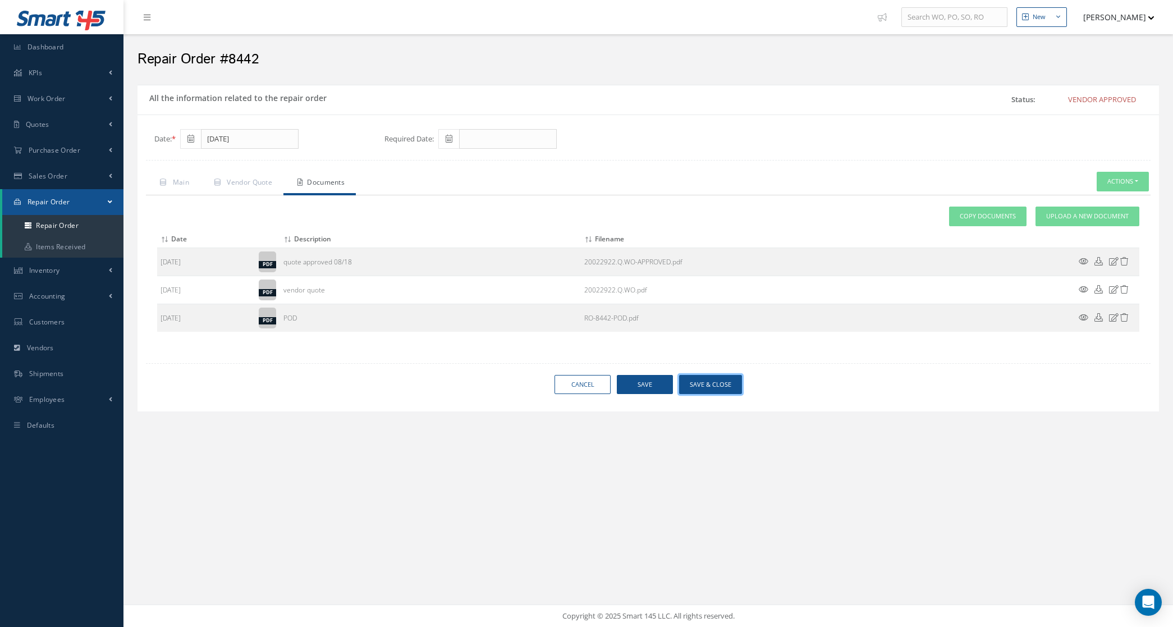
click at [705, 387] on button "Save & Close" at bounding box center [710, 385] width 63 height 20
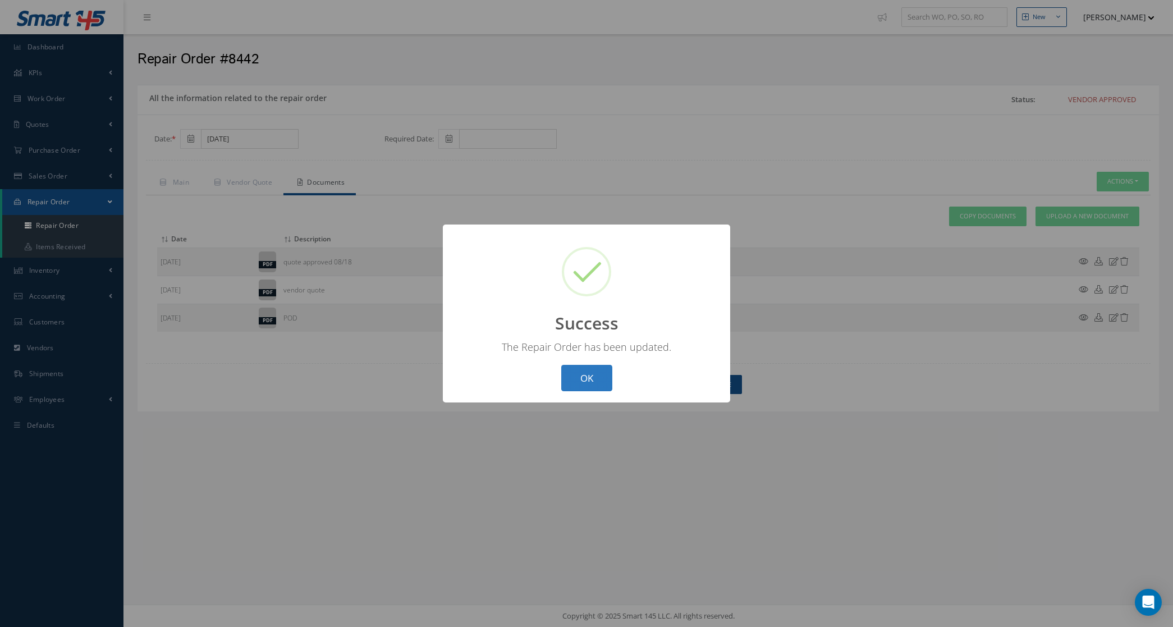
click at [588, 371] on button "OK" at bounding box center [586, 378] width 51 height 26
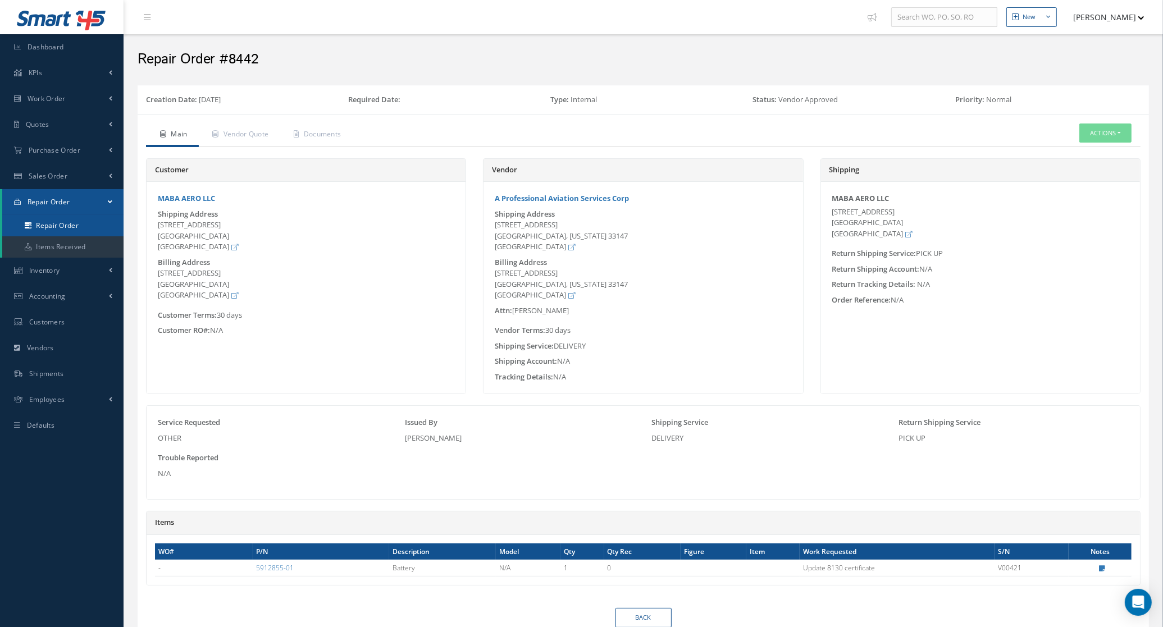
click at [85, 223] on link "Repair Order" at bounding box center [62, 225] width 121 height 21
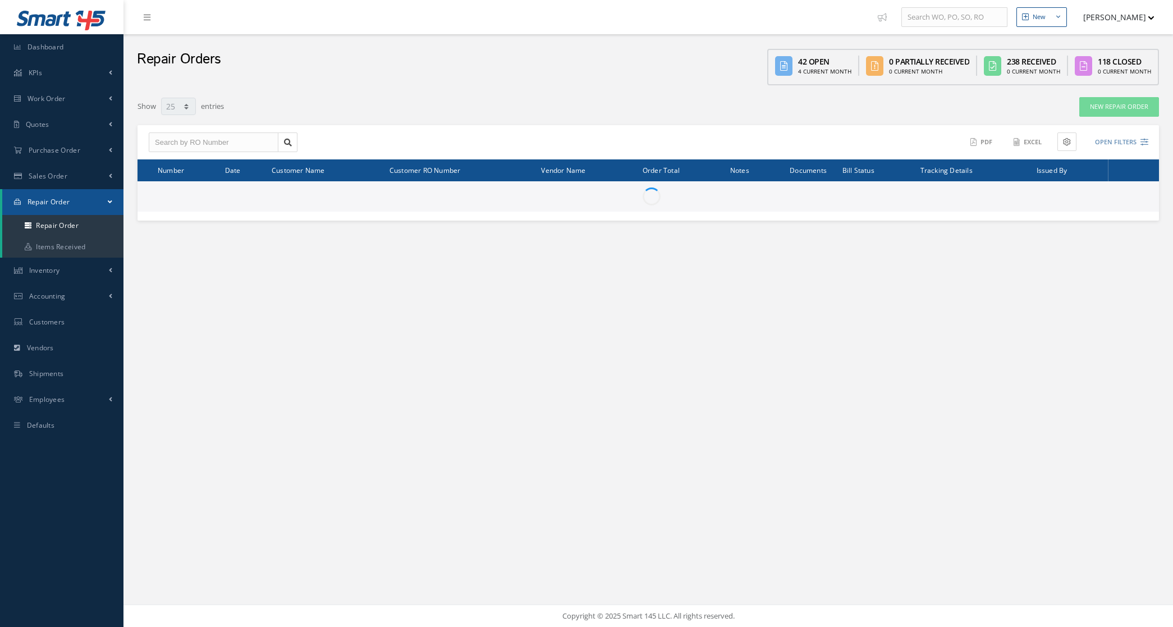
select select "25"
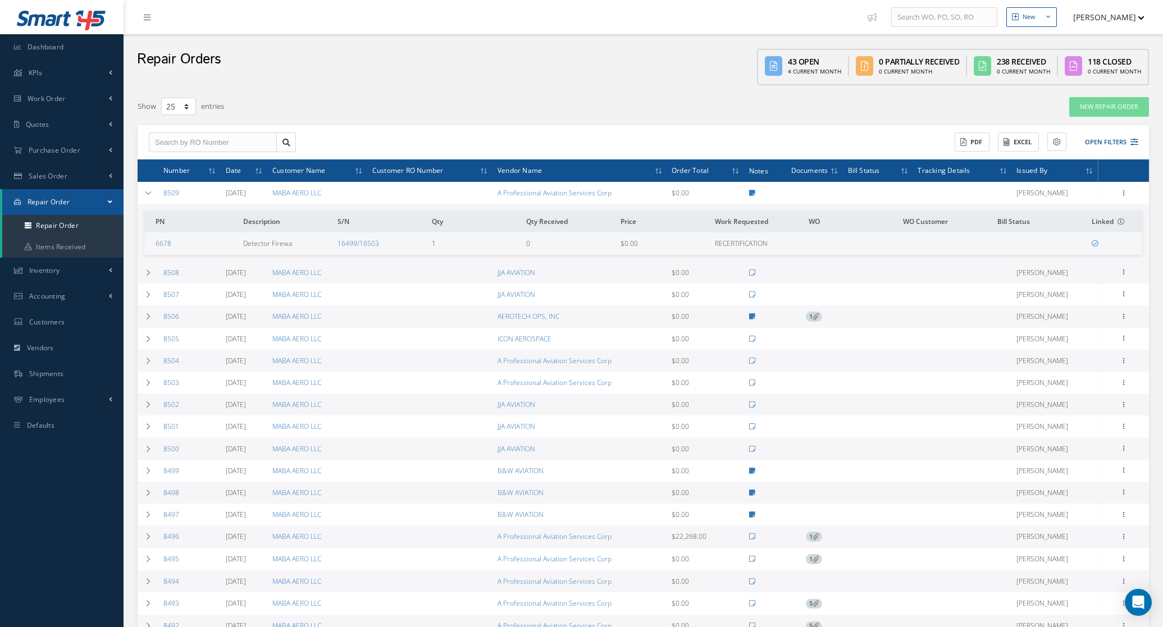
select select "25"
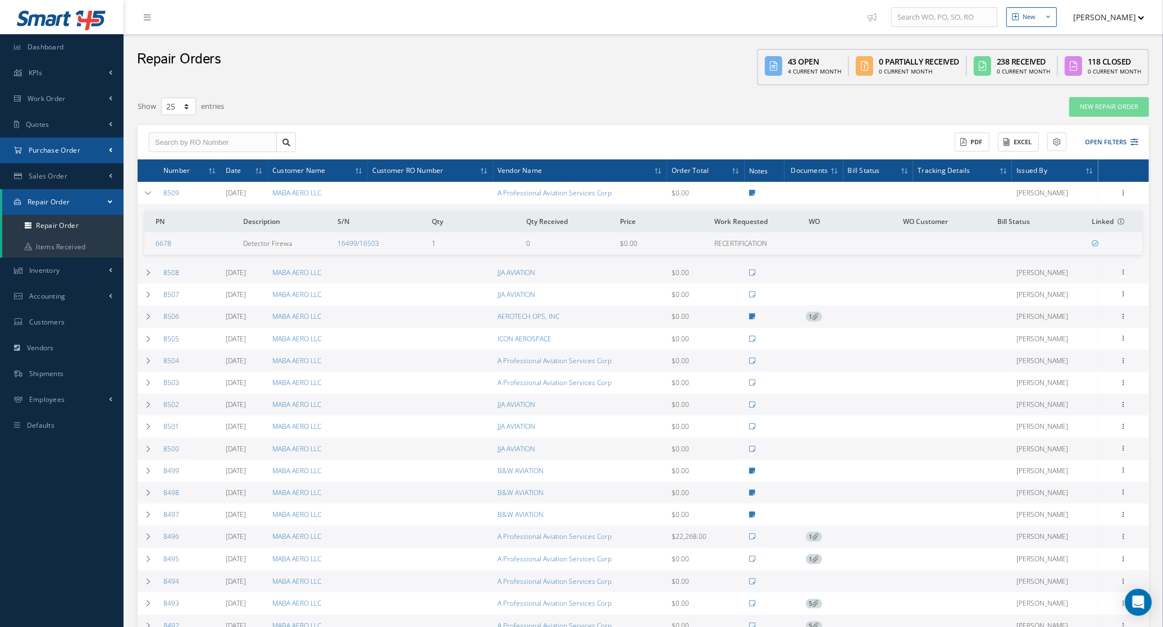
click at [45, 154] on span "Purchase Order" at bounding box center [55, 150] width 52 height 10
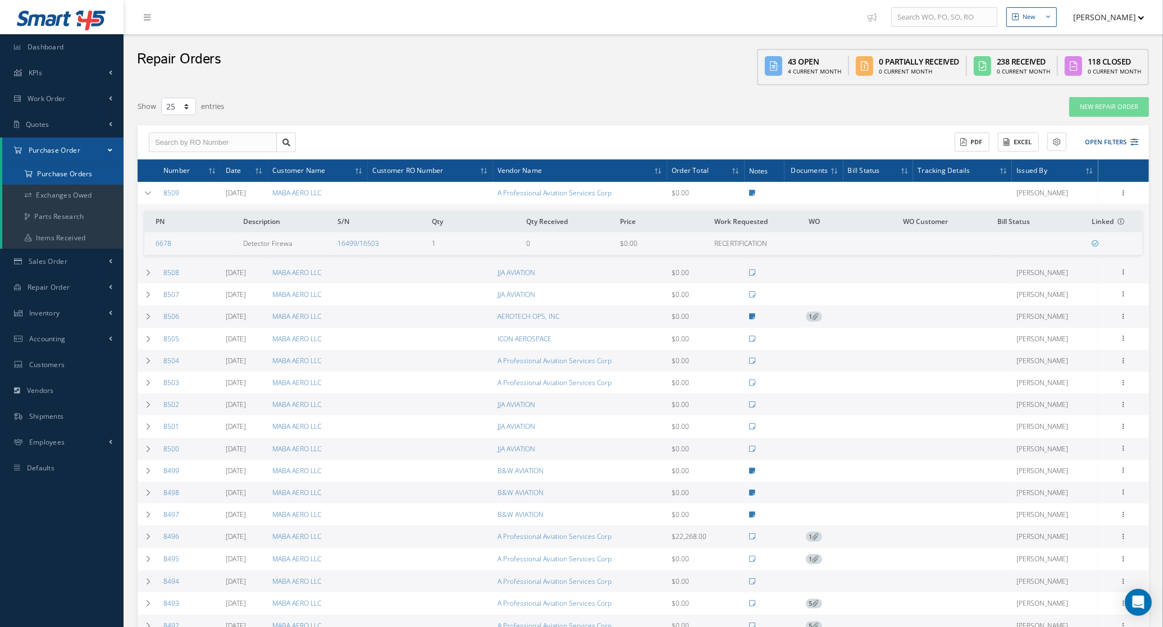
click at [52, 169] on a=1&status_id=2&status_id=3&status_id=5&collapsedFilters"] "Purchase Orders" at bounding box center [62, 173] width 121 height 21
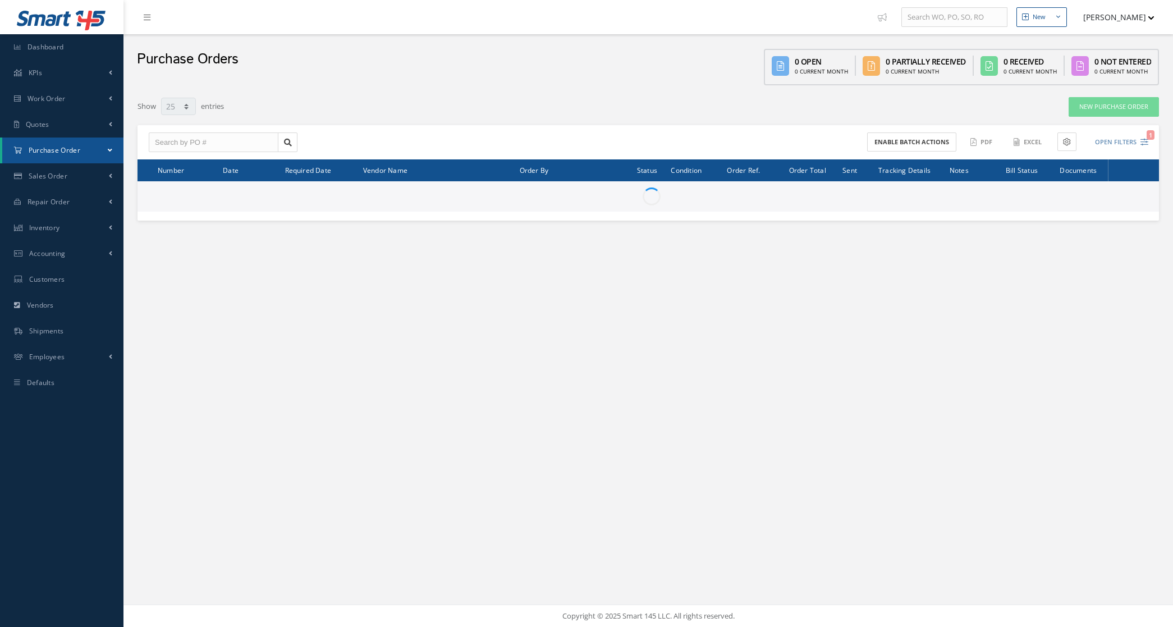
select select "25"
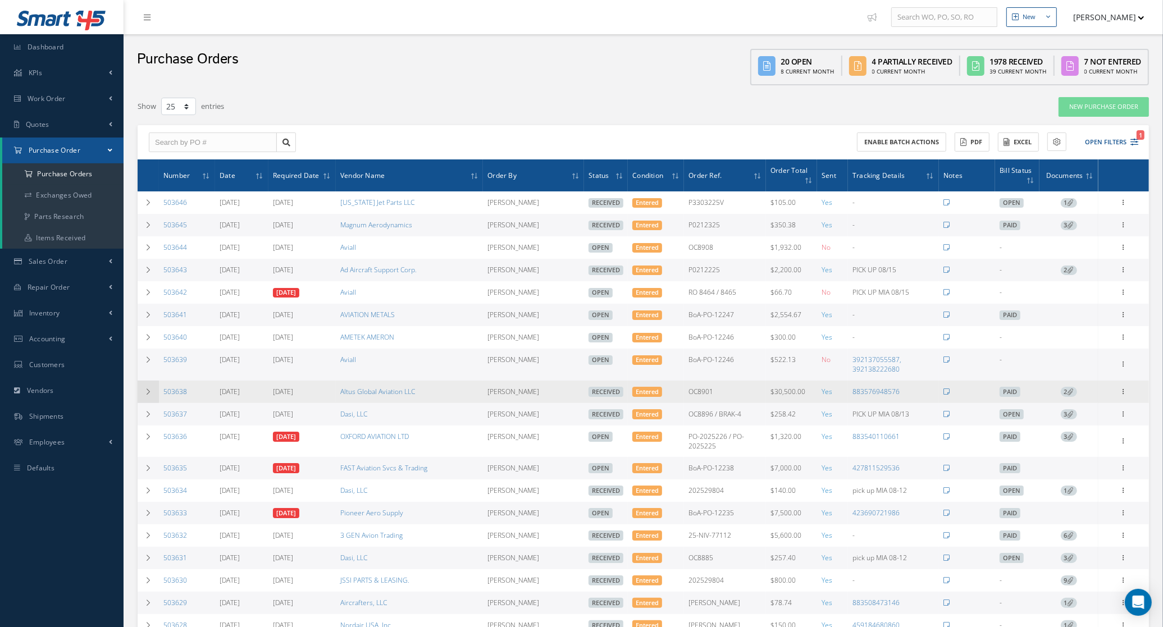
click at [152, 395] on td at bounding box center [148, 392] width 21 height 22
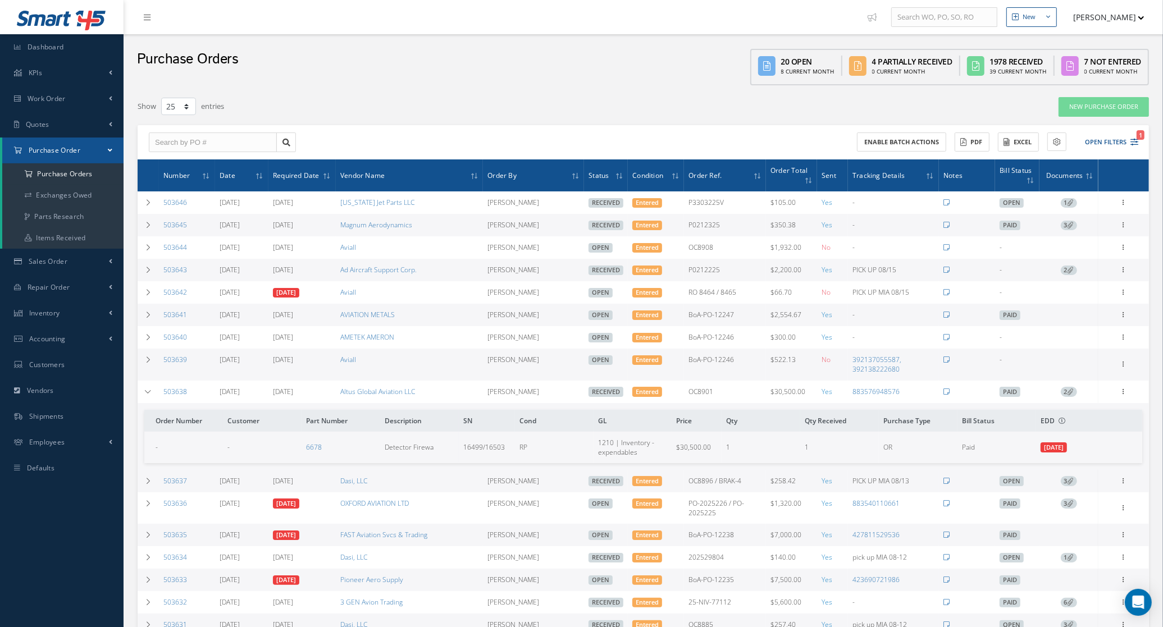
click at [1071, 391] on icon at bounding box center [1070, 391] width 6 height 6
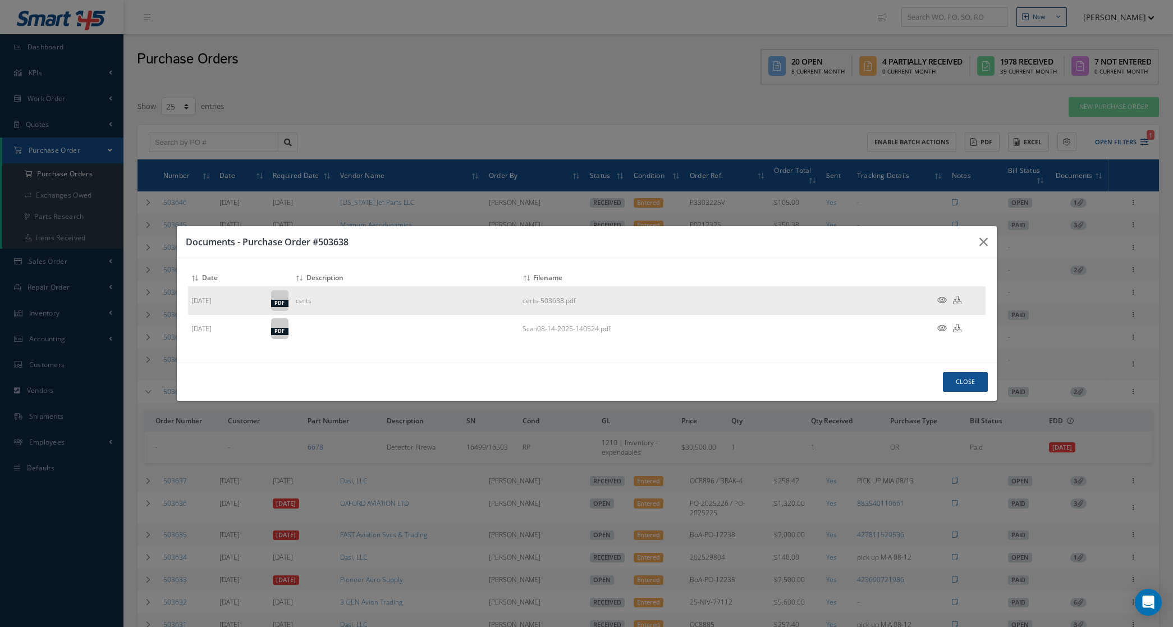
click at [946, 296] on icon at bounding box center [942, 300] width 10 height 8
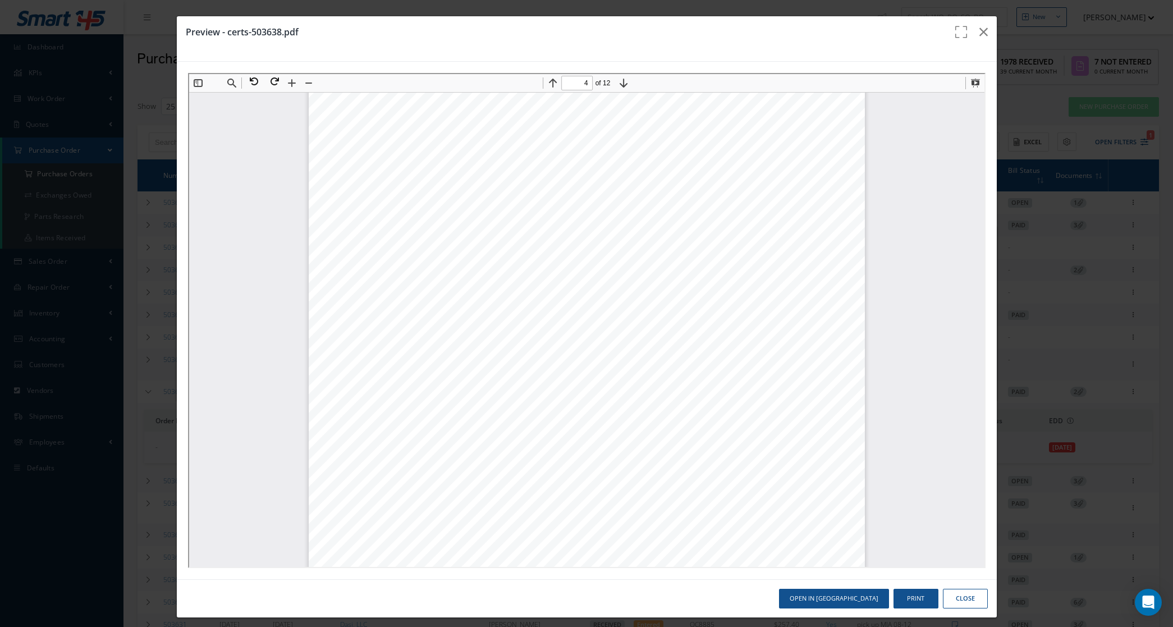
scroll to position [2321, 0]
click at [251, 80] on button at bounding box center [251, 80] width 20 height 15
type input "4"
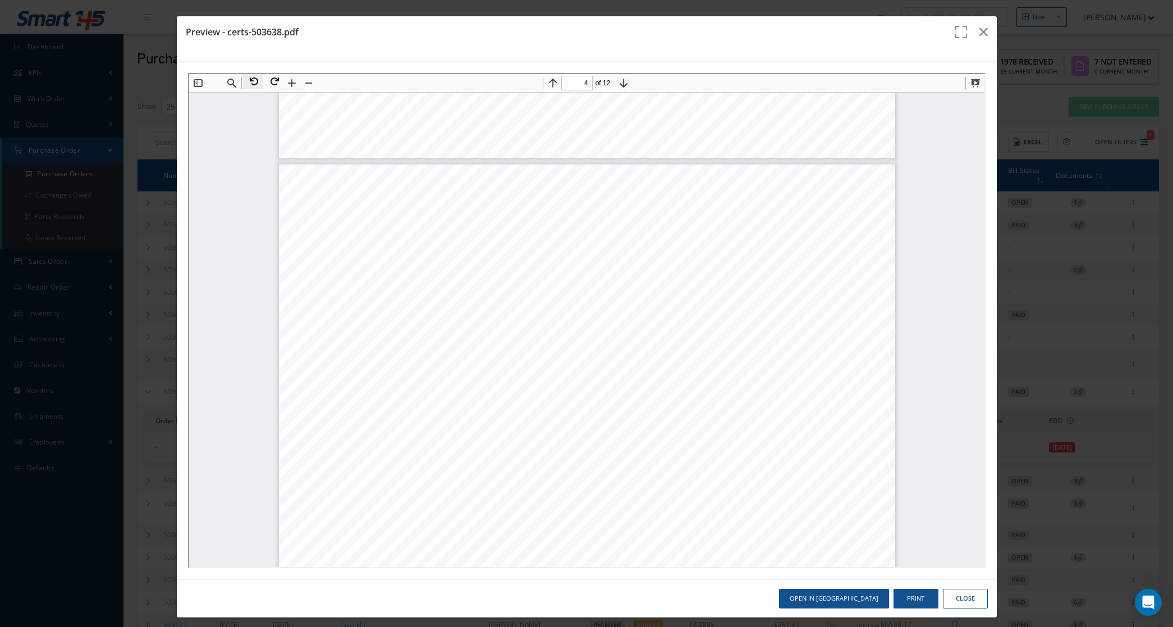
scroll to position [1373, 0]
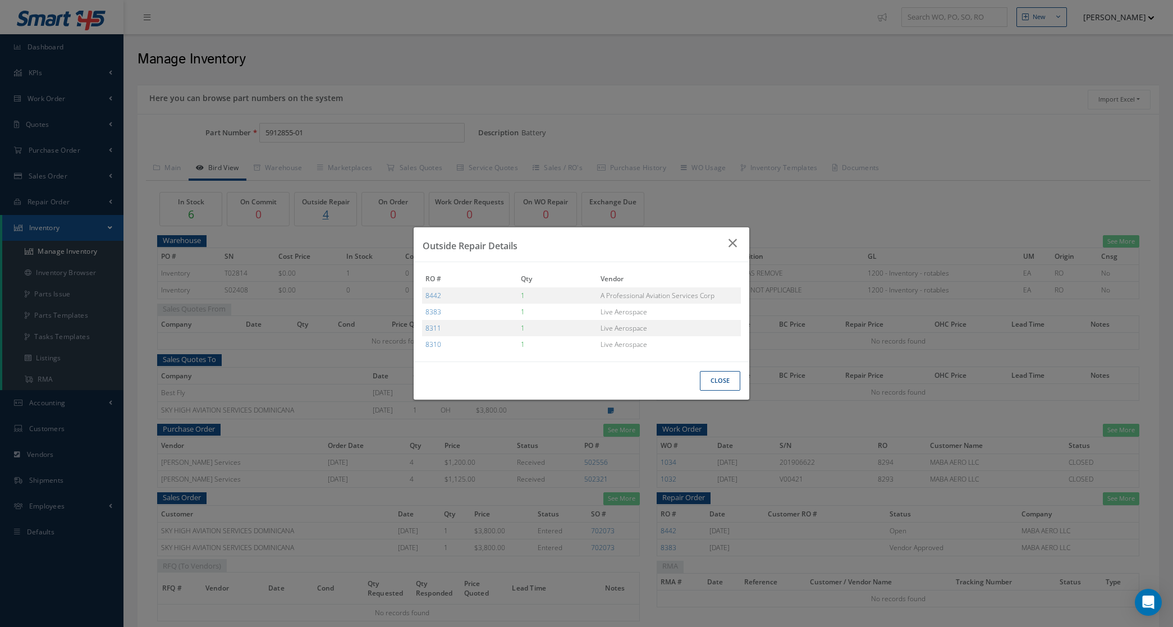
select select
click at [333, 136] on div "Outside Repair Details RO # Qty Vendor 8442 1 A Professional Aviation Services …" at bounding box center [586, 313] width 1173 height 627
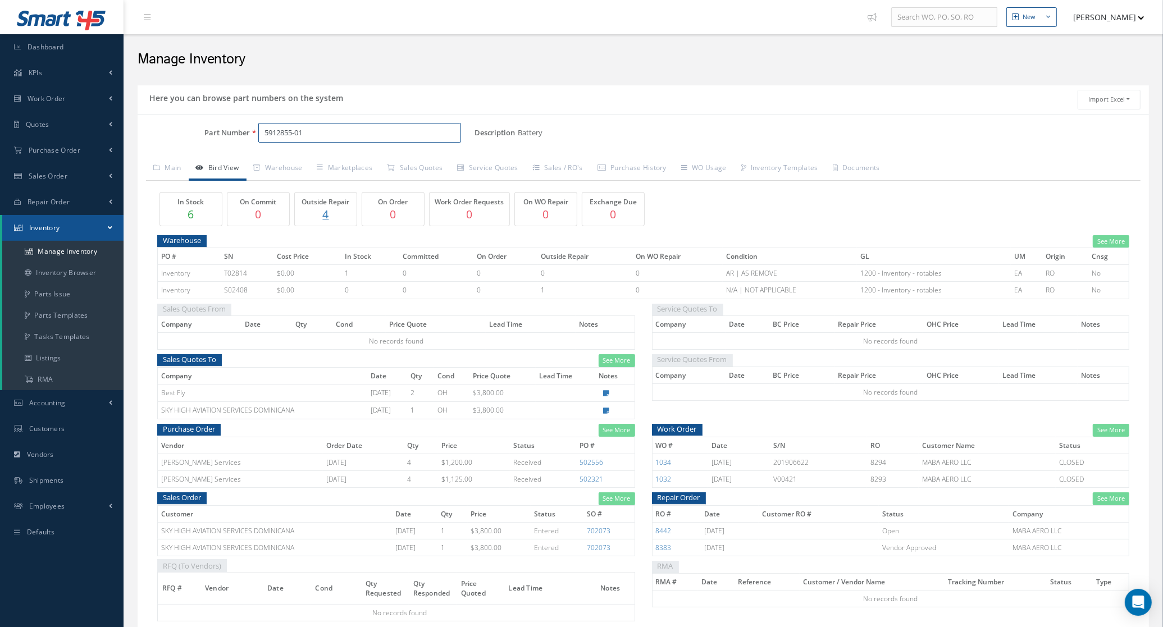
click at [351, 139] on input "5912855-01" at bounding box center [359, 133] width 203 height 20
click at [166, 172] on link "Main" at bounding box center [167, 169] width 43 height 24
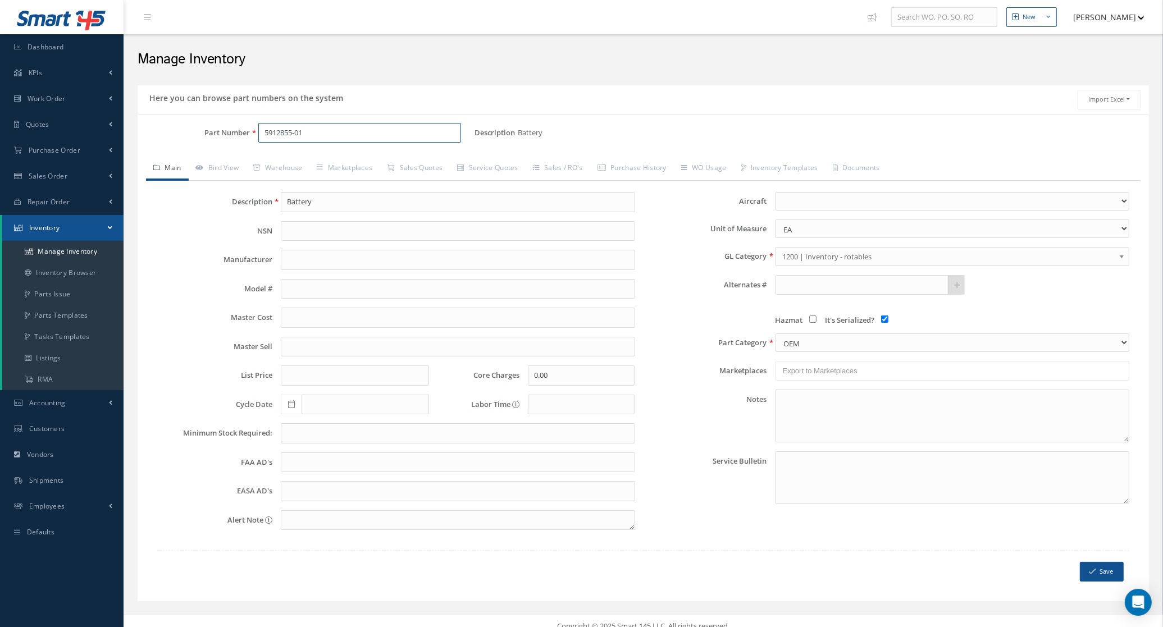
drag, startPoint x: 364, startPoint y: 140, endPoint x: 349, endPoint y: 134, distance: 16.6
click at [363, 139] on input "5912855-01" at bounding box center [359, 133] width 203 height 20
click at [885, 286] on input "text" at bounding box center [861, 285] width 173 height 20
click at [828, 287] on input "text" at bounding box center [861, 285] width 173 height 20
paste input "2726CH1"
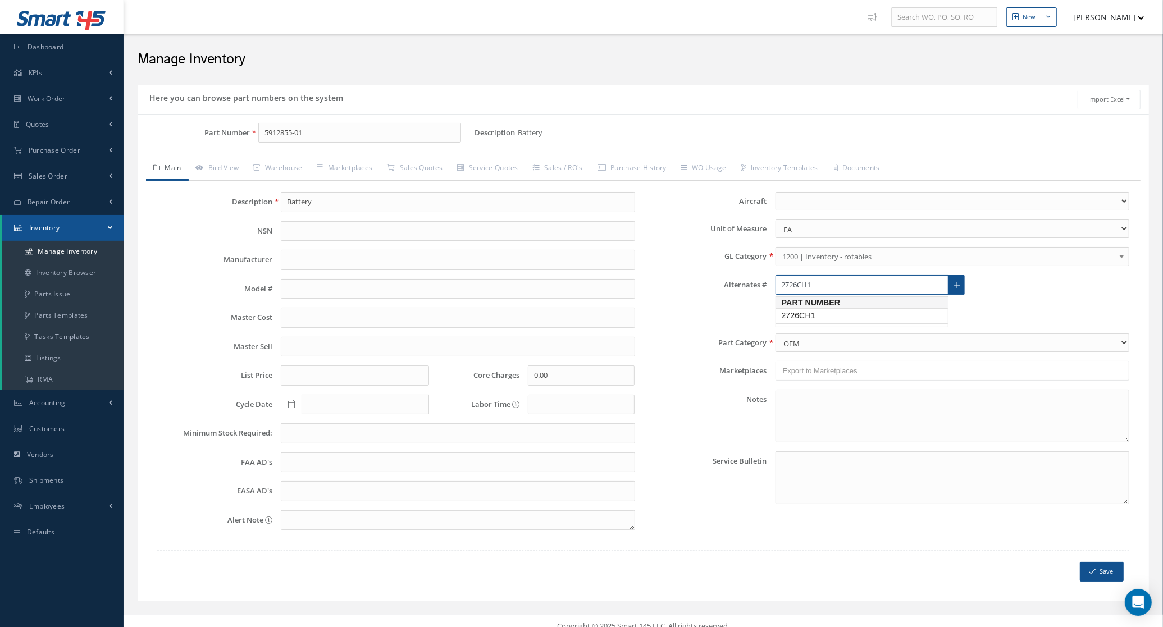
click at [833, 310] on span "2726CH1" at bounding box center [829, 316] width 101 height 12
type input "2726CH1"
click at [963, 285] on link at bounding box center [956, 285] width 17 height 20
click at [811, 281] on input "text" at bounding box center [861, 285] width 173 height 20
paste input "415242"
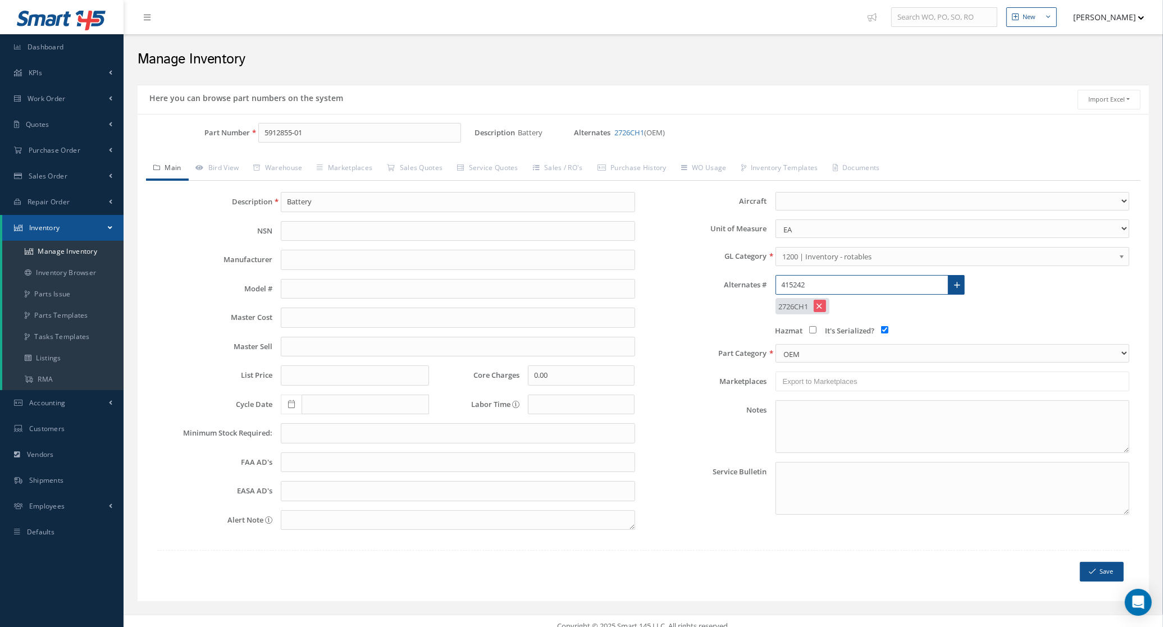
click at [784, 284] on input "415242" at bounding box center [861, 285] width 173 height 20
click at [852, 289] on input "415242" at bounding box center [861, 285] width 173 height 20
type input "415242"
click at [956, 286] on icon at bounding box center [957, 285] width 6 height 8
click at [1082, 568] on button "Save" at bounding box center [1101, 572] width 44 height 20
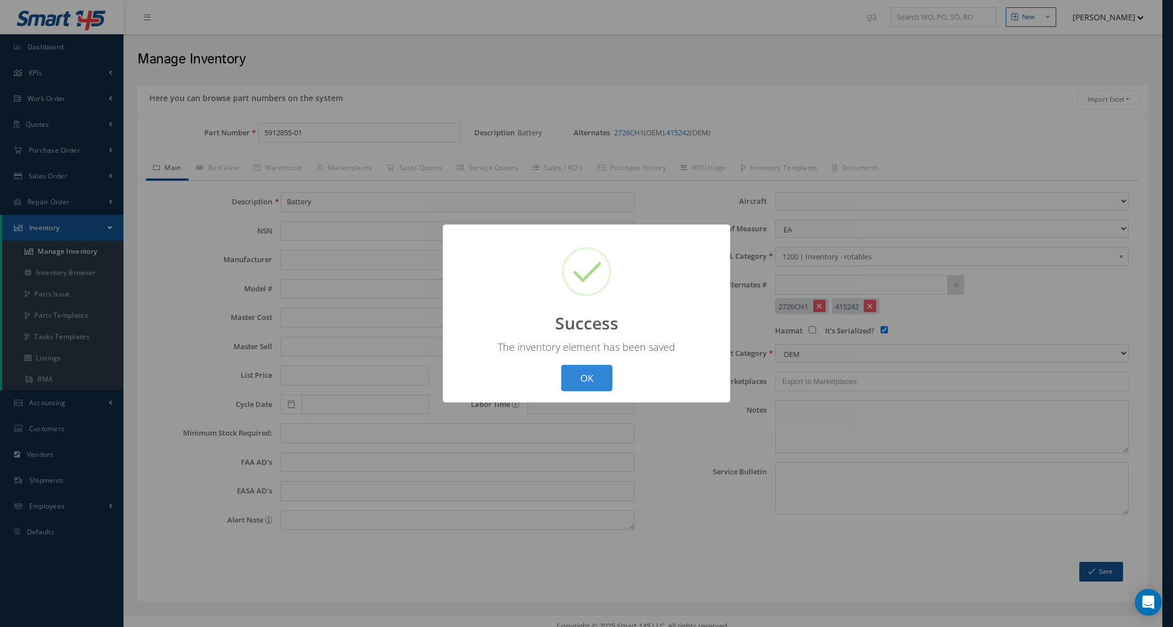
click at [593, 392] on div "? ! i Success × The inventory element has been saved OK Cancel" at bounding box center [586, 314] width 287 height 178
click at [588, 385] on button "OK" at bounding box center [586, 378] width 51 height 26
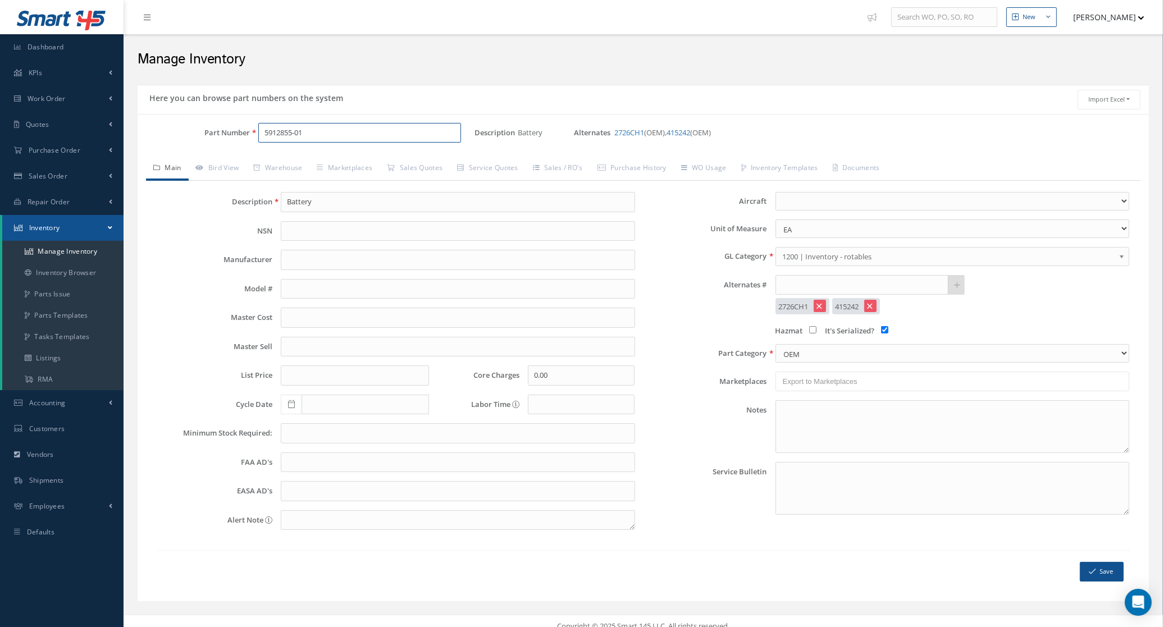
drag, startPoint x: 306, startPoint y: 132, endPoint x: 266, endPoint y: 147, distance: 43.2
click at [251, 131] on div "5912855-01" at bounding box center [362, 133] width 225 height 20
click at [287, 202] on input "Battery" at bounding box center [458, 202] width 354 height 20
type input "Main Battery"
click at [1106, 579] on button "Save" at bounding box center [1101, 572] width 44 height 20
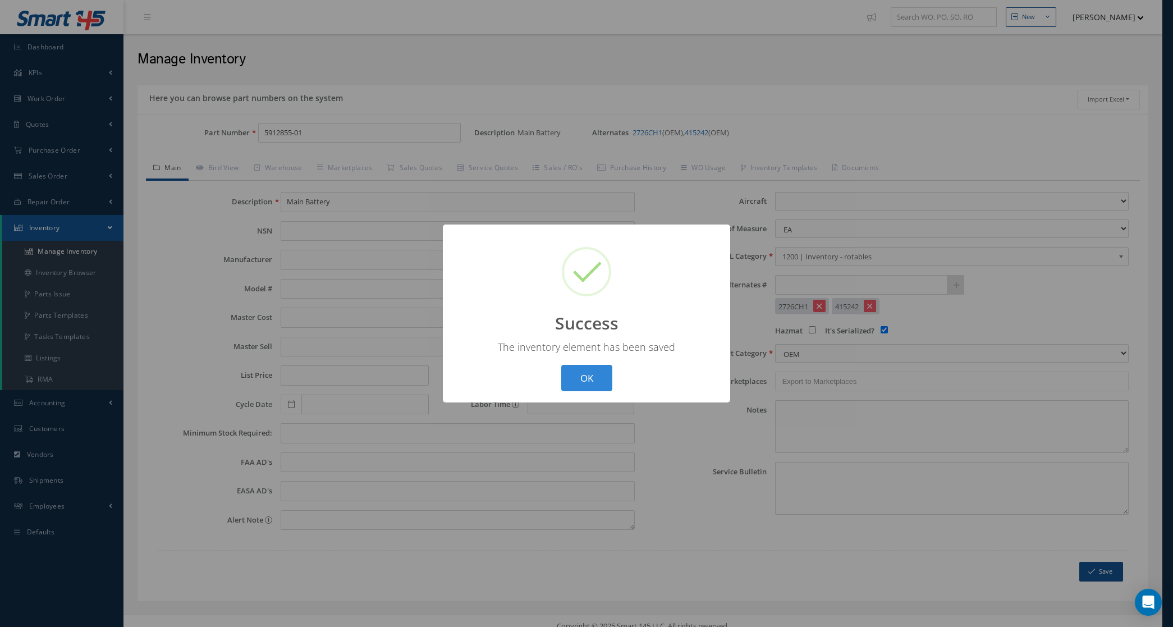
click at [337, 134] on div "? ! i Success × The inventory element has been saved OK Cancel" at bounding box center [586, 313] width 1173 height 627
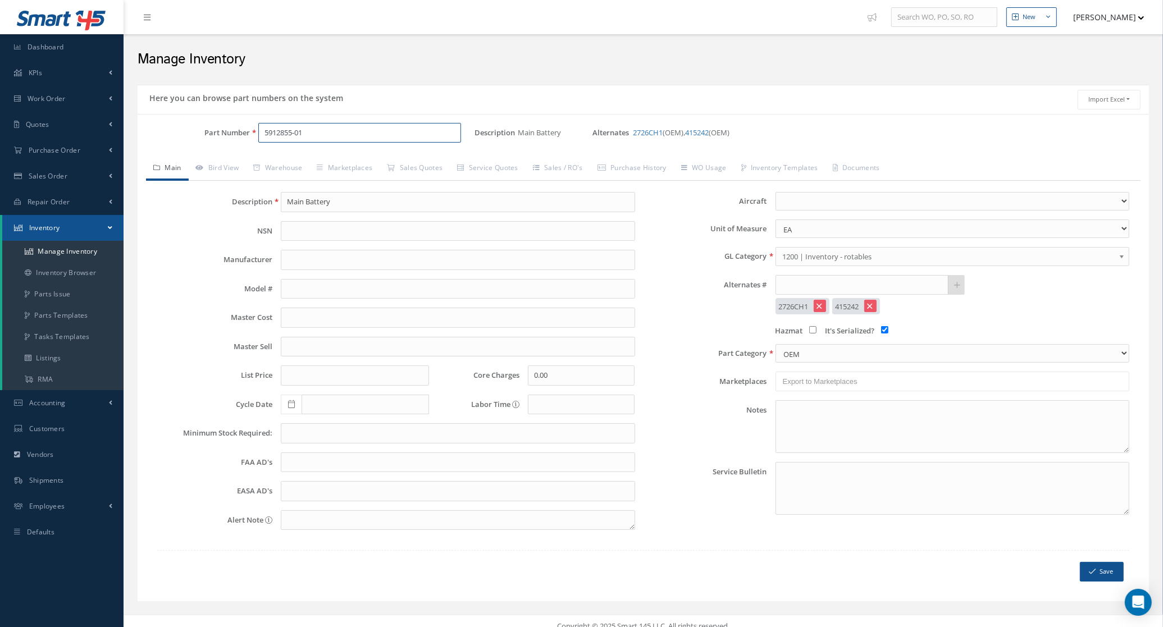
drag, startPoint x: 313, startPoint y: 132, endPoint x: 198, endPoint y: 131, distance: 115.1
click at [198, 131] on div "Part Number 5912855-01" at bounding box center [306, 133] width 337 height 20
paste input "415242"
type input "415242"
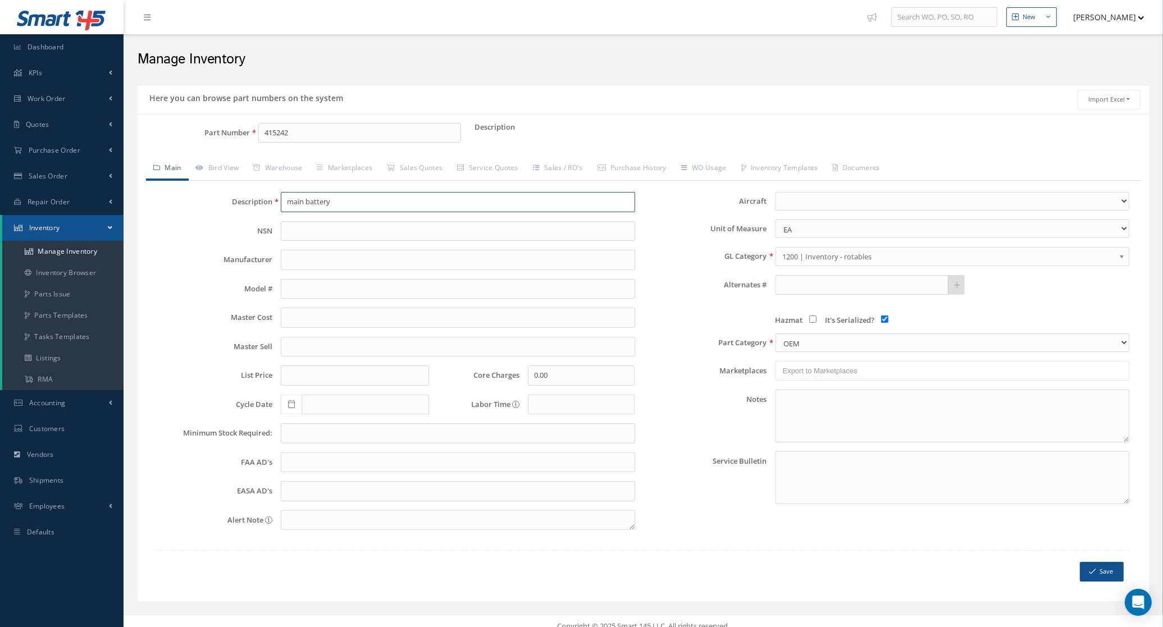
drag, startPoint x: 332, startPoint y: 203, endPoint x: 181, endPoint y: 197, distance: 151.1
click at [179, 198] on div "Description main battery" at bounding box center [396, 202] width 495 height 20
type input "Main Battery"
click at [1099, 576] on button "Save" at bounding box center [1101, 572] width 44 height 20
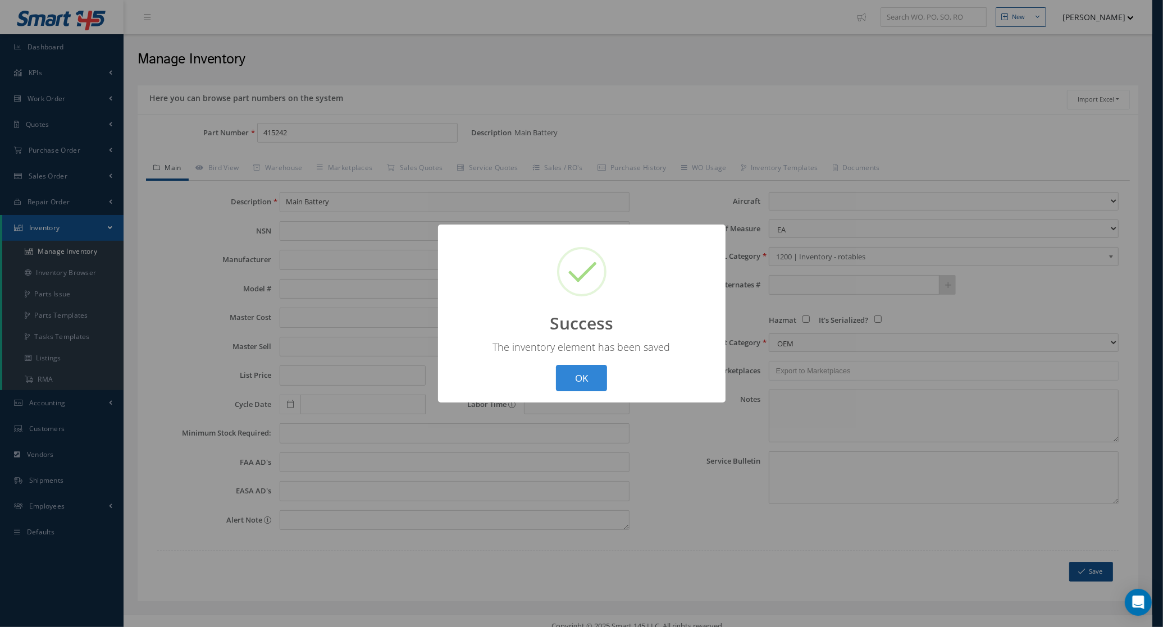
type input "415242"
checkbox input "false"
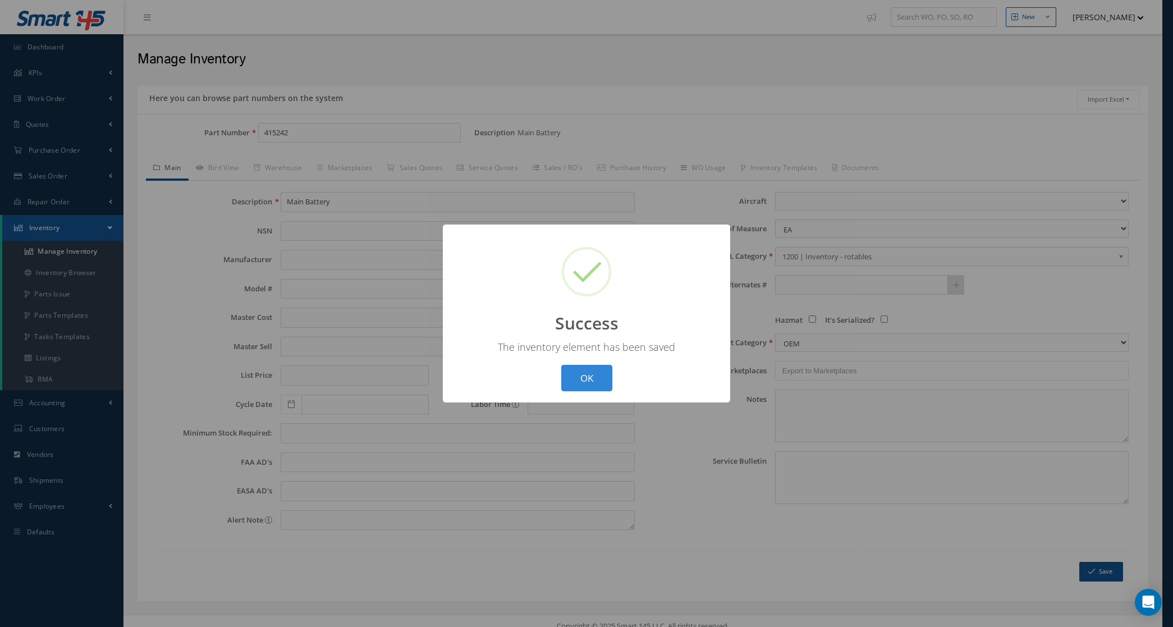
click at [578, 374] on button "OK" at bounding box center [586, 378] width 51 height 26
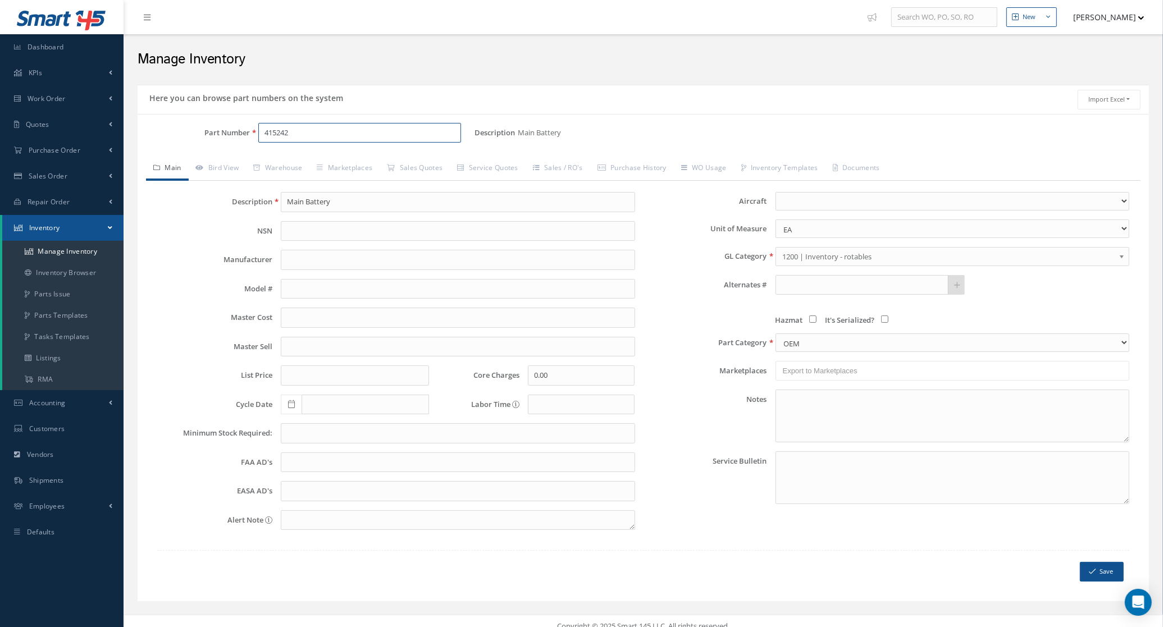
drag, startPoint x: 302, startPoint y: 135, endPoint x: 173, endPoint y: 135, distance: 129.1
click at [173, 135] on div "Part Number 415242" at bounding box center [306, 133] width 337 height 20
paste input "2726CH1"
click at [265, 128] on input "2726CH1" at bounding box center [359, 133] width 203 height 20
type input "2726CH1"
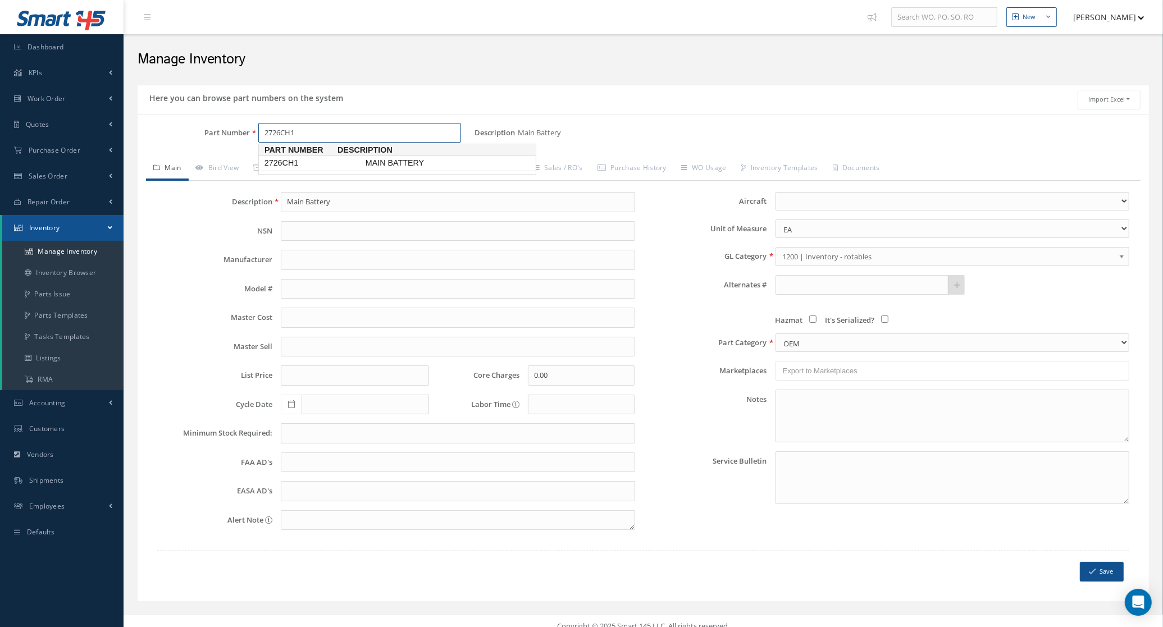
click at [369, 166] on span "MAIN BATTERY" at bounding box center [447, 163] width 168 height 12
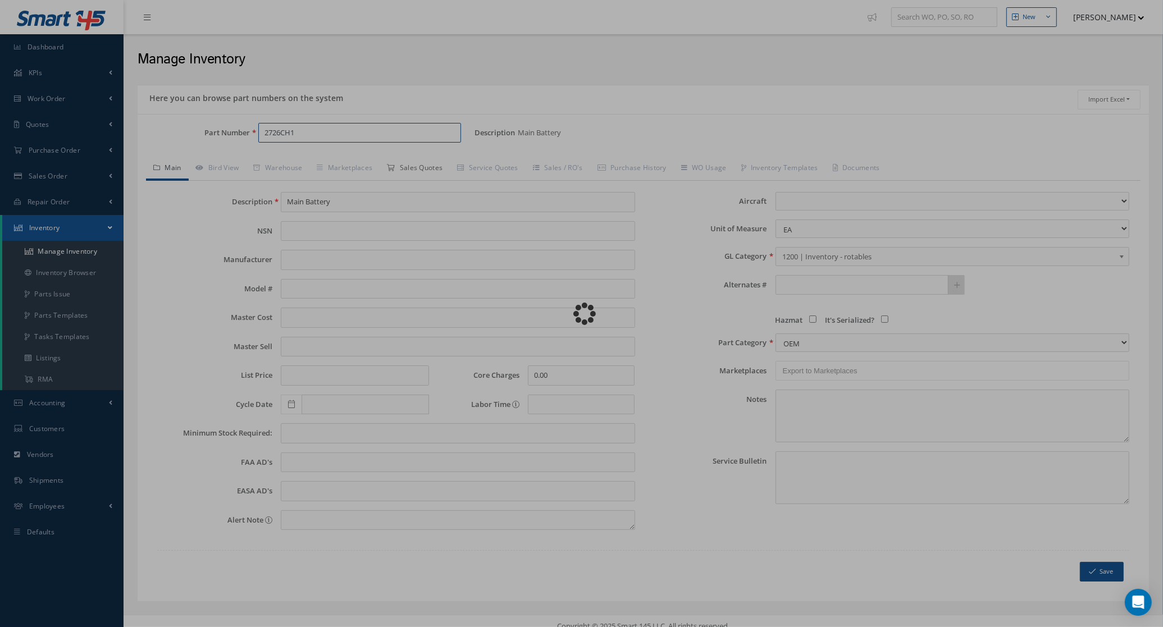
type input "MAIN BATTERY"
select select
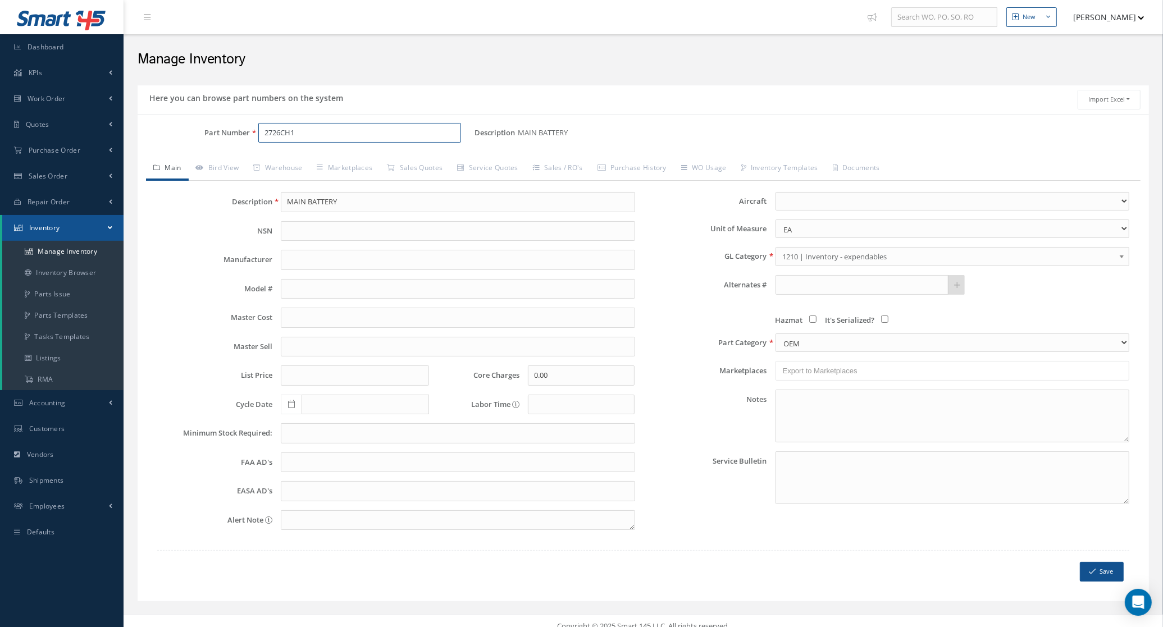
type input "2726CH1"
click at [167, 163] on link "Main" at bounding box center [167, 169] width 43 height 24
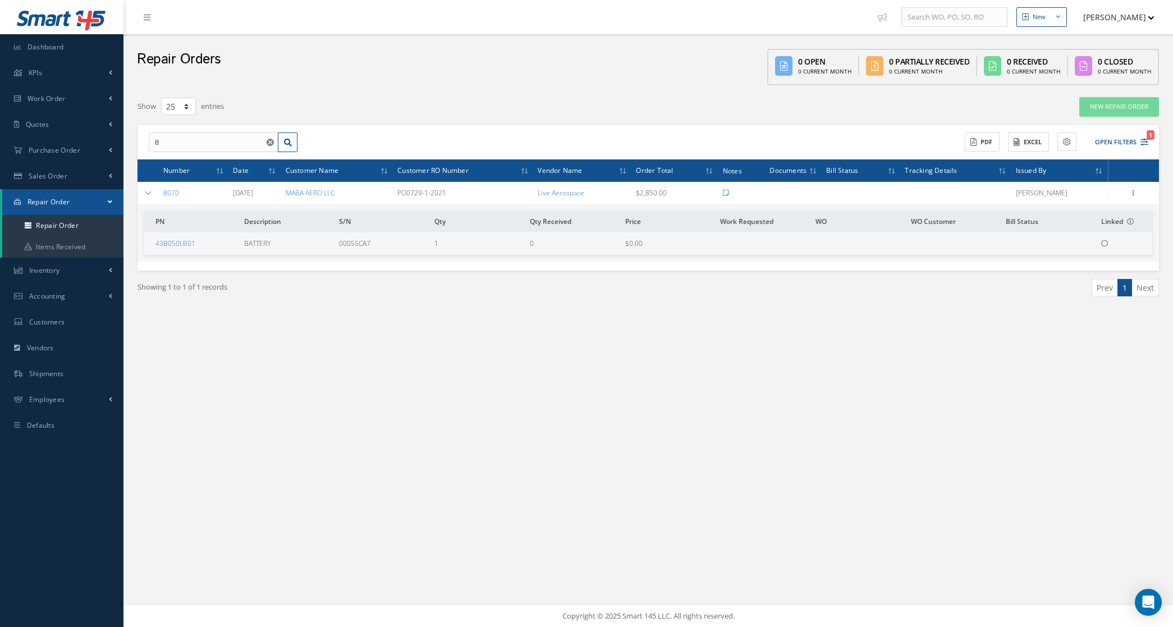
select select "25"
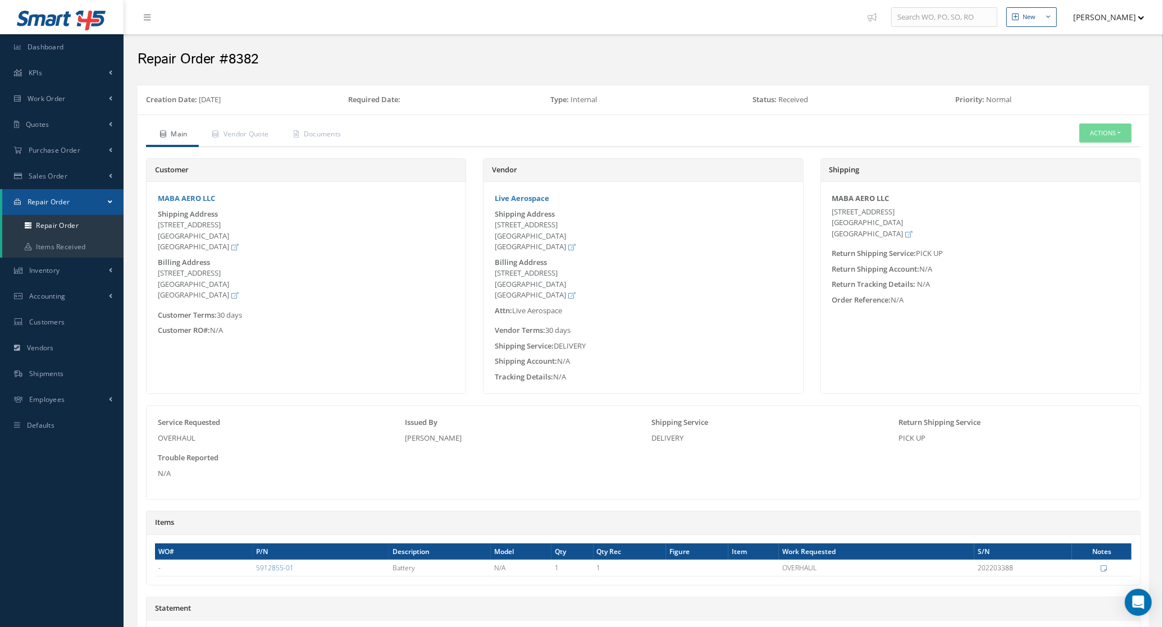
drag, startPoint x: 306, startPoint y: 570, endPoint x: 247, endPoint y: 571, distance: 59.0
click at [247, 571] on tr "- 5912855-01 Battery N/A 1 1 OVERHAUL 202203388 Edit Notes Cancel" at bounding box center [643, 568] width 976 height 16
copy tr "5912855-01"
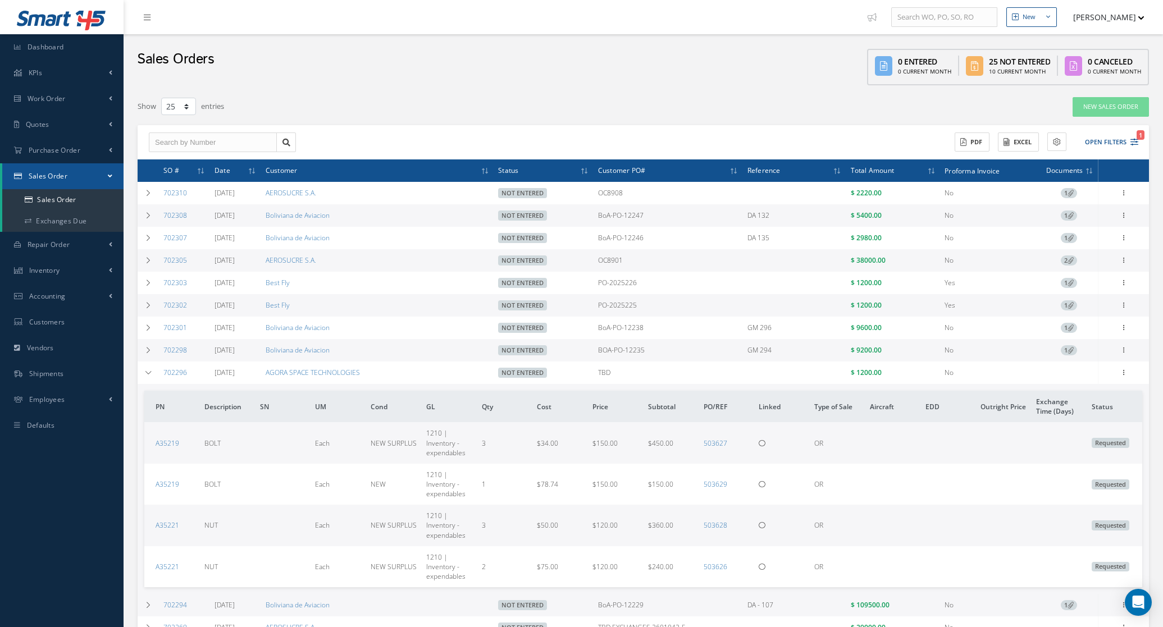
select select "25"
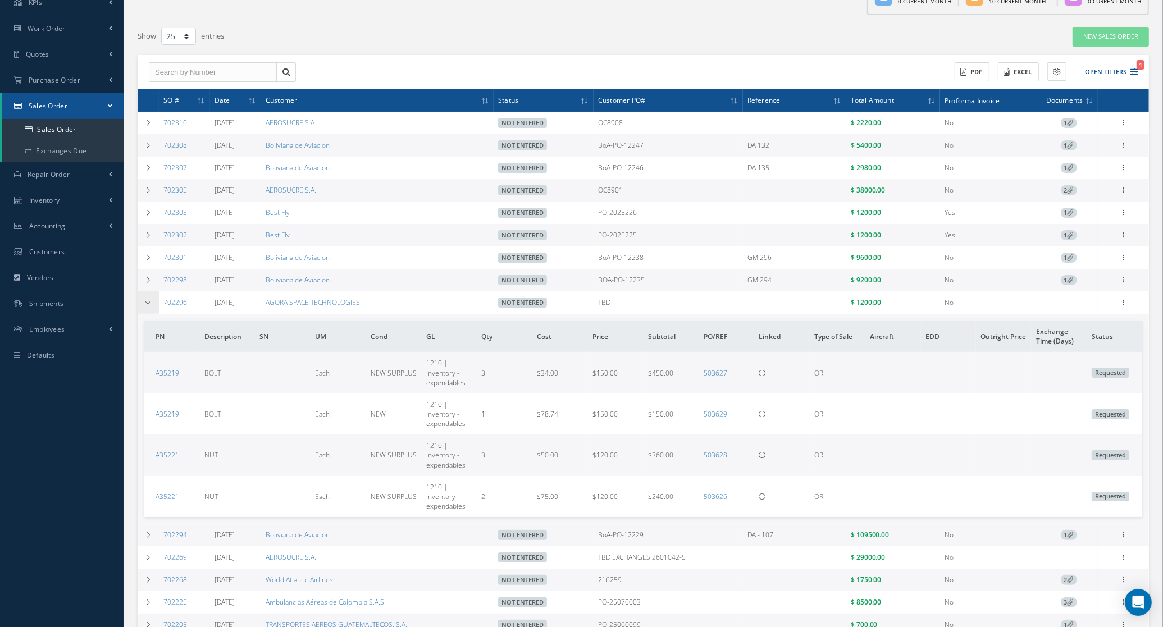
click at [150, 306] on icon at bounding box center [148, 302] width 8 height 7
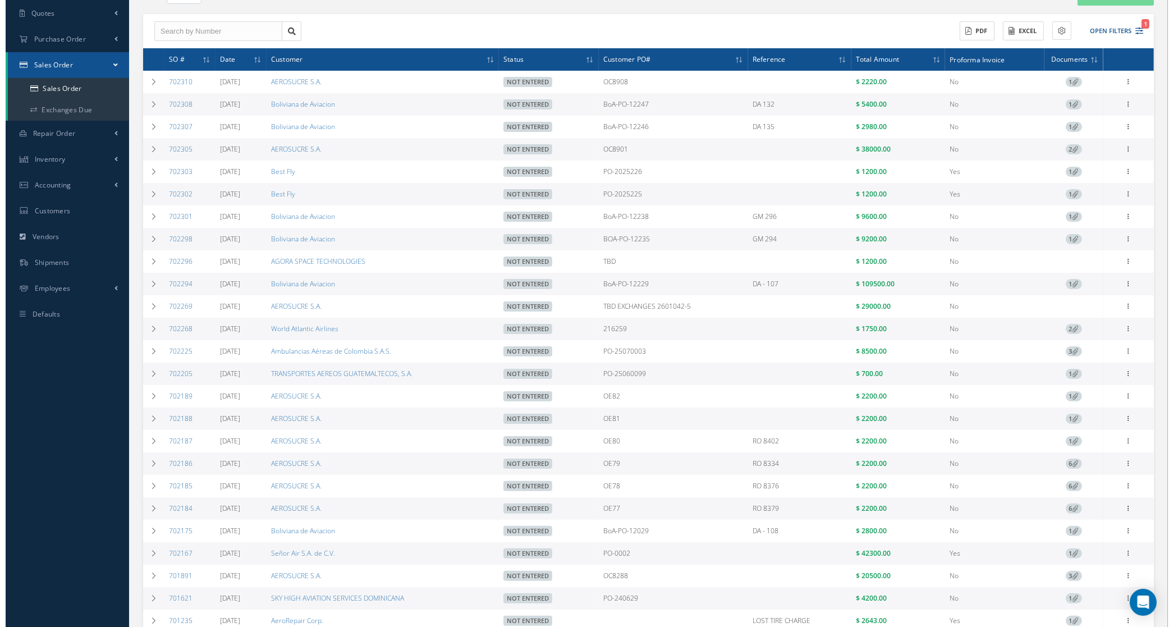
scroll to position [0, 0]
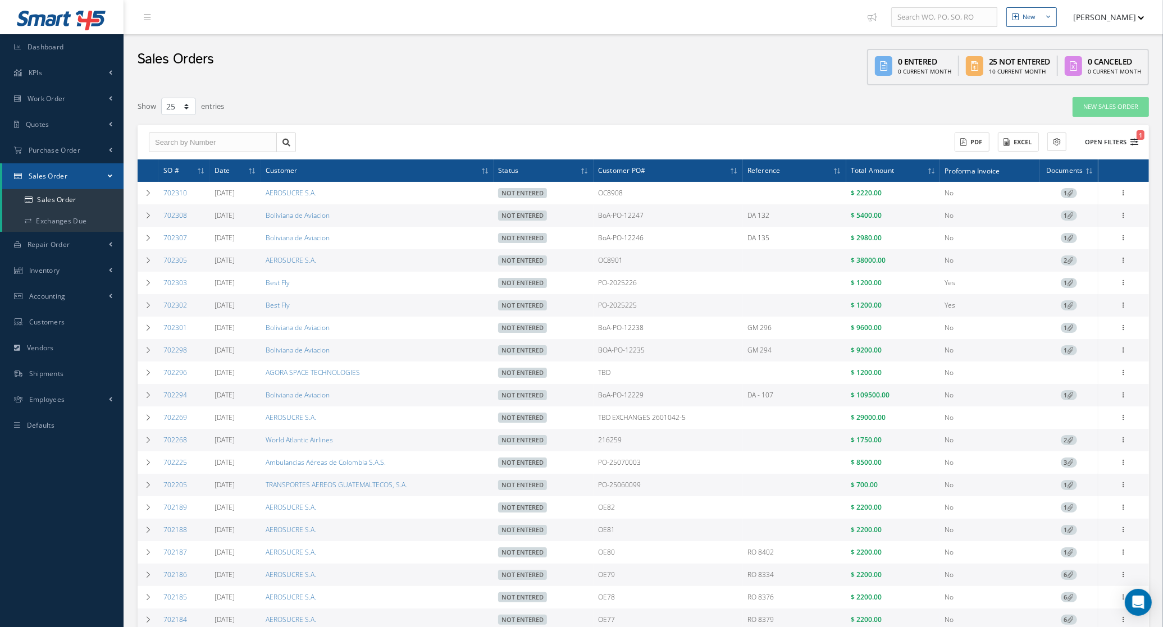
click at [1099, 142] on button "Open Filters 1" at bounding box center [1105, 142] width 63 height 19
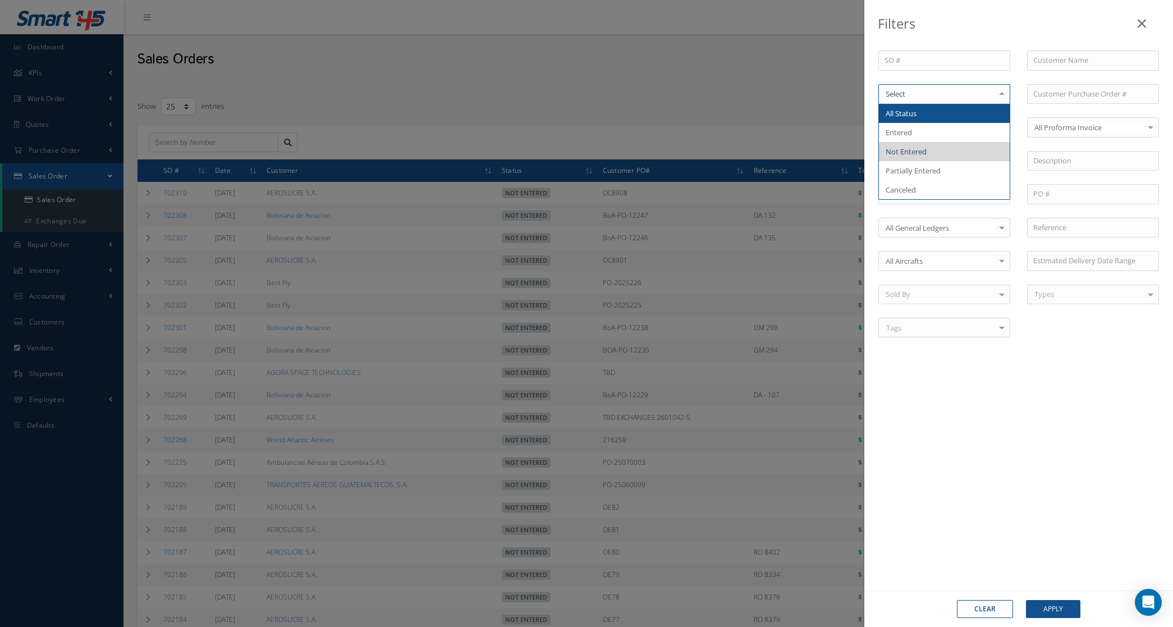
click at [935, 117] on span "All Status" at bounding box center [944, 113] width 131 height 19
click at [1047, 61] on input "text" at bounding box center [1093, 61] width 132 height 20
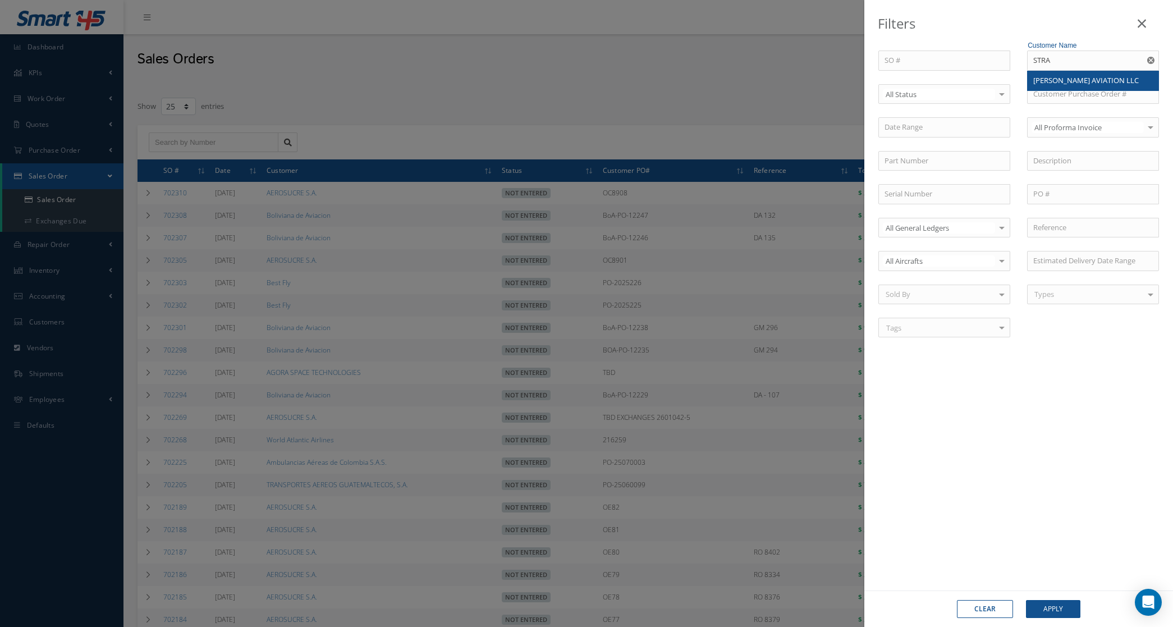
click at [1085, 71] on div "STRATTON AVIATION LLC" at bounding box center [1093, 81] width 131 height 20
type input "STRATTON AVIATION LLC"
click at [1056, 609] on button "Apply" at bounding box center [1053, 609] width 54 height 18
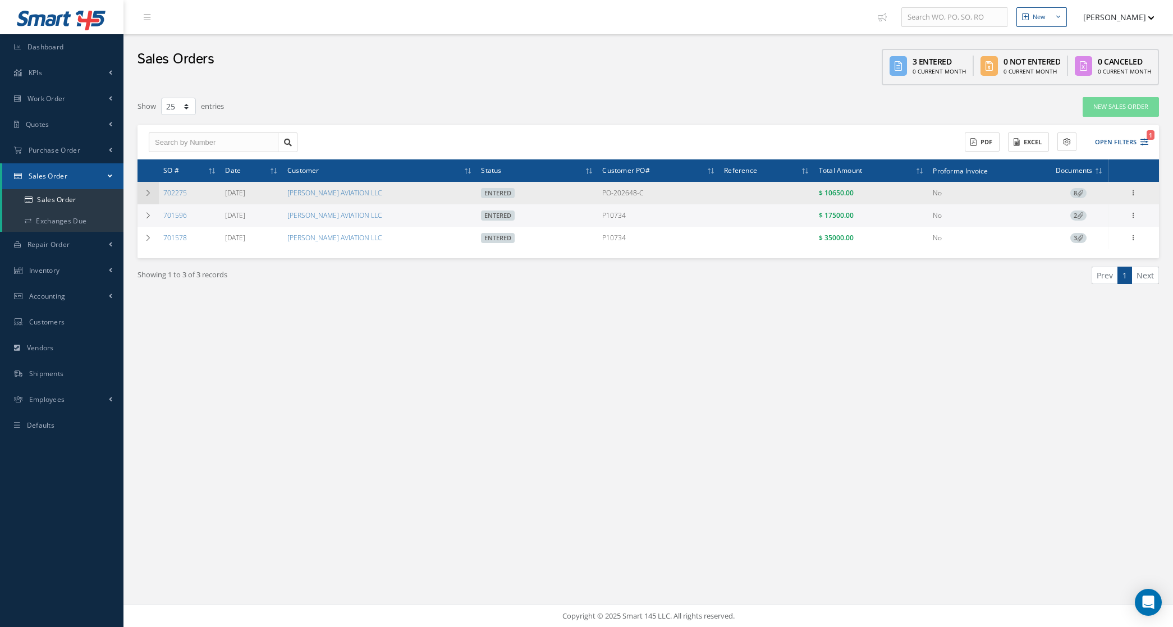
click at [143, 195] on td at bounding box center [148, 193] width 21 height 22
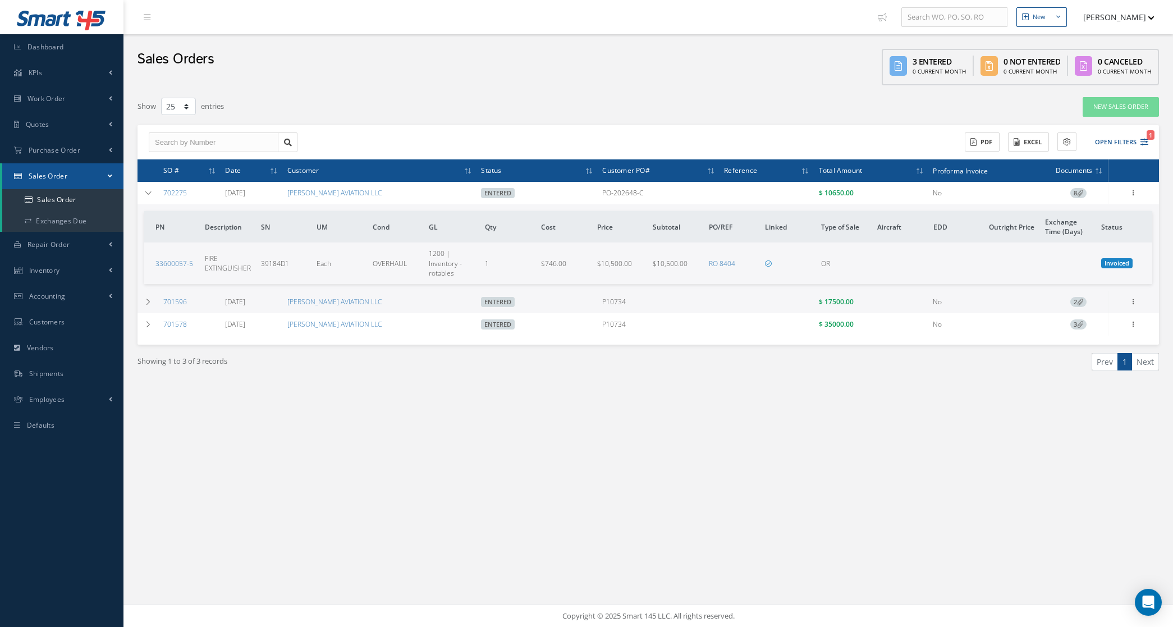
click at [1073, 193] on span "8" at bounding box center [1079, 193] width 16 height 10
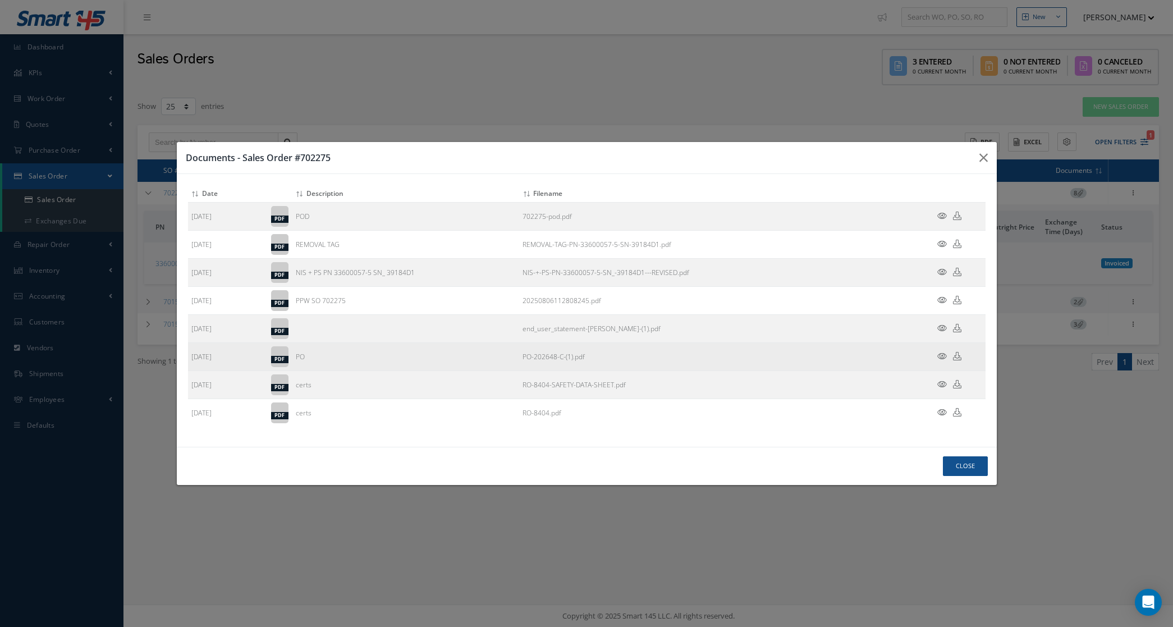
click at [946, 357] on icon at bounding box center [942, 356] width 10 height 8
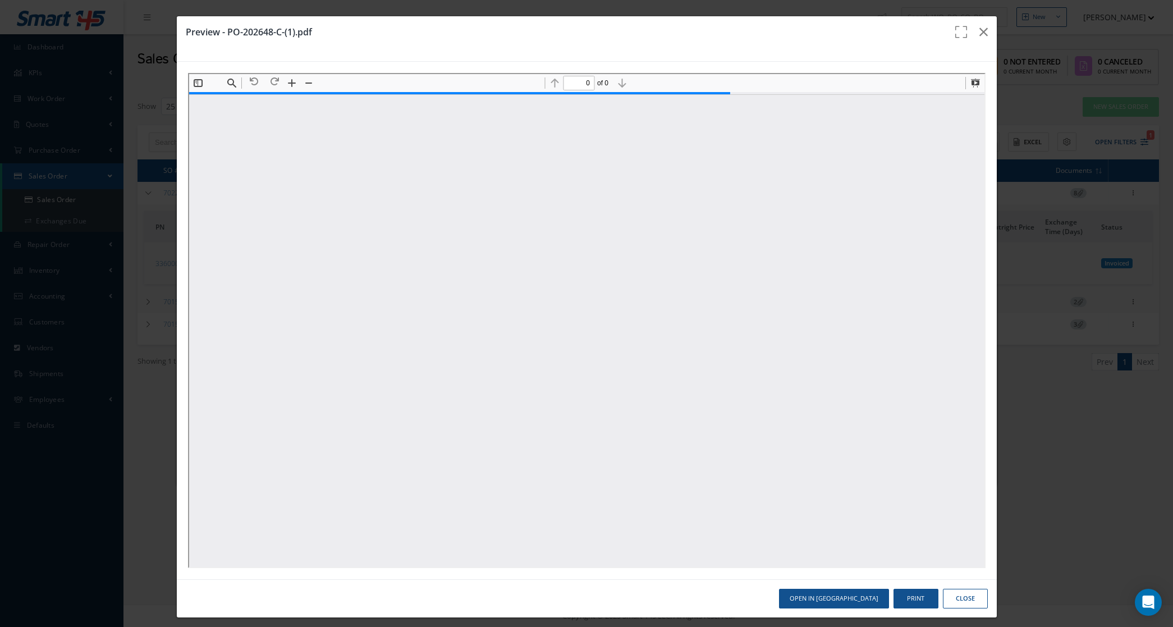
type input "1"
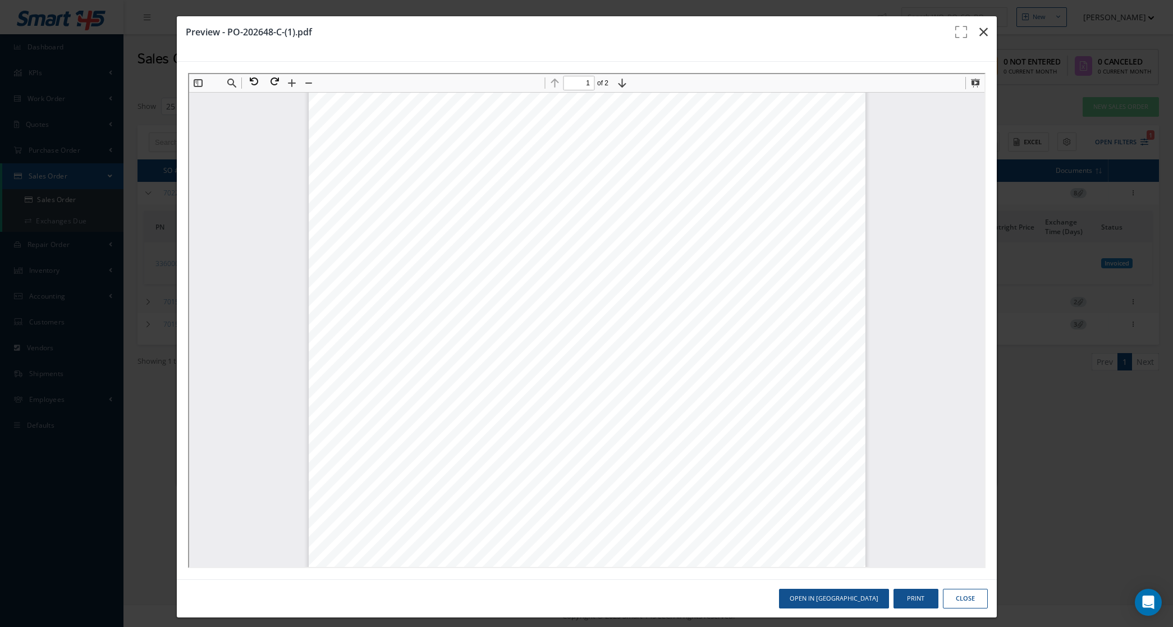
click at [980, 29] on icon "button" at bounding box center [984, 31] width 8 height 13
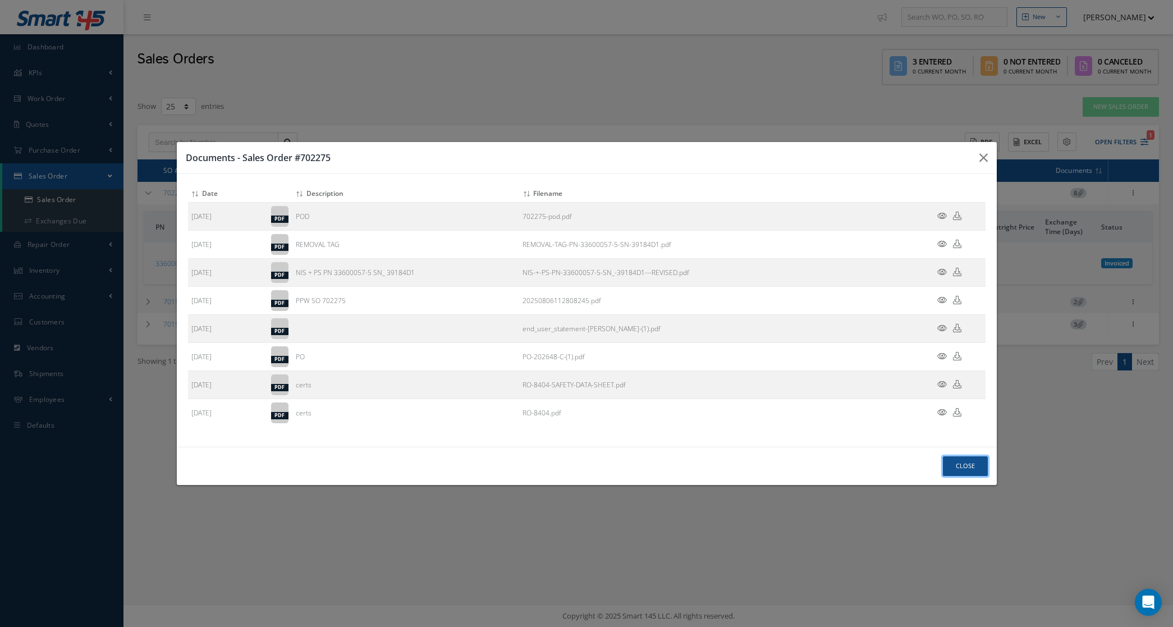
click at [981, 466] on button "Close" at bounding box center [965, 466] width 45 height 20
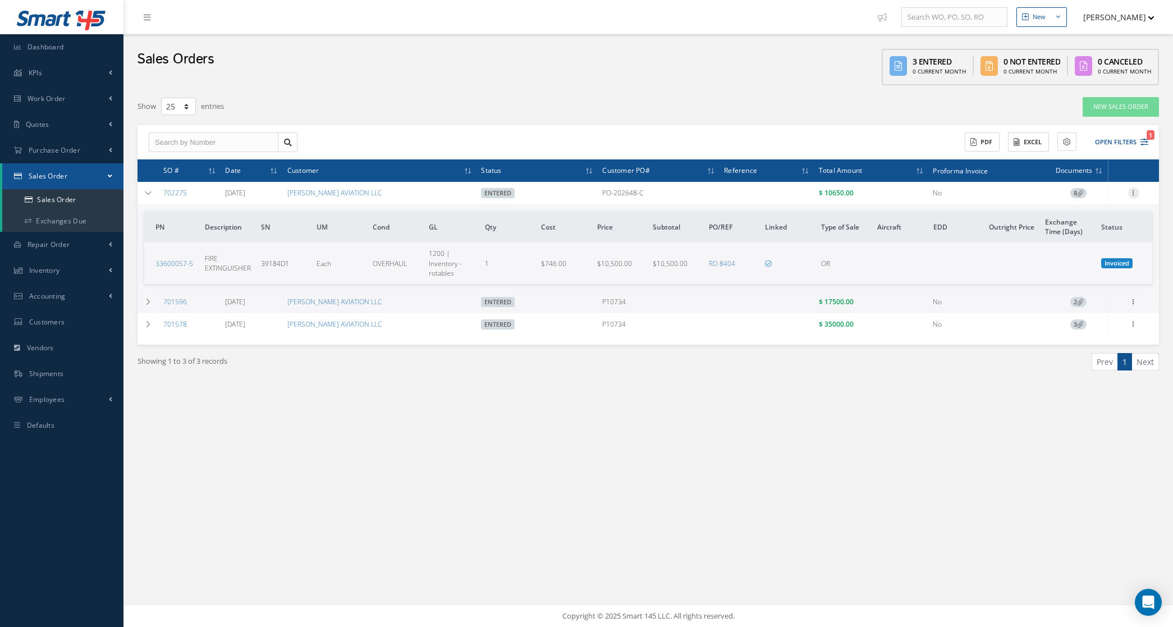
click at [1134, 195] on icon at bounding box center [1133, 191] width 11 height 9
click at [1090, 266] on link "Documents" at bounding box center [1082, 267] width 89 height 15
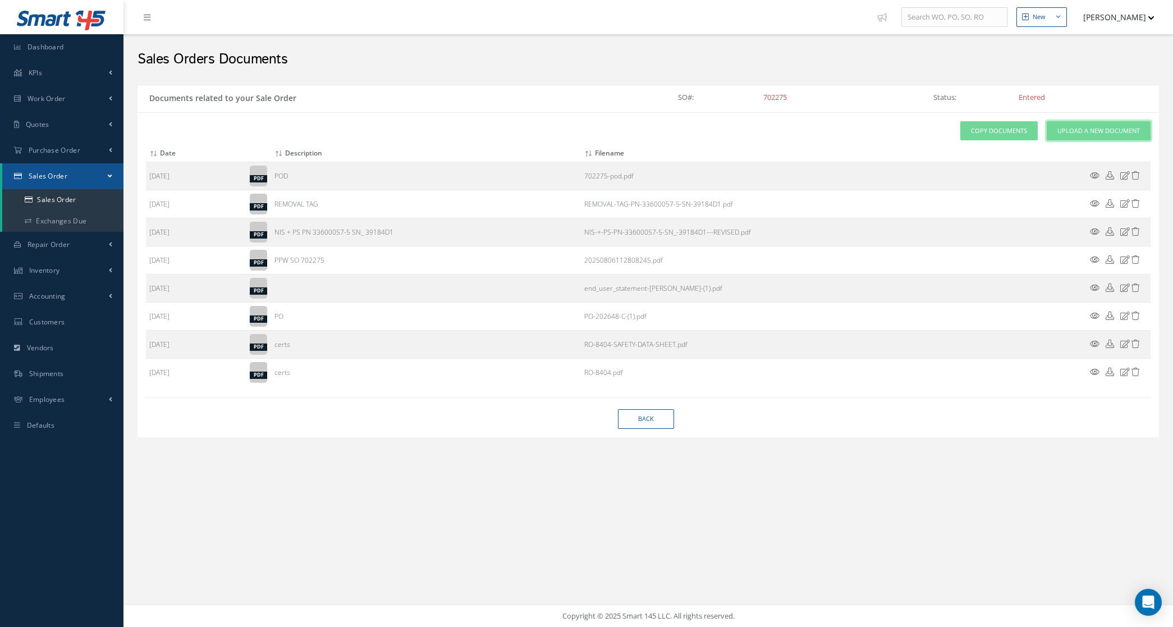
click at [1072, 135] on span "Upload a New Document" at bounding box center [1099, 131] width 83 height 10
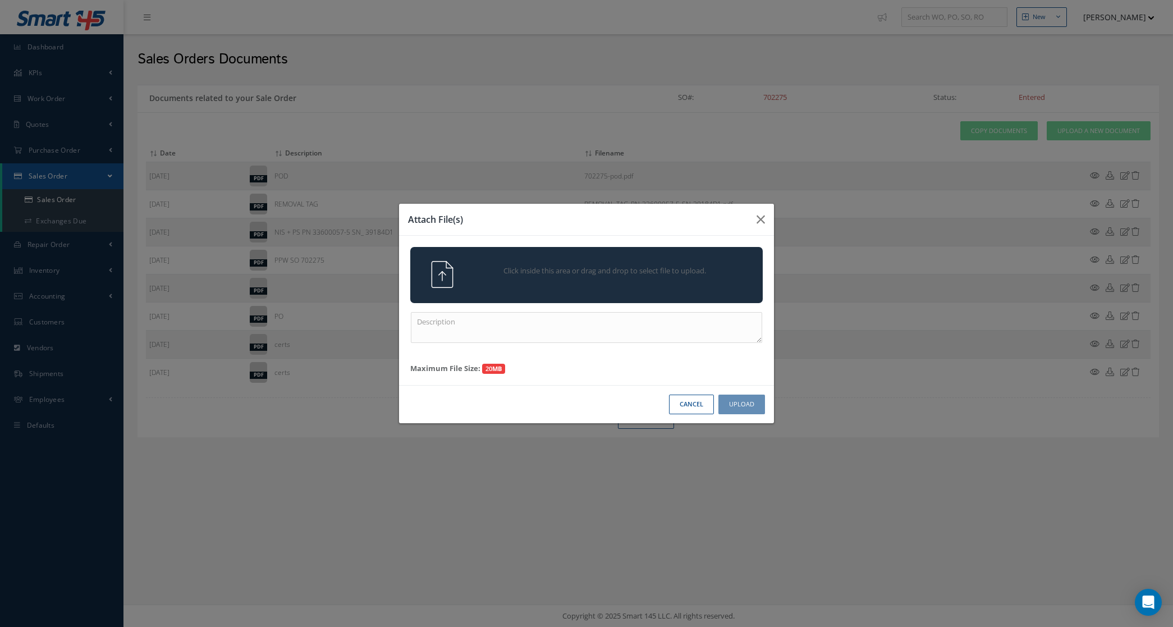
click at [692, 248] on div "Click inside this area or drag and drop to select file to upload." at bounding box center [586, 275] width 353 height 56
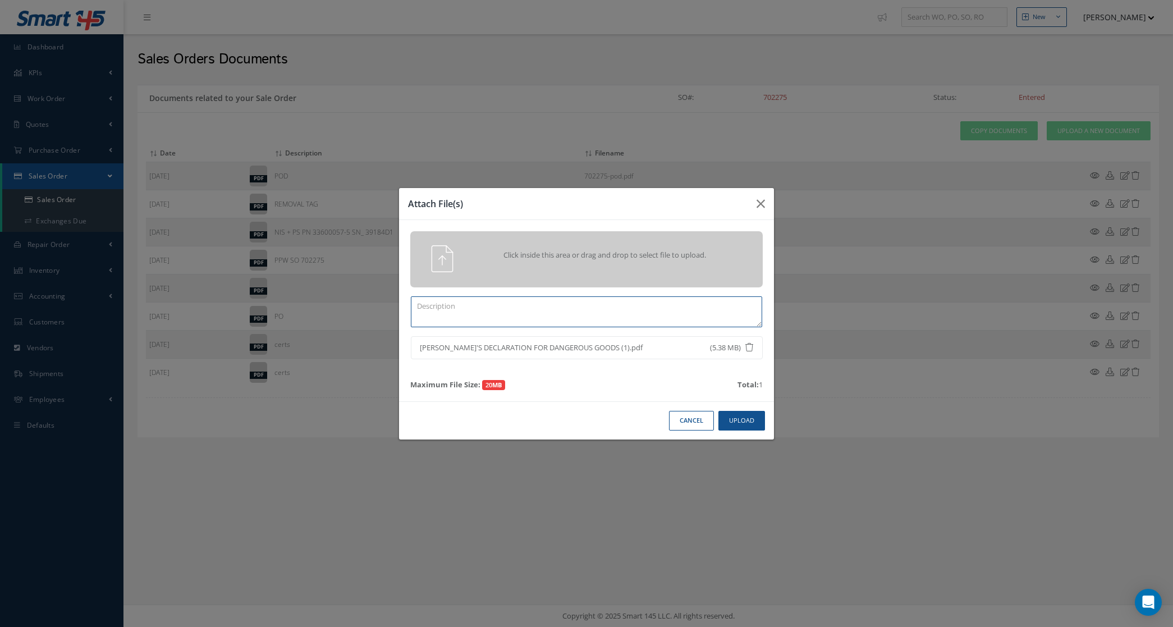
click at [613, 314] on textarea at bounding box center [586, 311] width 351 height 31
type textarea "DG CERT"
click at [741, 433] on div "Cancel Upload" at bounding box center [586, 420] width 375 height 38
click at [736, 422] on button "Upload" at bounding box center [742, 421] width 47 height 20
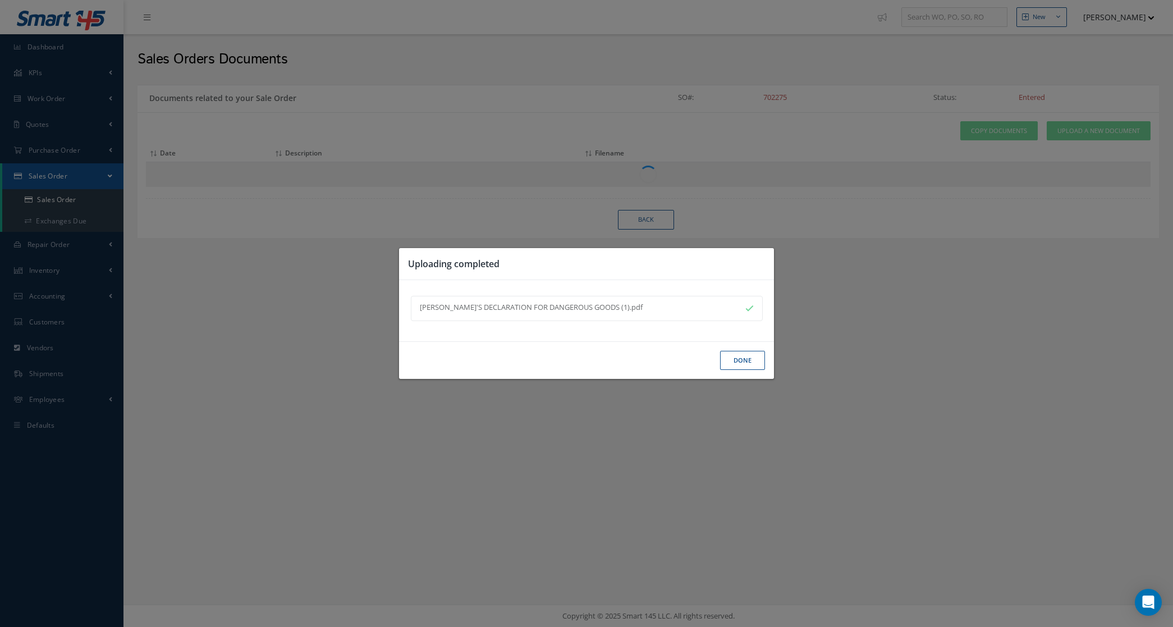
click at [747, 361] on button "Done" at bounding box center [742, 361] width 45 height 20
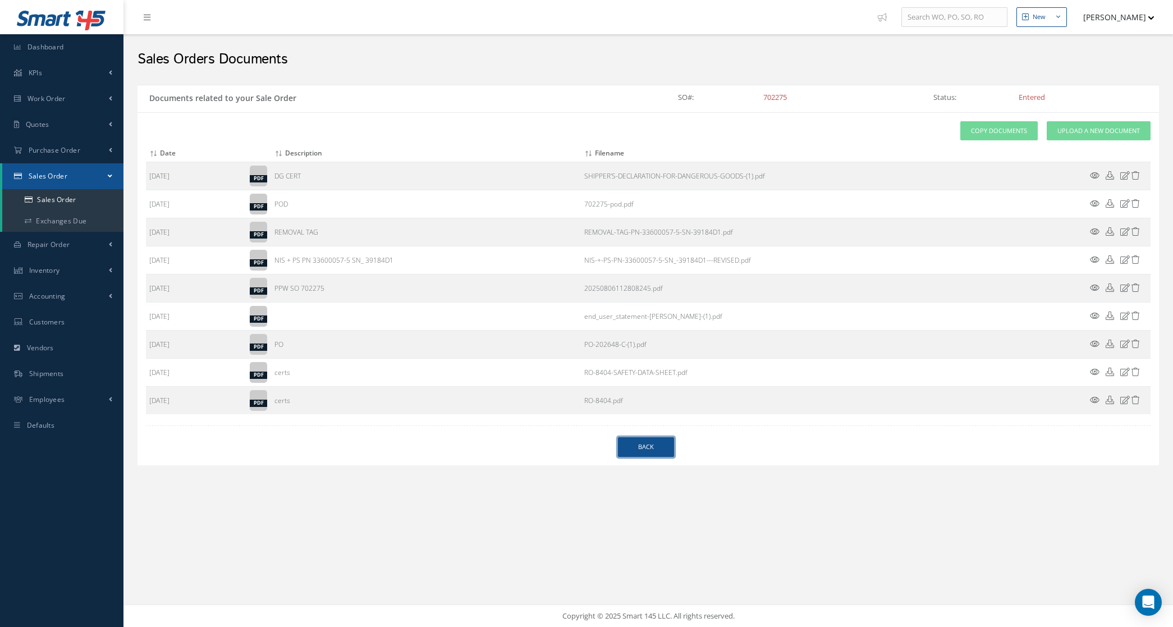
click at [634, 456] on link "Back" at bounding box center [646, 447] width 56 height 20
select select "25"
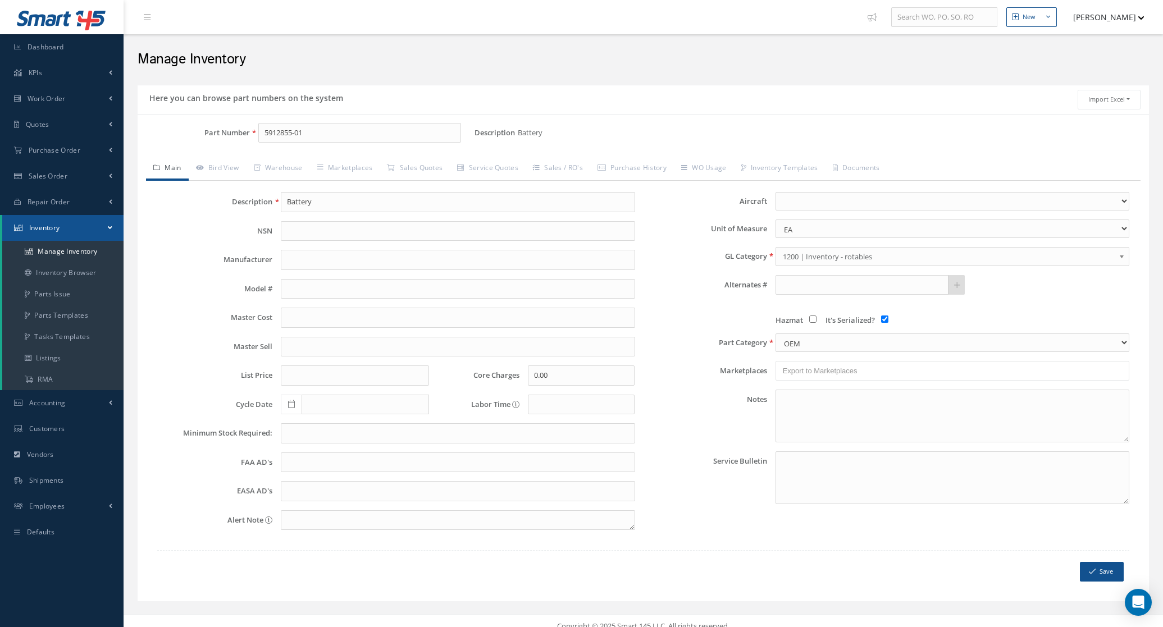
select select
